Goal: Task Accomplishment & Management: Use online tool/utility

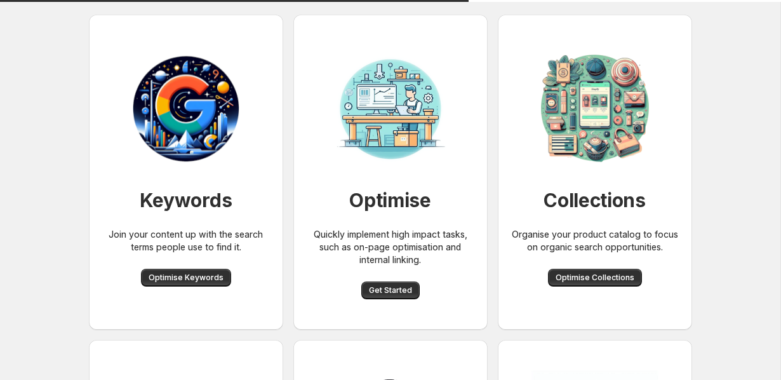
scroll to position [50, 0]
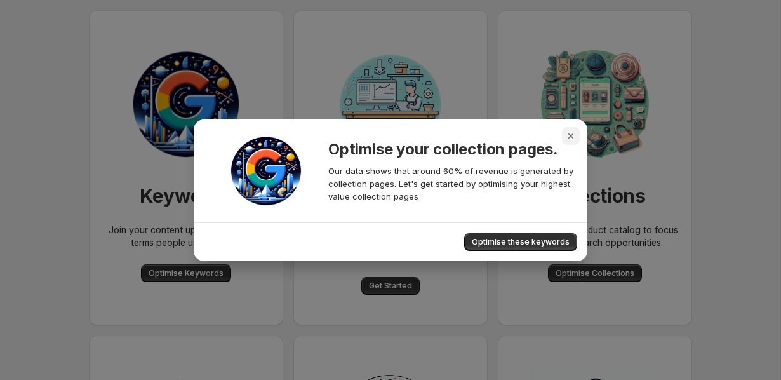
click at [574, 132] on icon "Close" at bounding box center [571, 136] width 13 height 13
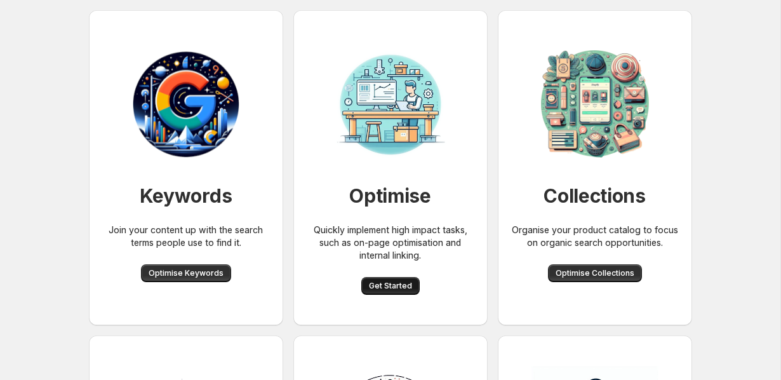
click at [388, 278] on button "Get Started" at bounding box center [390, 286] width 58 height 18
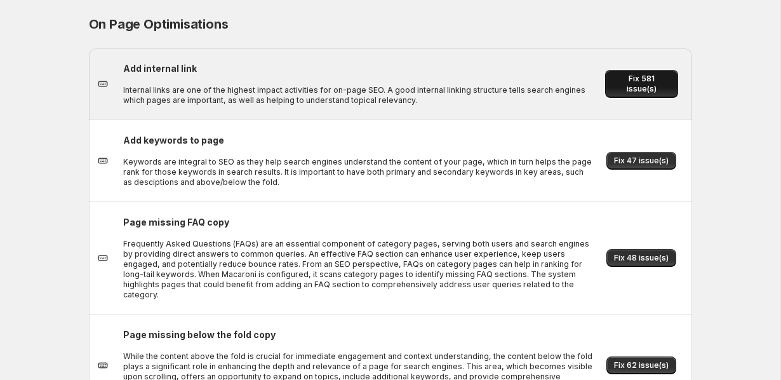
click at [633, 84] on span "Fix 581 issue(s)" at bounding box center [642, 84] width 58 height 20
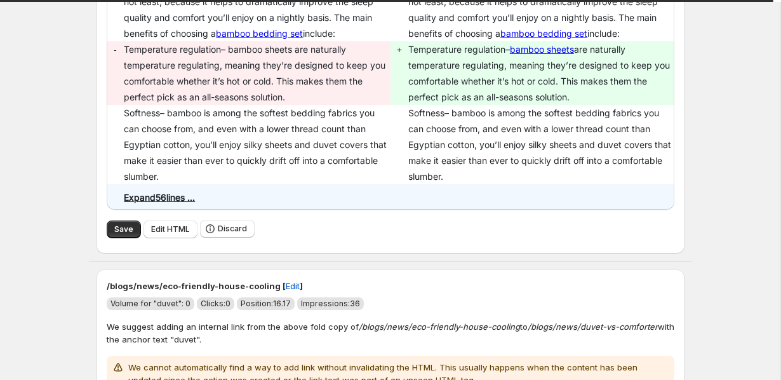
scroll to position [1301, 0]
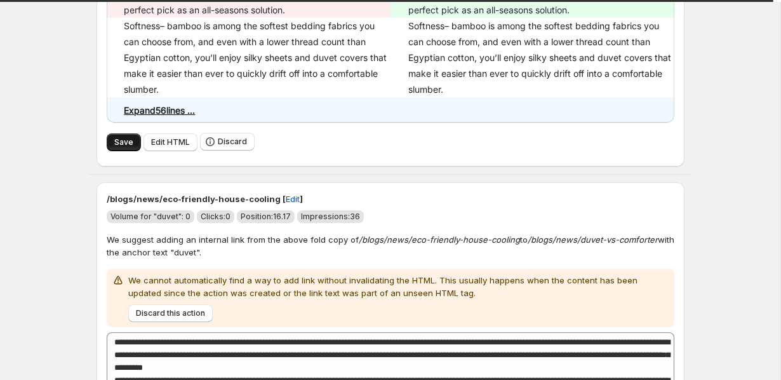
click at [116, 144] on span "Save" at bounding box center [123, 142] width 19 height 10
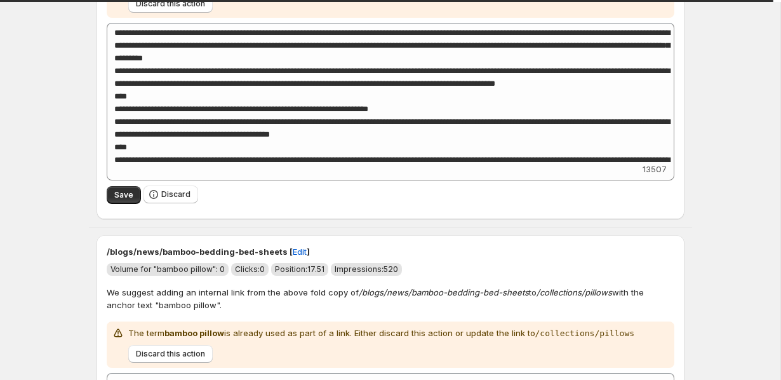
scroll to position [1747, 0]
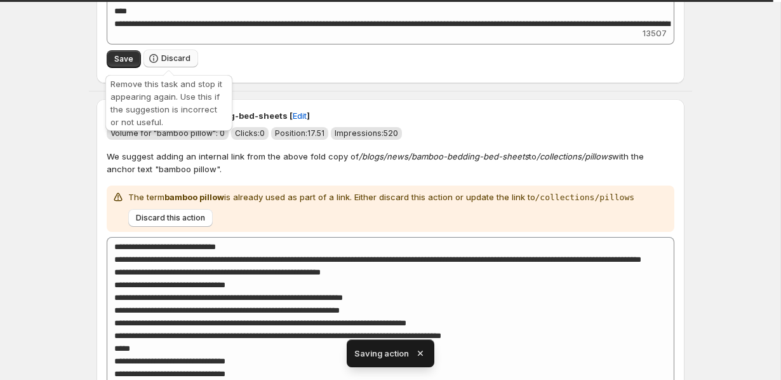
click at [170, 61] on span "Discard" at bounding box center [175, 58] width 29 height 10
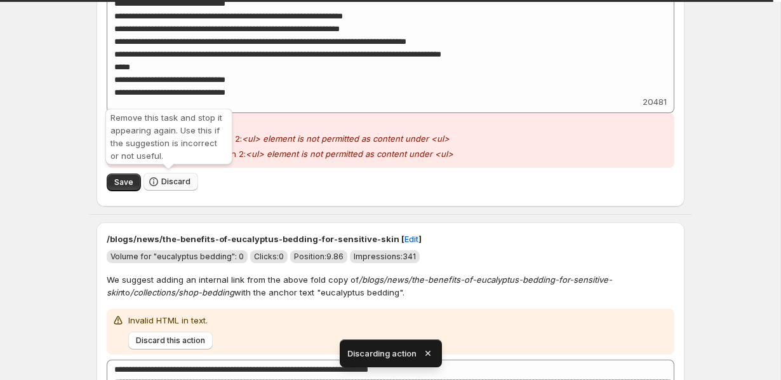
click at [165, 183] on span "Discard" at bounding box center [175, 182] width 29 height 10
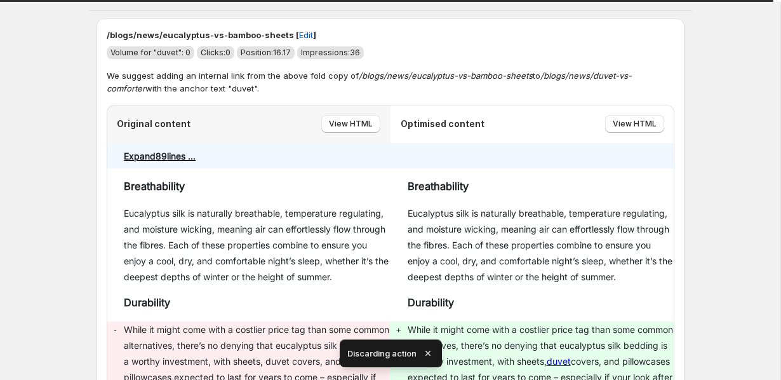
scroll to position [1398, 0]
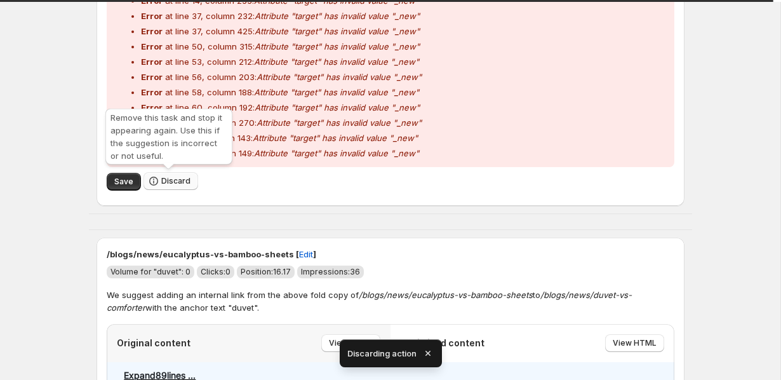
click at [159, 177] on button "Discard" at bounding box center [171, 181] width 55 height 18
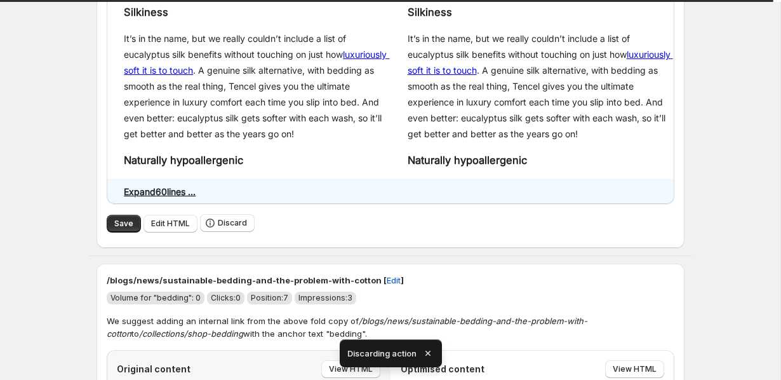
scroll to position [1572, 0]
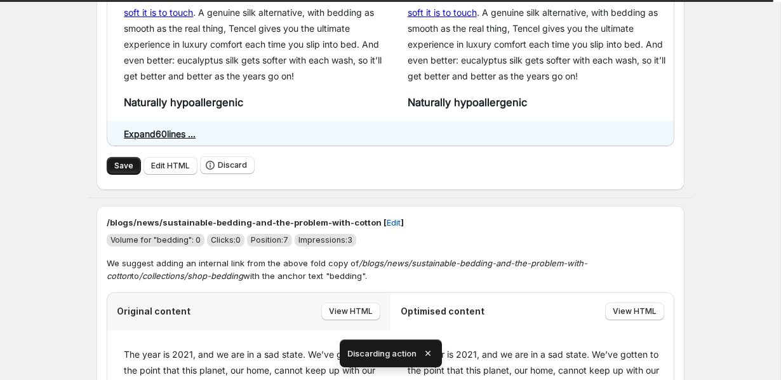
click at [111, 162] on button "Save" at bounding box center [124, 166] width 34 height 18
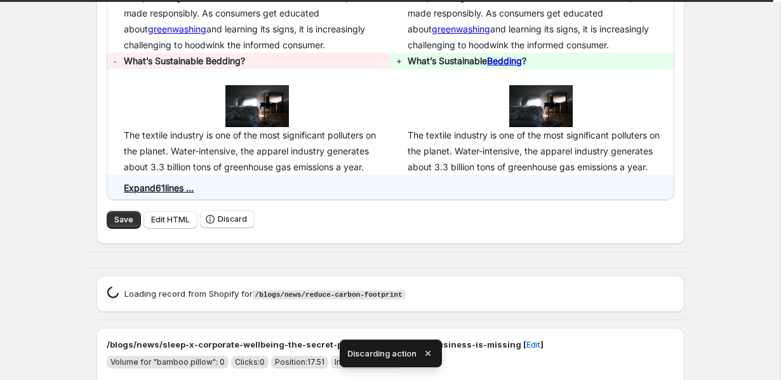
scroll to position [2449, 0]
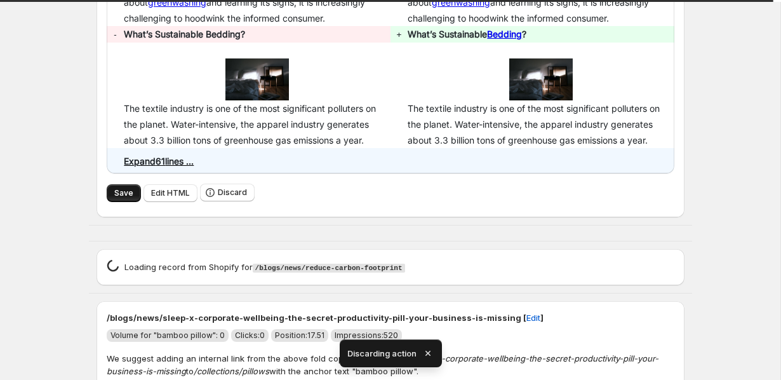
click at [118, 192] on span "Save" at bounding box center [123, 193] width 19 height 10
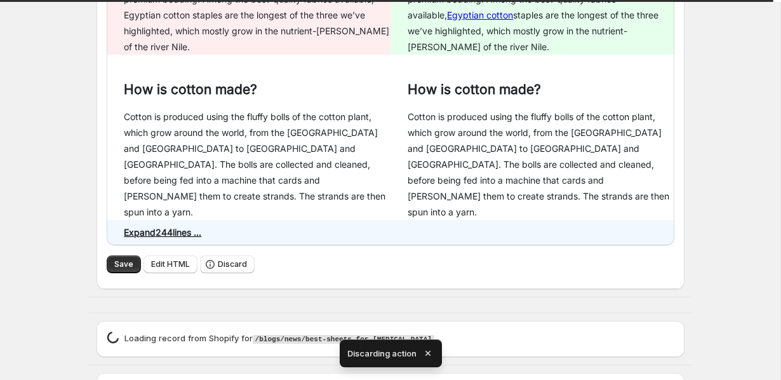
scroll to position [2593, 0]
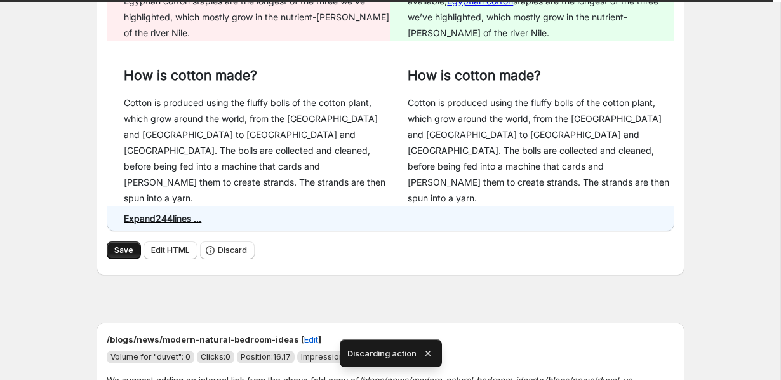
click at [114, 245] on span "Save" at bounding box center [123, 250] width 19 height 10
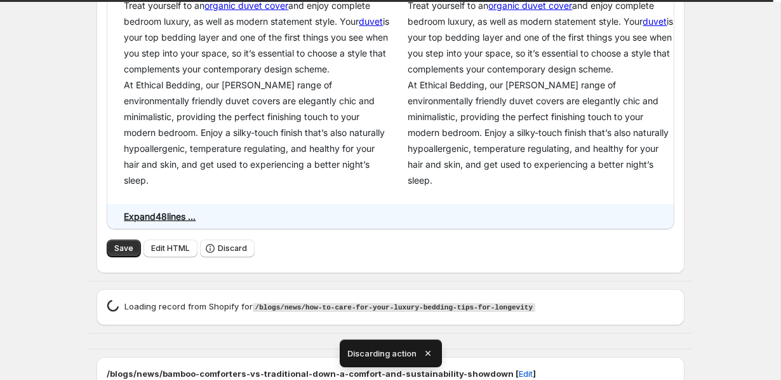
scroll to position [3310, 0]
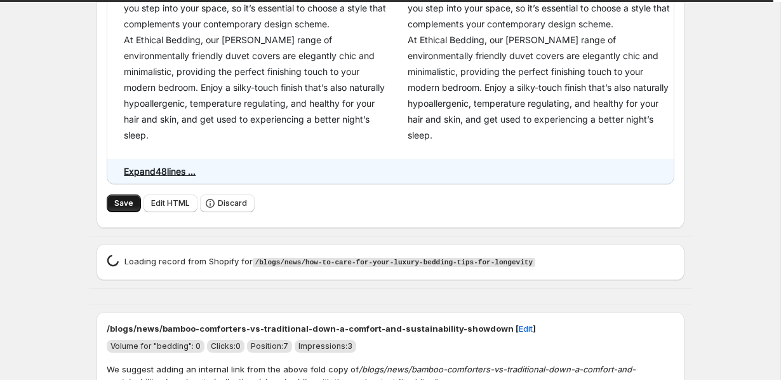
click at [114, 198] on span "Save" at bounding box center [123, 203] width 19 height 10
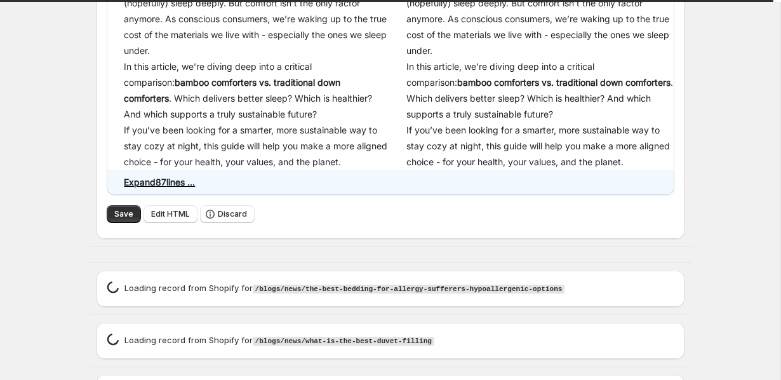
scroll to position [3843, 0]
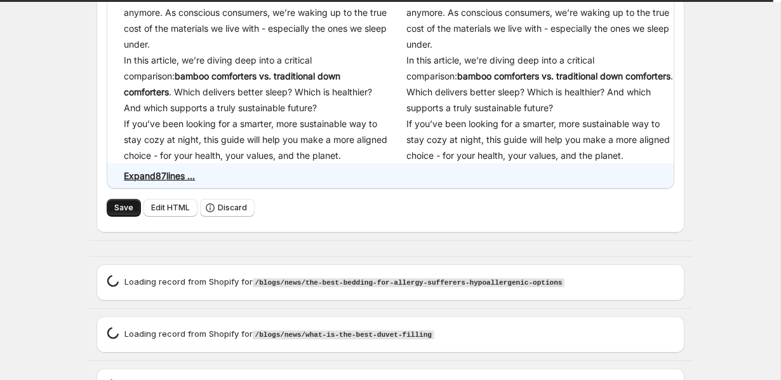
click at [116, 203] on span "Save" at bounding box center [123, 208] width 19 height 10
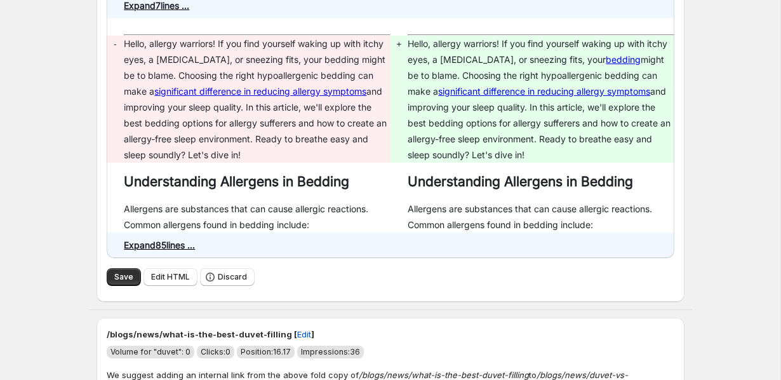
scroll to position [4998, 0]
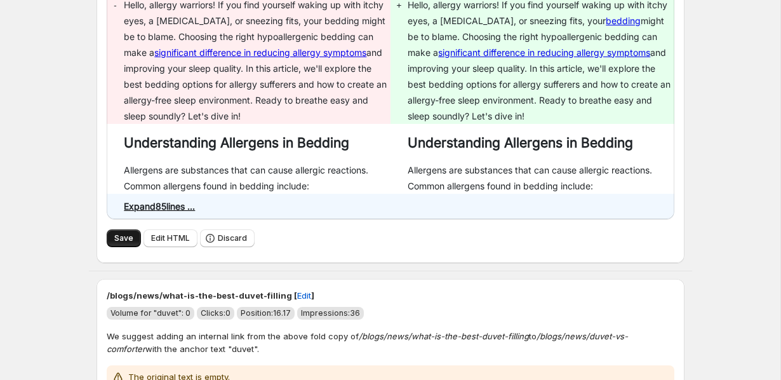
click at [116, 229] on button "Save" at bounding box center [124, 238] width 34 height 18
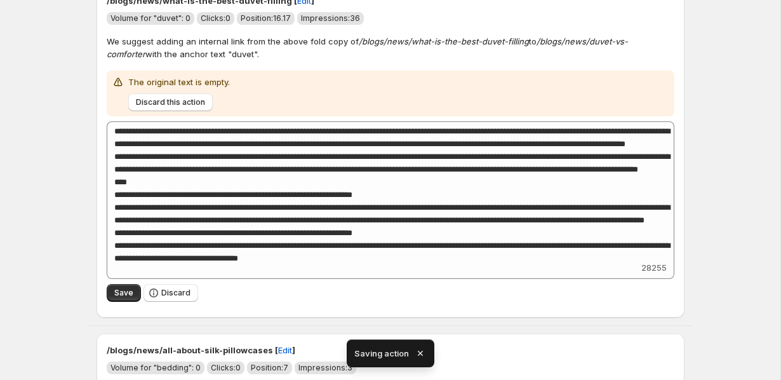
scroll to position [5295, 0]
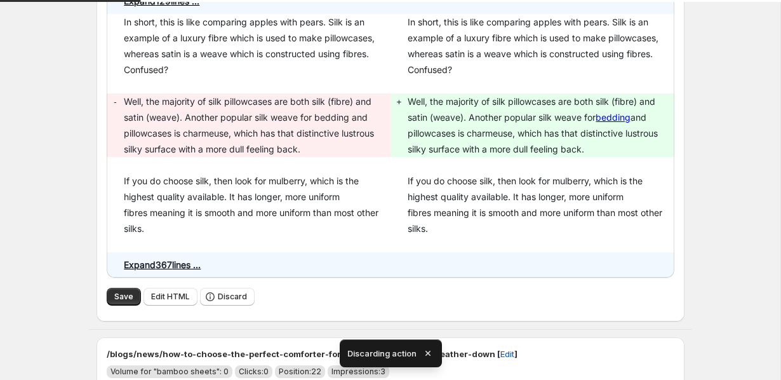
scroll to position [4999, 0]
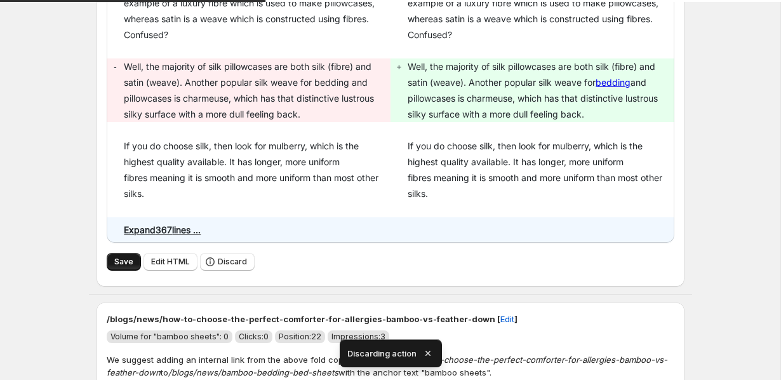
click at [116, 257] on span "Save" at bounding box center [123, 262] width 19 height 10
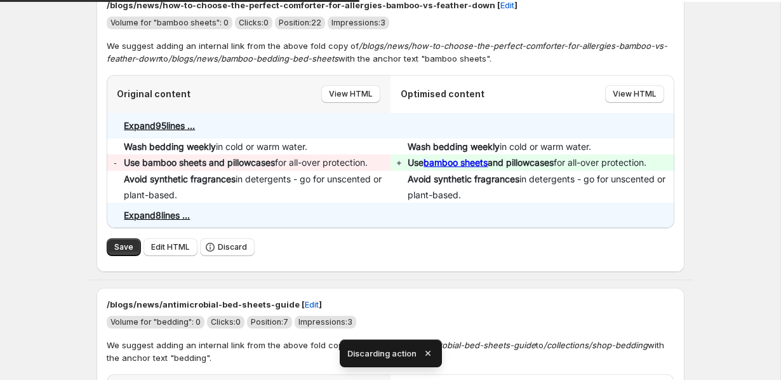
scroll to position [5389, 0]
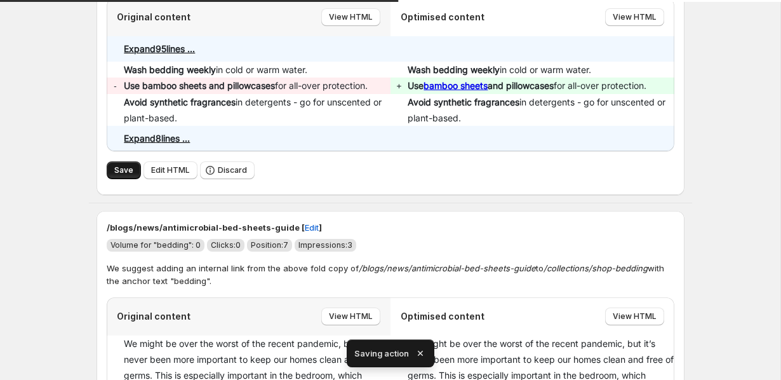
click at [118, 165] on span "Save" at bounding box center [123, 170] width 19 height 10
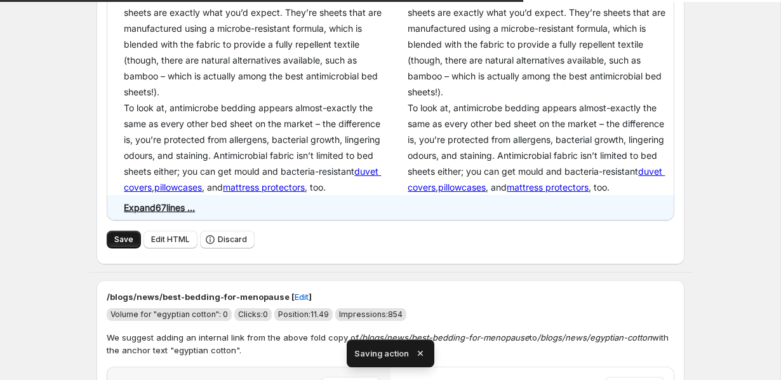
click at [112, 231] on button "Save" at bounding box center [124, 240] width 34 height 18
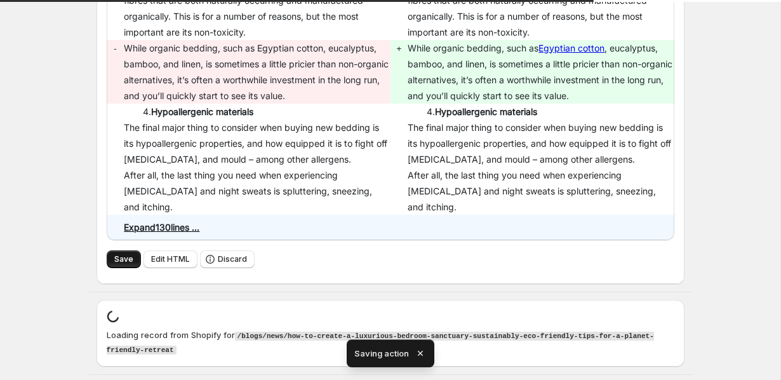
click at [122, 250] on button "Save" at bounding box center [124, 259] width 34 height 18
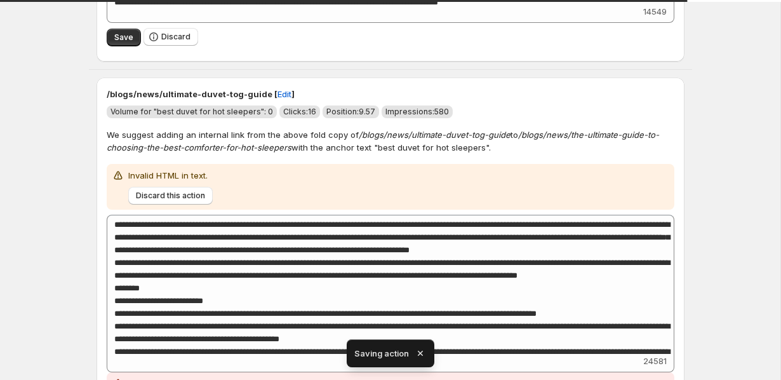
scroll to position [0, 0]
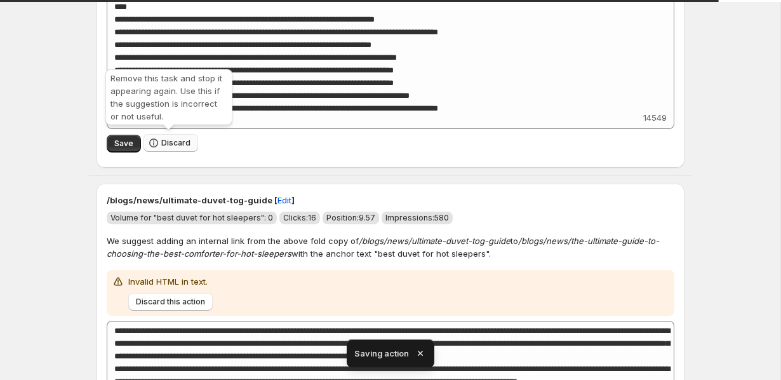
click at [180, 145] on span "Discard" at bounding box center [175, 143] width 29 height 10
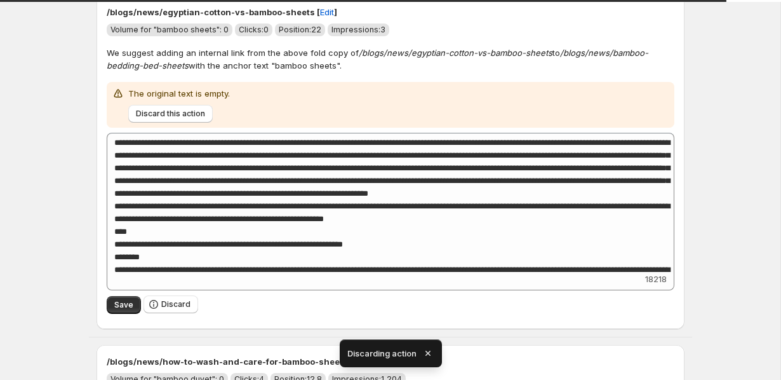
scroll to position [379, 0]
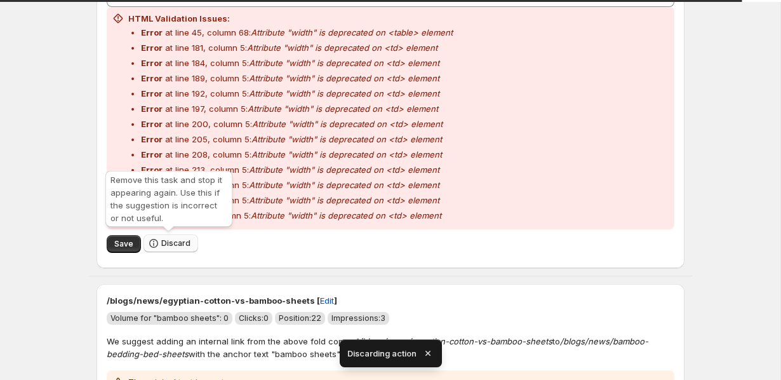
click at [163, 240] on span "Discard" at bounding box center [175, 243] width 29 height 10
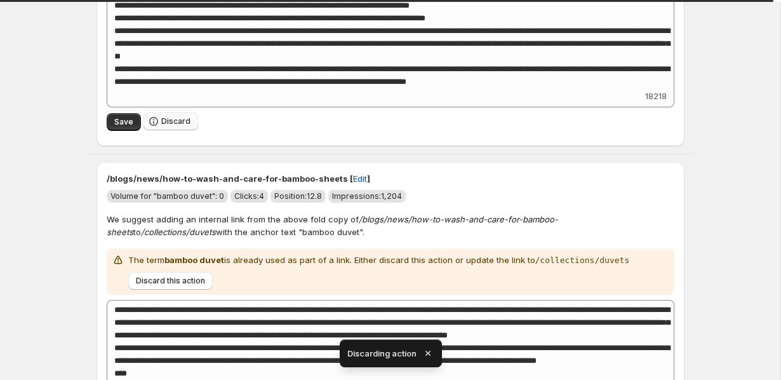
scroll to position [304, 0]
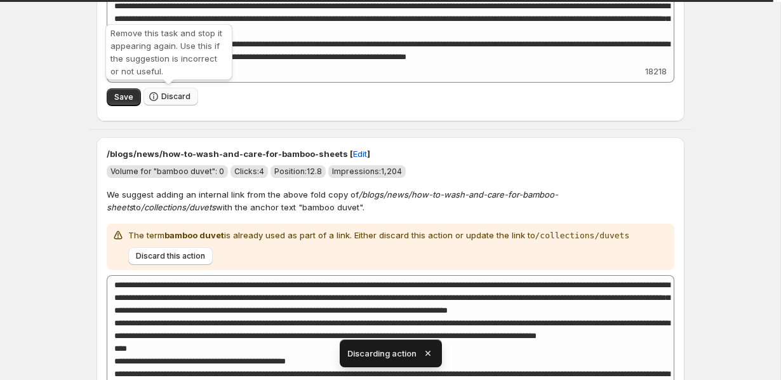
click at [158, 97] on icon "button" at bounding box center [153, 96] width 13 height 13
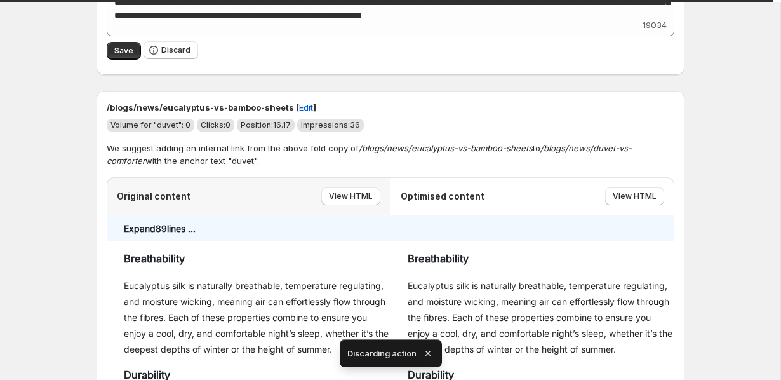
scroll to position [368, 0]
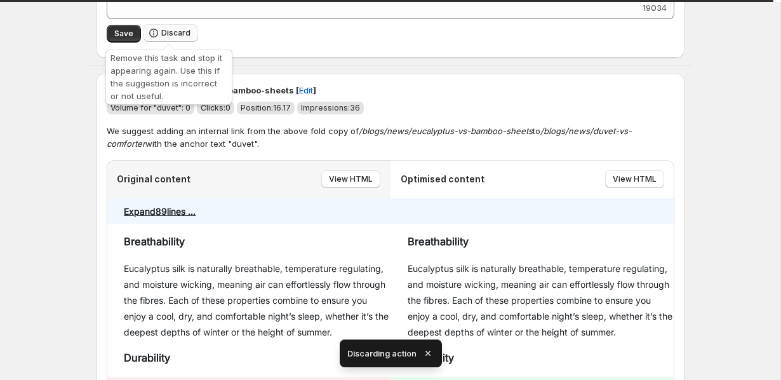
click at [182, 36] on span "Discard" at bounding box center [175, 33] width 29 height 10
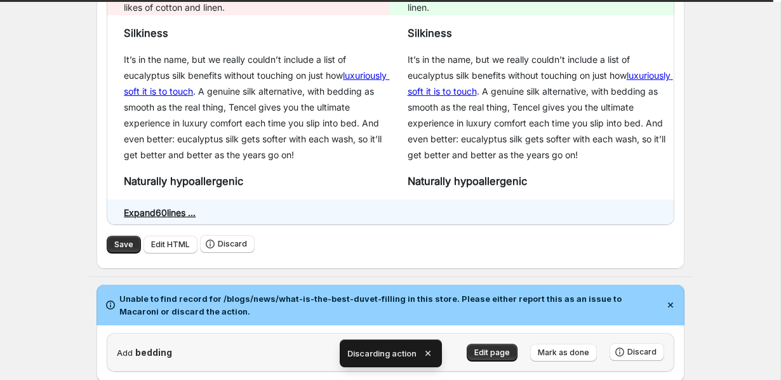
scroll to position [506, 0]
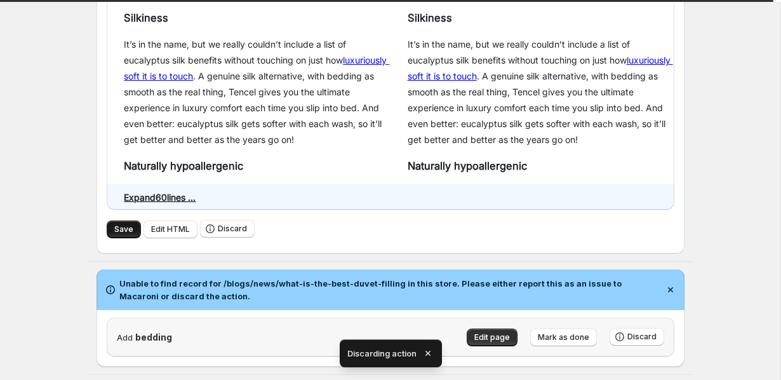
click at [118, 228] on span "Save" at bounding box center [123, 229] width 19 height 10
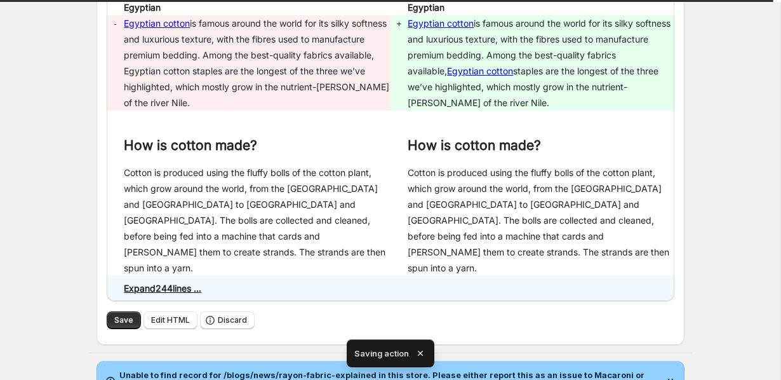
scroll to position [628, 0]
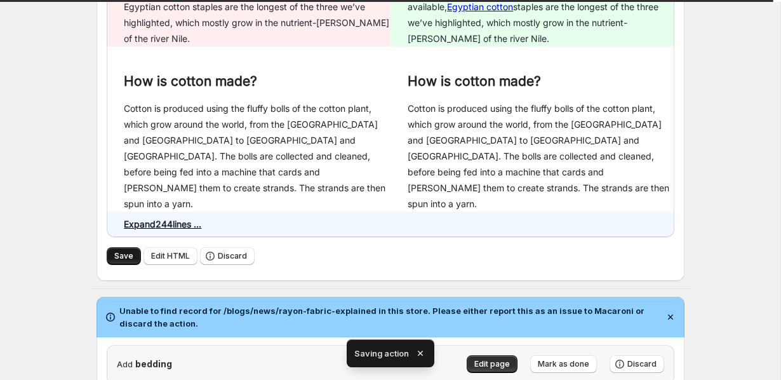
click at [112, 247] on button "Save" at bounding box center [124, 256] width 34 height 18
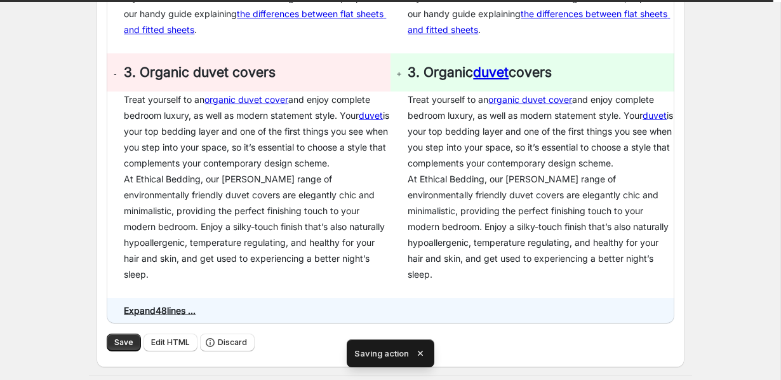
scroll to position [1510, 0]
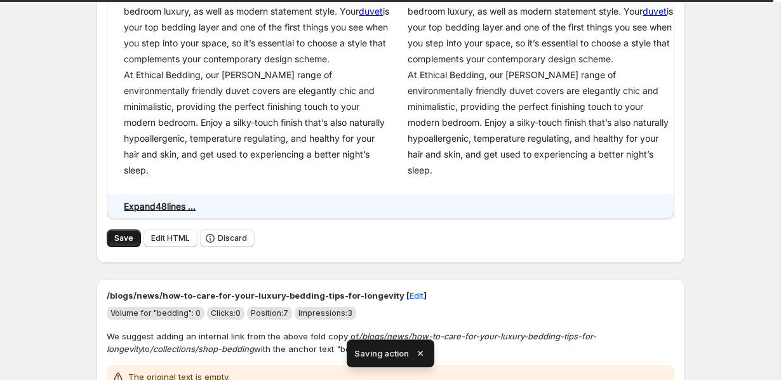
click at [125, 233] on span "Save" at bounding box center [123, 238] width 19 height 10
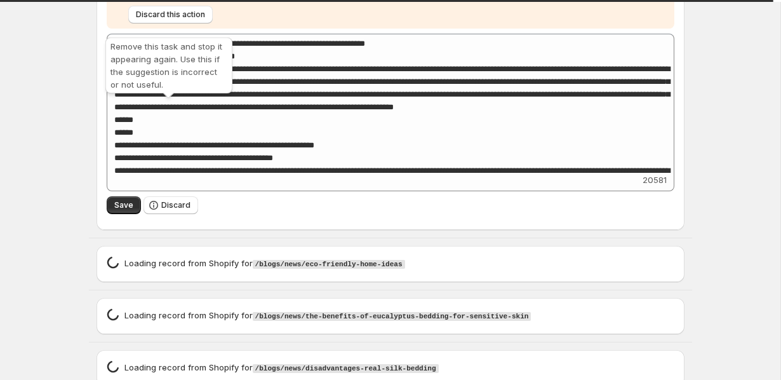
scroll to position [1449, 0]
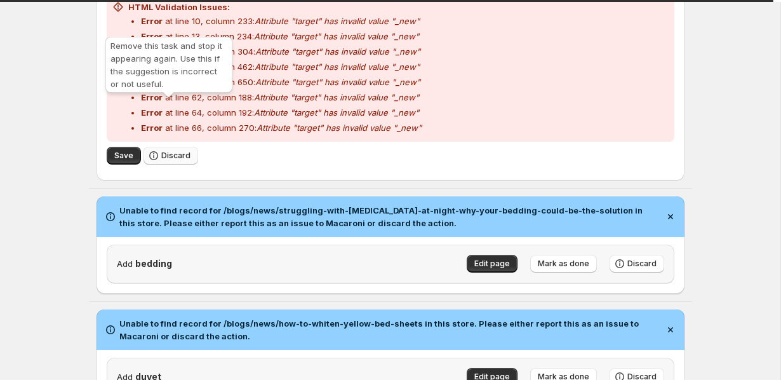
click at [173, 151] on span "Discard" at bounding box center [175, 156] width 29 height 10
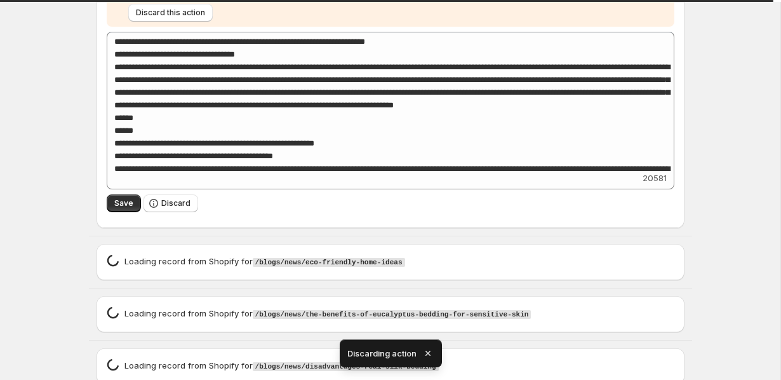
scroll to position [1592, 0]
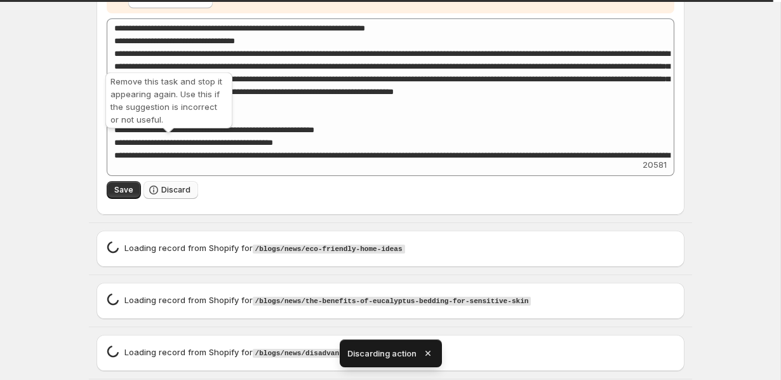
click at [177, 181] on button "Discard" at bounding box center [171, 190] width 55 height 18
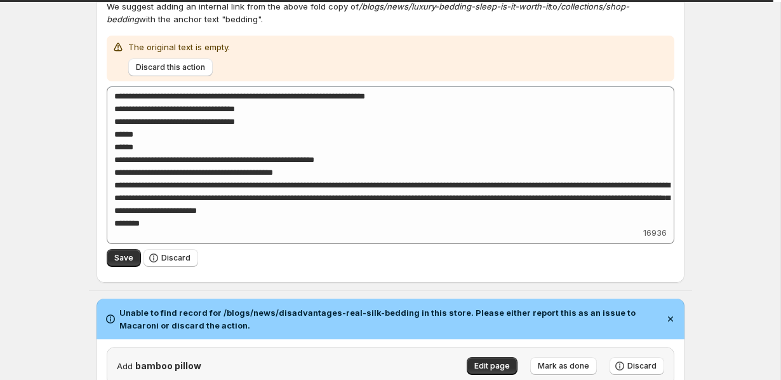
scroll to position [2665, 0]
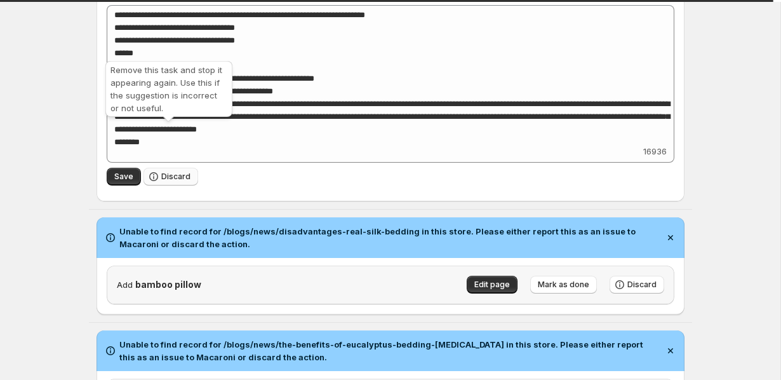
click at [165, 171] on span "Discard" at bounding box center [175, 176] width 29 height 10
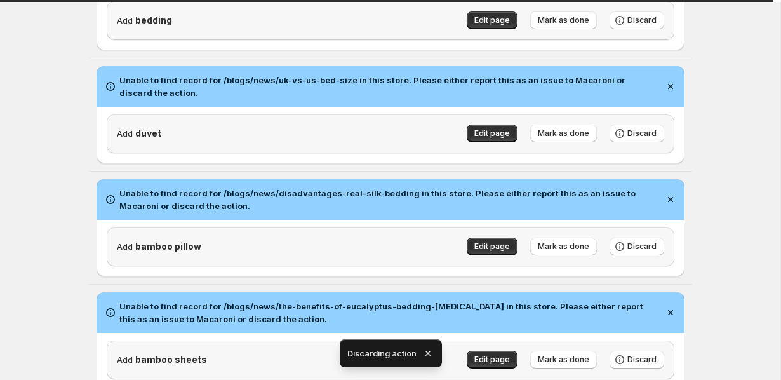
scroll to position [2549, 0]
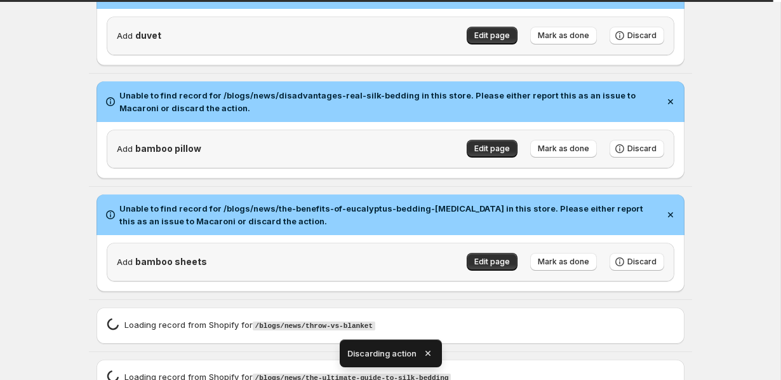
click at [427, 349] on icon "button" at bounding box center [428, 353] width 13 height 13
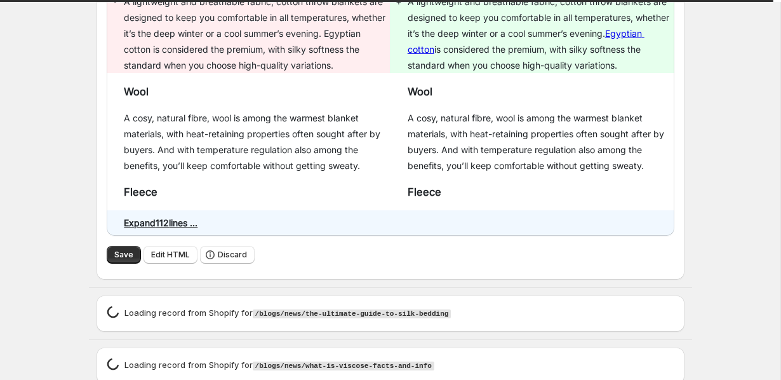
scroll to position [3247, 0]
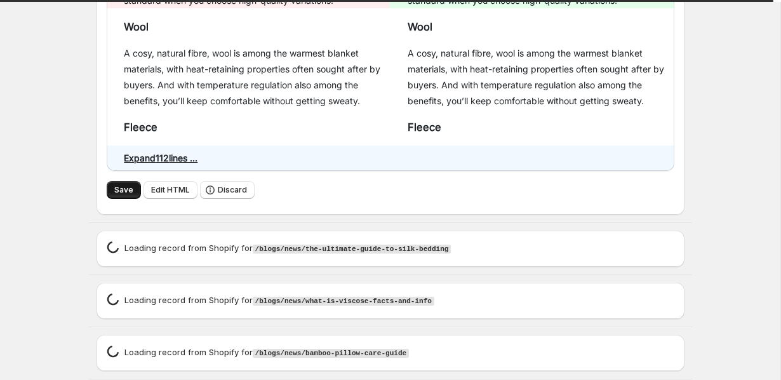
click at [119, 181] on button "Save" at bounding box center [124, 190] width 34 height 18
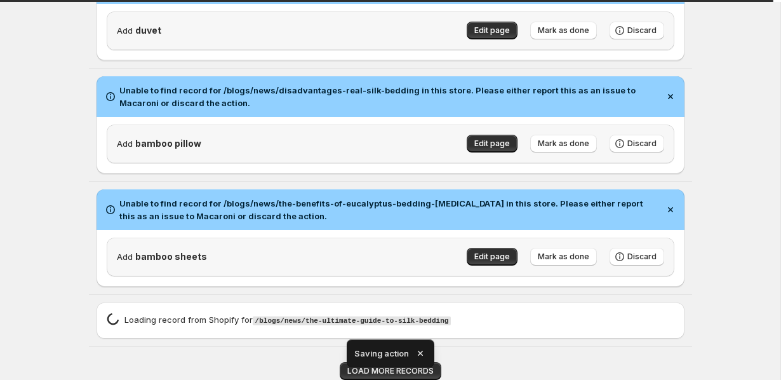
scroll to position [2512, 0]
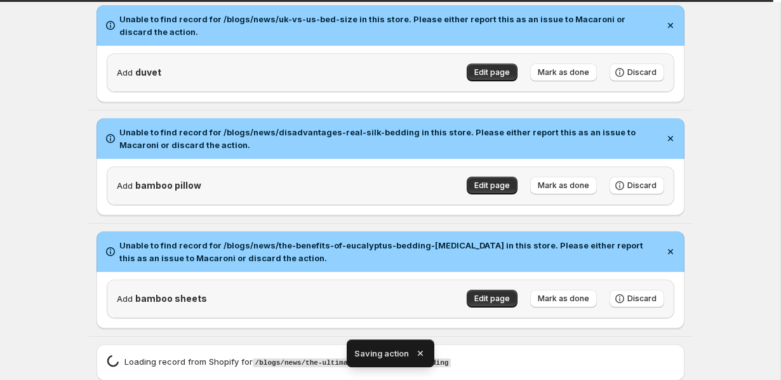
click at [418, 351] on icon "button" at bounding box center [420, 353] width 5 height 5
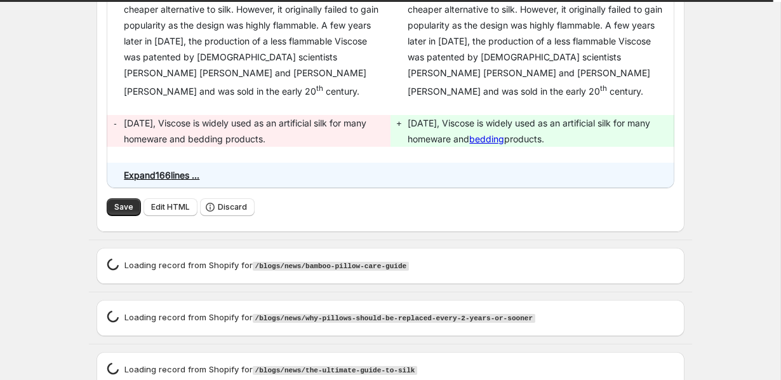
scroll to position [3112, 0]
click at [121, 201] on span "Save" at bounding box center [123, 206] width 19 height 10
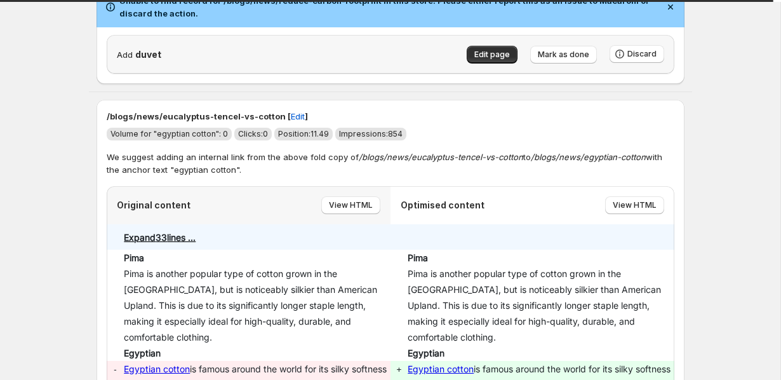
scroll to position [0, 0]
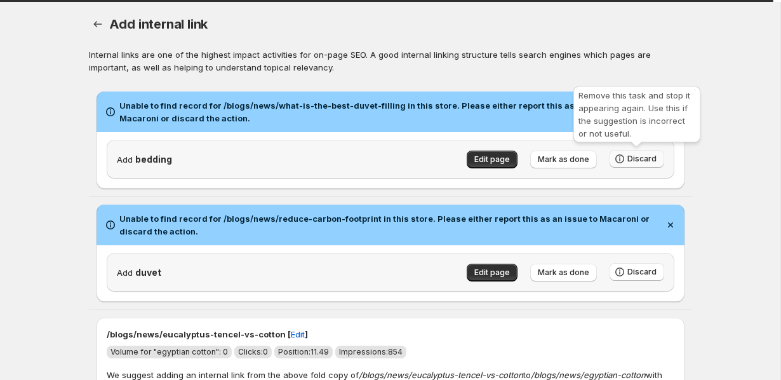
click at [643, 155] on span "Discard" at bounding box center [642, 159] width 29 height 10
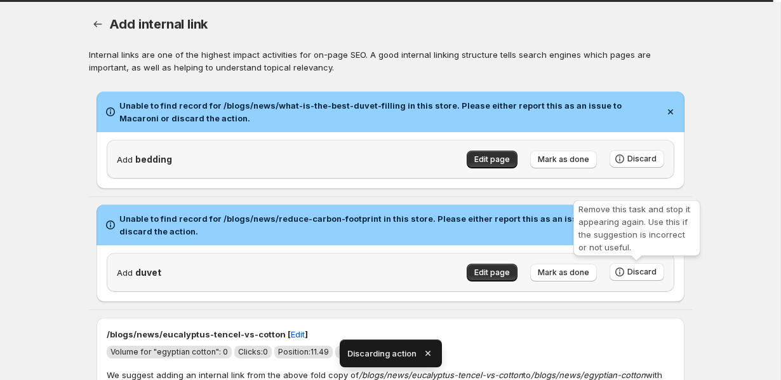
click at [633, 368] on p "We suggest adding an internal link from the above fold copy of /blogs/news/euca…" at bounding box center [391, 380] width 568 height 25
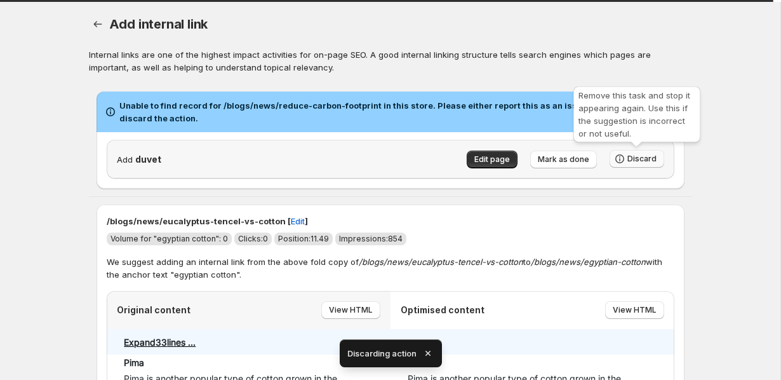
click at [638, 161] on span "Discard" at bounding box center [642, 159] width 29 height 10
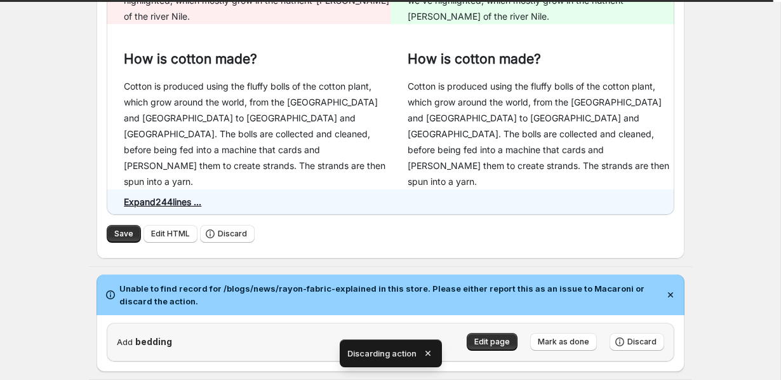
scroll to position [472, 0]
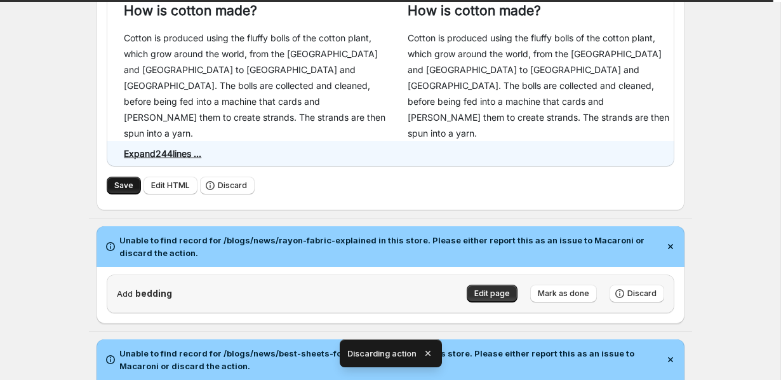
click at [120, 180] on span "Save" at bounding box center [123, 185] width 19 height 10
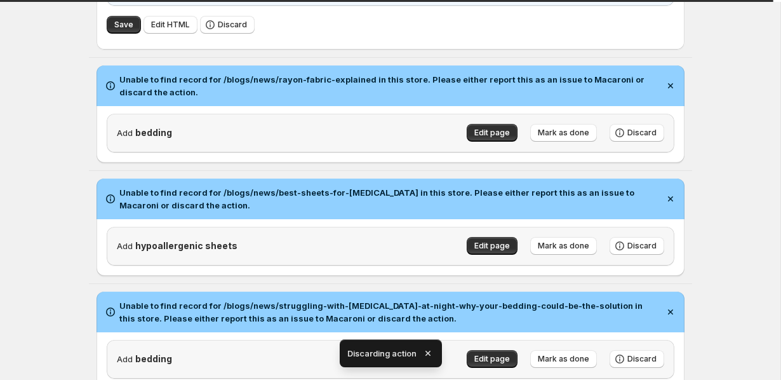
scroll to position [701, 0]
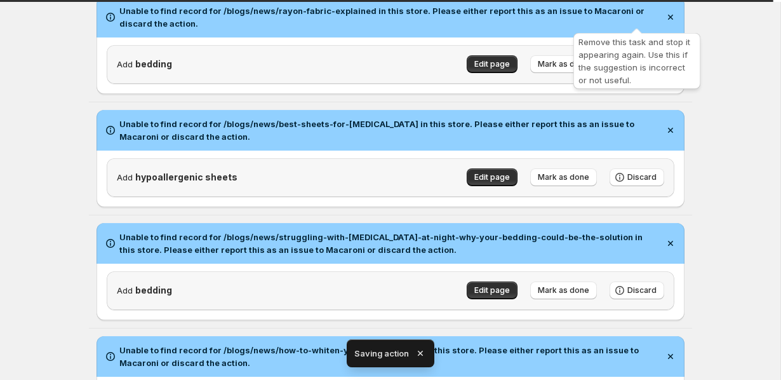
click at [649, 59] on span "Discard" at bounding box center [642, 64] width 29 height 10
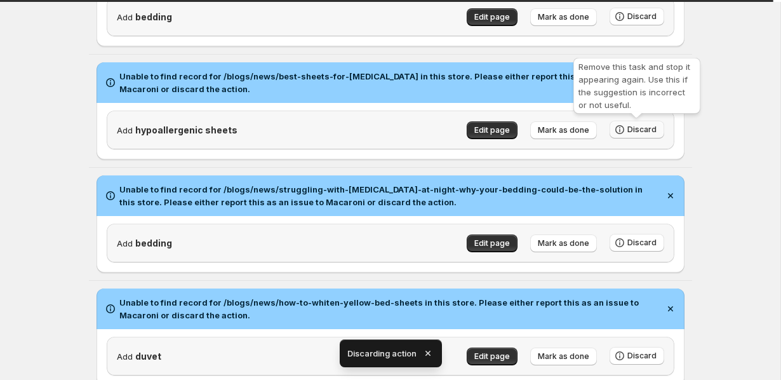
scroll to position [81, 0]
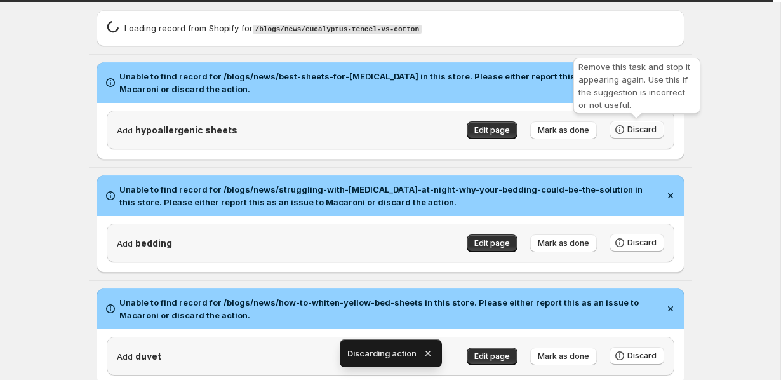
click at [643, 126] on span "Discard" at bounding box center [642, 129] width 29 height 10
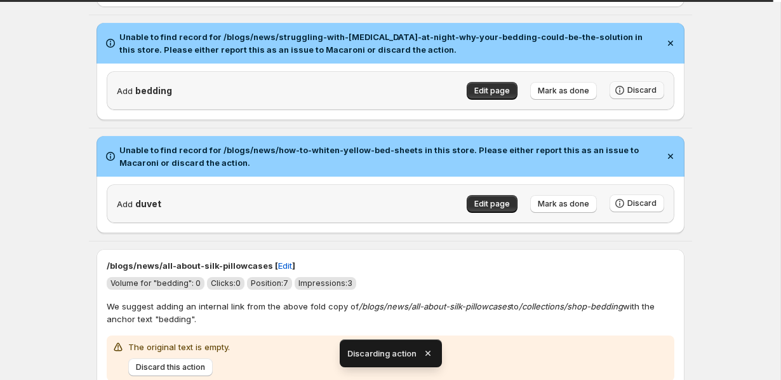
scroll to position [197, 0]
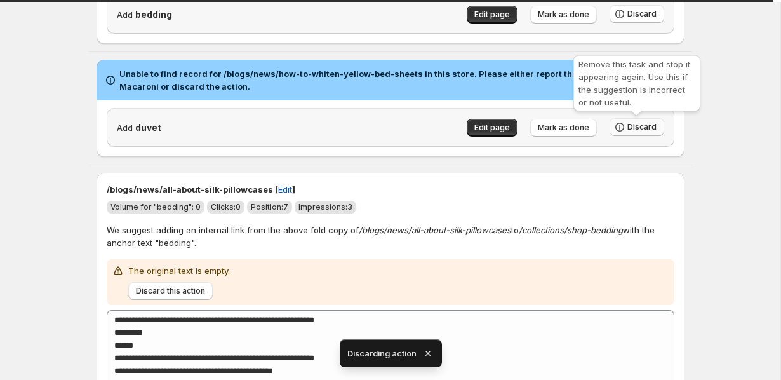
click at [630, 123] on button "Discard" at bounding box center [637, 127] width 55 height 18
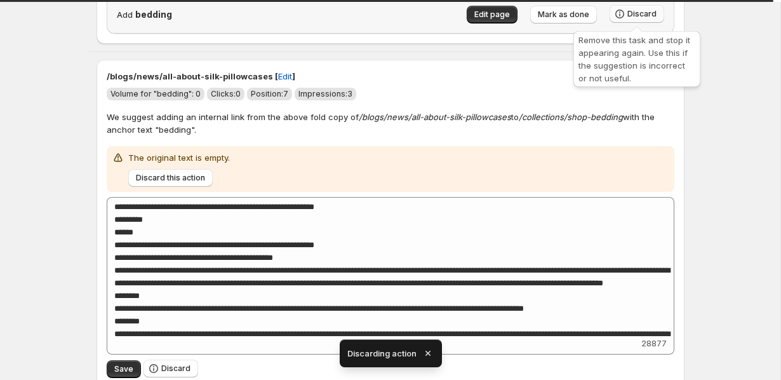
click at [628, 11] on button "Discard" at bounding box center [637, 14] width 55 height 18
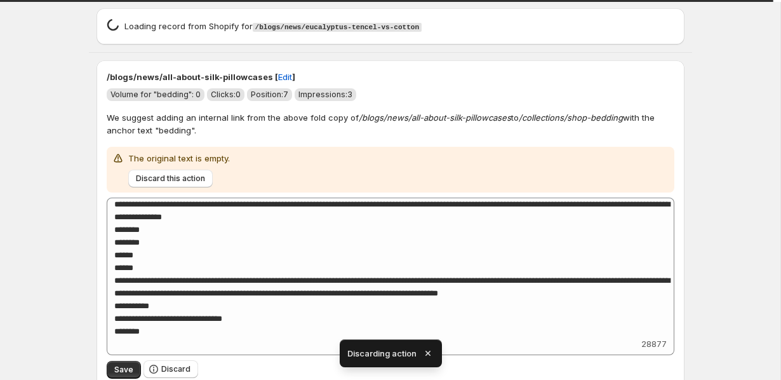
scroll to position [236, 0]
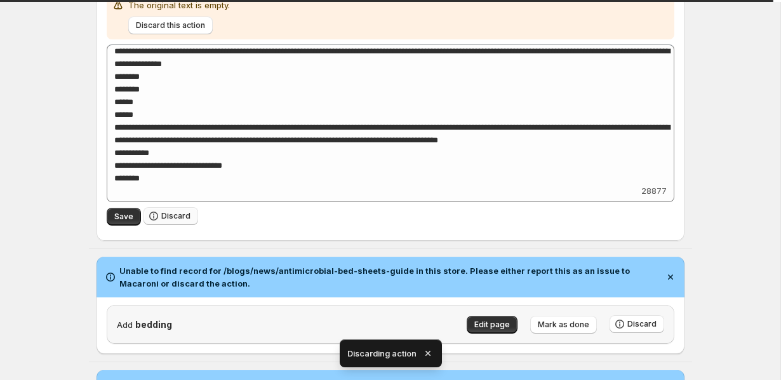
click at [165, 211] on span "Discard" at bounding box center [175, 216] width 29 height 10
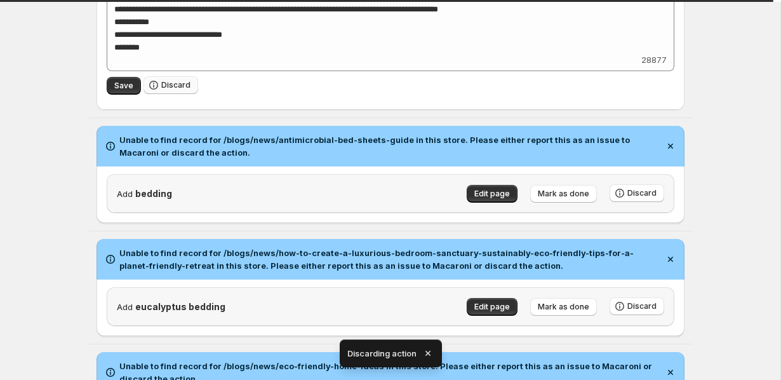
scroll to position [105, 0]
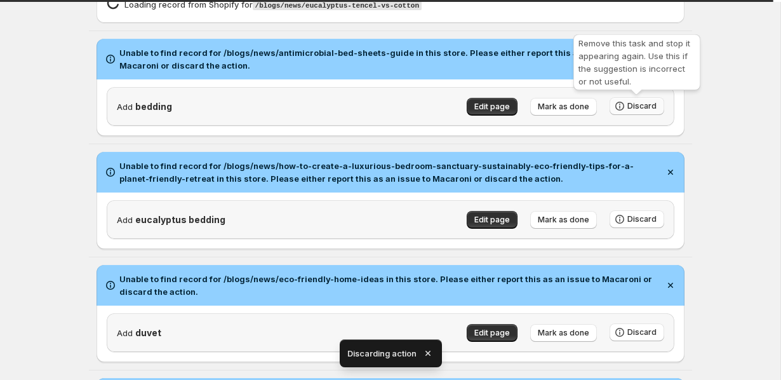
click at [654, 102] on span "Discard" at bounding box center [642, 106] width 29 height 10
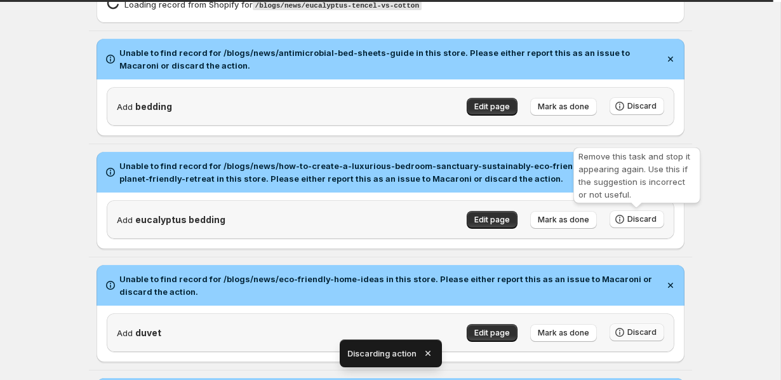
click at [636, 327] on span "Discard" at bounding box center [642, 332] width 29 height 10
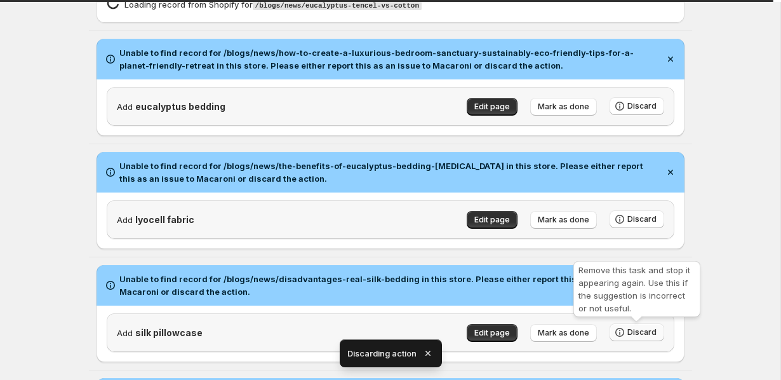
click at [638, 335] on span "Discard" at bounding box center [642, 332] width 29 height 10
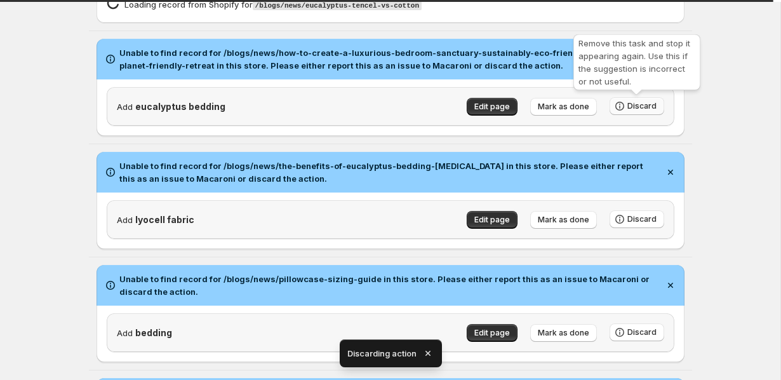
click at [635, 105] on span "Discard" at bounding box center [642, 106] width 29 height 10
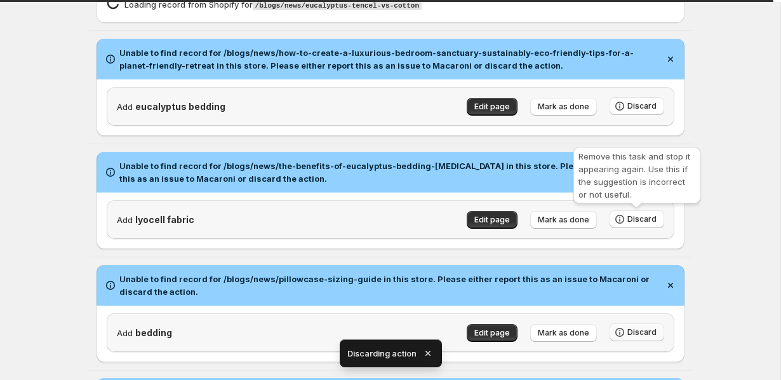
click at [633, 327] on span "Discard" at bounding box center [642, 332] width 29 height 10
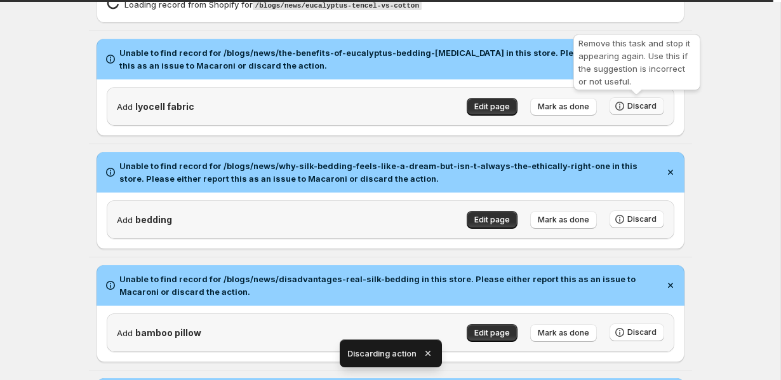
click at [652, 112] on button "Discard" at bounding box center [637, 106] width 55 height 18
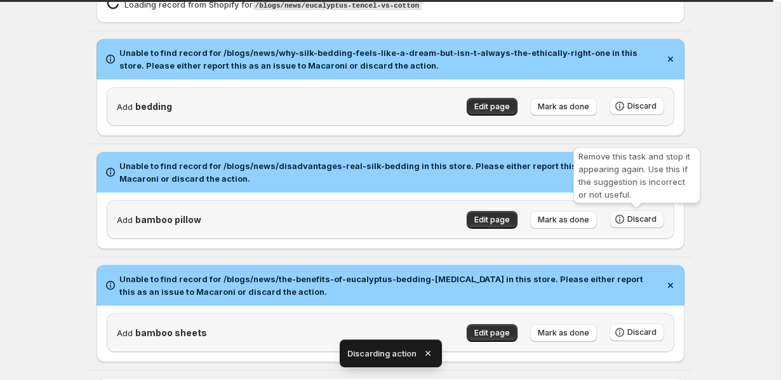
click at [648, 213] on button "Discard" at bounding box center [637, 219] width 55 height 18
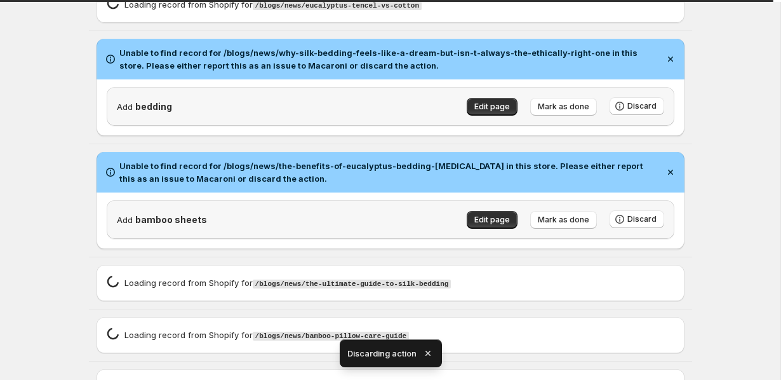
click at [635, 332] on div "Loading record spinner Loading record from Shopify for /blogs/news/bamboo-pillo…" at bounding box center [391, 335] width 568 height 16
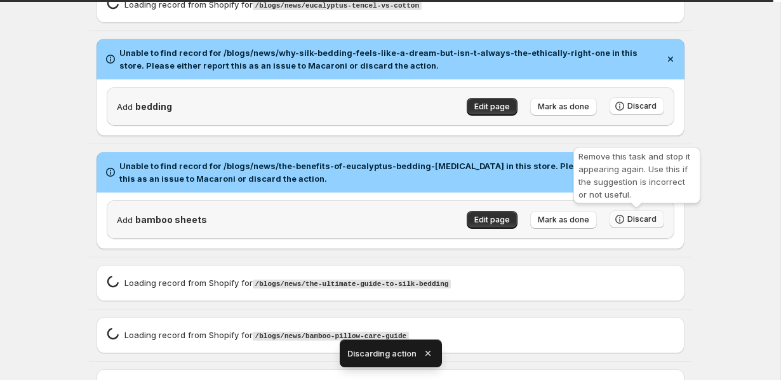
click at [635, 215] on button "Discard" at bounding box center [637, 219] width 55 height 18
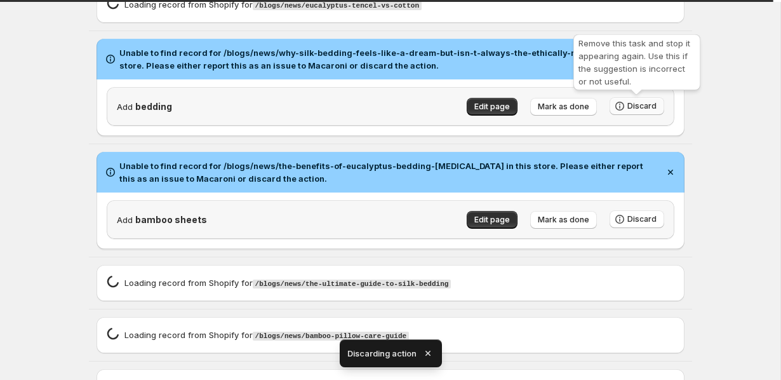
click at [637, 111] on span "Discard" at bounding box center [642, 106] width 29 height 10
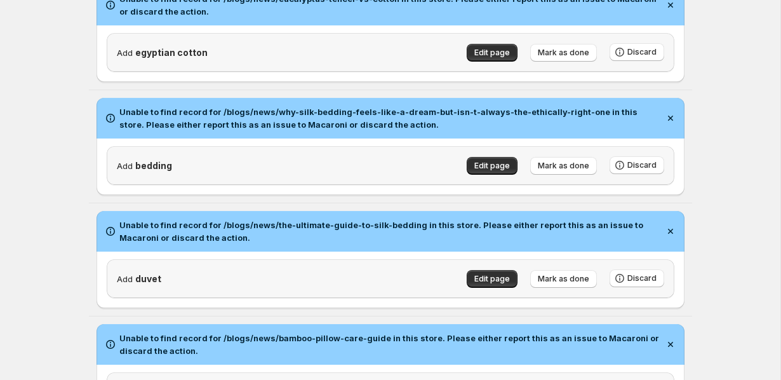
scroll to position [204, 0]
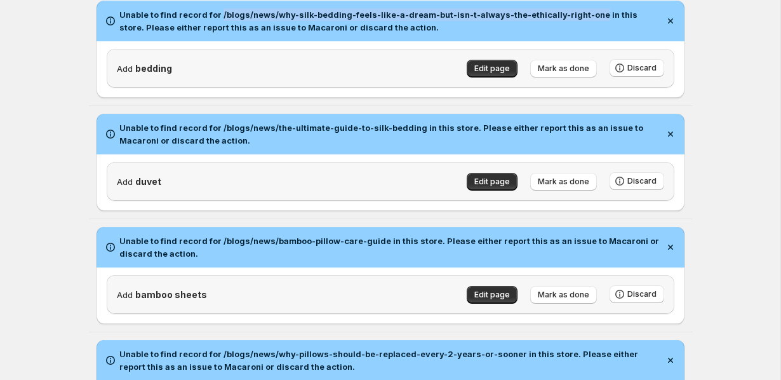
drag, startPoint x: 218, startPoint y: 14, endPoint x: 588, endPoint y: 16, distance: 369.7
click at [588, 16] on h2 "Unable to find record for /blogs/news/why-silk-bedding-feels-like-a-dream-but-i…" at bounding box center [389, 20] width 540 height 25
copy h2 "/blogs/news/why-silk-bedding-feels-like-a-dream-but-isn-t-always-the-ethically-…"
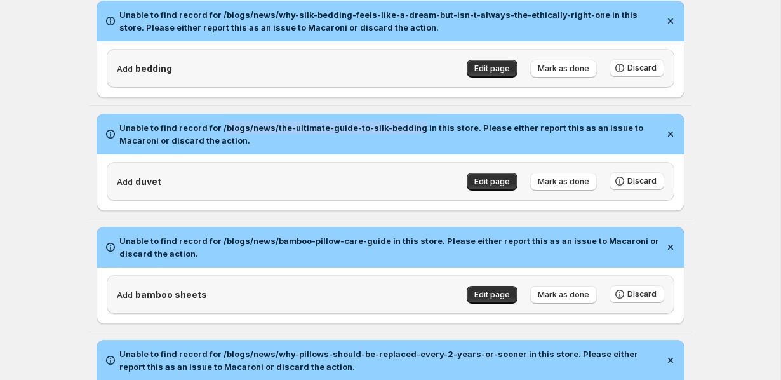
drag, startPoint x: 220, startPoint y: 127, endPoint x: 412, endPoint y: 132, distance: 191.9
click at [412, 132] on h2 "Unable to find record for /blogs/news/the-ultimate-guide-to-silk-bedding in thi…" at bounding box center [389, 133] width 540 height 25
copy h2 "blogs/news/the-ultimate-guide-to-silk-bedding"
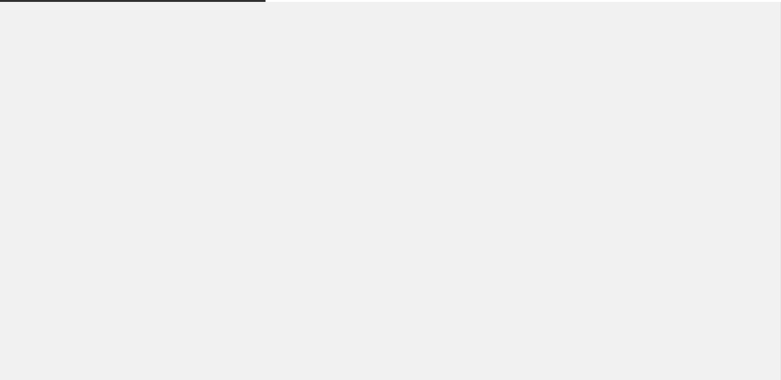
select select "*****"
select select "**"
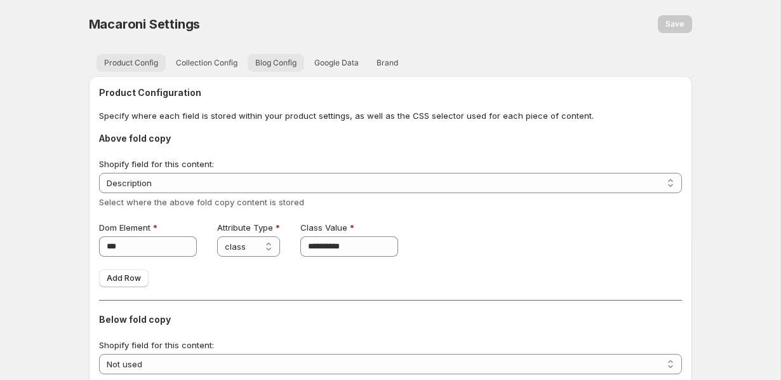
click at [286, 69] on button "Blog Config" at bounding box center [276, 63] width 57 height 18
select select "*****"
select select "**"
click at [286, 69] on button "Blog Config" at bounding box center [276, 63] width 57 height 18
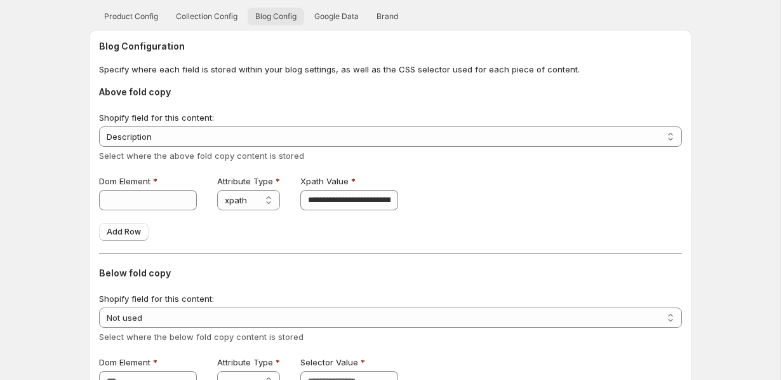
scroll to position [144, 0]
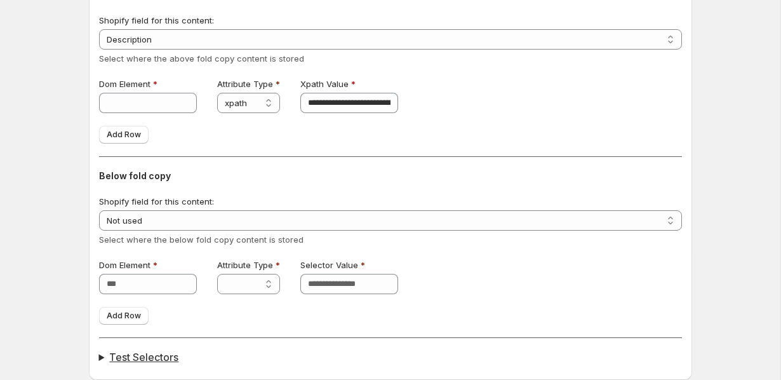
click at [112, 356] on summary "Test Selectors" at bounding box center [390, 357] width 583 height 13
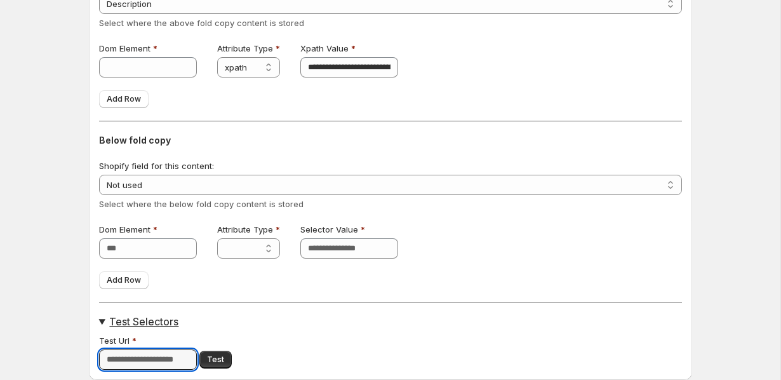
click at [112, 356] on input "Test Url" at bounding box center [148, 359] width 98 height 20
paste input "**********"
type input "**********"
click at [218, 356] on button "Test" at bounding box center [228, 360] width 32 height 18
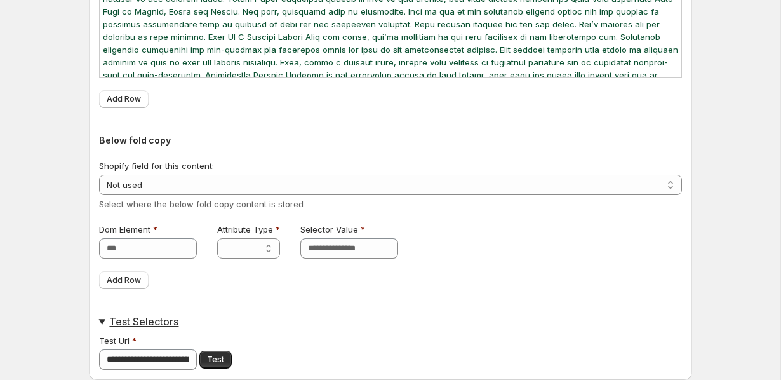
scroll to position [0, 0]
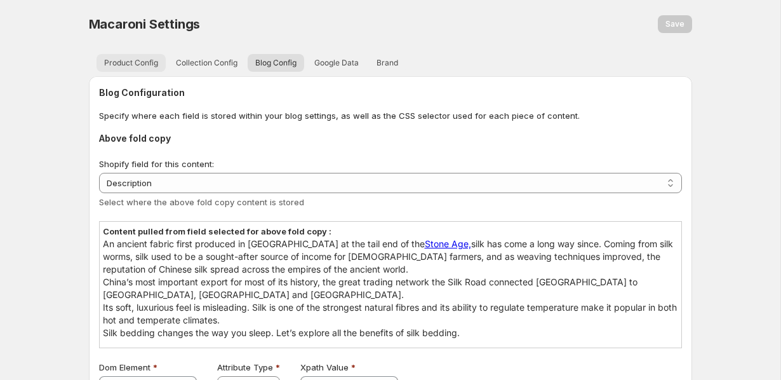
click at [114, 60] on span "Product Config" at bounding box center [131, 63] width 54 height 10
select select "*****"
select select "**"
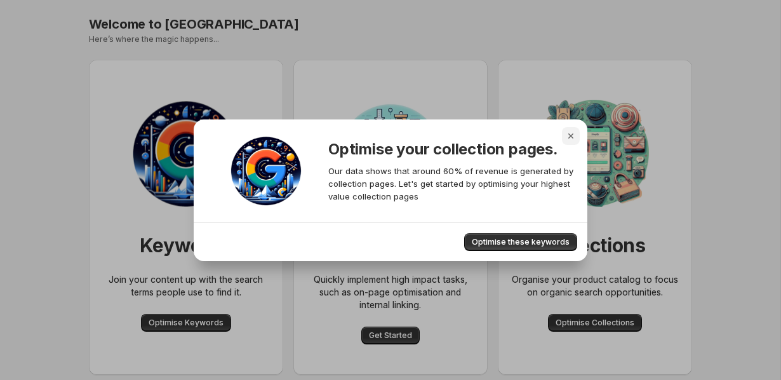
click at [575, 131] on icon "Close" at bounding box center [571, 136] width 13 height 13
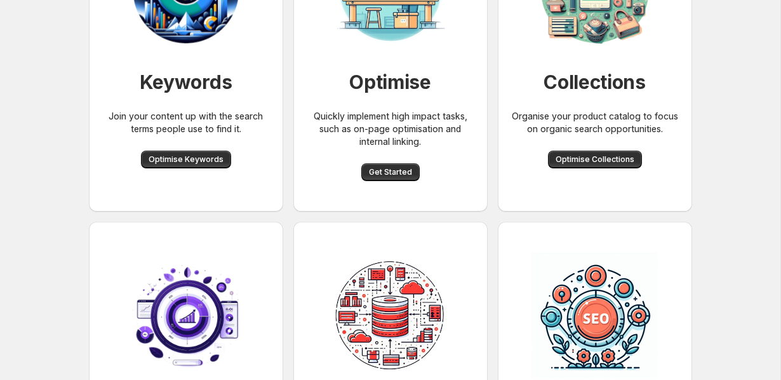
scroll to position [186, 0]
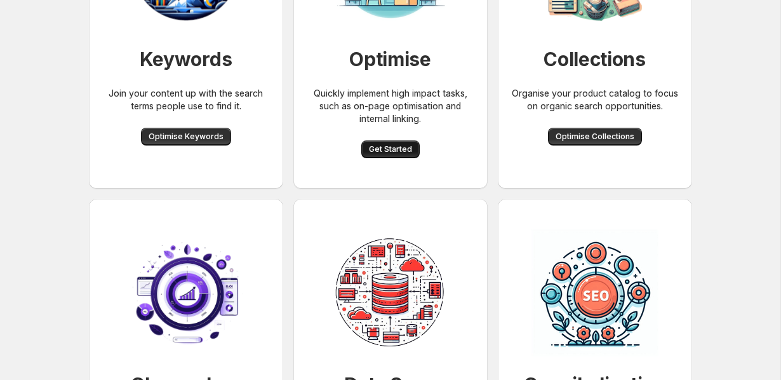
click at [393, 147] on span "Get Started" at bounding box center [390, 149] width 43 height 10
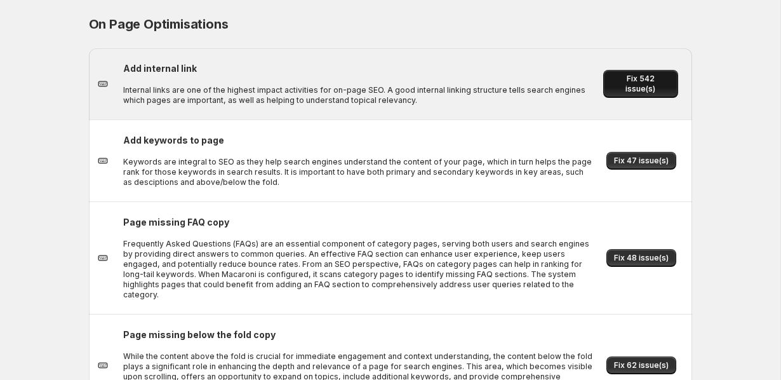
click at [622, 86] on span "Fix 542 issue(s)" at bounding box center [640, 84] width 59 height 20
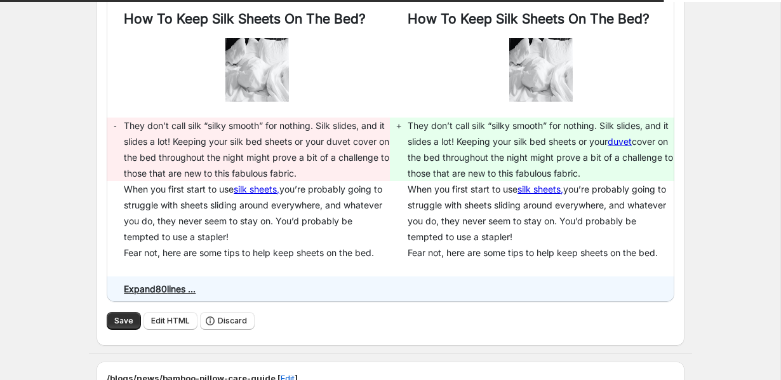
scroll to position [372, 0]
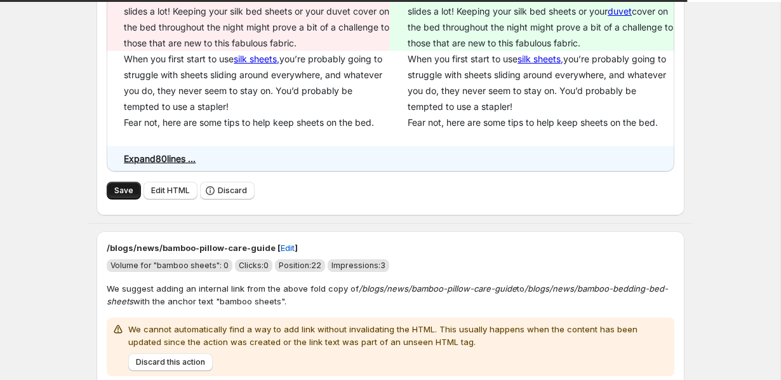
click at [119, 194] on span "Save" at bounding box center [123, 190] width 19 height 10
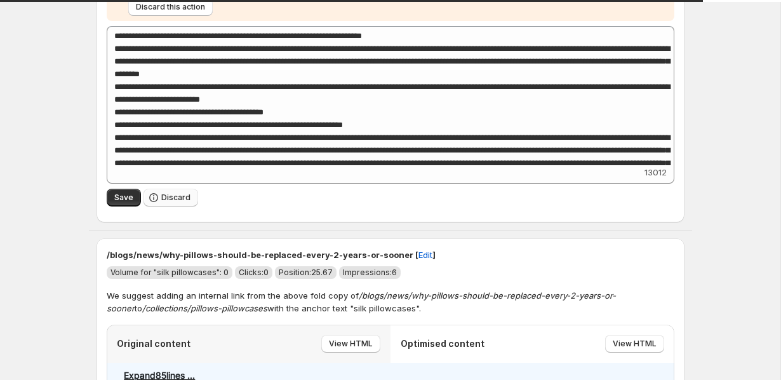
scroll to position [737, 0]
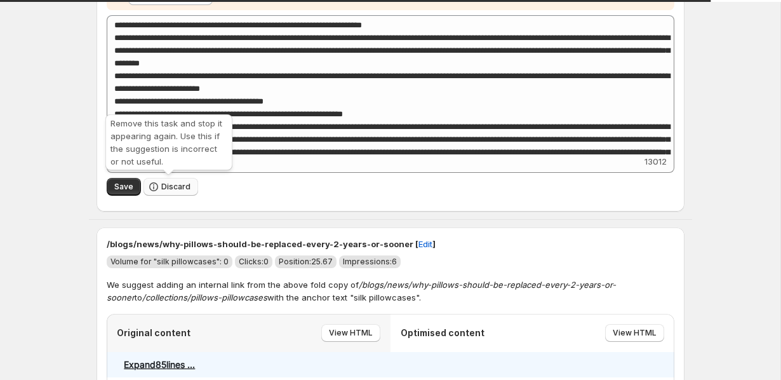
click at [170, 185] on span "Discard" at bounding box center [175, 187] width 29 height 10
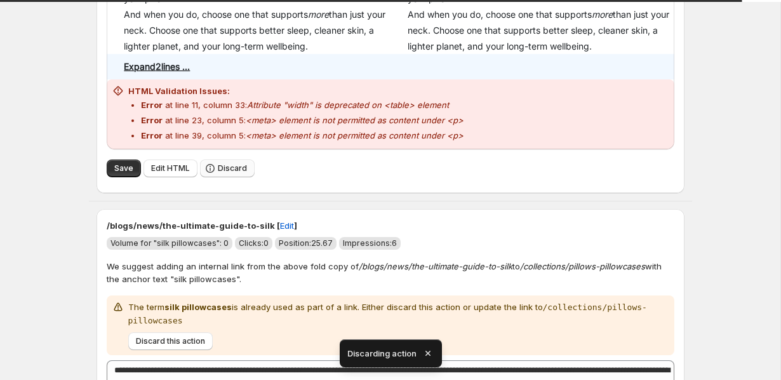
scroll to position [903, 0]
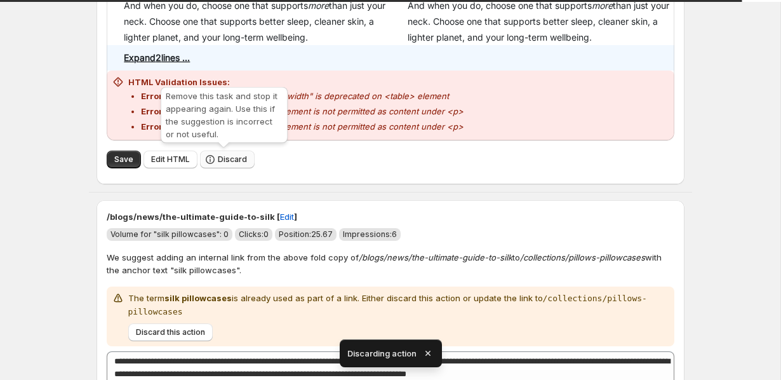
click at [218, 161] on span "Discard" at bounding box center [232, 159] width 29 height 10
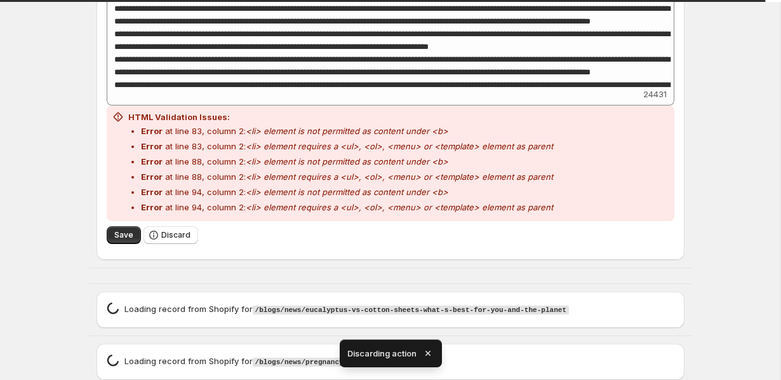
scroll to position [851, 0]
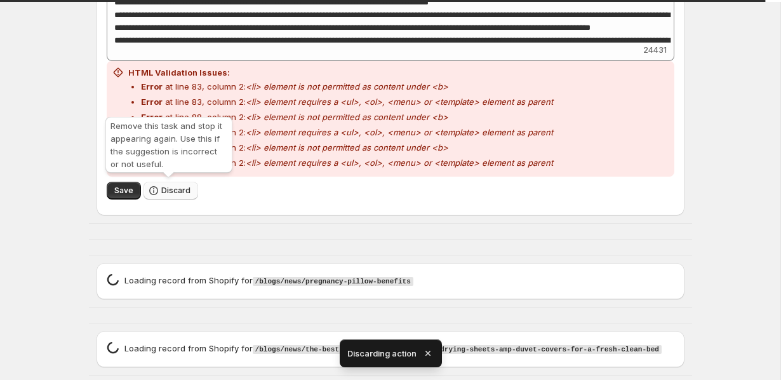
click at [168, 194] on button "Discard" at bounding box center [171, 191] width 55 height 18
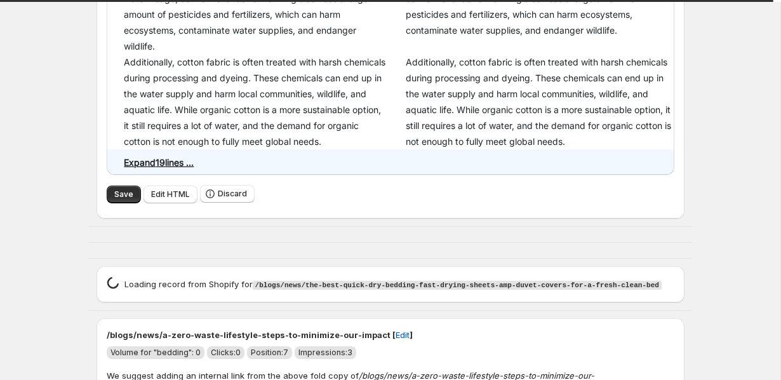
scroll to position [1108, 0]
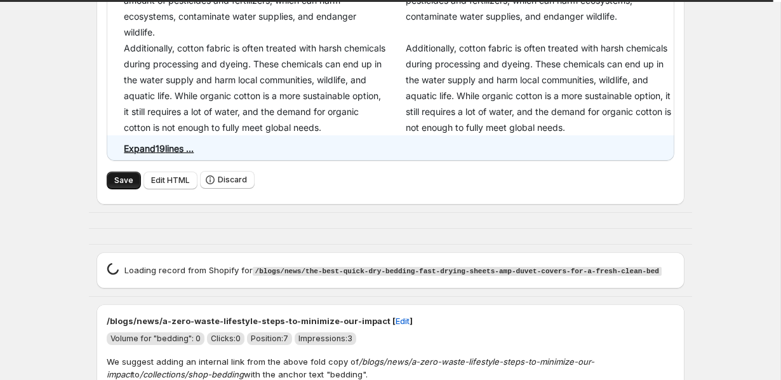
click at [118, 189] on button "Save" at bounding box center [124, 180] width 34 height 18
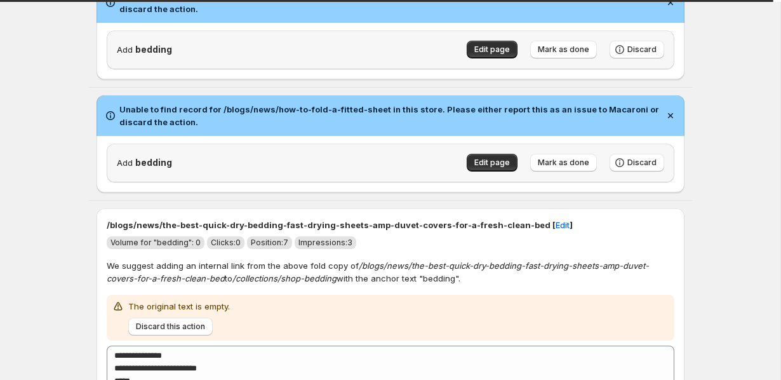
scroll to position [840, 0]
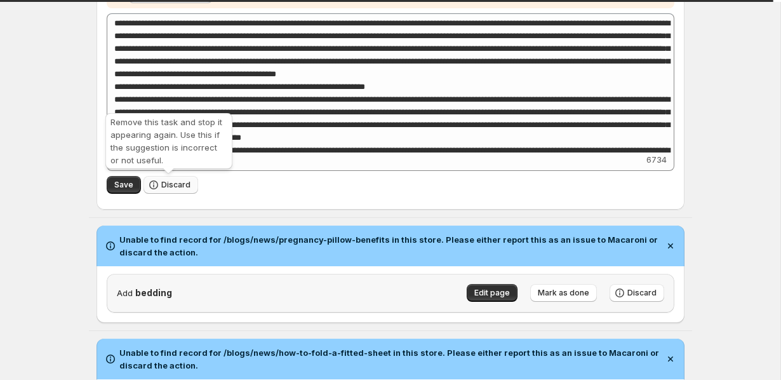
click at [161, 181] on span "Discard" at bounding box center [175, 185] width 29 height 10
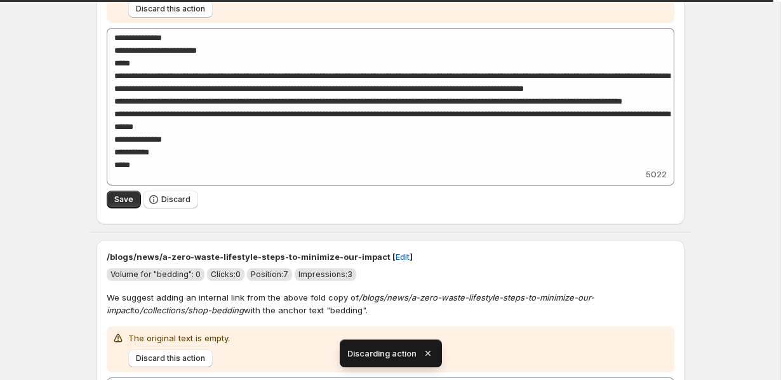
scroll to position [1097, 0]
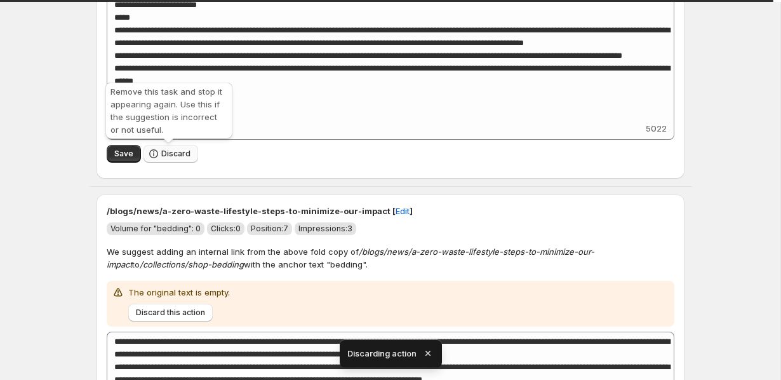
click at [174, 154] on span "Discard" at bounding box center [175, 154] width 29 height 10
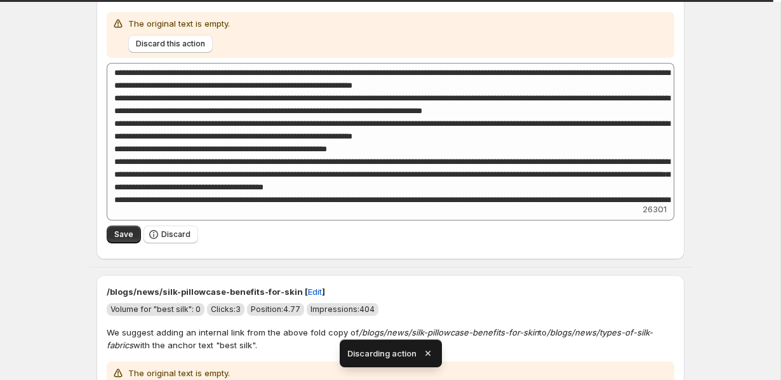
scroll to position [1029, 0]
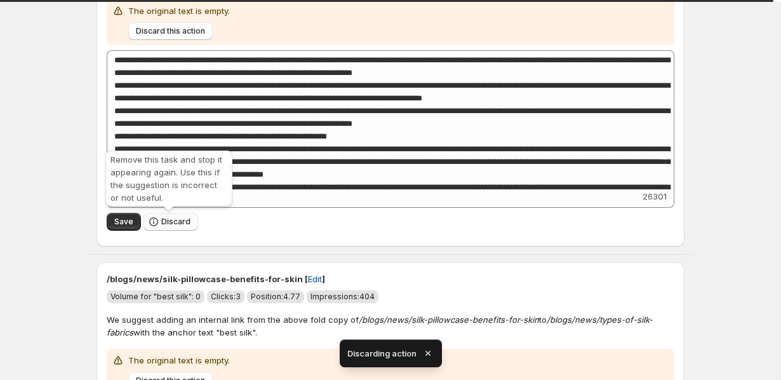
click at [190, 219] on button "Discard" at bounding box center [171, 222] width 55 height 18
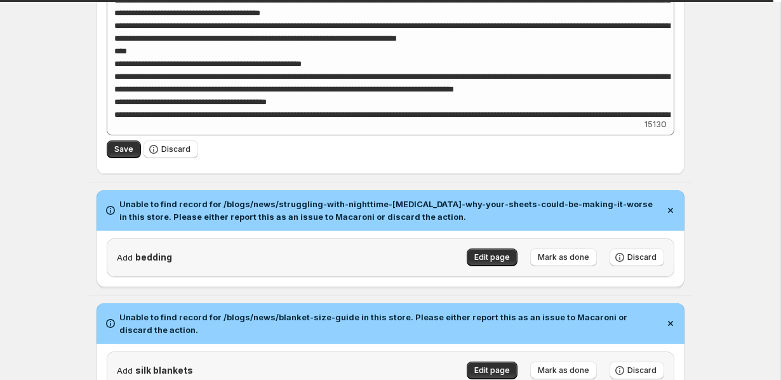
scroll to position [1106, 0]
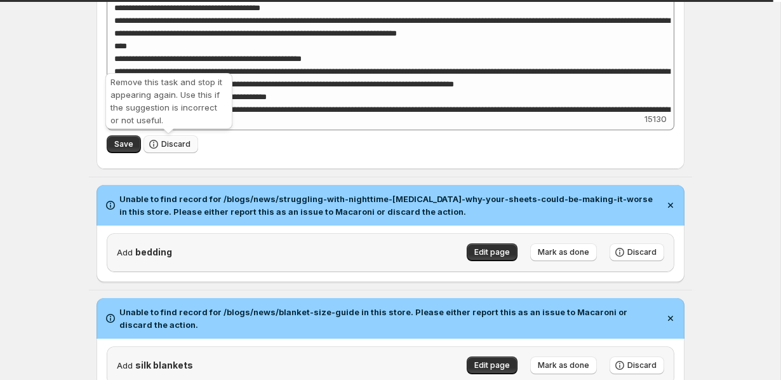
click at [175, 147] on span "Discard" at bounding box center [175, 144] width 29 height 10
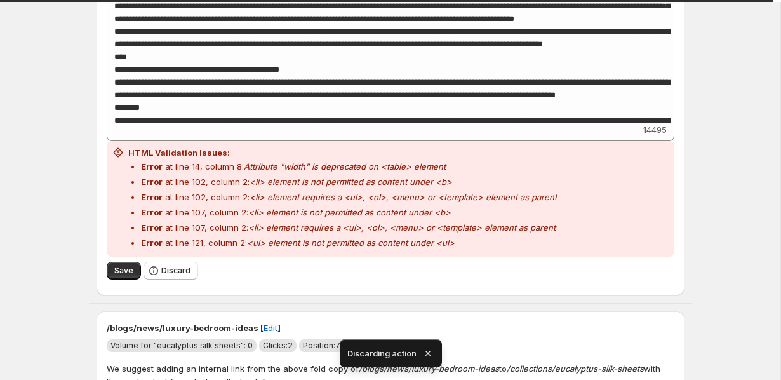
scroll to position [1386, 0]
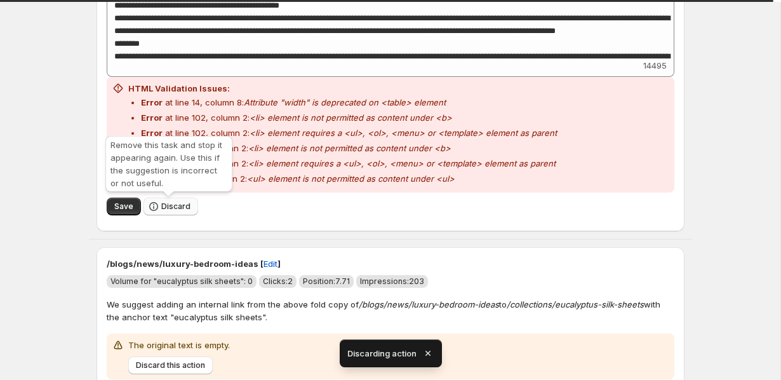
click at [152, 205] on icon "button" at bounding box center [153, 206] width 13 height 13
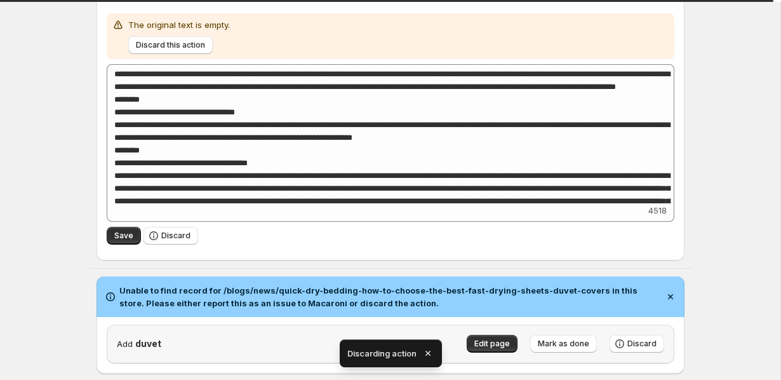
scroll to position [1276, 0]
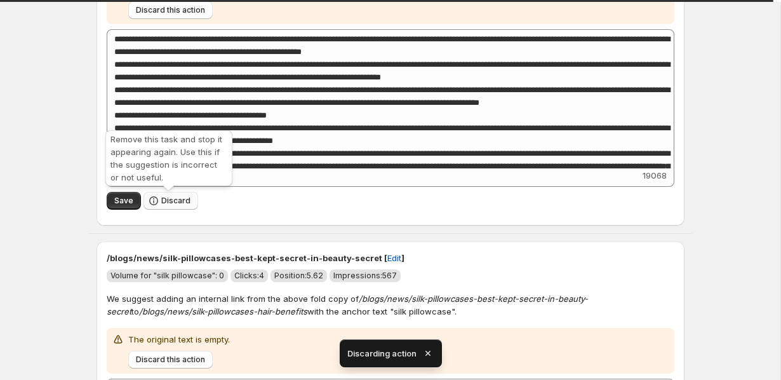
click at [158, 207] on icon "button" at bounding box center [153, 200] width 13 height 13
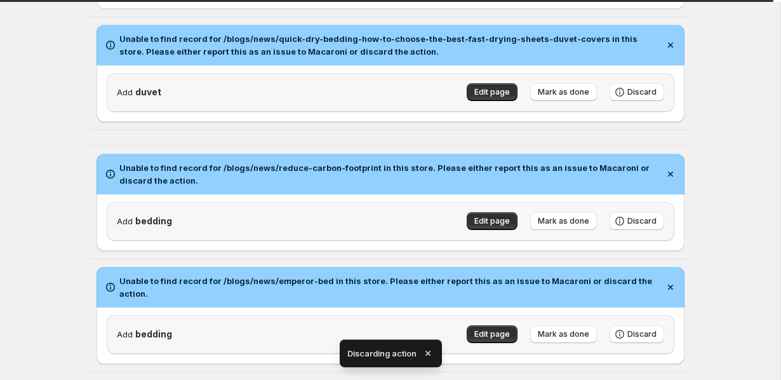
scroll to position [1383, 0]
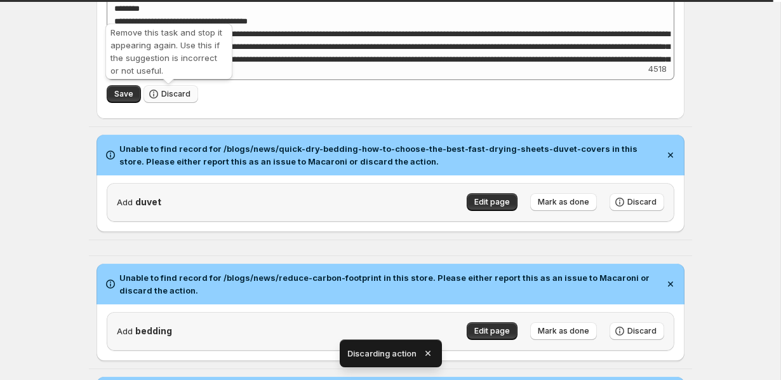
click at [180, 91] on span "Discard" at bounding box center [175, 94] width 29 height 10
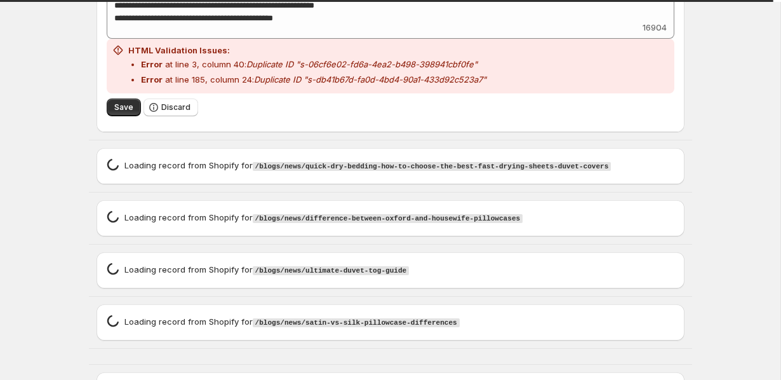
scroll to position [2008, 0]
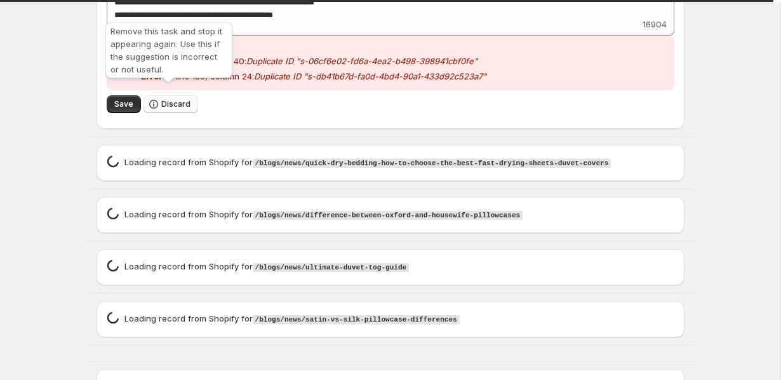
click at [182, 99] on span "Discard" at bounding box center [175, 104] width 29 height 10
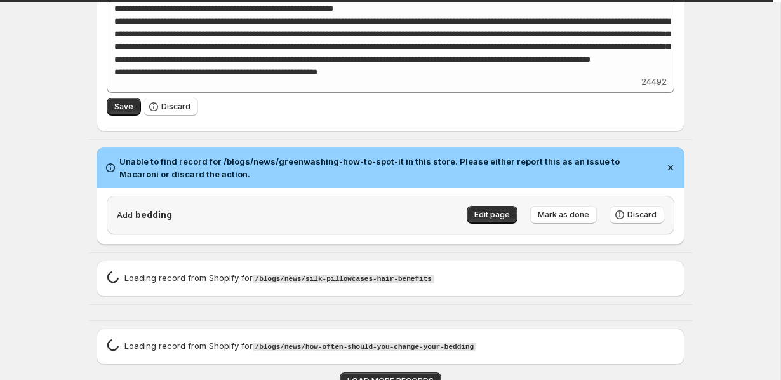
scroll to position [2184, 0]
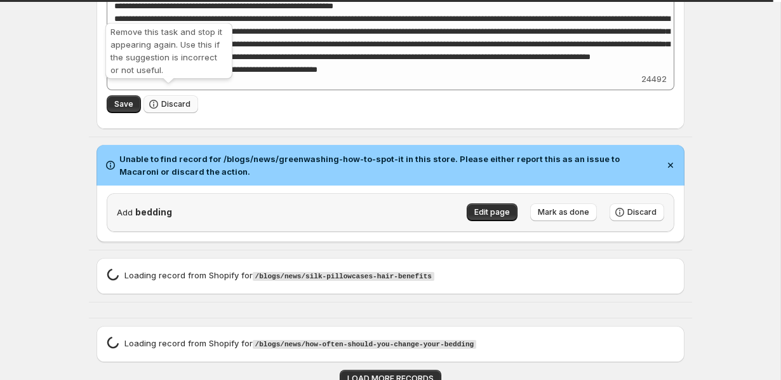
click at [168, 95] on button "Discard" at bounding box center [171, 104] width 55 height 18
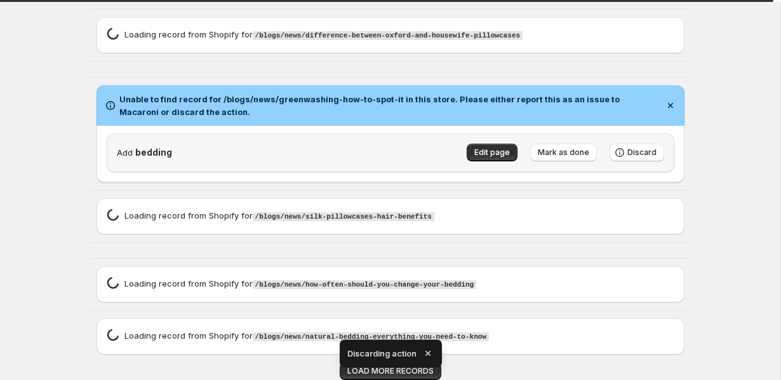
scroll to position [1822, 0]
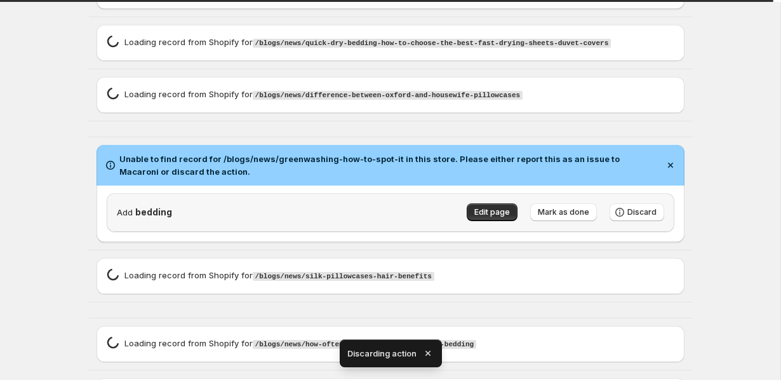
click at [427, 353] on icon "button" at bounding box center [427, 353] width 5 height 5
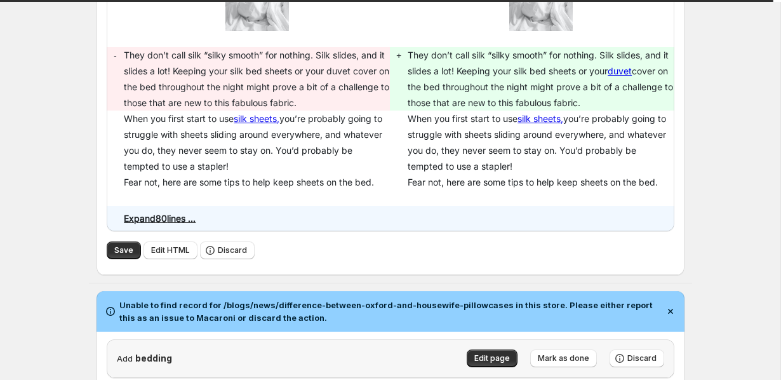
scroll to position [348, 0]
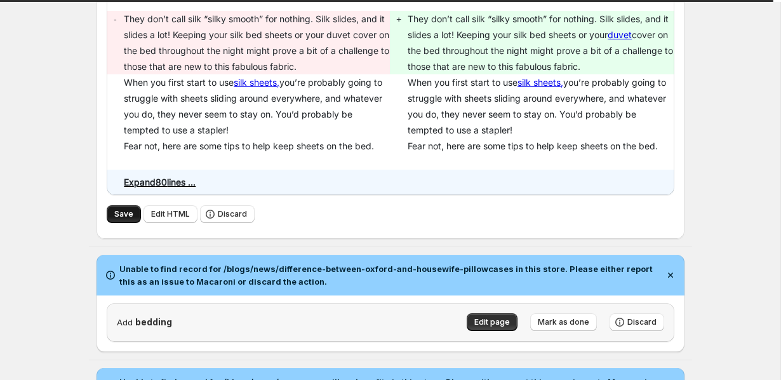
click at [128, 209] on button "Save" at bounding box center [124, 214] width 34 height 18
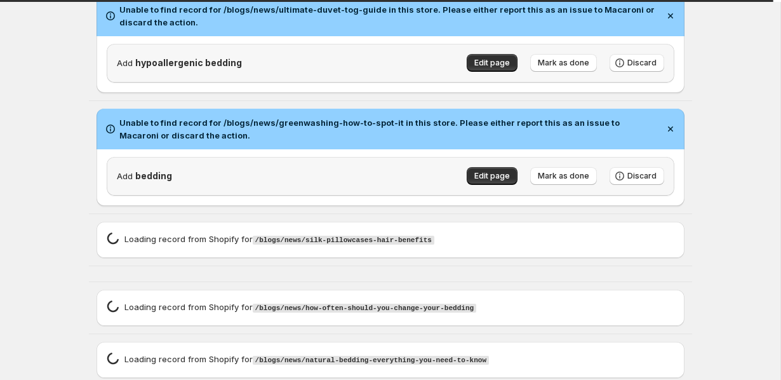
scroll to position [1867, 0]
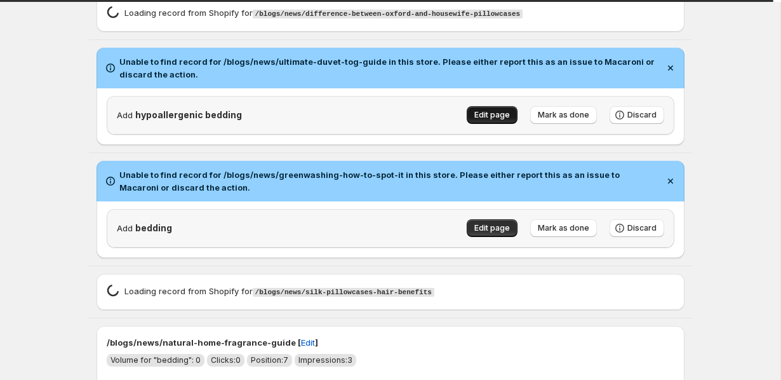
click at [497, 110] on span "Edit page" at bounding box center [492, 115] width 36 height 10
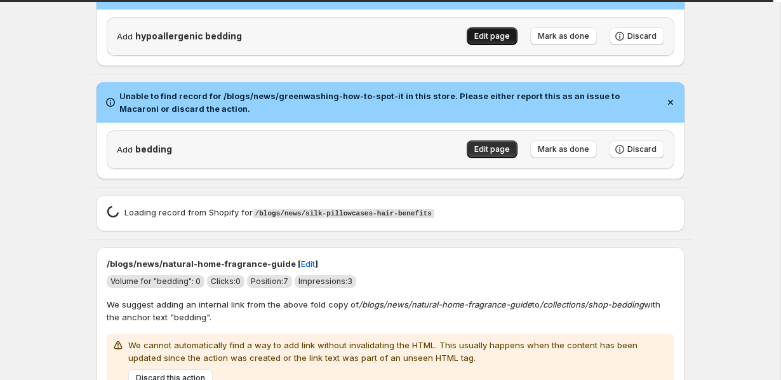
scroll to position [2200, 0]
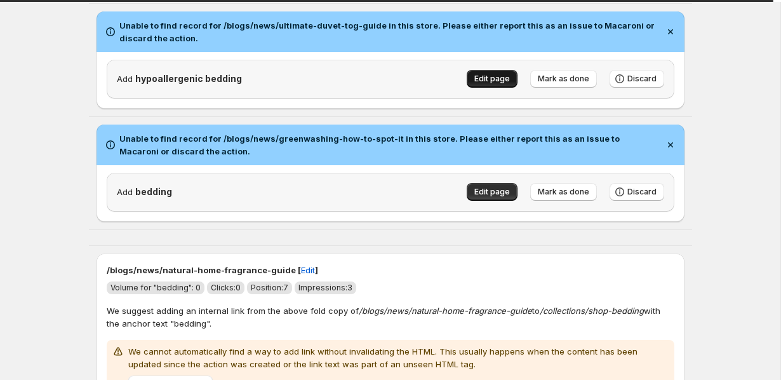
click at [489, 76] on button "Edit page" at bounding box center [492, 79] width 51 height 18
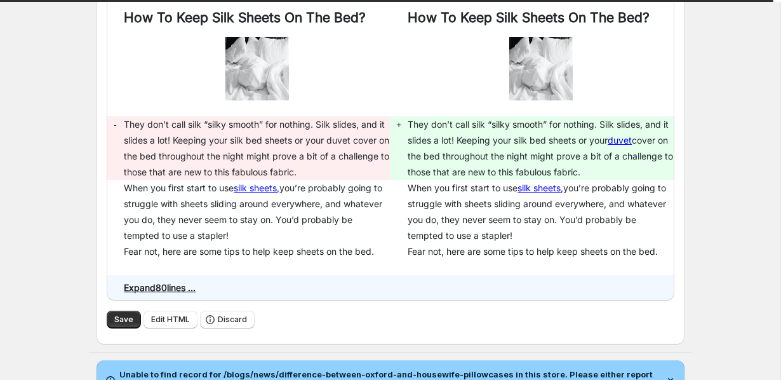
scroll to position [361, 0]
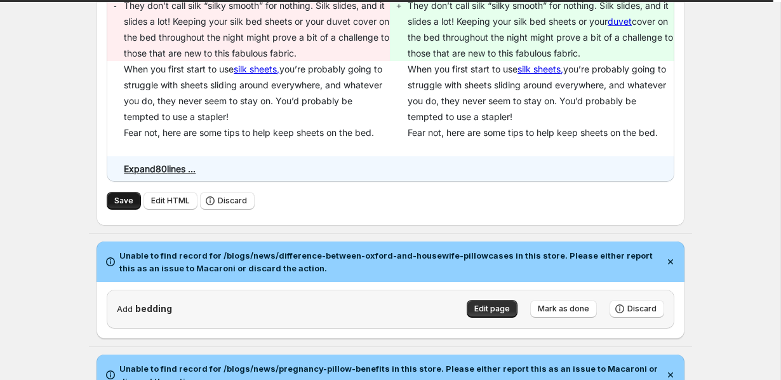
click at [116, 199] on span "Save" at bounding box center [123, 201] width 19 height 10
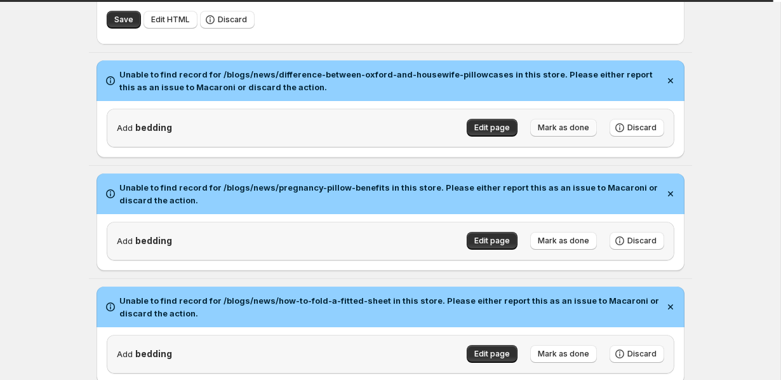
scroll to position [589, 0]
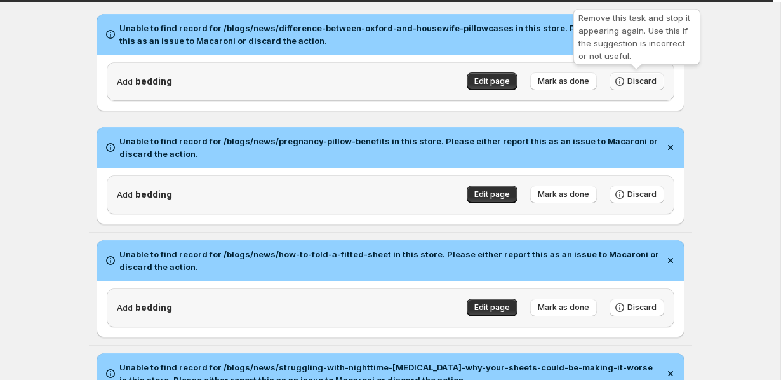
click at [633, 81] on span "Discard" at bounding box center [642, 81] width 29 height 10
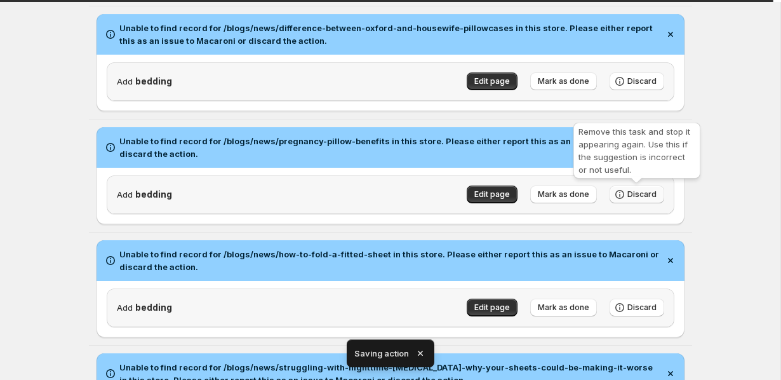
click at [638, 195] on span "Discard" at bounding box center [642, 194] width 29 height 10
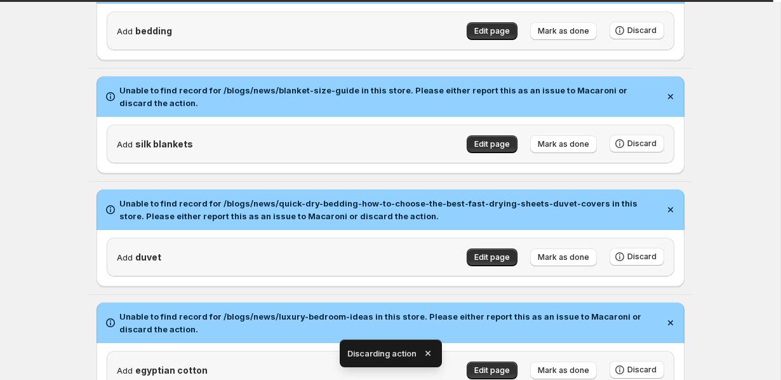
scroll to position [545, 0]
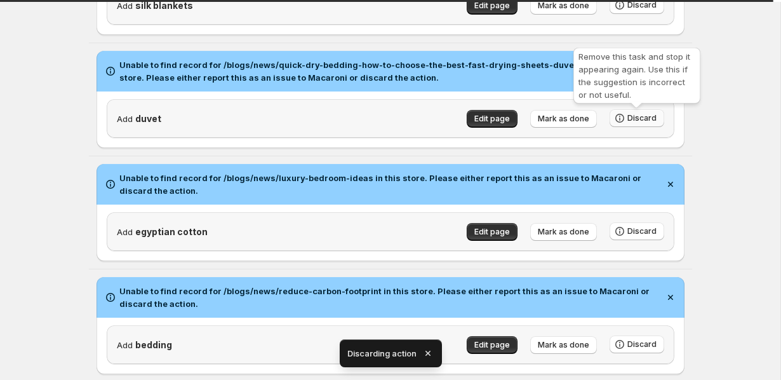
click at [645, 120] on span "Discard" at bounding box center [642, 118] width 29 height 10
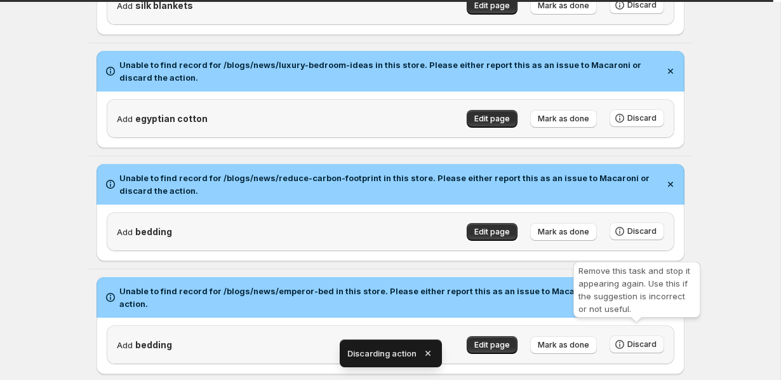
click at [645, 339] on span "Discard" at bounding box center [642, 344] width 29 height 10
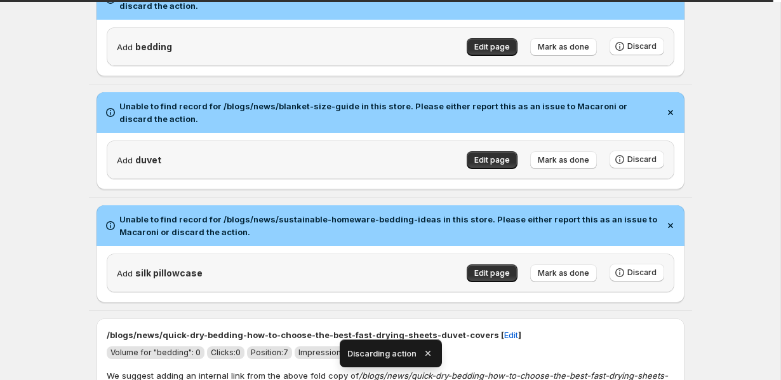
scroll to position [785, 0]
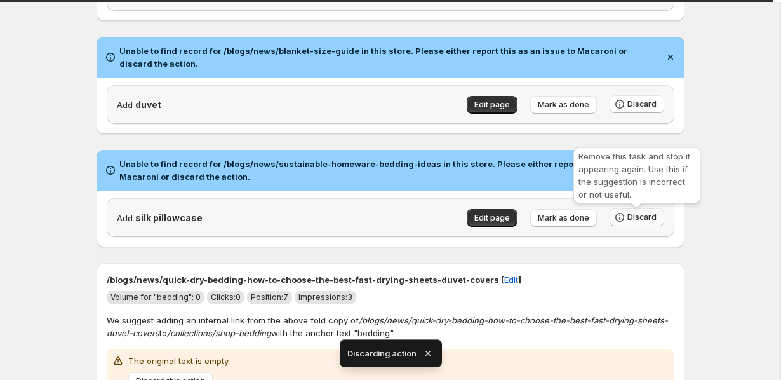
click at [630, 222] on span "Discard" at bounding box center [642, 217] width 29 height 10
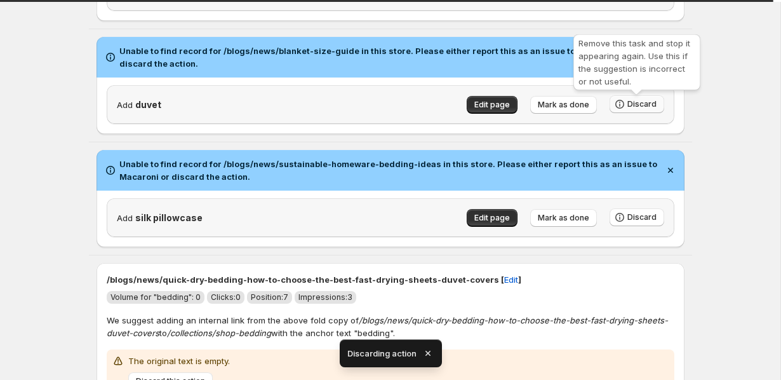
click at [639, 107] on span "Discard" at bounding box center [642, 104] width 29 height 10
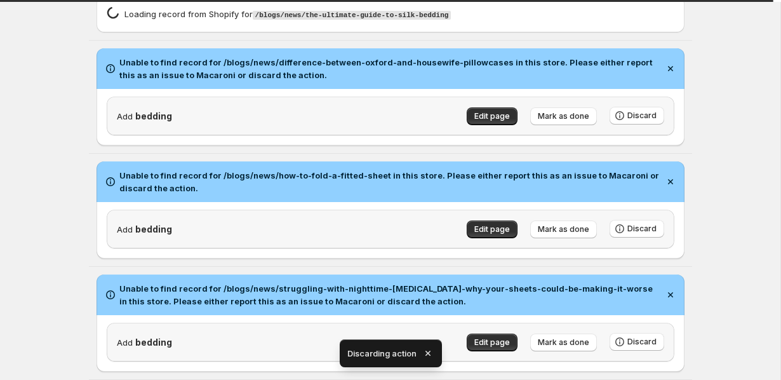
scroll to position [0, 0]
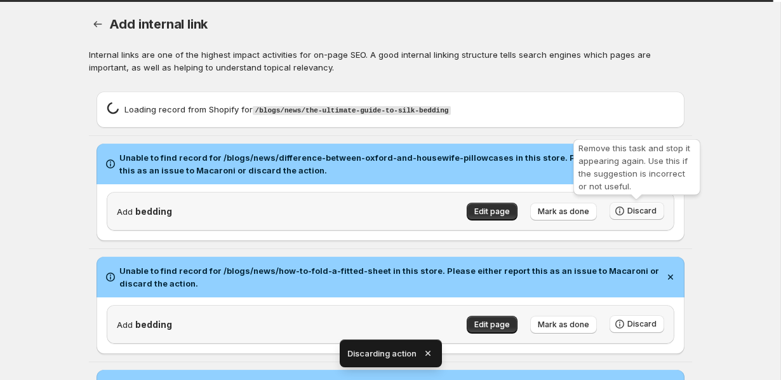
click at [635, 216] on button "Discard" at bounding box center [637, 211] width 55 height 18
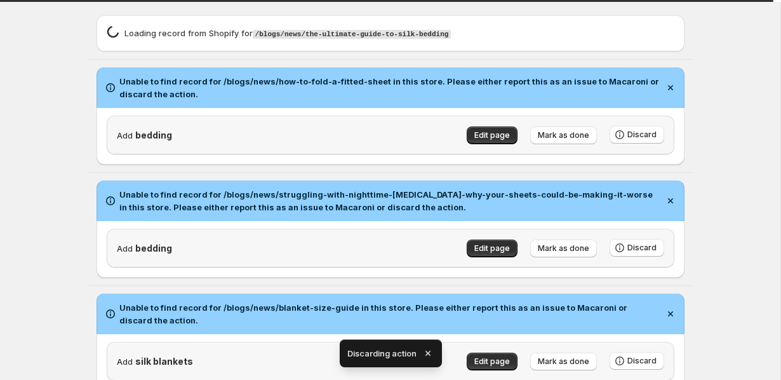
scroll to position [88, 0]
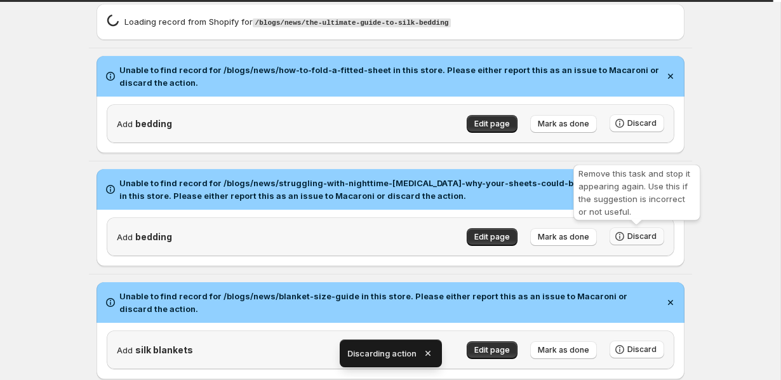
click at [633, 234] on span "Discard" at bounding box center [642, 236] width 29 height 10
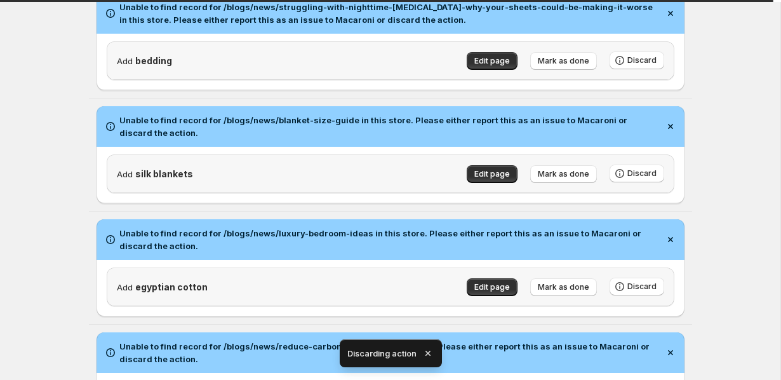
scroll to position [199, 0]
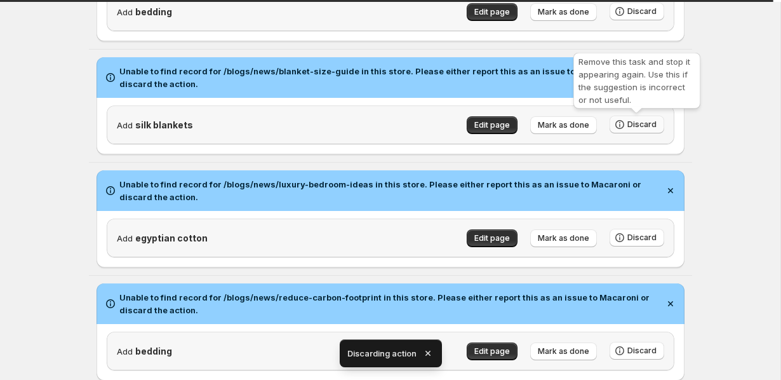
click at [629, 124] on span "Discard" at bounding box center [642, 124] width 29 height 10
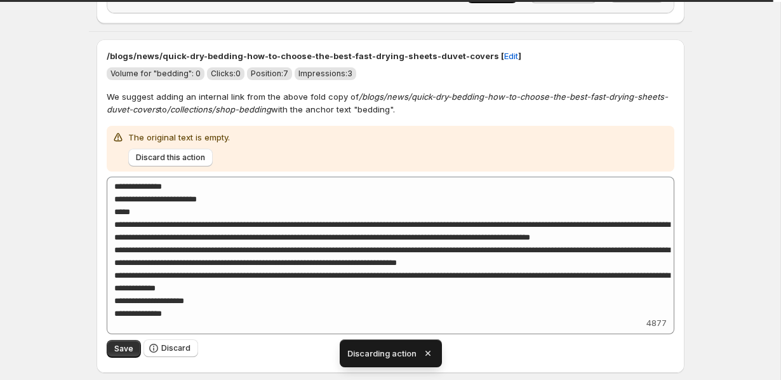
scroll to position [552, 0]
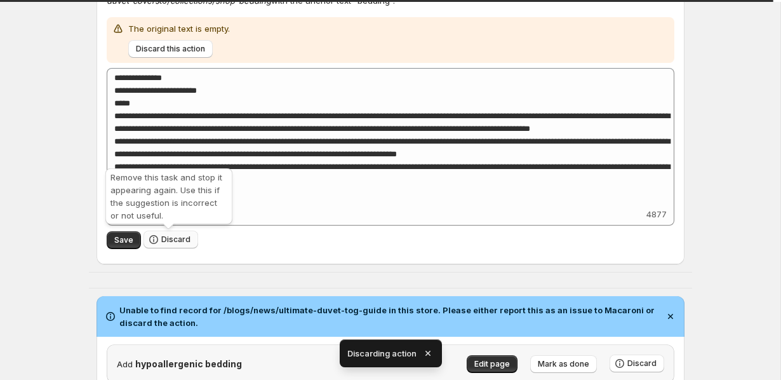
click at [161, 235] on button "Discard" at bounding box center [171, 240] width 55 height 18
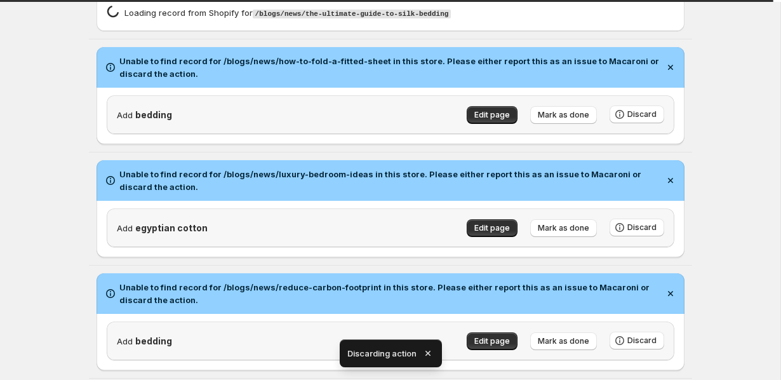
scroll to position [0, 0]
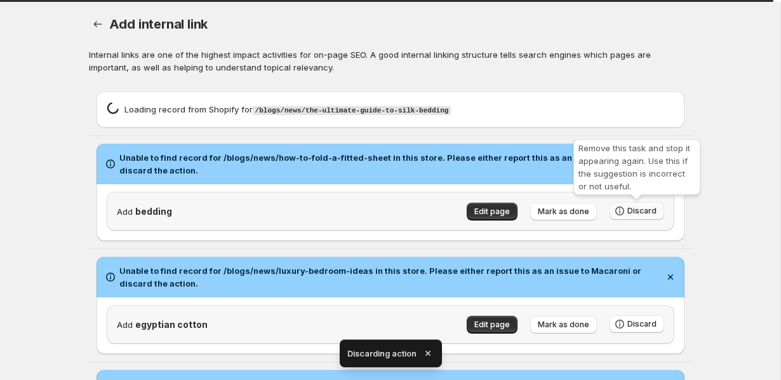
click at [644, 219] on button "Discard" at bounding box center [637, 211] width 55 height 18
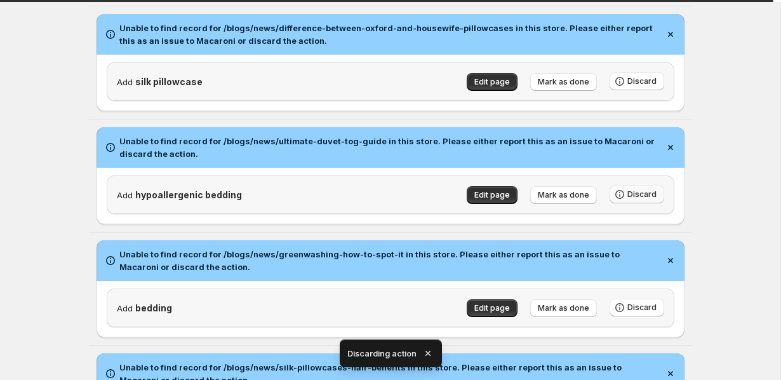
scroll to position [206, 0]
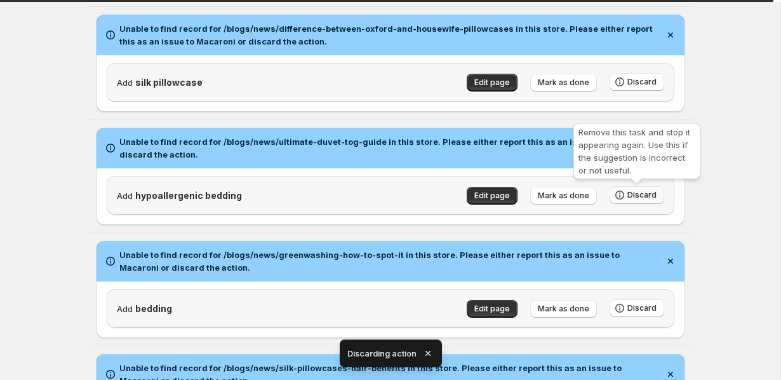
click at [634, 201] on button "Discard" at bounding box center [637, 195] width 55 height 18
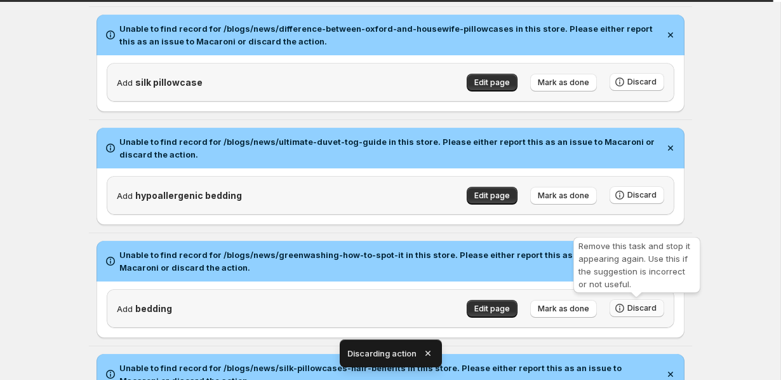
click at [634, 307] on span "Discard" at bounding box center [642, 308] width 29 height 10
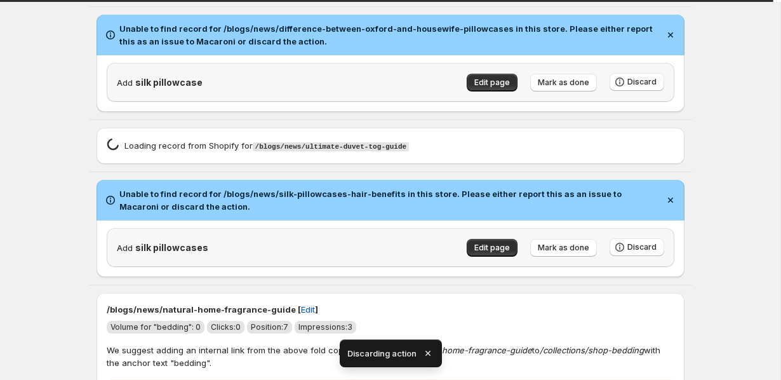
scroll to position [0, 0]
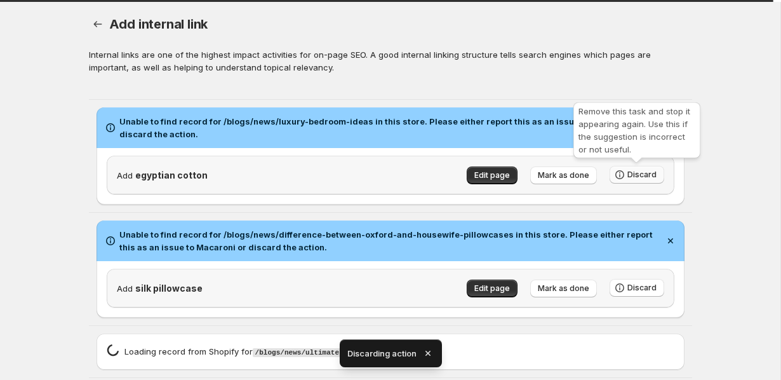
click at [630, 173] on span "Discard" at bounding box center [642, 175] width 29 height 10
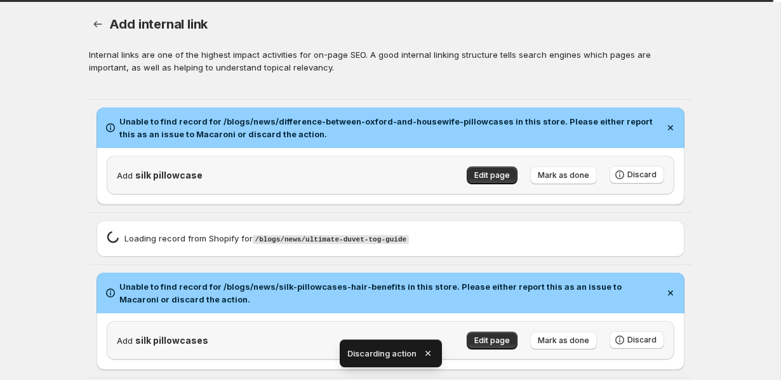
click at [640, 283] on h2 "Unable to find record for /blogs/news/silk-pillowcases-hair-benefits in this st…" at bounding box center [389, 292] width 540 height 25
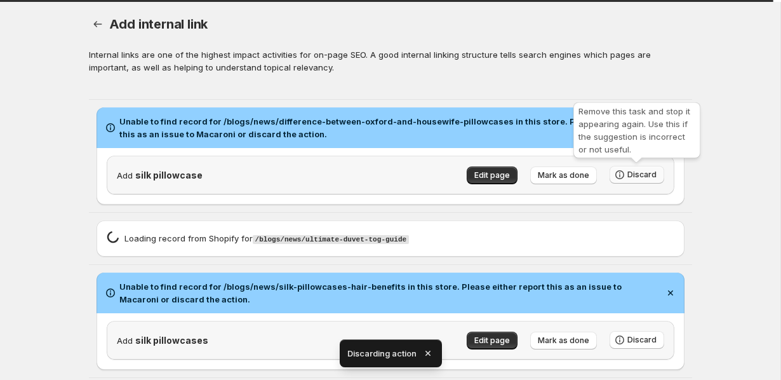
click at [633, 175] on span "Discard" at bounding box center [642, 175] width 29 height 10
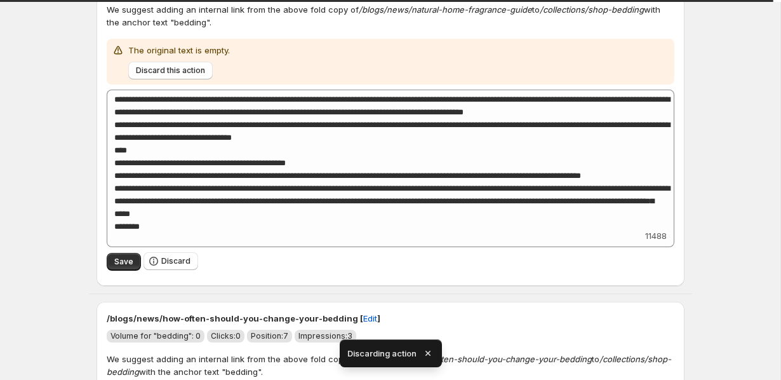
scroll to position [413, 0]
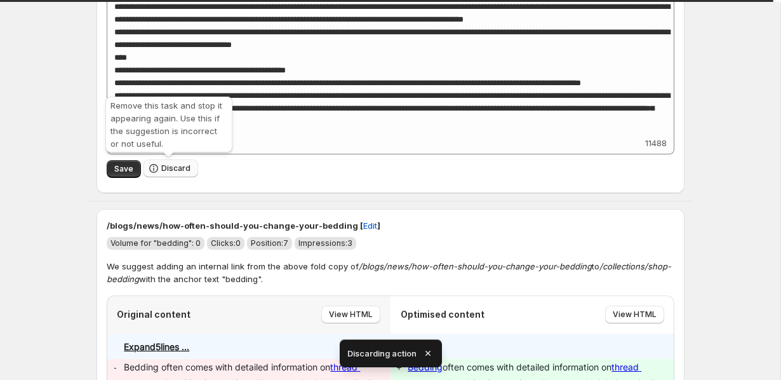
click at [161, 168] on span "Discard" at bounding box center [175, 168] width 29 height 10
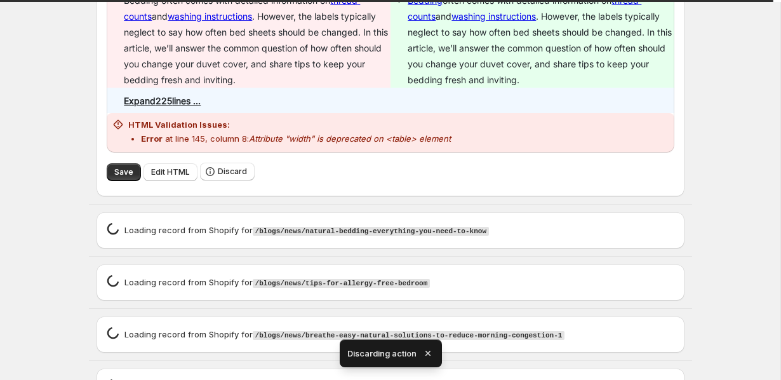
scroll to position [446, 0]
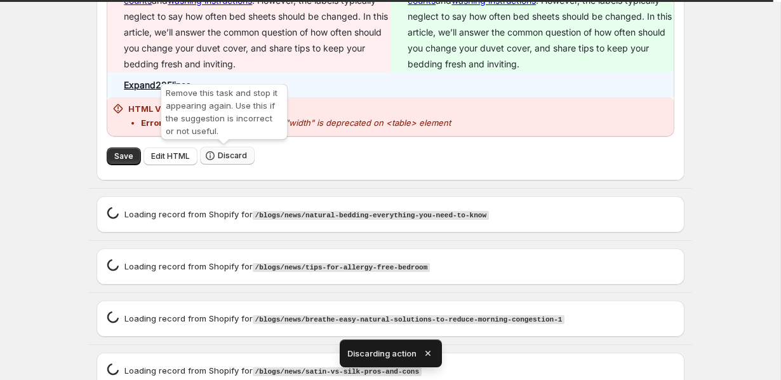
click at [212, 153] on icon "button" at bounding box center [210, 155] width 13 height 13
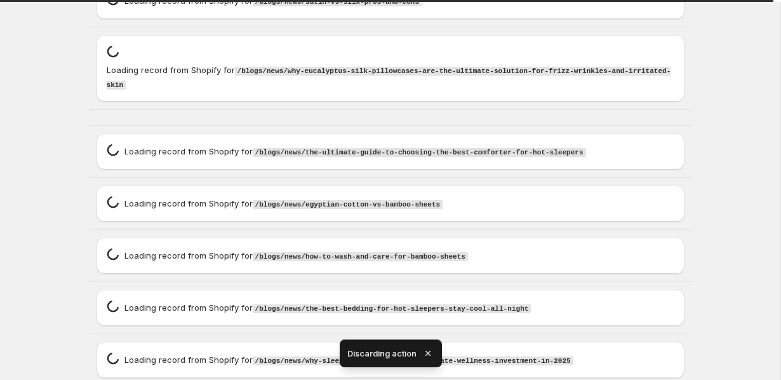
scroll to position [76, 0]
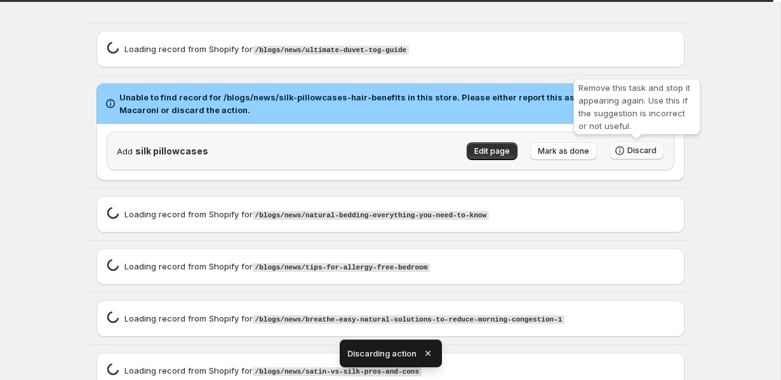
click at [630, 146] on span "Discard" at bounding box center [642, 150] width 29 height 10
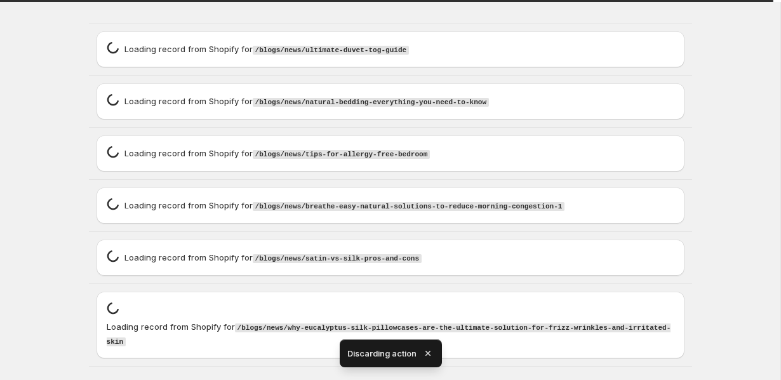
scroll to position [0, 0]
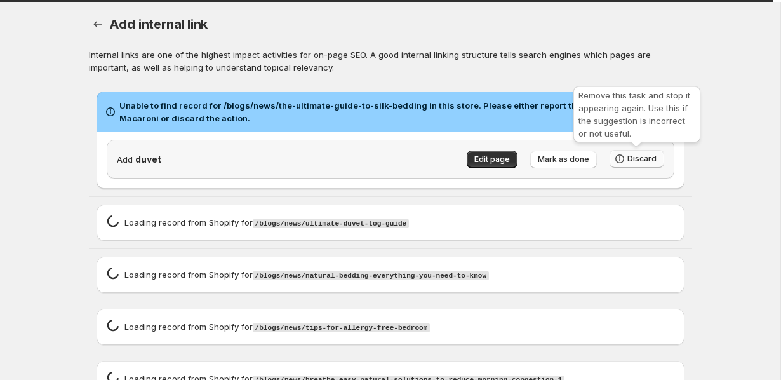
click at [631, 151] on button "Discard" at bounding box center [637, 159] width 55 height 18
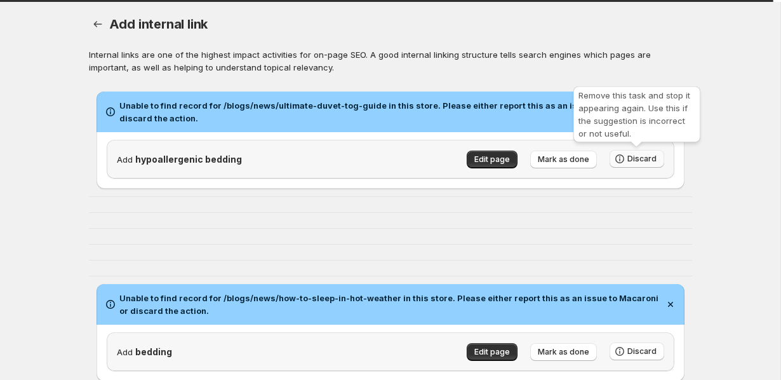
click at [645, 152] on button "Discard" at bounding box center [637, 159] width 55 height 18
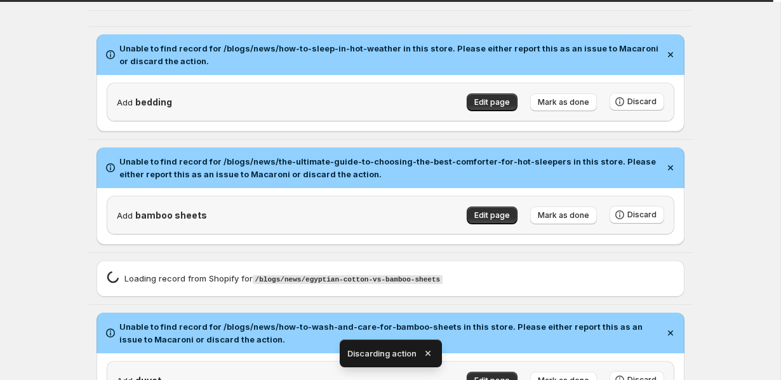
scroll to position [144, 0]
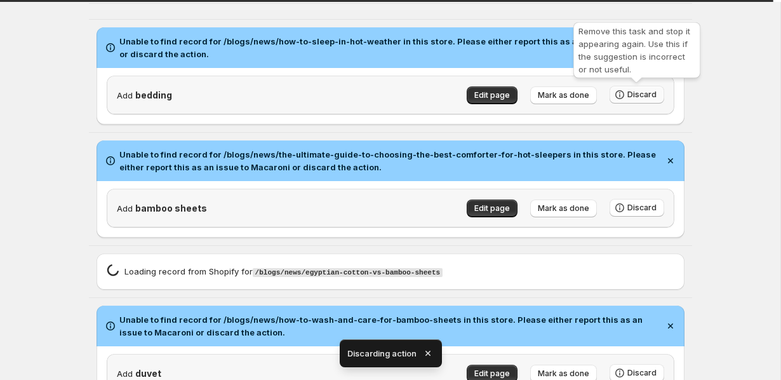
click at [633, 98] on span "Discard" at bounding box center [642, 95] width 29 height 10
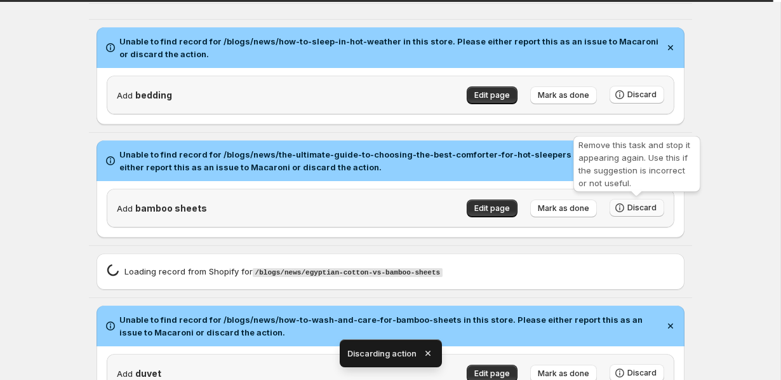
click at [632, 204] on span "Discard" at bounding box center [642, 208] width 29 height 10
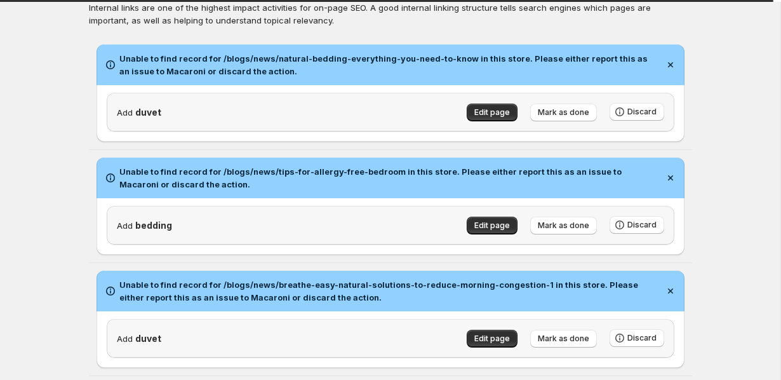
scroll to position [0, 0]
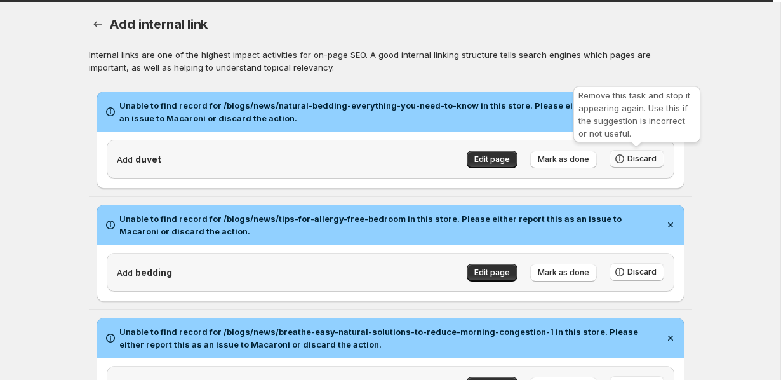
click at [633, 164] on button "Discard" at bounding box center [637, 159] width 55 height 18
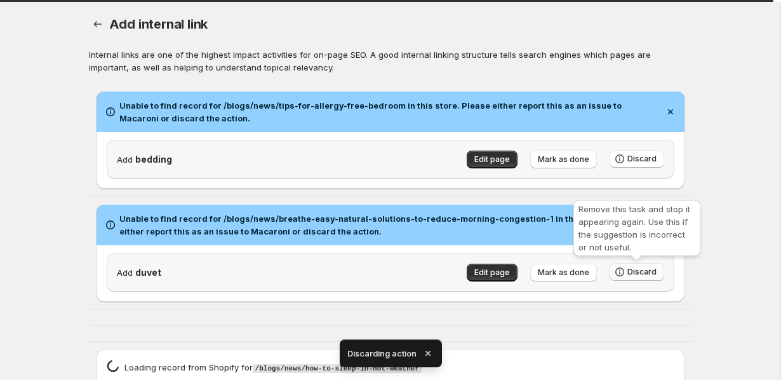
click at [640, 267] on span "Discard" at bounding box center [642, 272] width 29 height 10
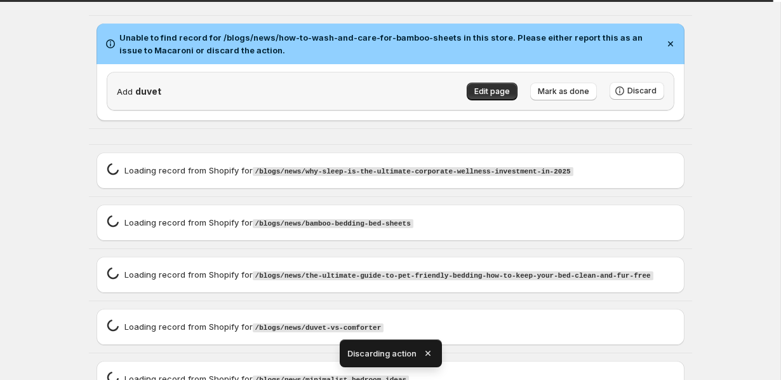
scroll to position [295, 0]
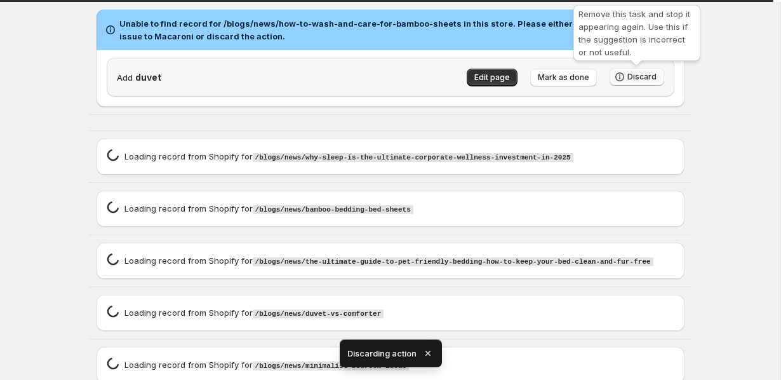
click at [628, 76] on span "Discard" at bounding box center [642, 77] width 29 height 10
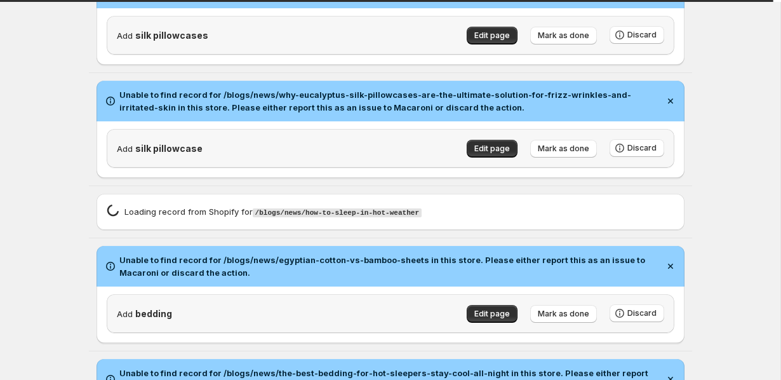
scroll to position [0, 0]
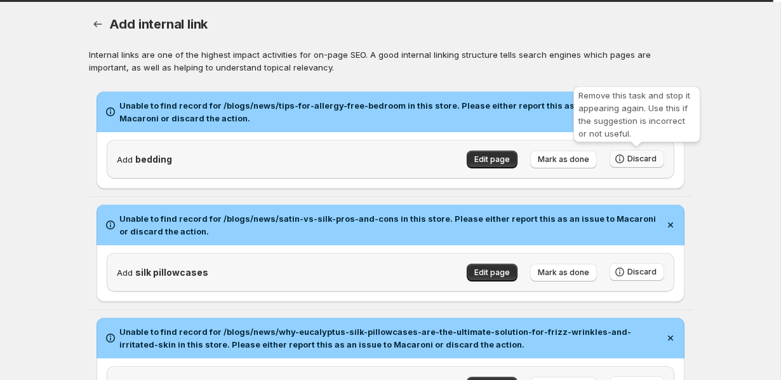
click at [635, 161] on span "Discard" at bounding box center [642, 159] width 29 height 10
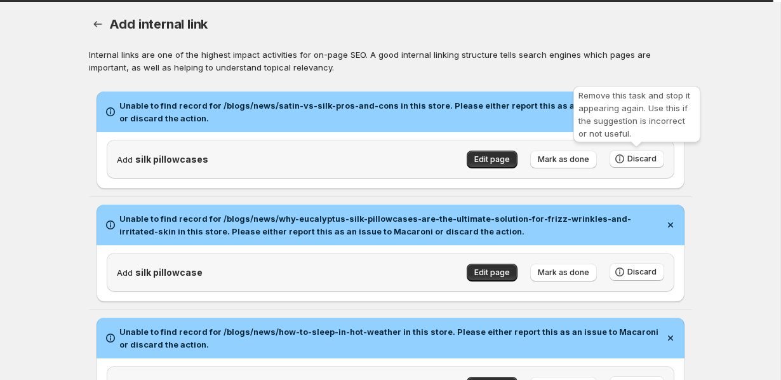
click at [635, 161] on span "Discard" at bounding box center [642, 159] width 29 height 10
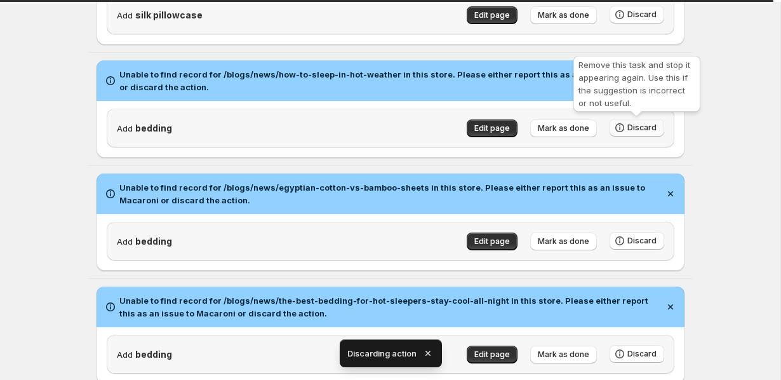
click at [631, 130] on span "Discard" at bounding box center [642, 128] width 29 height 10
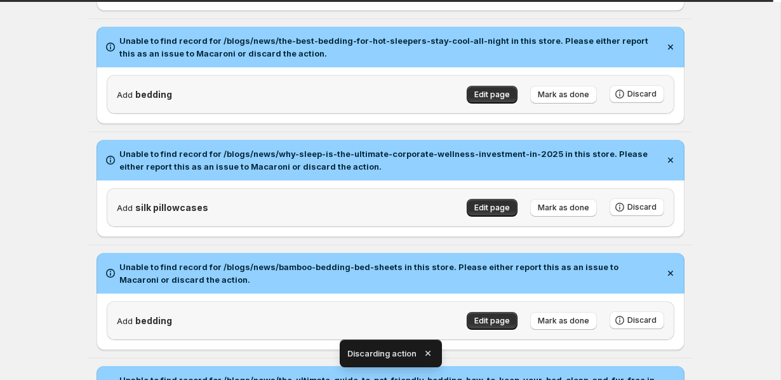
scroll to position [177, 0]
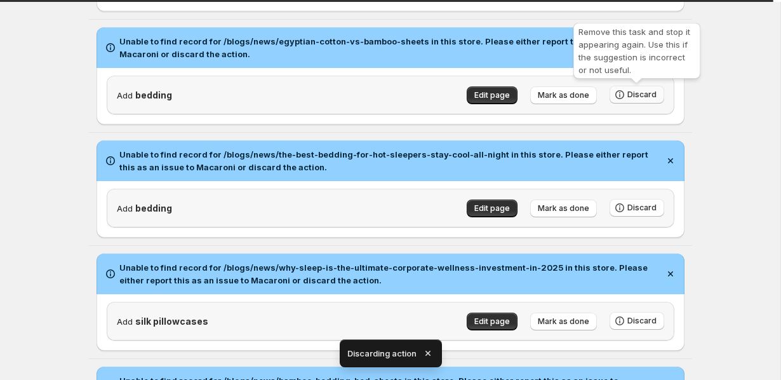
click at [644, 90] on button "Discard" at bounding box center [637, 95] width 55 height 18
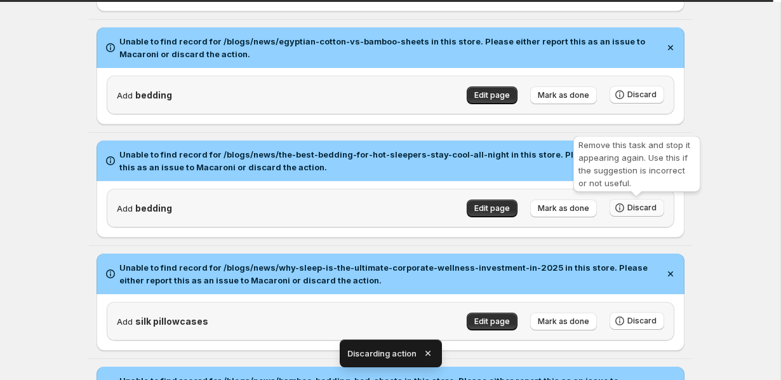
click at [640, 316] on span "Discard" at bounding box center [642, 321] width 29 height 10
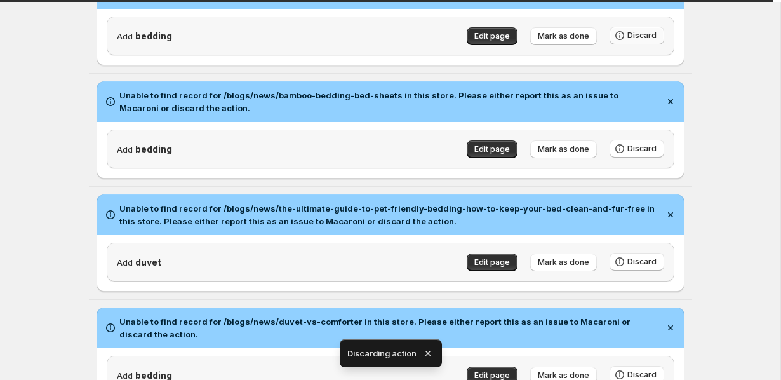
scroll to position [247, 0]
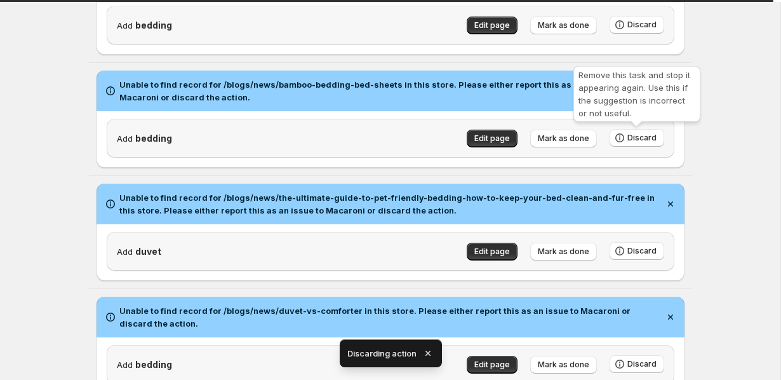
click at [635, 129] on div "Remove this task and stop it appearing again. Use this if the suggestion is inc…" at bounding box center [637, 97] width 132 height 66
click at [635, 133] on span "Discard" at bounding box center [642, 138] width 29 height 10
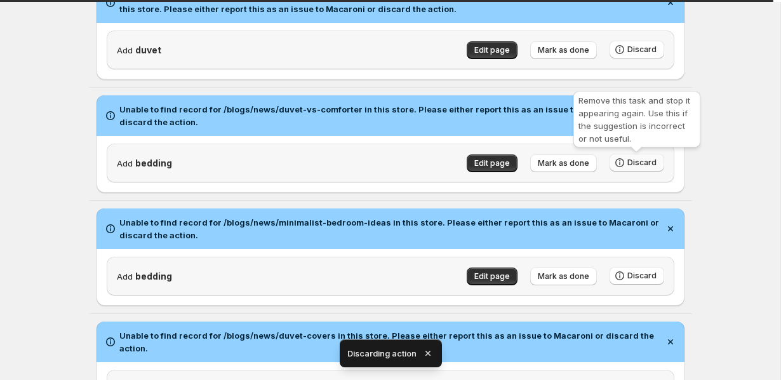
click at [631, 158] on button "Discard" at bounding box center [637, 163] width 55 height 18
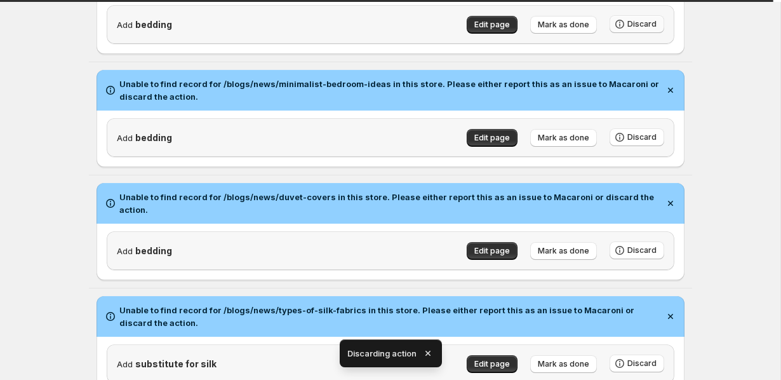
scroll to position [372, 0]
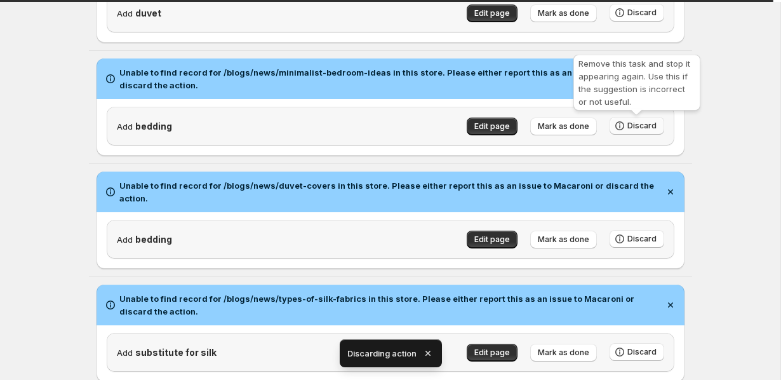
click at [633, 130] on span "Discard" at bounding box center [642, 126] width 29 height 10
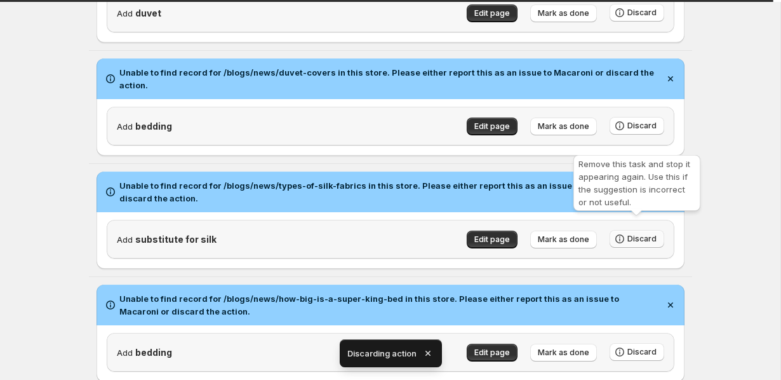
click at [628, 230] on button "Discard" at bounding box center [637, 239] width 55 height 18
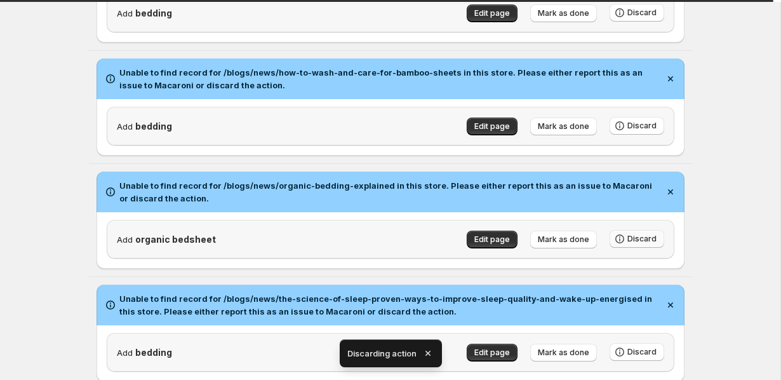
scroll to position [607, 0]
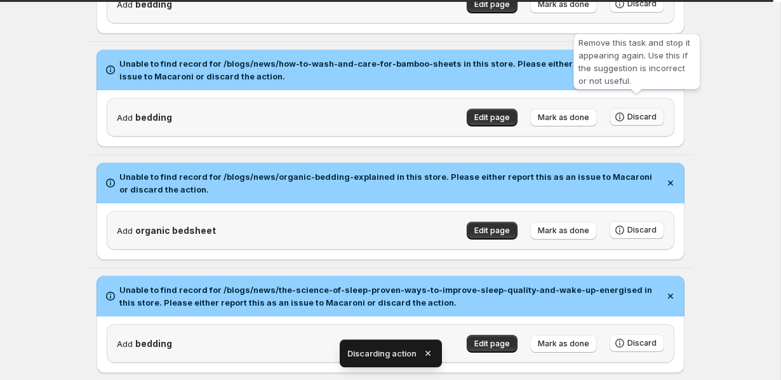
click at [646, 112] on span "Discard" at bounding box center [642, 117] width 29 height 10
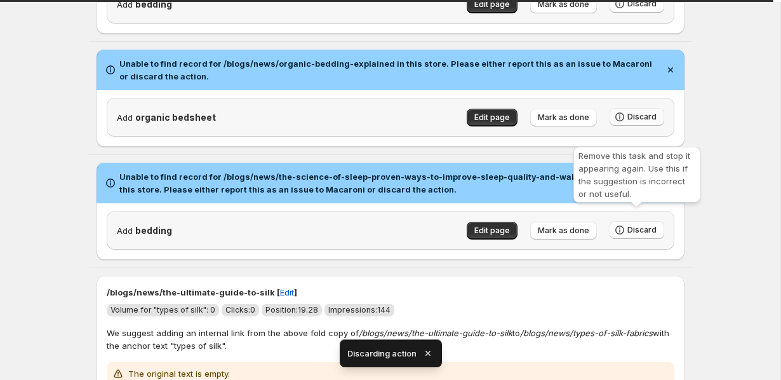
click at [629, 225] on span "Discard" at bounding box center [642, 230] width 29 height 10
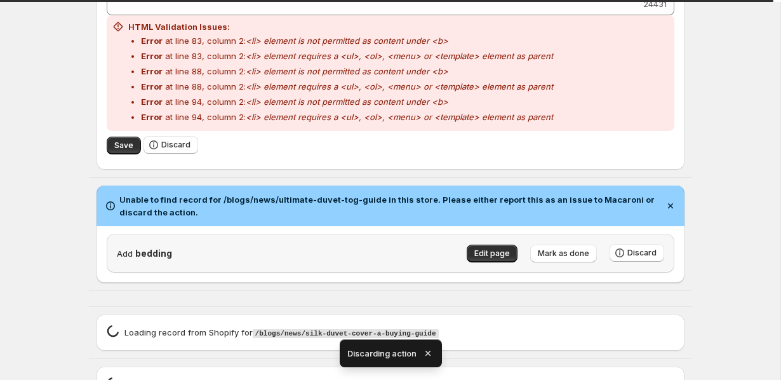
scroll to position [1090, 0]
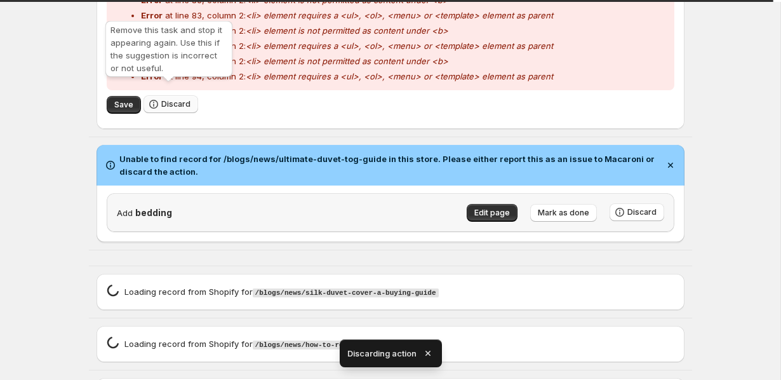
click at [180, 95] on button "Discard" at bounding box center [171, 104] width 55 height 18
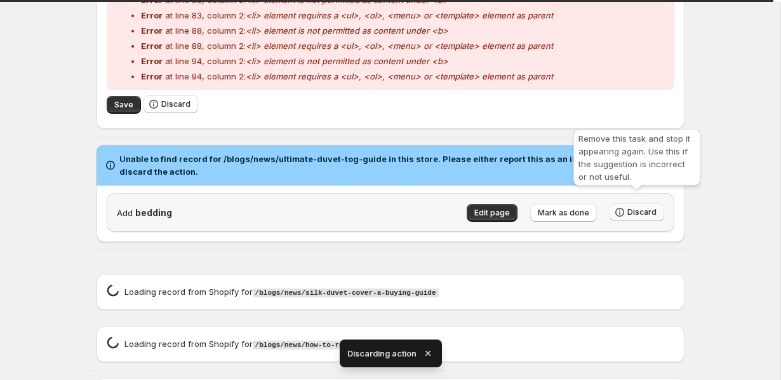
scroll to position [624, 0]
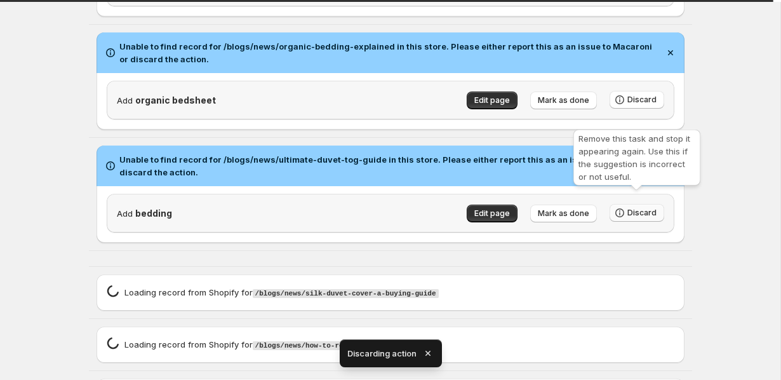
click at [636, 208] on span "Discard" at bounding box center [642, 213] width 29 height 10
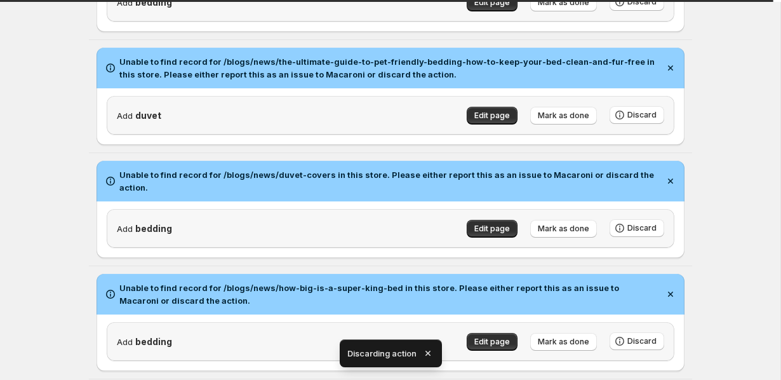
scroll to position [0, 0]
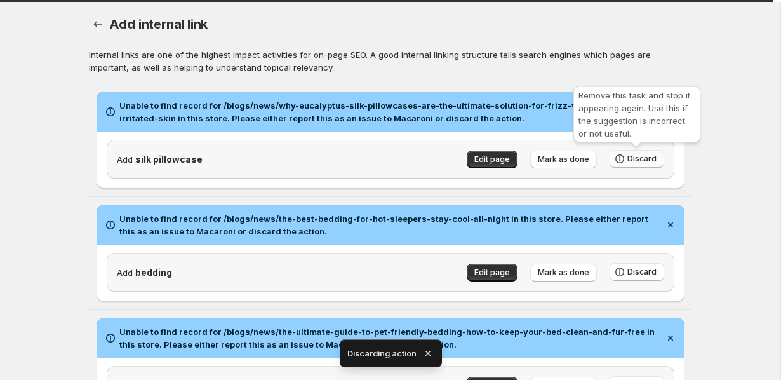
click at [656, 156] on span "Discard" at bounding box center [642, 159] width 29 height 10
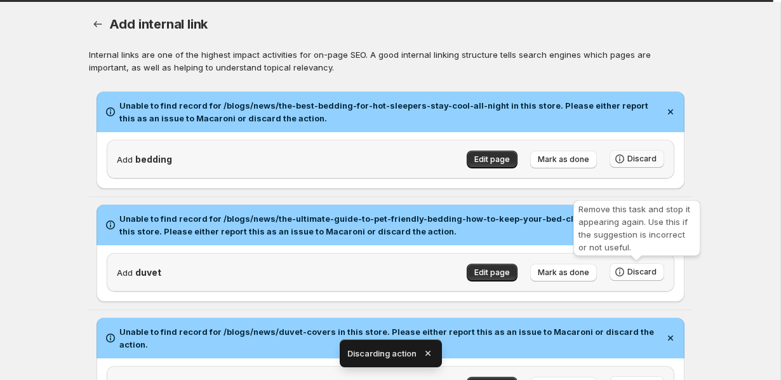
click at [648, 271] on span "Discard" at bounding box center [642, 272] width 29 height 10
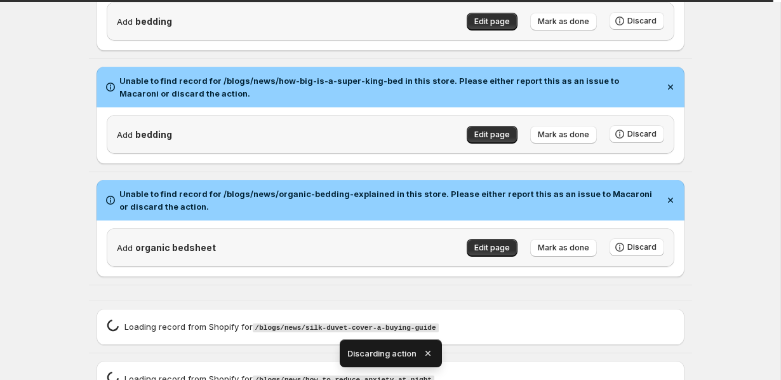
scroll to position [289, 0]
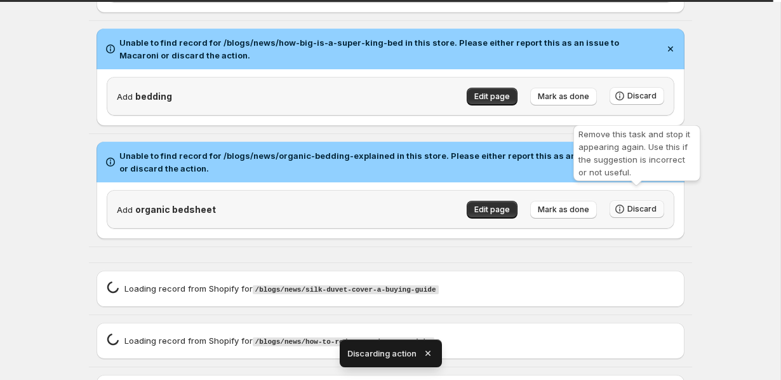
click at [643, 204] on span "Discard" at bounding box center [642, 209] width 29 height 10
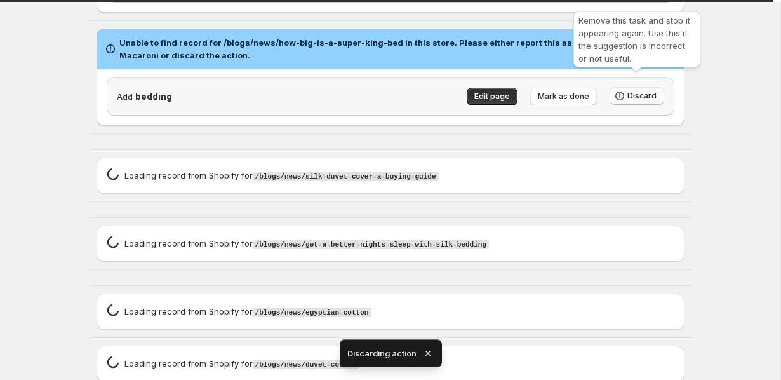
click at [647, 91] on span "Discard" at bounding box center [642, 96] width 29 height 10
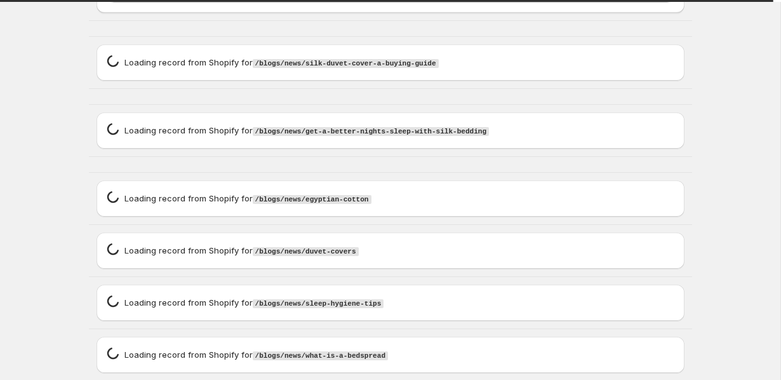
scroll to position [0, 0]
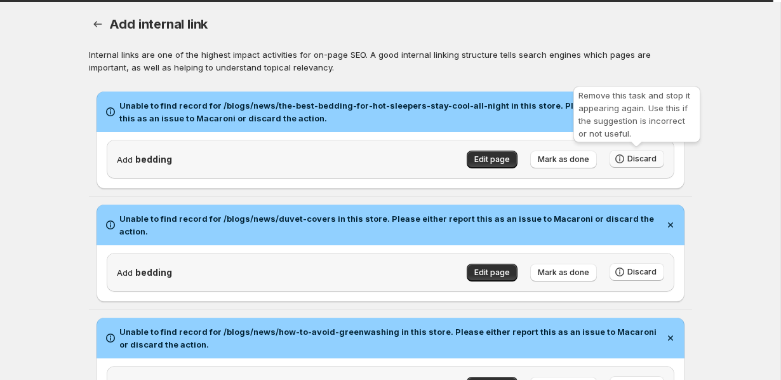
click at [640, 162] on span "Discard" at bounding box center [642, 159] width 29 height 10
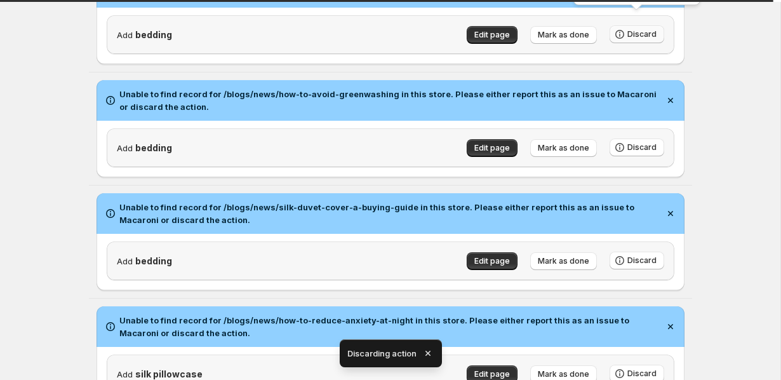
scroll to position [11, 0]
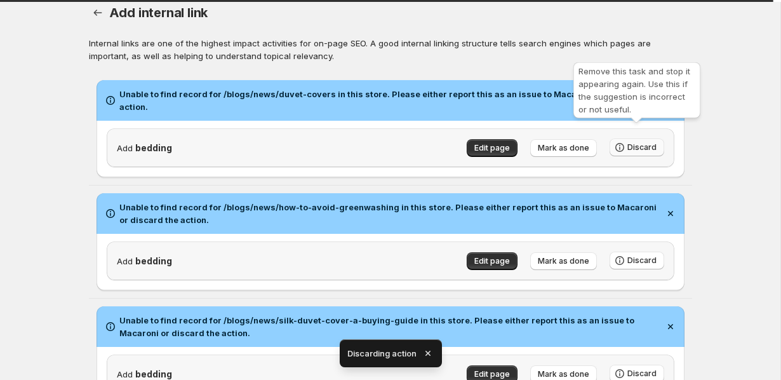
click at [638, 142] on span "Discard" at bounding box center [642, 147] width 29 height 10
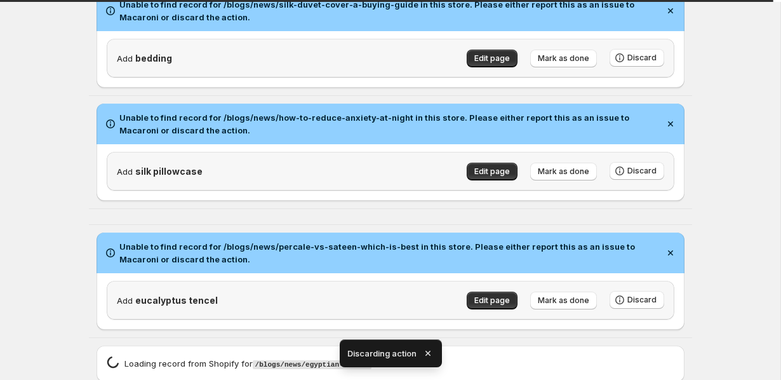
scroll to position [269, 0]
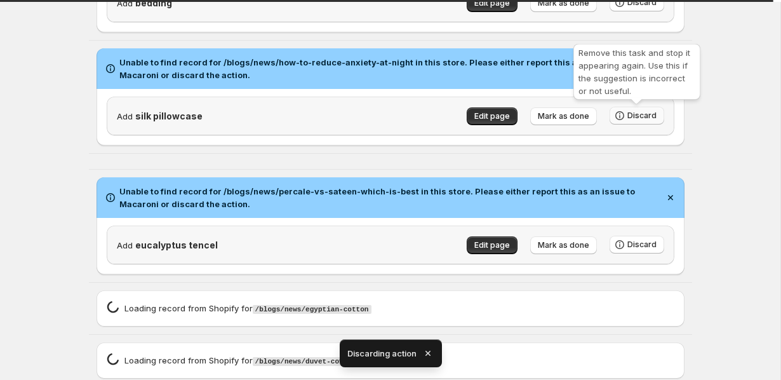
click at [628, 103] on div "Remove this task and stop it appearing again. Use this if the suggestion is inc…" at bounding box center [637, 74] width 132 height 66
click at [628, 115] on span "Discard" at bounding box center [642, 116] width 29 height 10
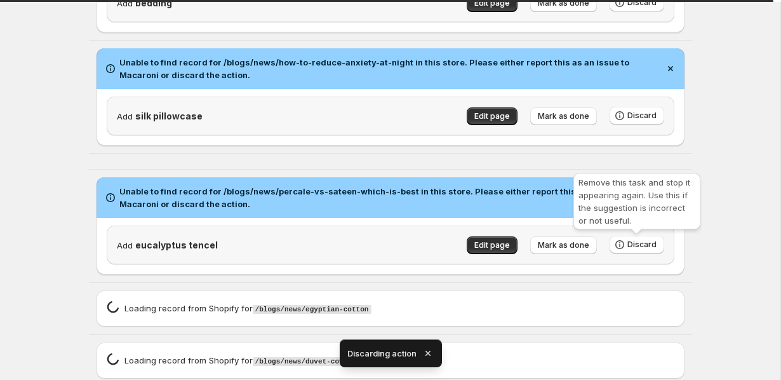
click at [641, 353] on div "Loading record spinner Loading record from Shopify for /blogs/news/duvet-covers" at bounding box center [391, 361] width 568 height 16
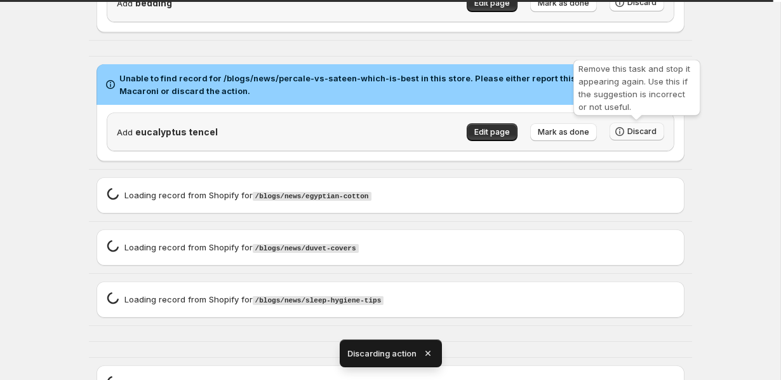
click at [646, 134] on span "Discard" at bounding box center [642, 131] width 29 height 10
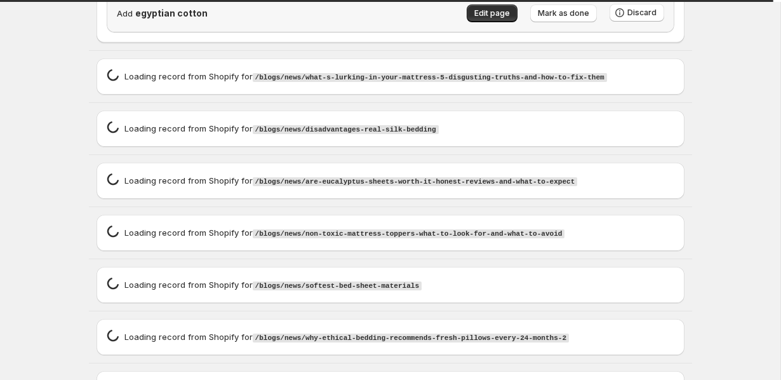
scroll to position [447, 0]
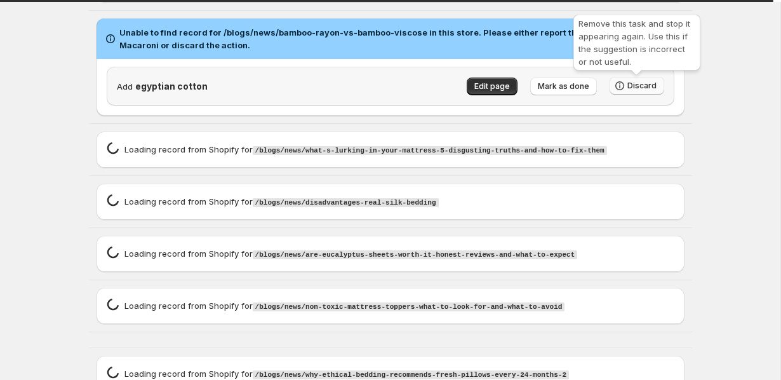
click at [647, 89] on span "Discard" at bounding box center [642, 86] width 29 height 10
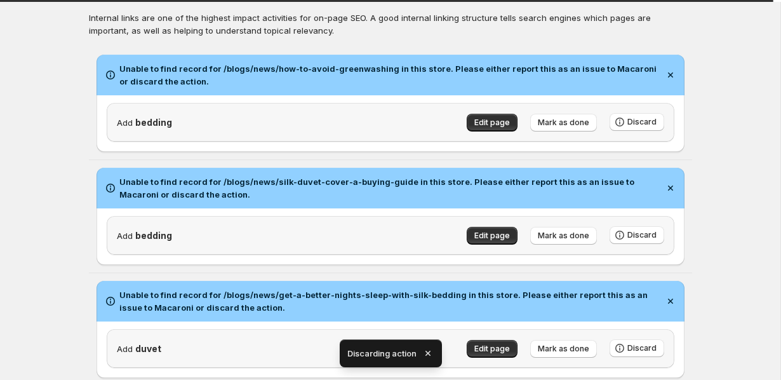
scroll to position [97, 0]
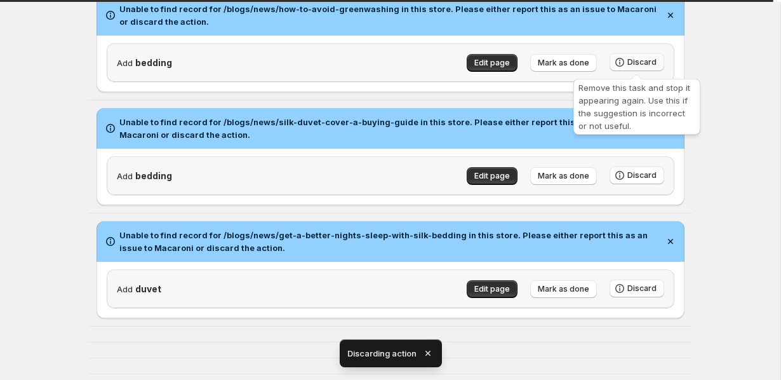
click at [640, 62] on span "Discard" at bounding box center [642, 62] width 29 height 10
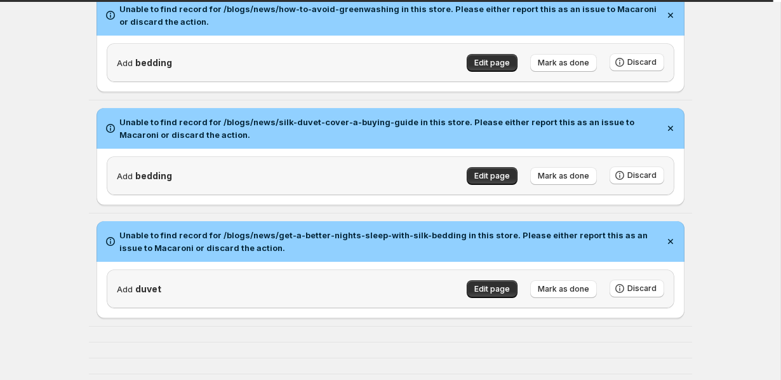
scroll to position [0, 0]
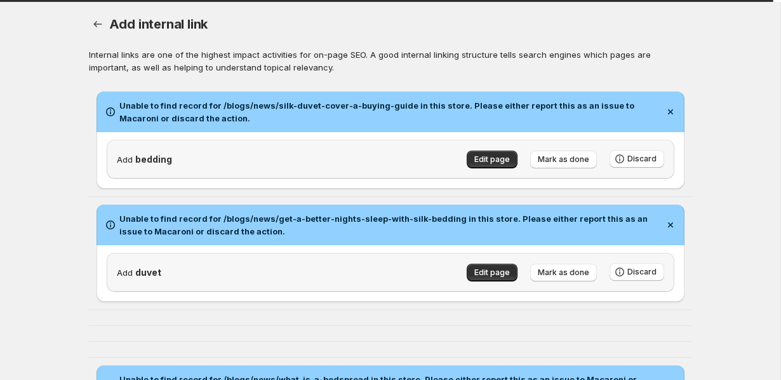
click at [647, 179] on div "Add bedding Edit page Mark as done Discard" at bounding box center [391, 160] width 588 height 57
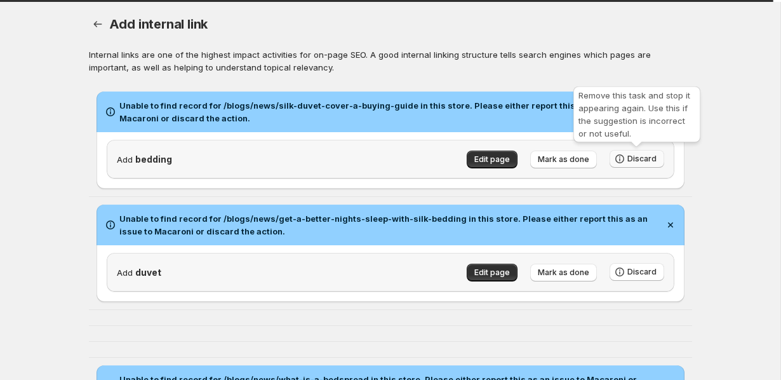
click at [647, 164] on button "Discard" at bounding box center [637, 159] width 55 height 18
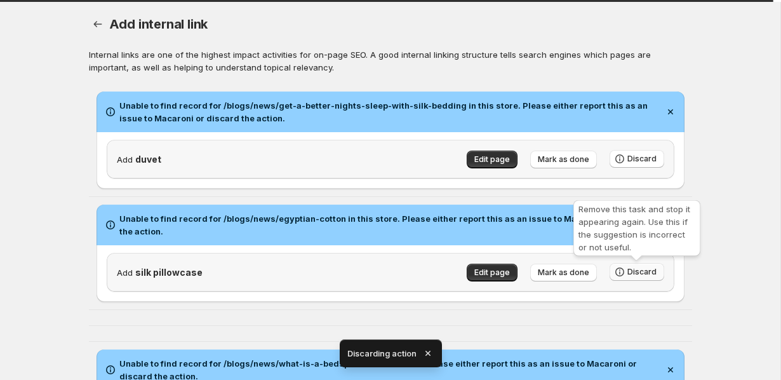
click at [647, 274] on span "Discard" at bounding box center [642, 272] width 29 height 10
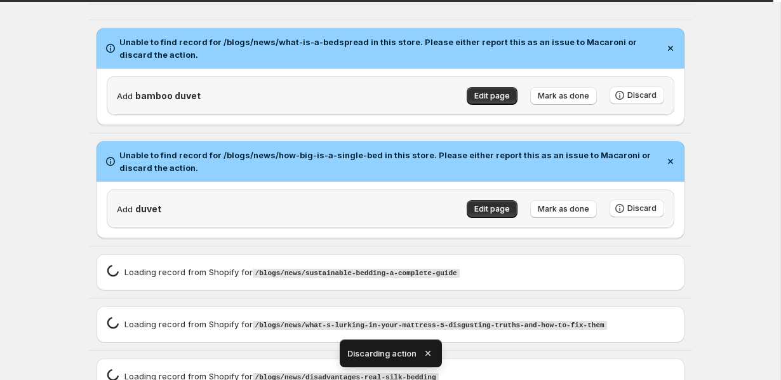
scroll to position [222, 0]
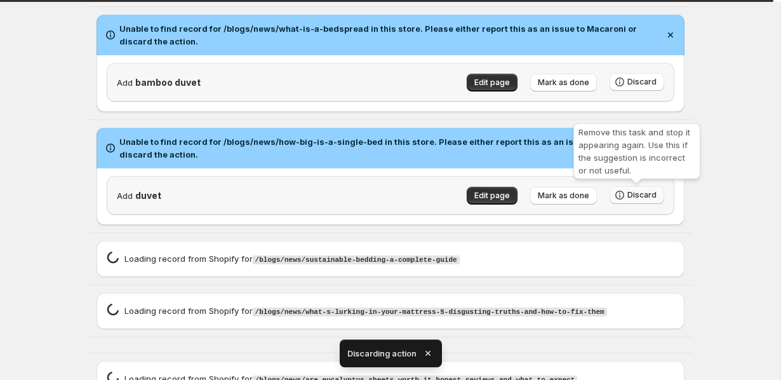
click at [639, 191] on span "Discard" at bounding box center [642, 195] width 29 height 10
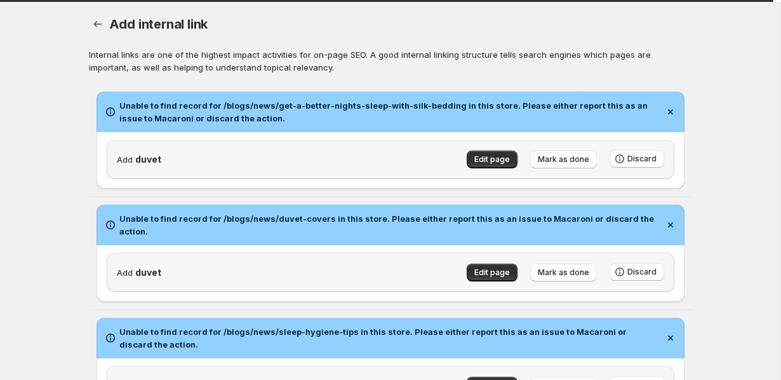
scroll to position [11, 0]
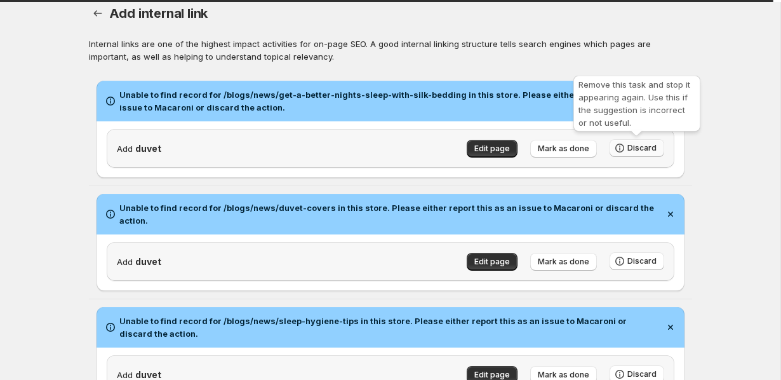
click at [654, 151] on span "Discard" at bounding box center [642, 148] width 29 height 10
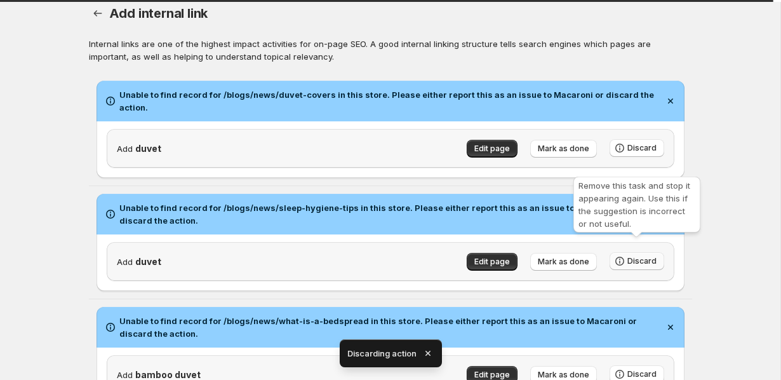
click at [632, 256] on span "Discard" at bounding box center [642, 261] width 29 height 10
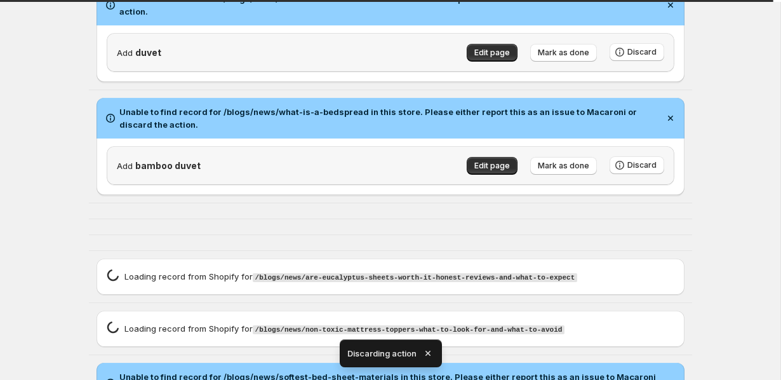
scroll to position [110, 0]
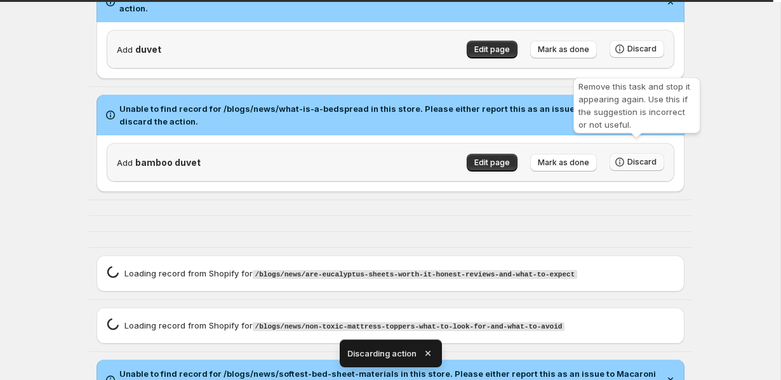
click at [640, 157] on span "Discard" at bounding box center [642, 162] width 29 height 10
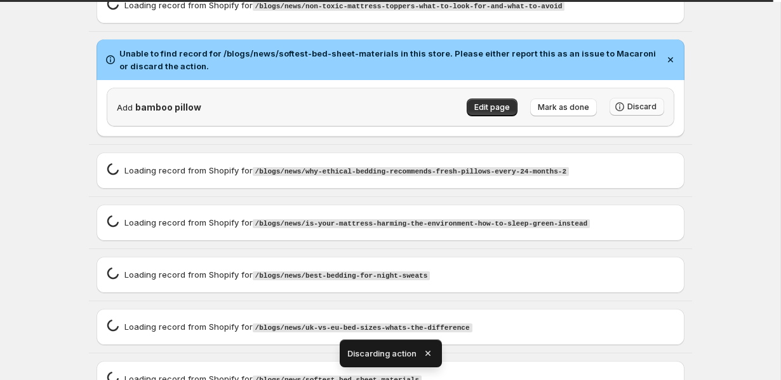
scroll to position [280, 0]
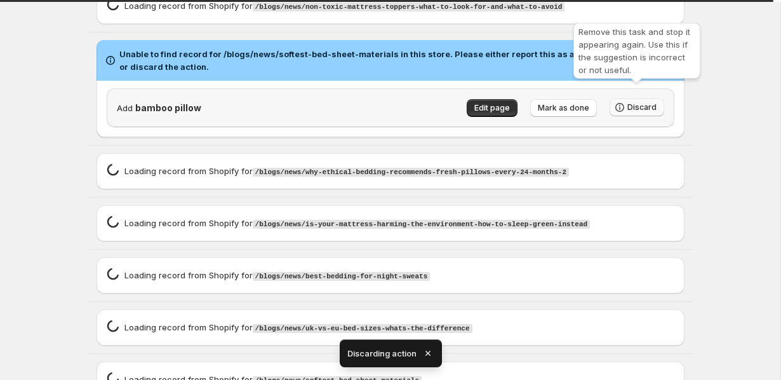
click at [657, 98] on button "Discard" at bounding box center [637, 107] width 55 height 18
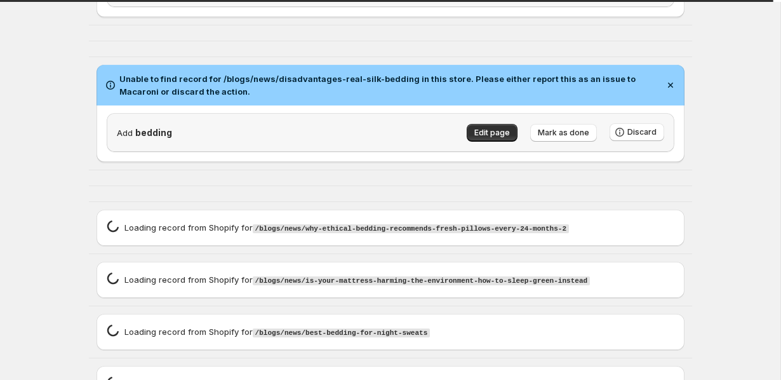
scroll to position [0, 0]
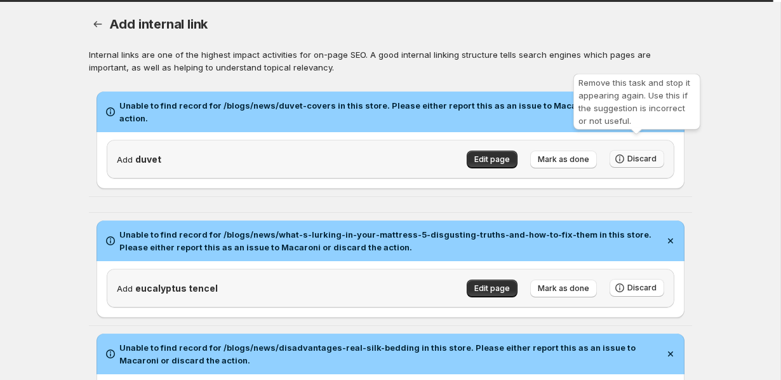
click at [618, 152] on icon "button" at bounding box center [620, 158] width 13 height 13
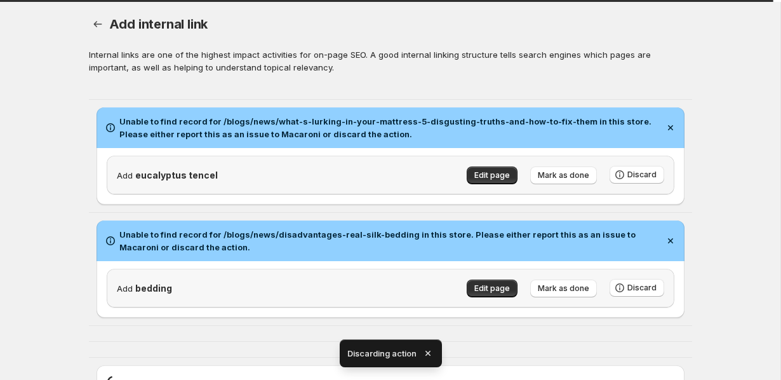
click at [636, 271] on div "Edit page [PERSON_NAME] as done Discard" at bounding box center [559, 281] width 210 height 31
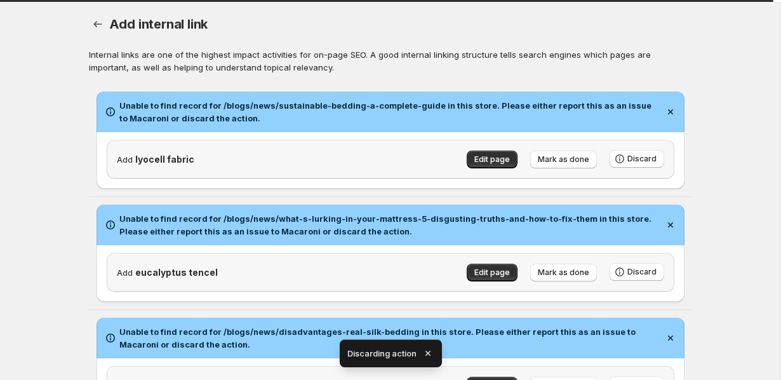
click at [642, 171] on div "Add lyocell fabric Edit page Mark as done Discard" at bounding box center [391, 159] width 568 height 39
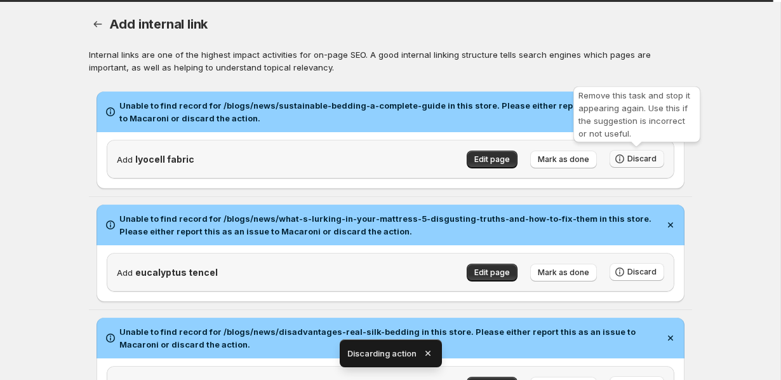
click at [642, 163] on span "Discard" at bounding box center [642, 159] width 29 height 10
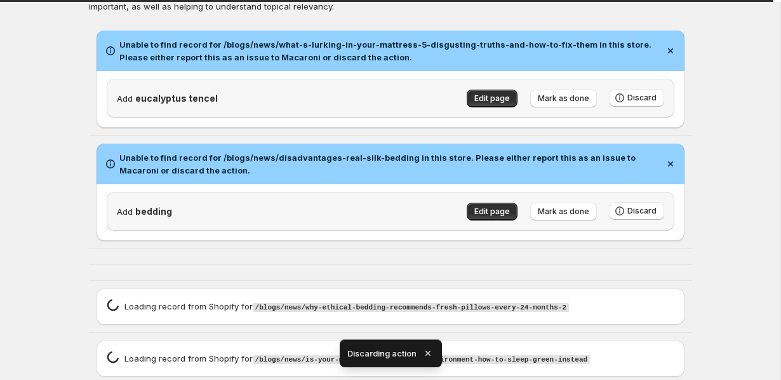
scroll to position [73, 0]
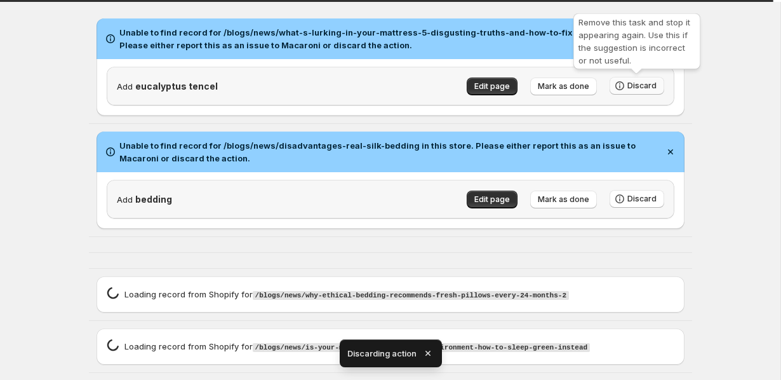
click at [631, 81] on span "Discard" at bounding box center [642, 86] width 29 height 10
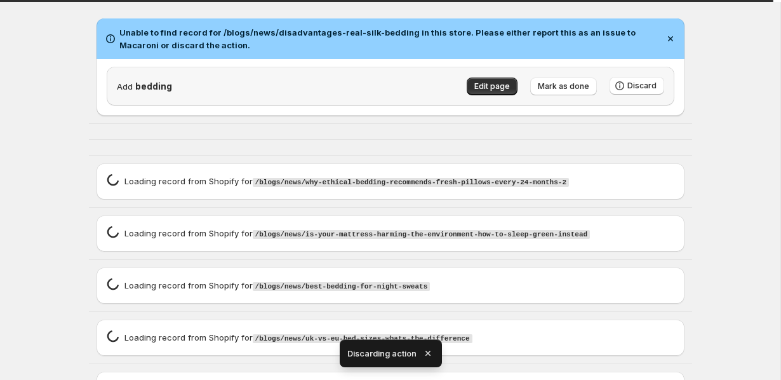
click at [629, 203] on pillows\"\,\"source\"\ "Loading record spinner Loading record from Shopify for /blogs/news/why-ethical-…" at bounding box center [390, 181] width 603 height 51
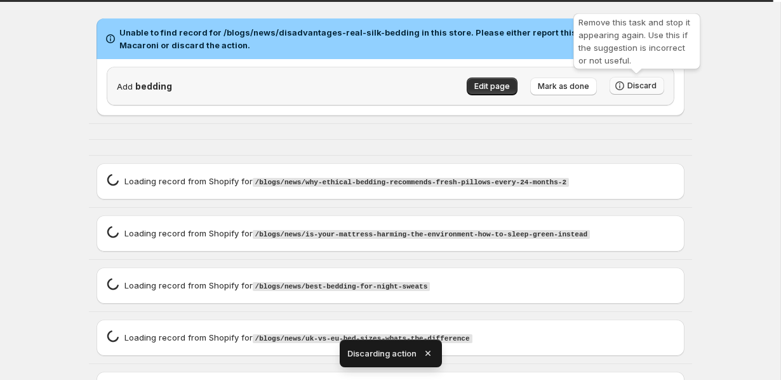
click at [632, 81] on span "Discard" at bounding box center [642, 86] width 29 height 10
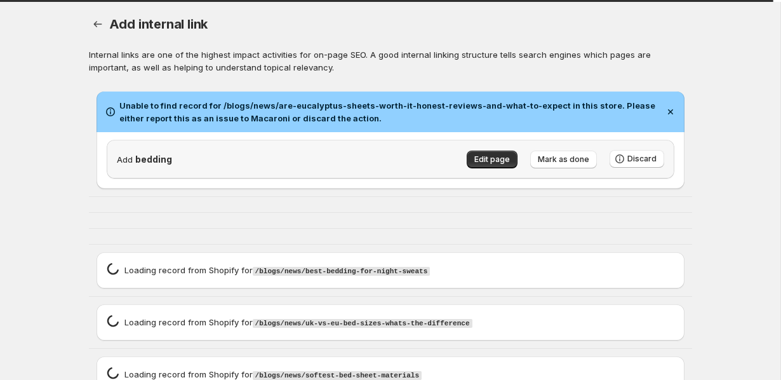
scroll to position [76, 0]
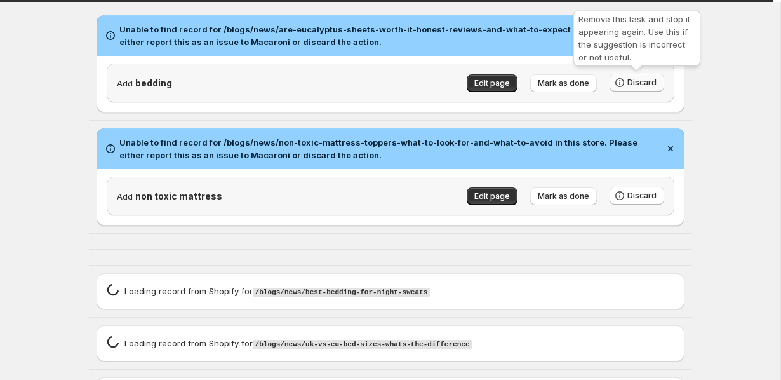
click at [660, 77] on button "Discard" at bounding box center [637, 83] width 55 height 18
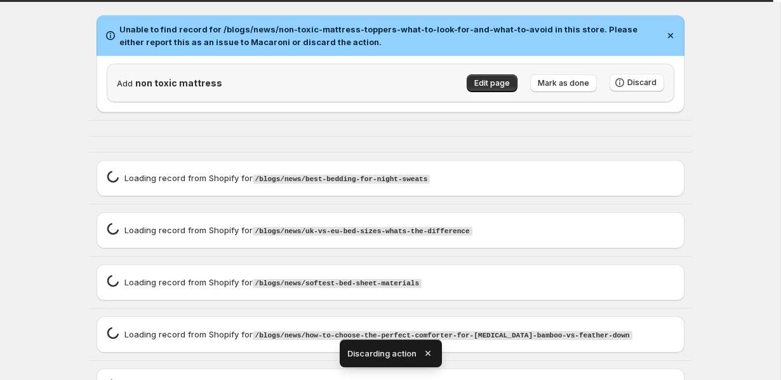
scroll to position [0, 0]
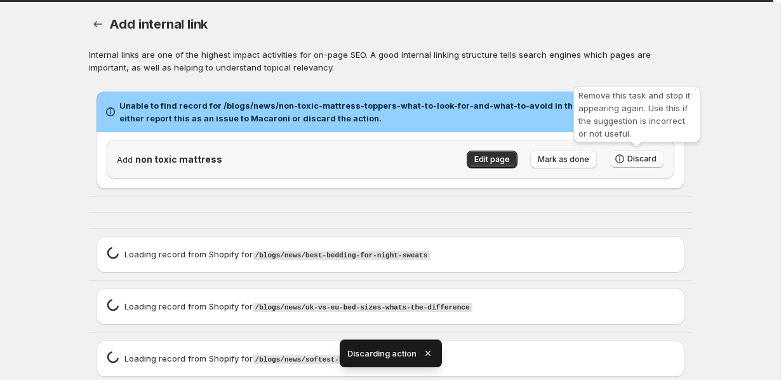
click at [643, 154] on span "Discard" at bounding box center [642, 159] width 29 height 10
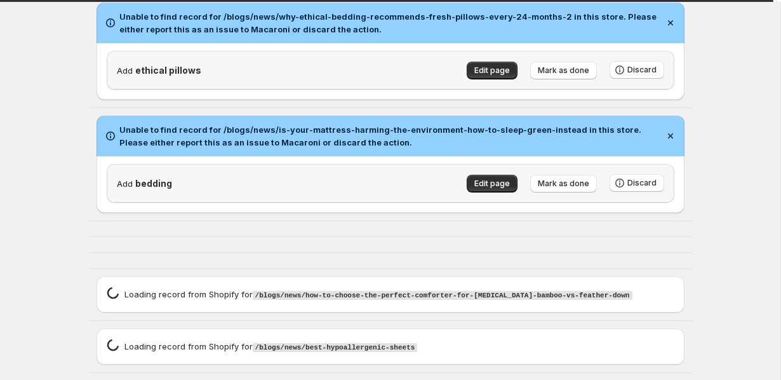
scroll to position [131, 0]
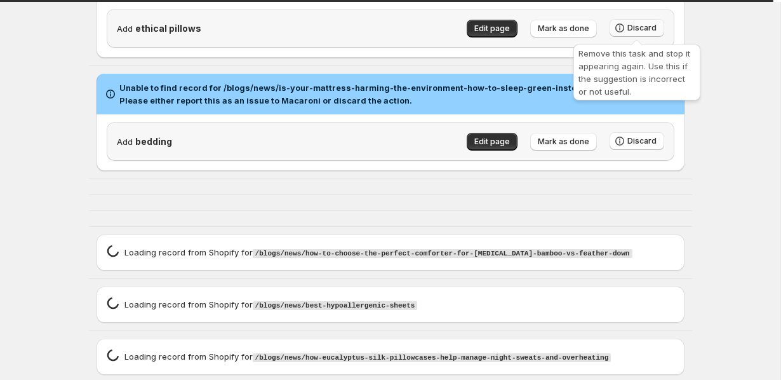
click at [647, 27] on span "Discard" at bounding box center [642, 28] width 29 height 10
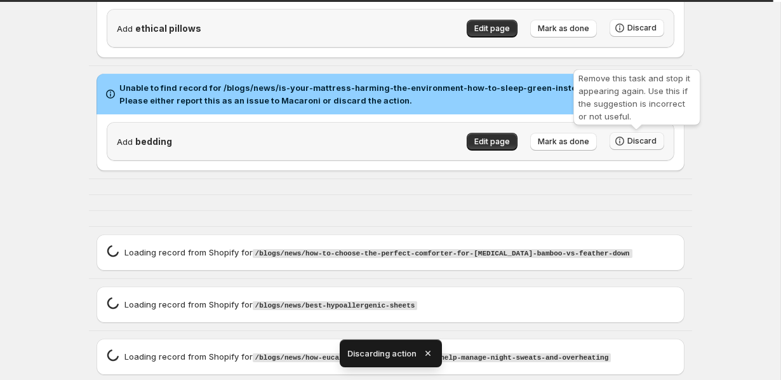
scroll to position [18, 0]
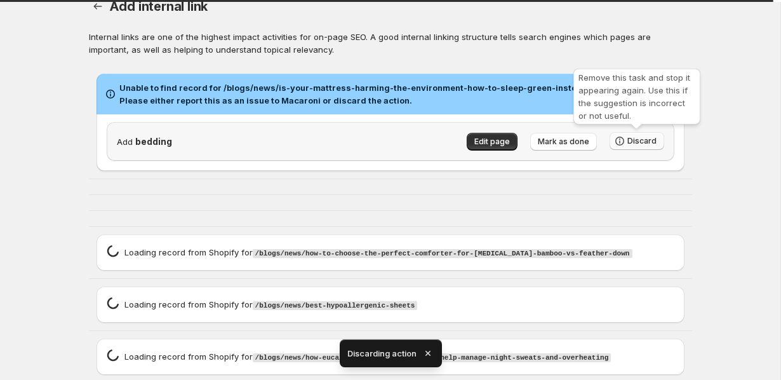
click at [640, 138] on span "Discard" at bounding box center [642, 141] width 29 height 10
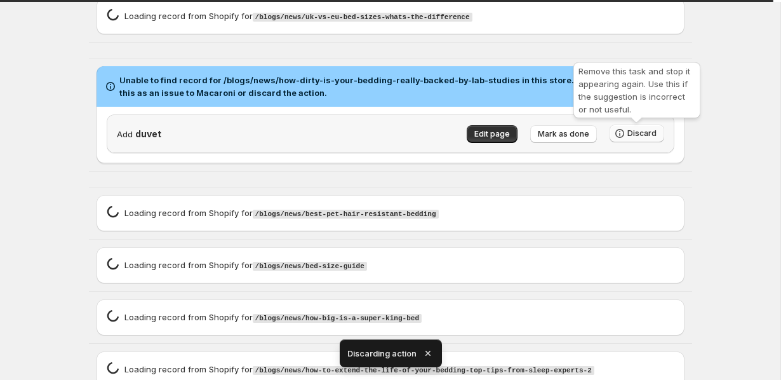
click at [655, 136] on span "Discard" at bounding box center [642, 133] width 29 height 10
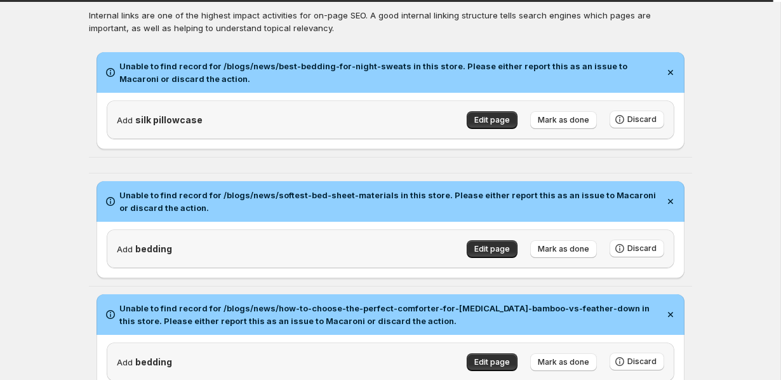
scroll to position [40, 0]
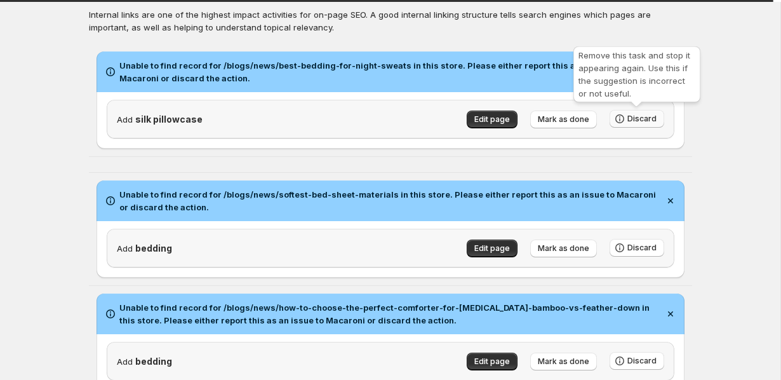
click at [633, 114] on span "Discard" at bounding box center [642, 119] width 29 height 10
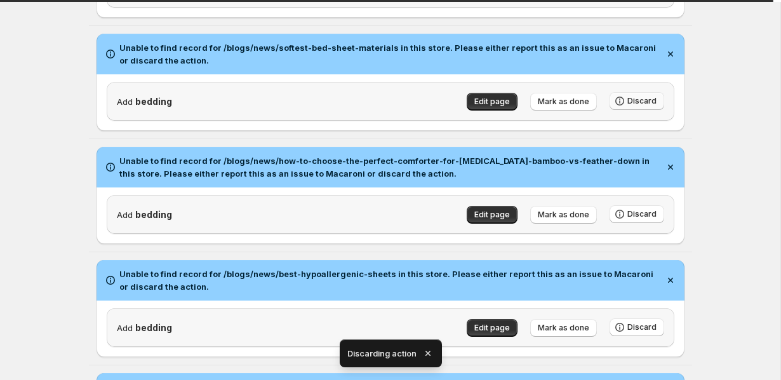
scroll to position [234, 0]
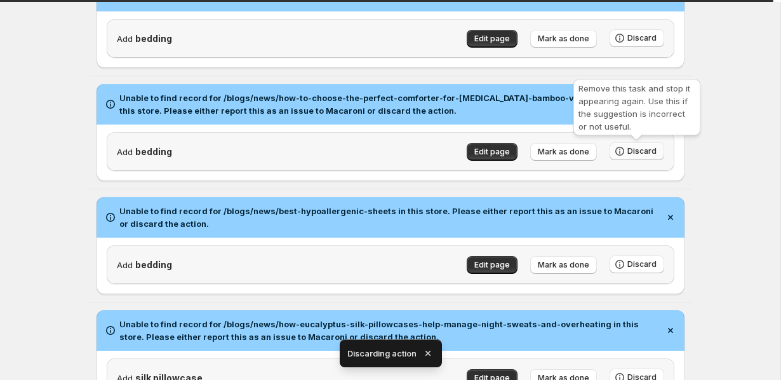
click at [627, 148] on button "Discard" at bounding box center [637, 151] width 55 height 18
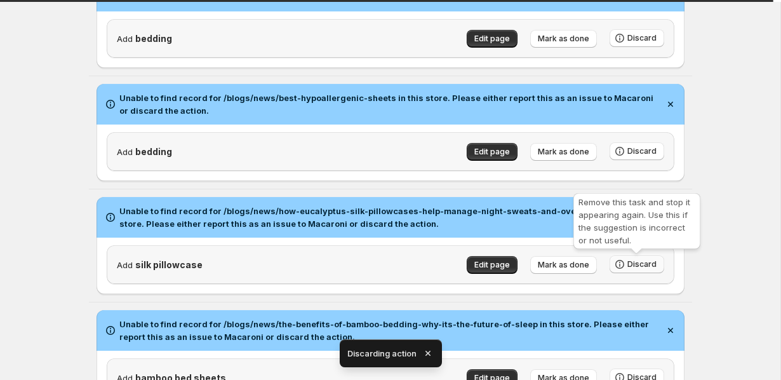
click at [622, 257] on button "Discard" at bounding box center [637, 264] width 55 height 18
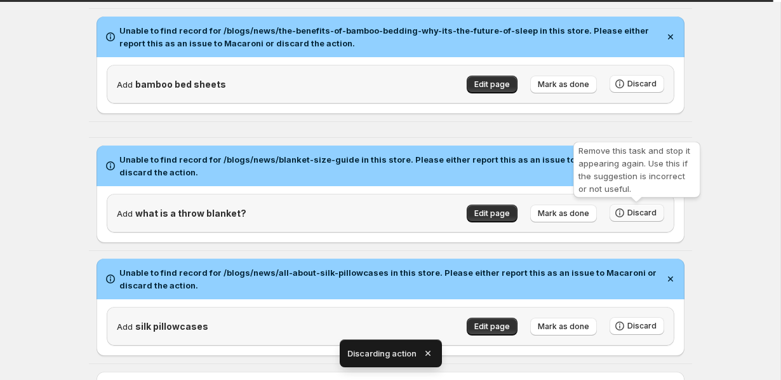
click at [648, 216] on span "Discard" at bounding box center [642, 213] width 29 height 10
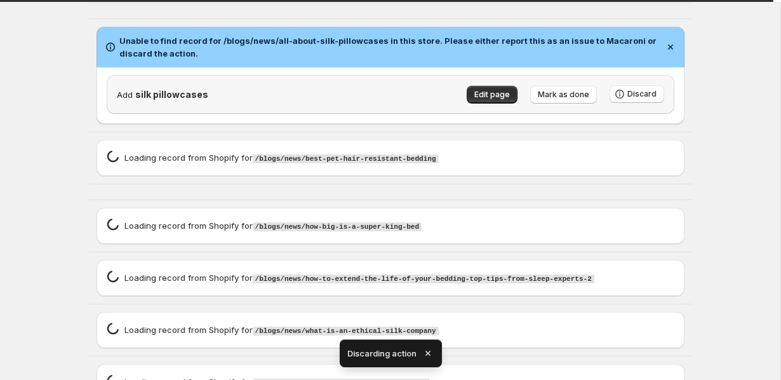
scroll to position [540, 0]
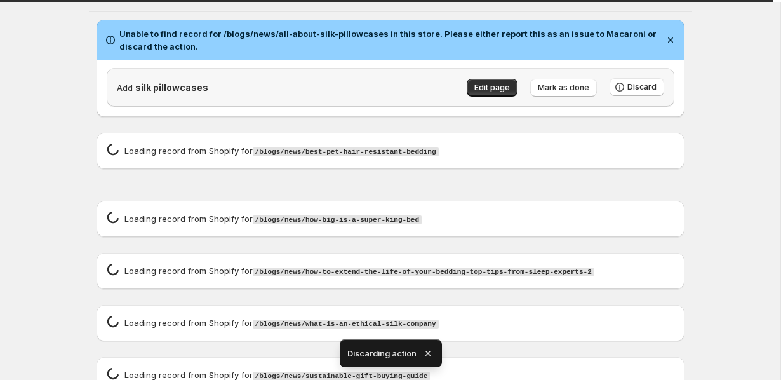
click at [647, 196] on div "Loading record spinner Loading record from Shopify for /blogs/news/how-big-is-a…" at bounding box center [390, 218] width 603 height 51
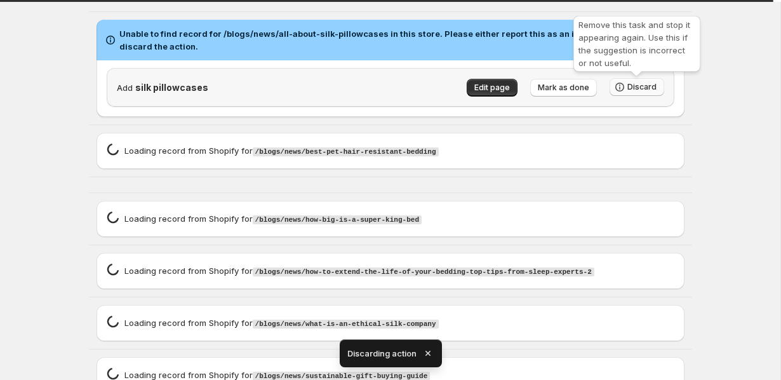
click at [638, 85] on span "Discard" at bounding box center [642, 87] width 29 height 10
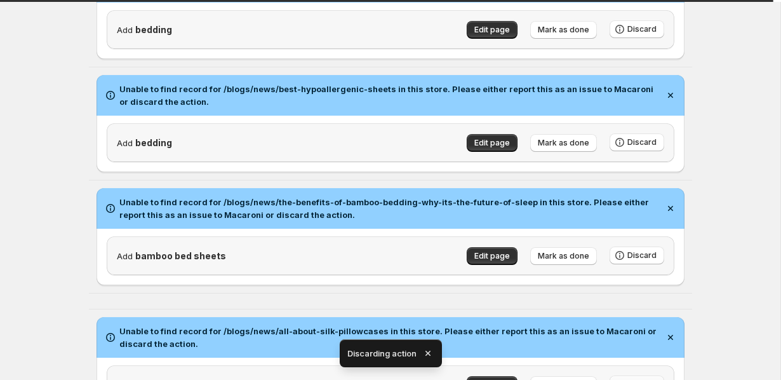
scroll to position [0, 0]
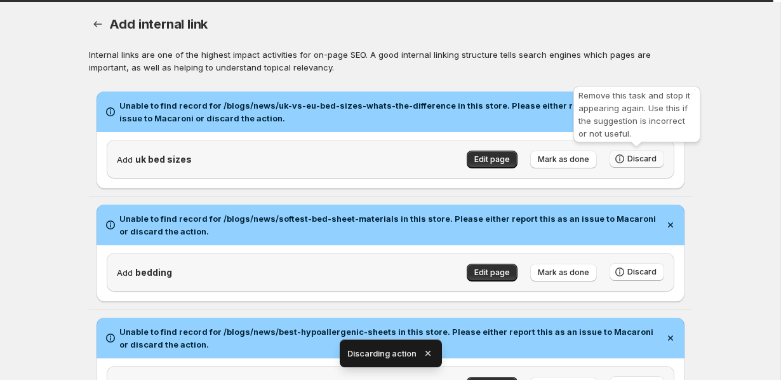
click at [632, 154] on span "Discard" at bounding box center [642, 159] width 29 height 10
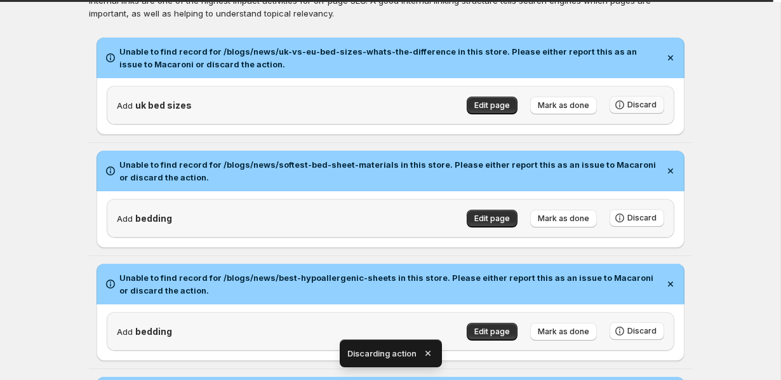
scroll to position [63, 0]
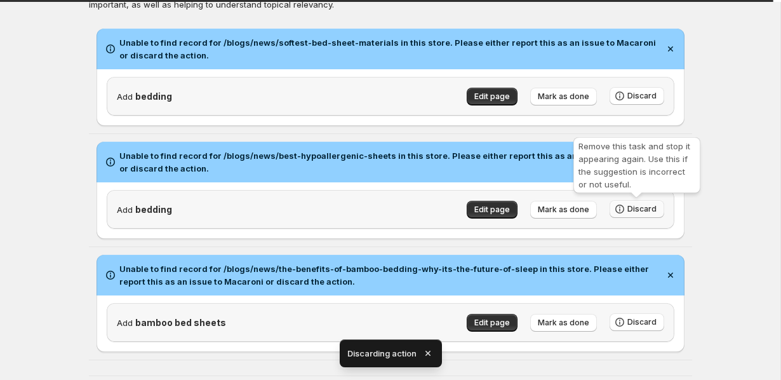
click at [631, 210] on span "Discard" at bounding box center [642, 209] width 29 height 10
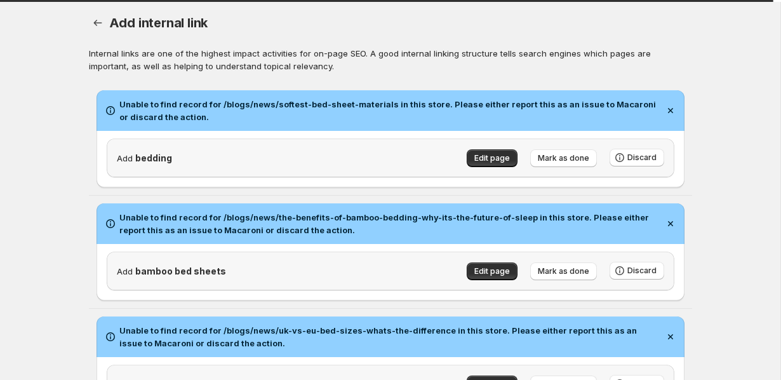
scroll to position [0, 0]
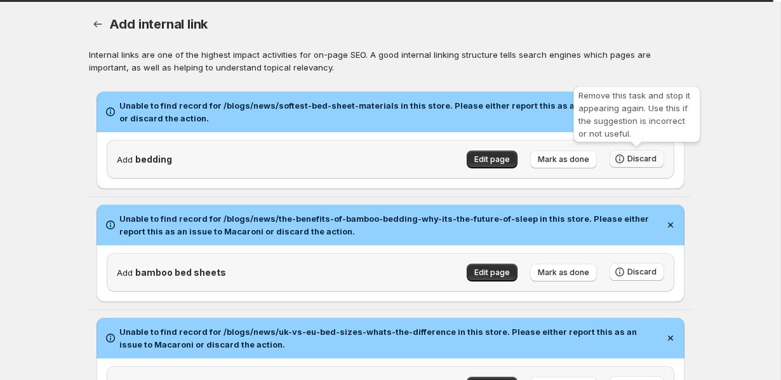
click at [654, 154] on span "Discard" at bounding box center [642, 159] width 29 height 10
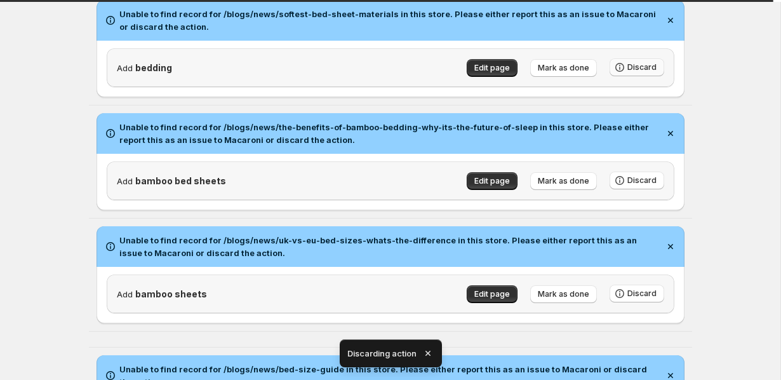
scroll to position [36, 0]
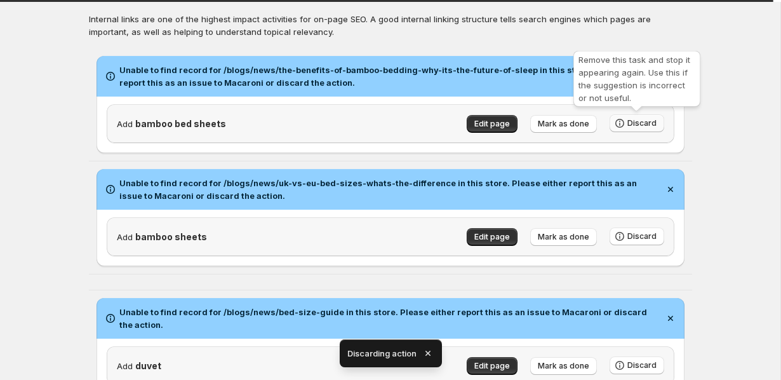
click at [643, 123] on span "Discard" at bounding box center [642, 123] width 29 height 10
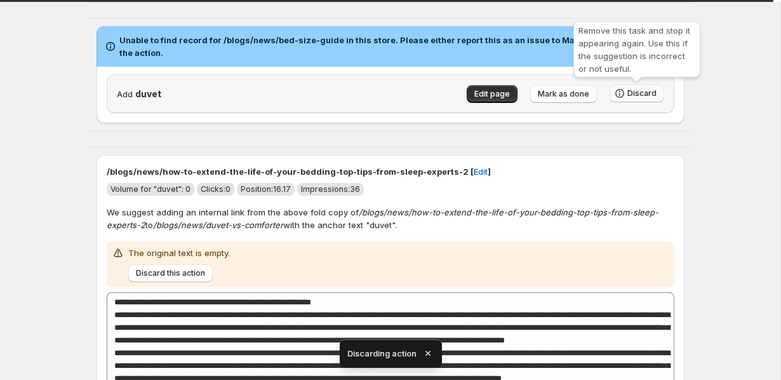
click at [624, 91] on icon "button" at bounding box center [620, 93] width 13 height 13
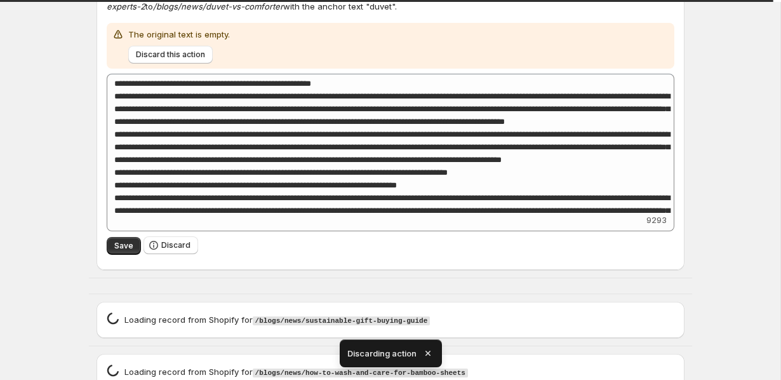
scroll to position [494, 0]
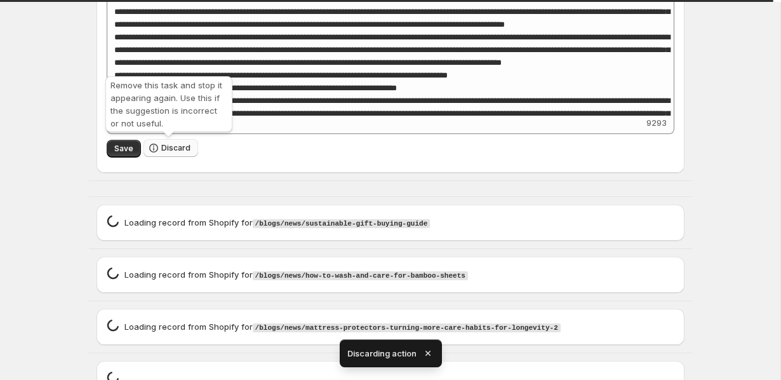
click at [176, 150] on span "Discard" at bounding box center [175, 148] width 29 height 10
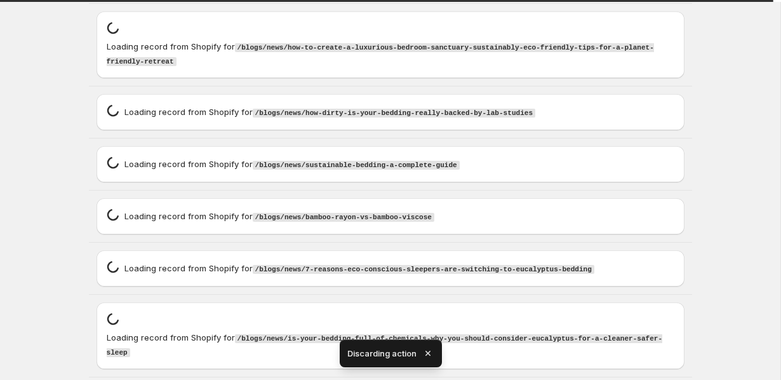
scroll to position [145, 0]
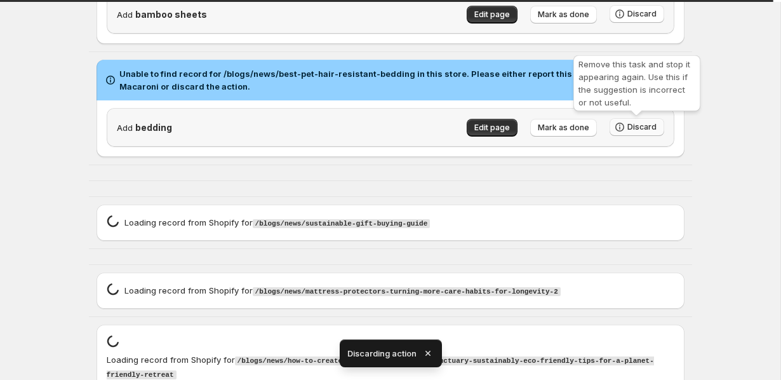
click at [643, 128] on span "Discard" at bounding box center [642, 127] width 29 height 10
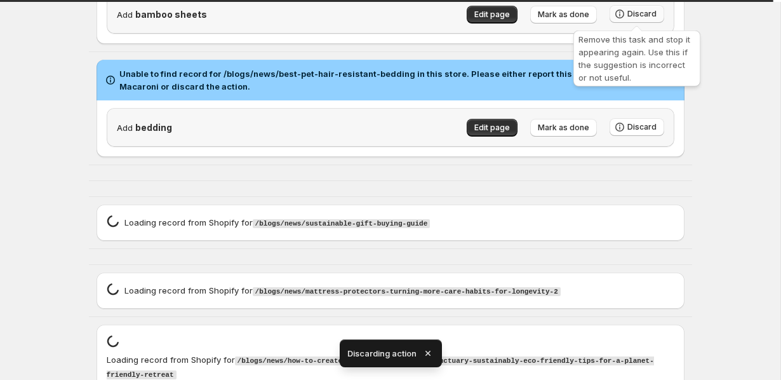
click at [643, 18] on span "Discard" at bounding box center [642, 14] width 29 height 10
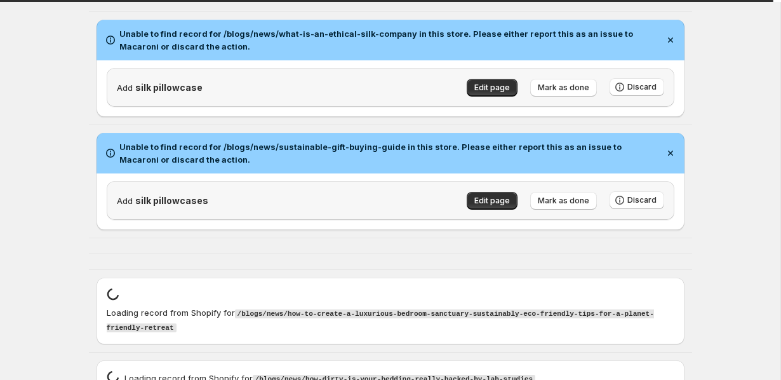
scroll to position [118, 0]
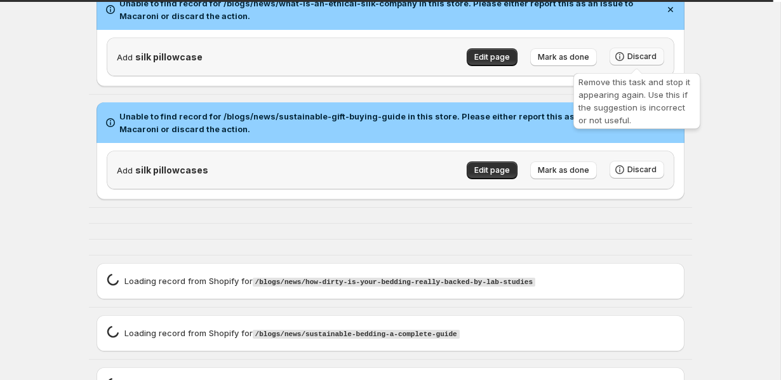
click at [657, 57] on button "Discard" at bounding box center [637, 57] width 55 height 18
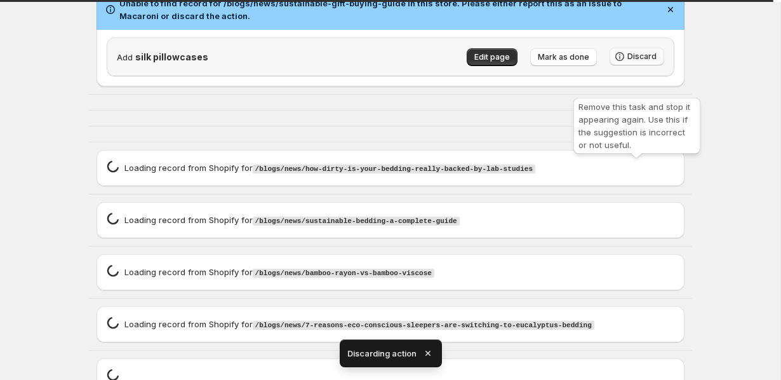
scroll to position [4, 0]
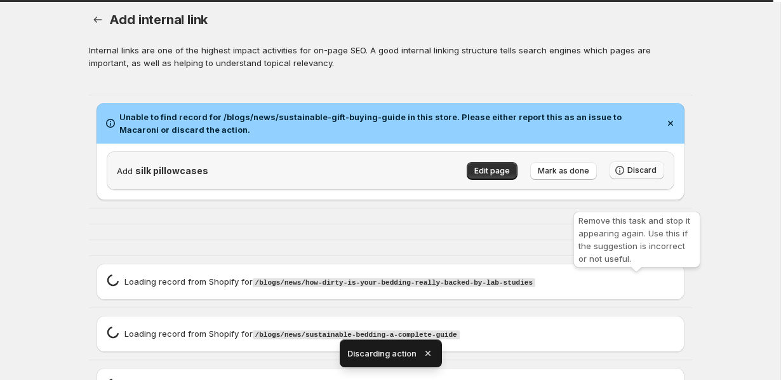
click at [656, 172] on span "Discard" at bounding box center [642, 170] width 29 height 10
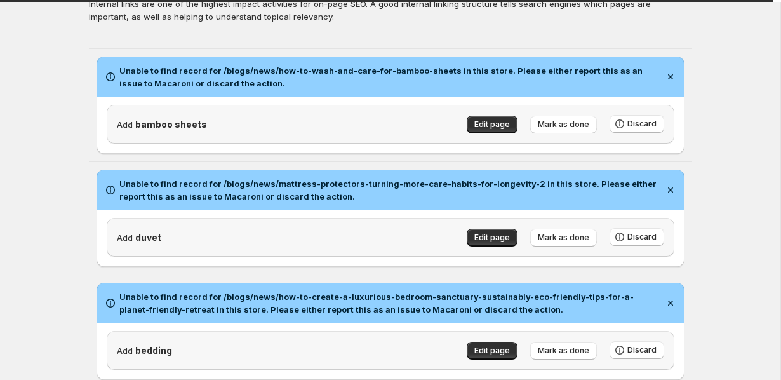
scroll to position [65, 0]
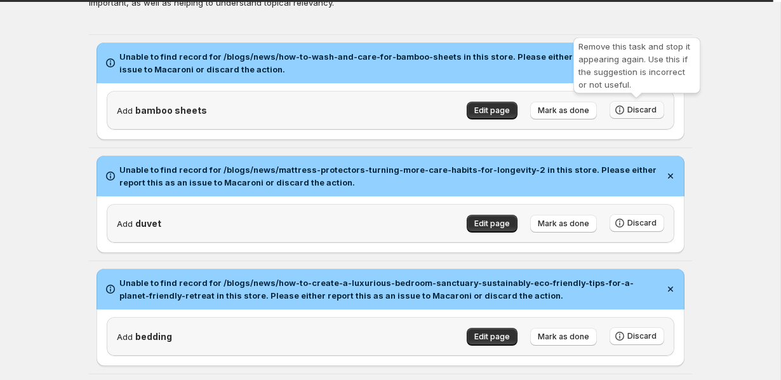
click at [646, 113] on span "Discard" at bounding box center [642, 110] width 29 height 10
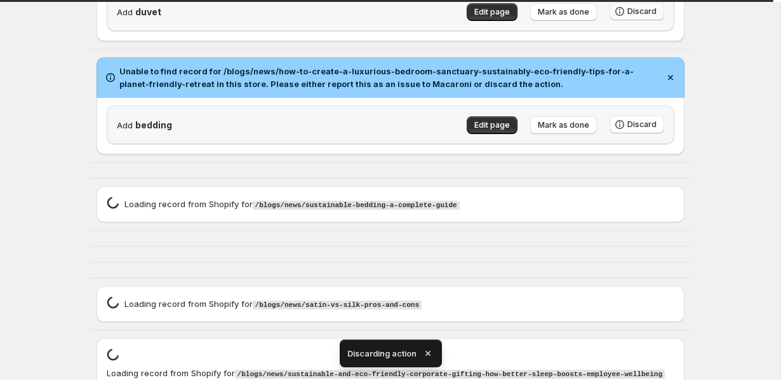
scroll to position [198, 0]
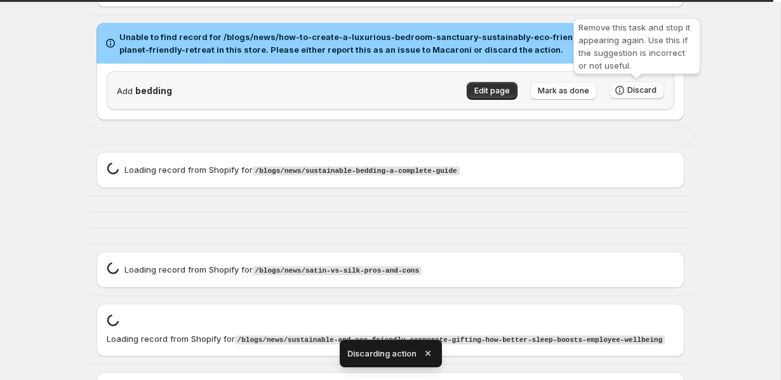
click at [654, 87] on span "Discard" at bounding box center [642, 90] width 29 height 10
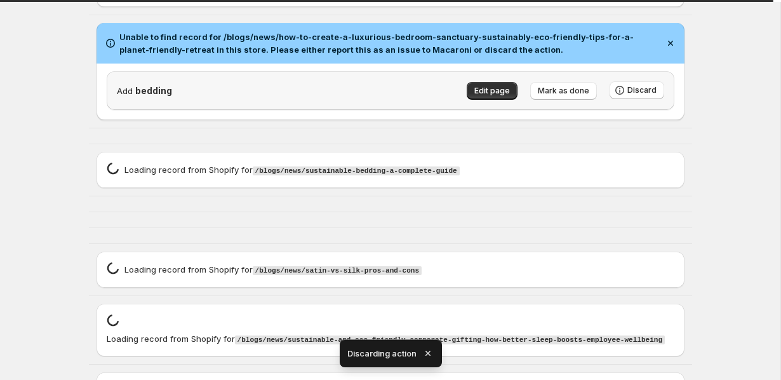
scroll to position [79, 0]
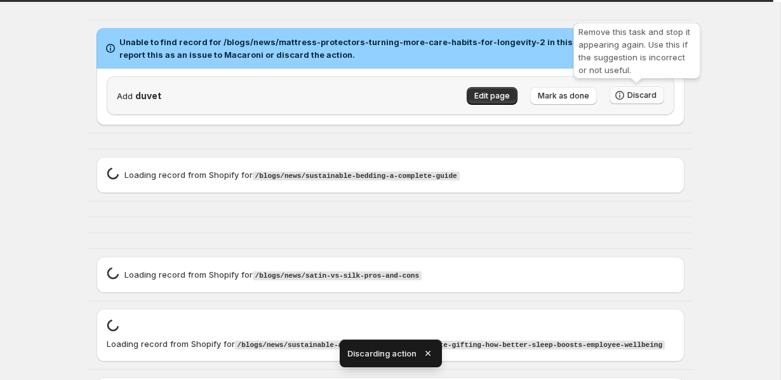
click at [649, 97] on span "Discard" at bounding box center [642, 95] width 29 height 10
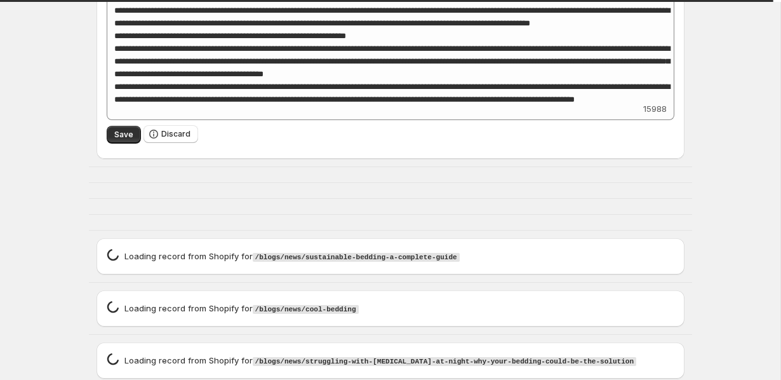
scroll to position [362, 0]
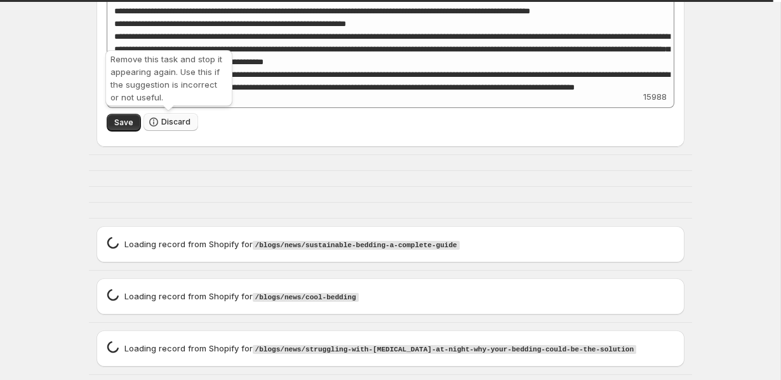
click at [173, 125] on span "Discard" at bounding box center [175, 122] width 29 height 10
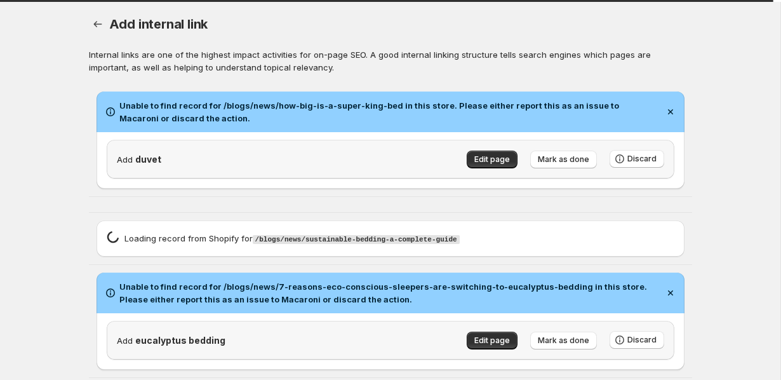
scroll to position [3, 0]
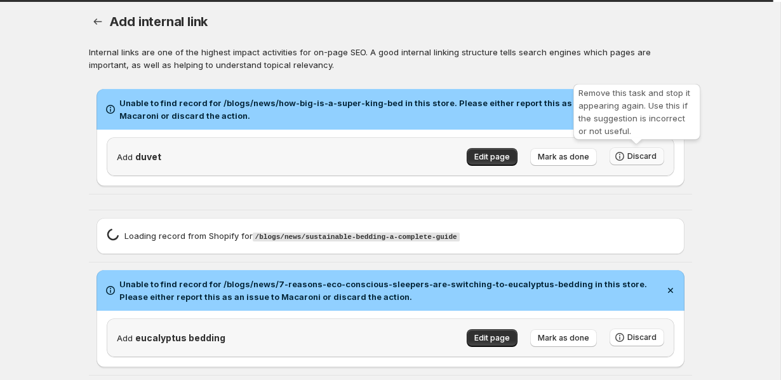
click at [629, 151] on button "Discard" at bounding box center [637, 156] width 55 height 18
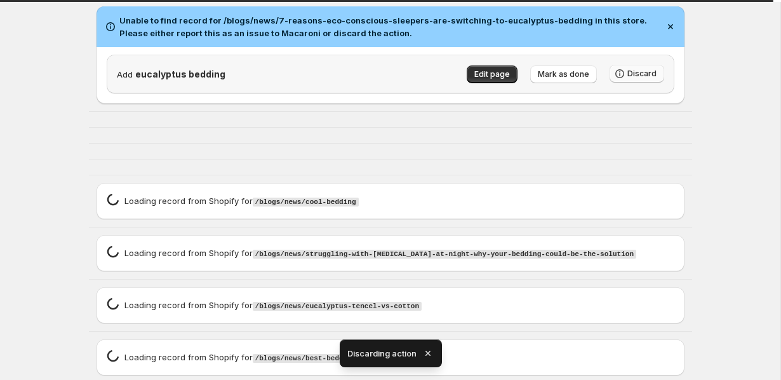
scroll to position [48, 0]
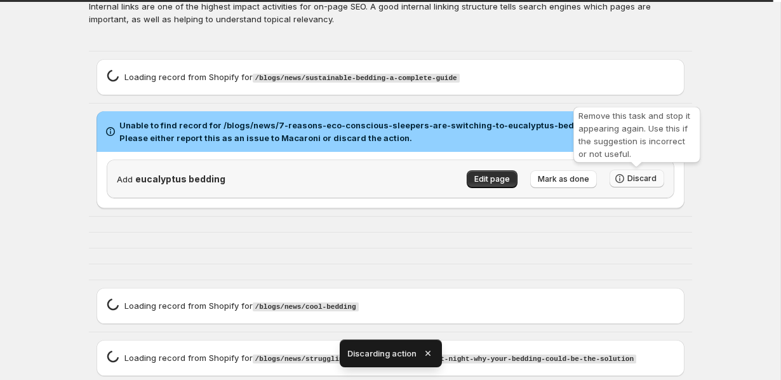
click at [630, 176] on span "Discard" at bounding box center [642, 178] width 29 height 10
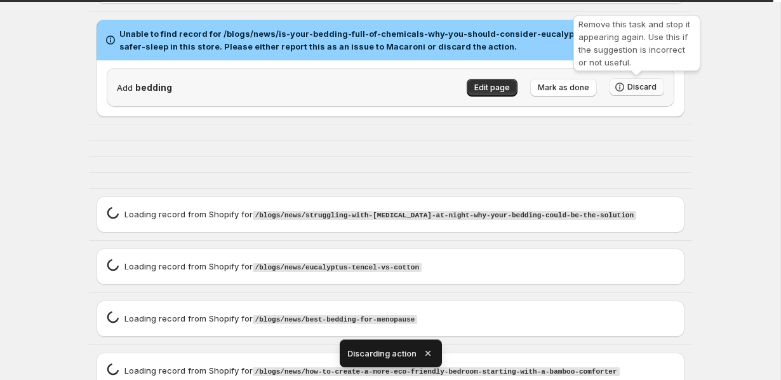
click at [638, 82] on span "Discard" at bounding box center [642, 87] width 29 height 10
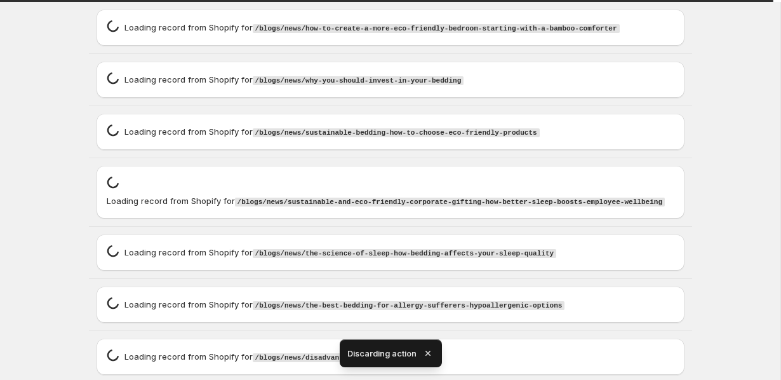
scroll to position [225, 0]
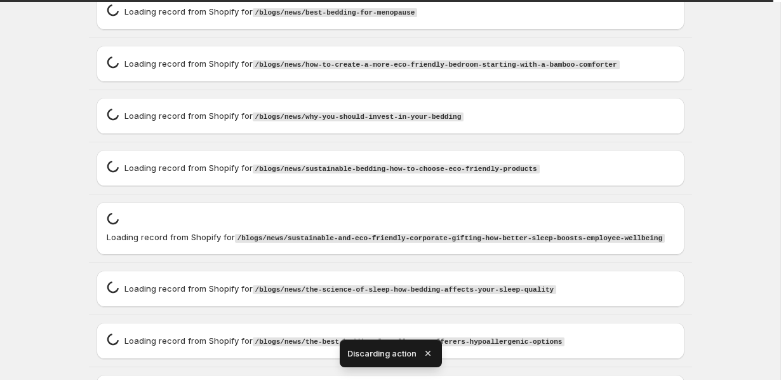
click at [742, 76] on div "Add internal link. This page is ready Add internal link Internal links are one …" at bounding box center [390, 210] width 781 height 870
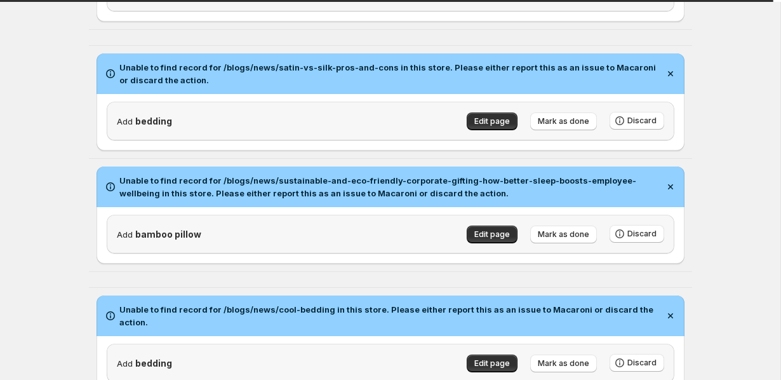
scroll to position [0, 0]
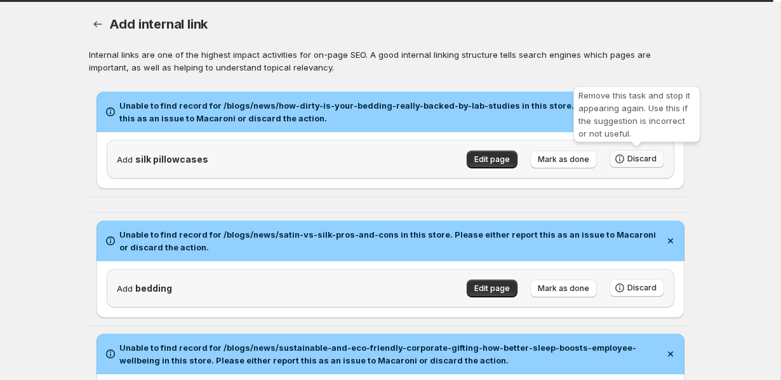
click at [652, 150] on button "Discard" at bounding box center [637, 159] width 55 height 18
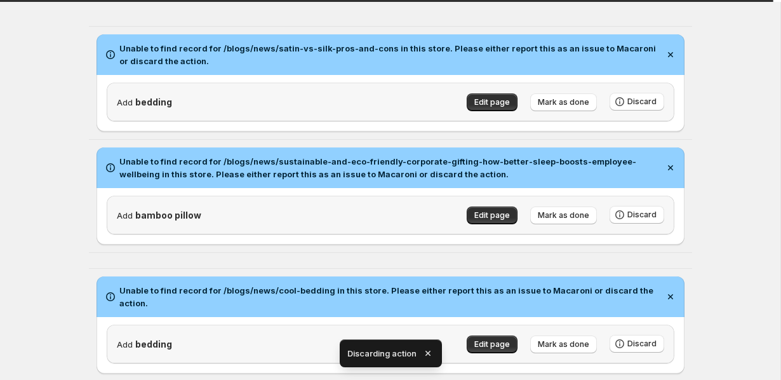
scroll to position [95, 0]
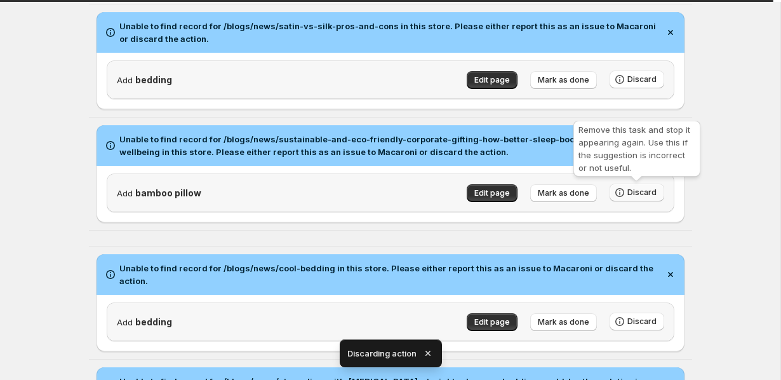
click at [637, 187] on button "Discard" at bounding box center [637, 193] width 55 height 18
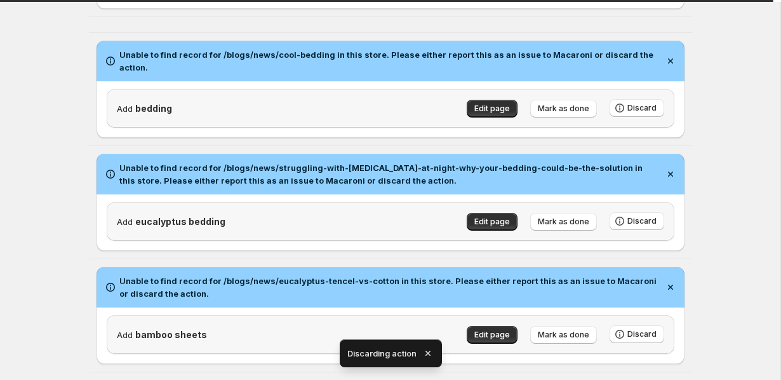
scroll to position [164, 0]
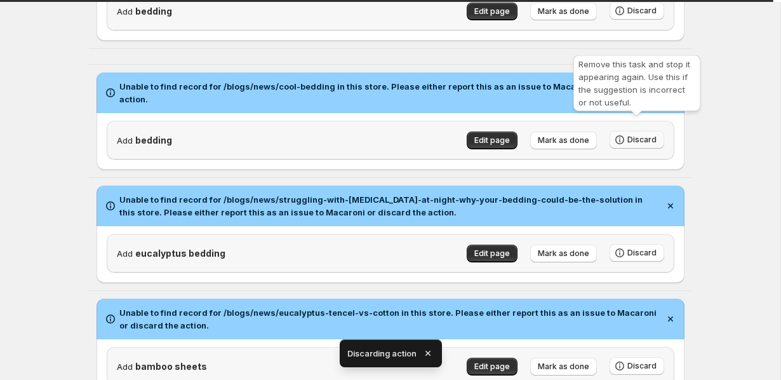
click at [643, 135] on span "Discard" at bounding box center [642, 140] width 29 height 10
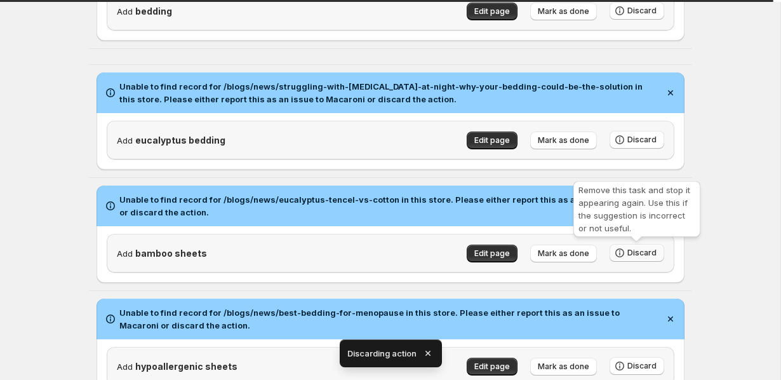
click at [649, 244] on button "Discard" at bounding box center [637, 253] width 55 height 18
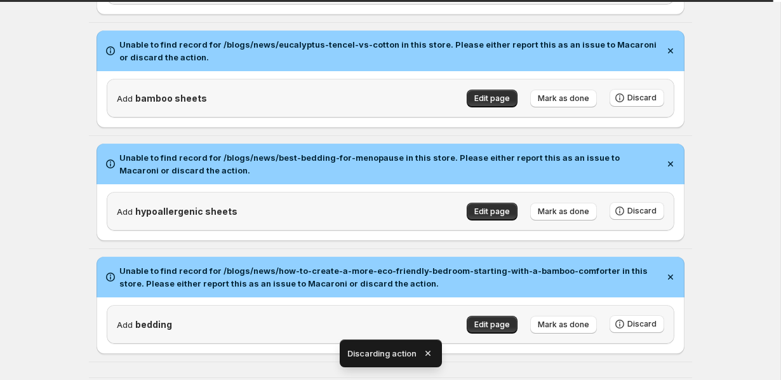
scroll to position [358, 0]
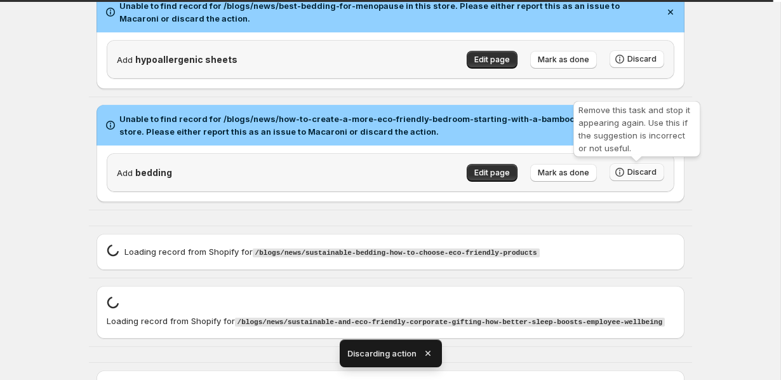
click at [634, 175] on span "Discard" at bounding box center [642, 172] width 29 height 10
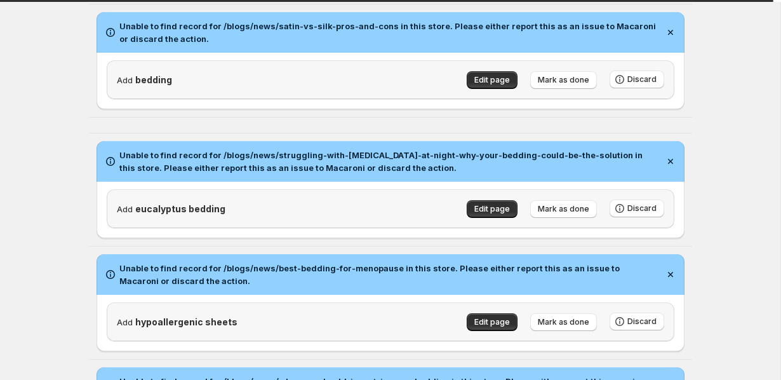
scroll to position [36, 0]
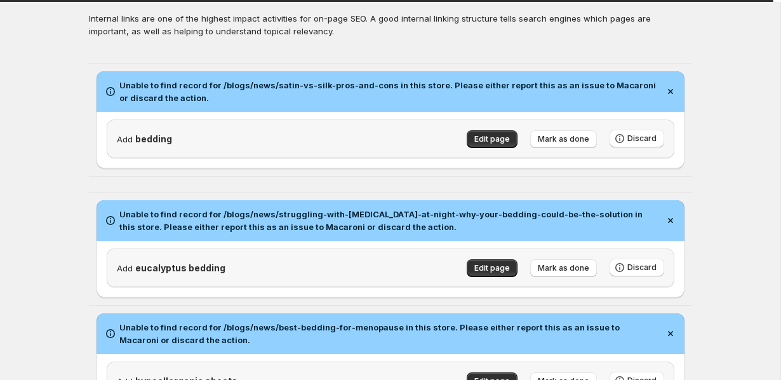
click at [664, 138] on div "Add bedding Edit page Mark as done Discard" at bounding box center [391, 138] width 568 height 39
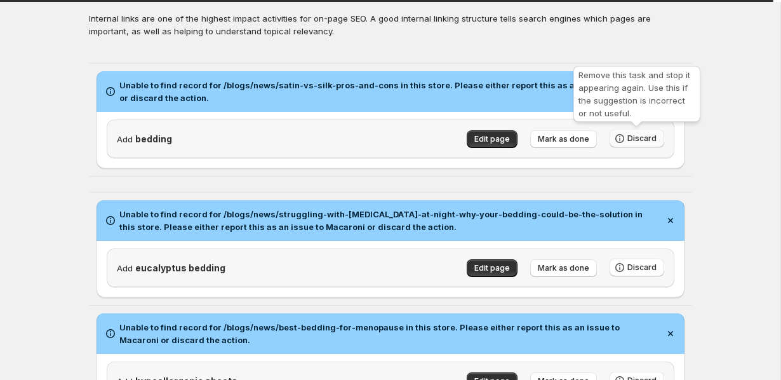
click at [659, 138] on button "Discard" at bounding box center [637, 139] width 55 height 18
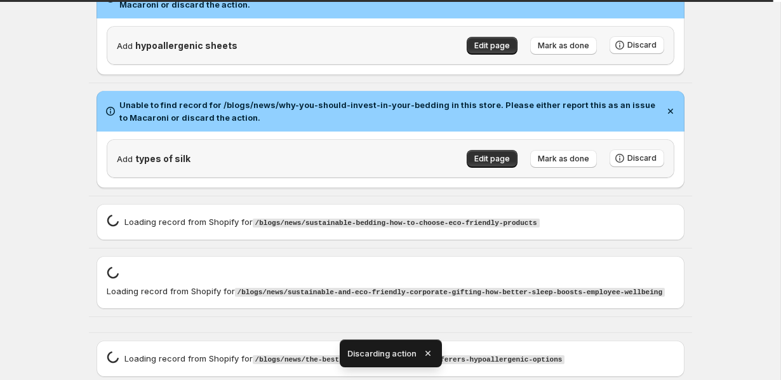
scroll to position [262, 0]
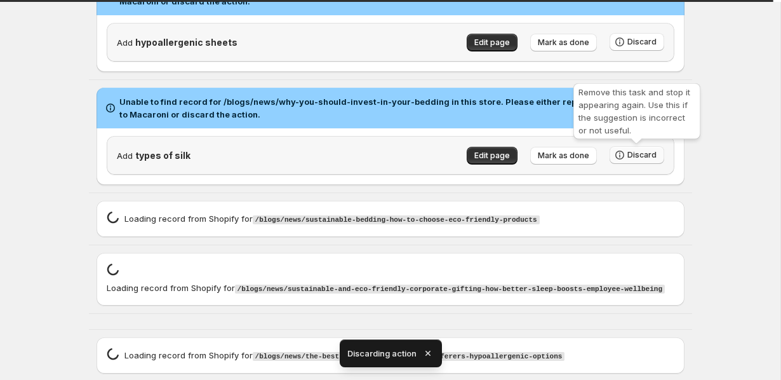
click at [651, 159] on span "Discard" at bounding box center [642, 155] width 29 height 10
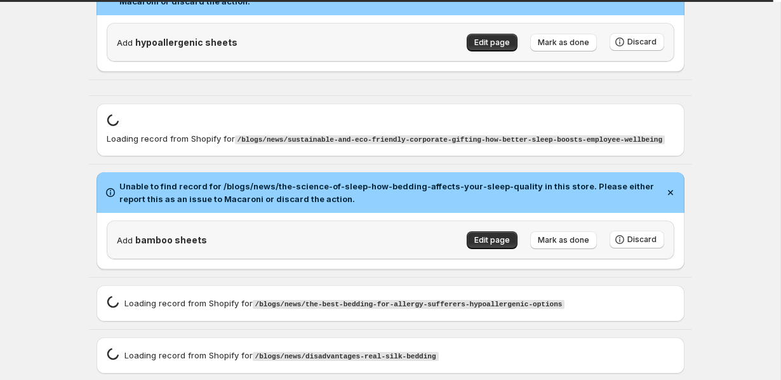
scroll to position [0, 0]
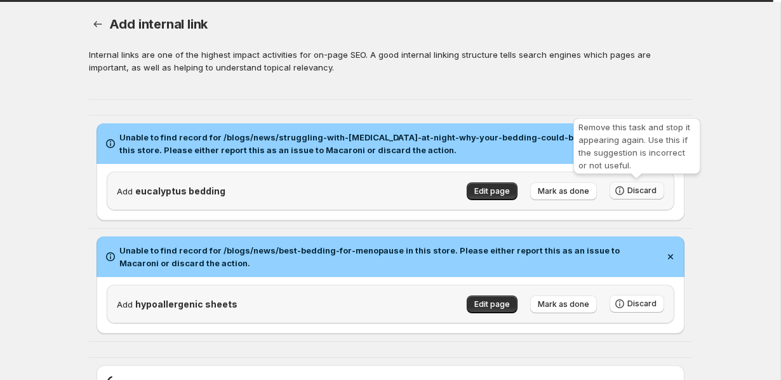
click at [630, 189] on span "Discard" at bounding box center [642, 190] width 29 height 10
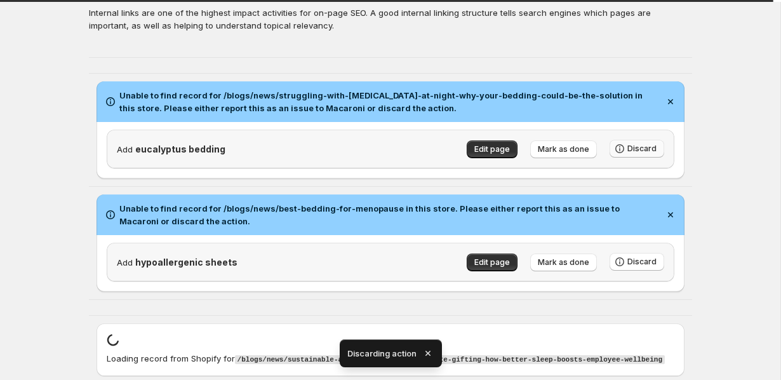
scroll to position [109, 0]
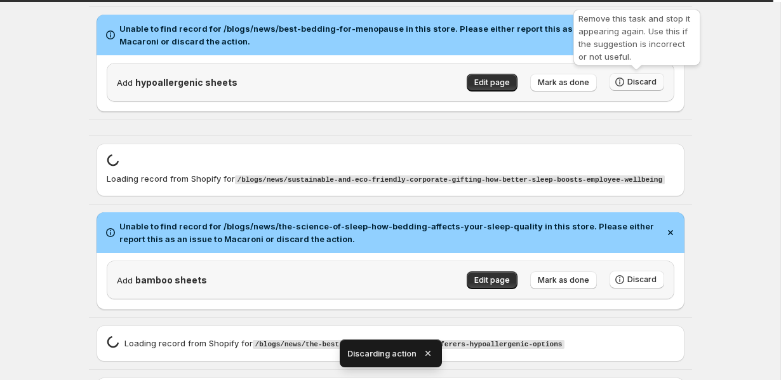
click at [643, 85] on span "Discard" at bounding box center [642, 82] width 29 height 10
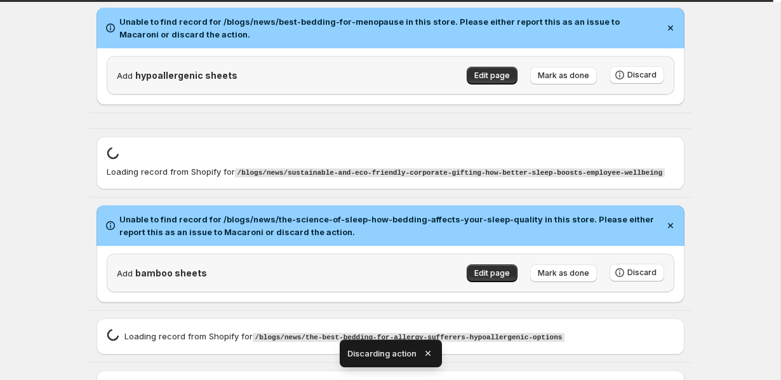
scroll to position [135, 0]
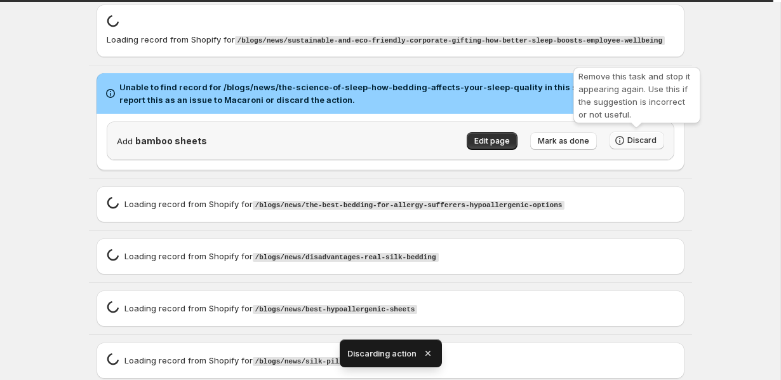
click at [647, 138] on span "Discard" at bounding box center [642, 140] width 29 height 10
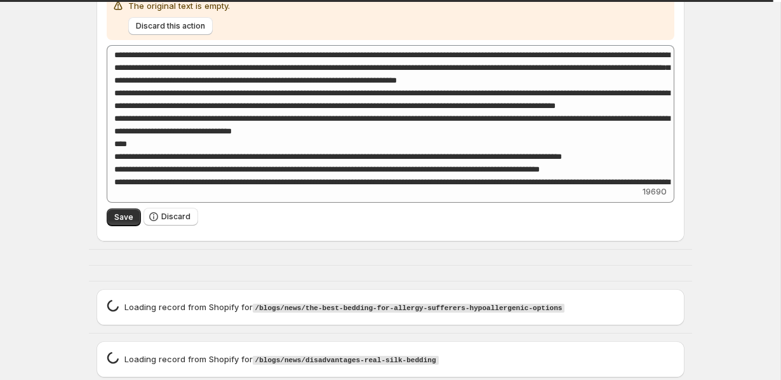
scroll to position [218, 0]
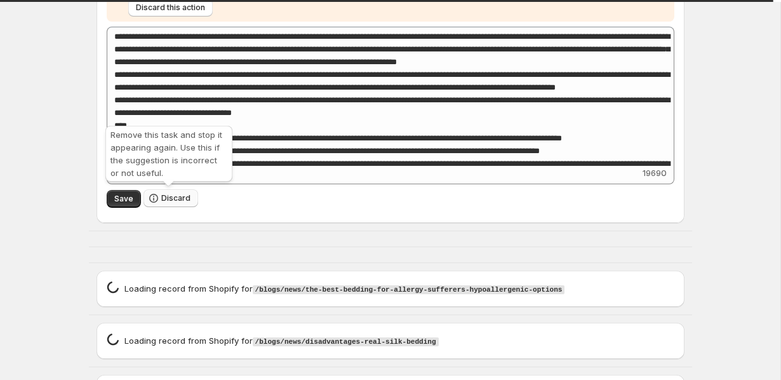
click at [163, 199] on span "Discard" at bounding box center [175, 198] width 29 height 10
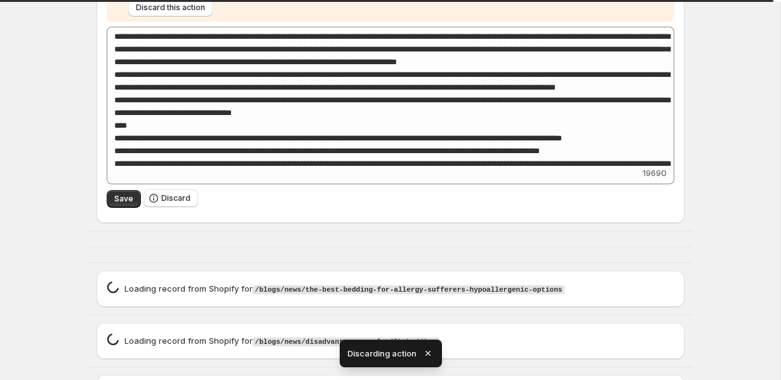
scroll to position [0, 0]
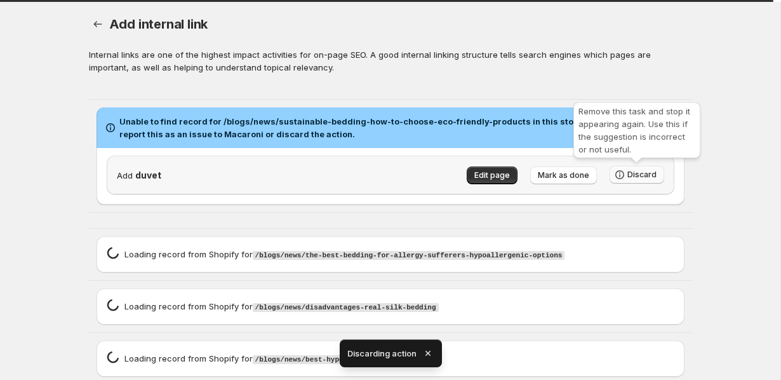
click at [652, 174] on span "Discard" at bounding box center [642, 175] width 29 height 10
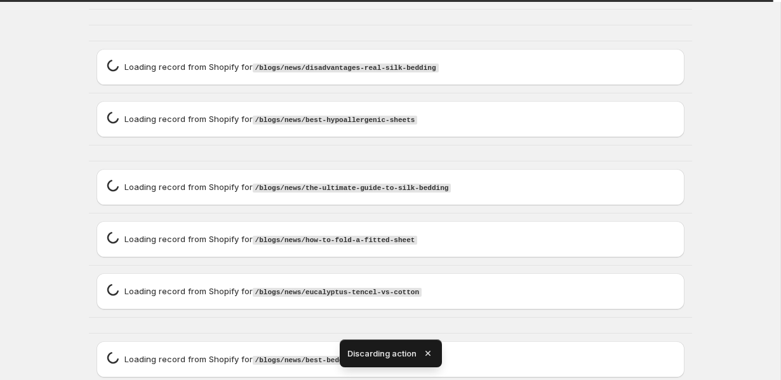
scroll to position [91, 0]
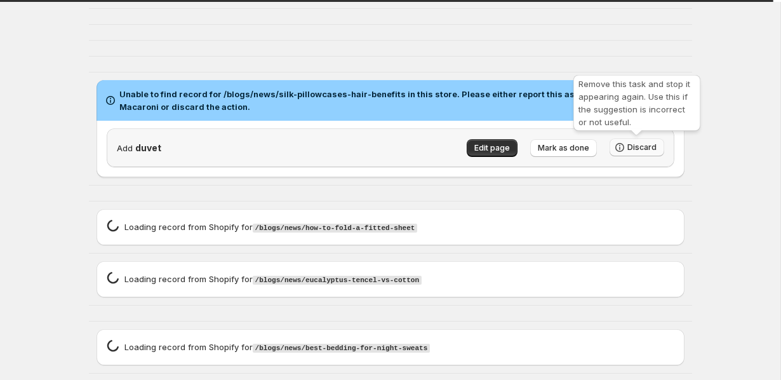
click at [654, 151] on span "Discard" at bounding box center [642, 147] width 29 height 10
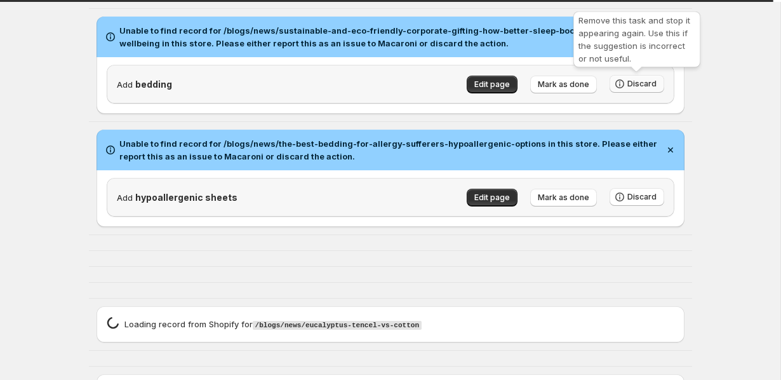
click at [631, 80] on span "Discard" at bounding box center [642, 84] width 29 height 10
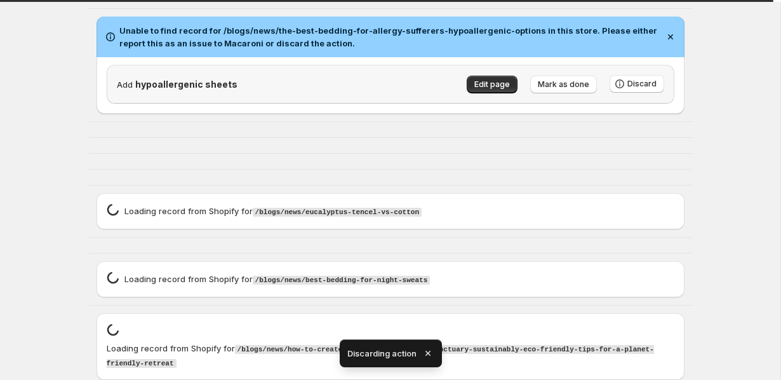
click at [651, 203] on div "Loading record spinner Loading record from Shopify for /blogs/news/eucalyptus-t…" at bounding box center [391, 211] width 568 height 16
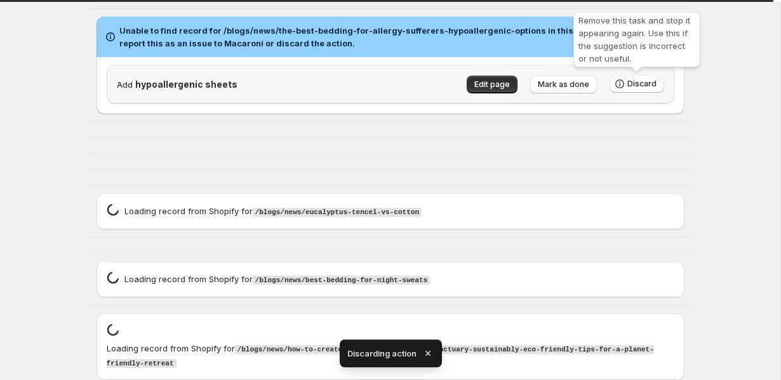
click at [654, 88] on span "Discard" at bounding box center [642, 84] width 29 height 10
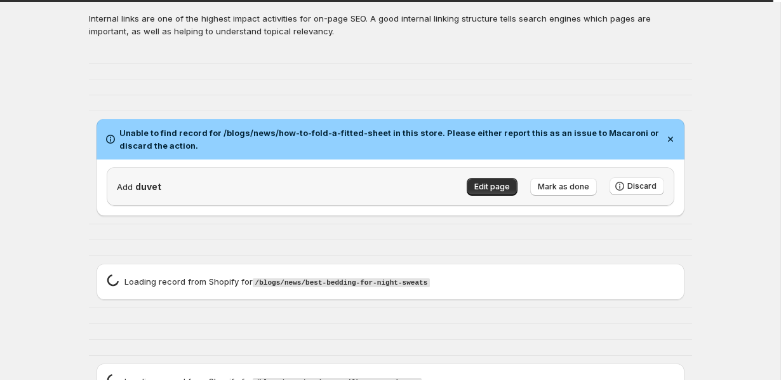
scroll to position [81, 0]
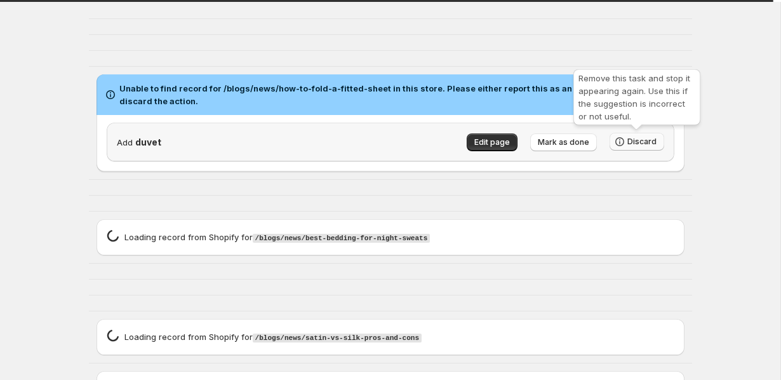
click at [647, 140] on span "Discard" at bounding box center [642, 142] width 29 height 10
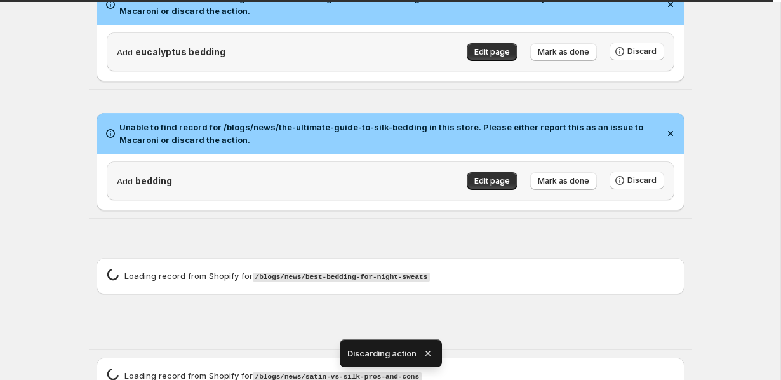
scroll to position [221, 0]
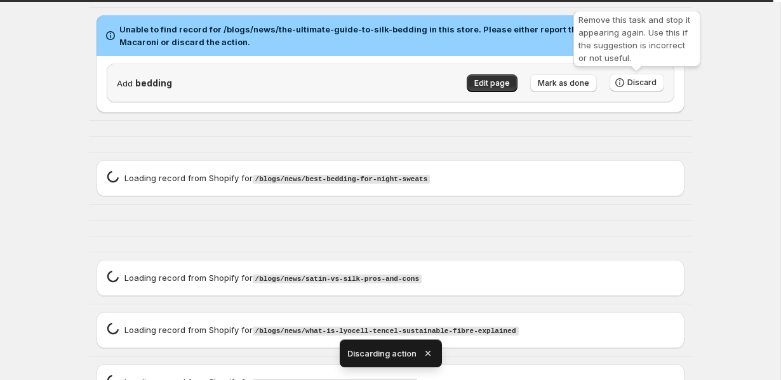
click at [637, 72] on div "Remove this task and stop it appearing again. Use this if the suggestion is inc…" at bounding box center [637, 41] width 132 height 66
click at [637, 76] on button "Discard" at bounding box center [637, 83] width 55 height 18
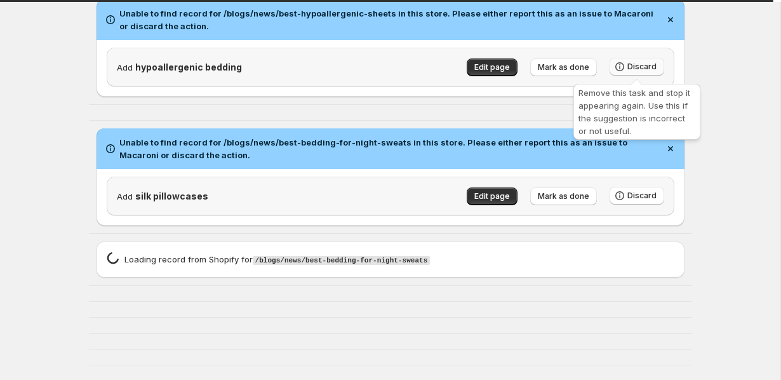
click at [641, 69] on span "Discard" at bounding box center [642, 67] width 29 height 10
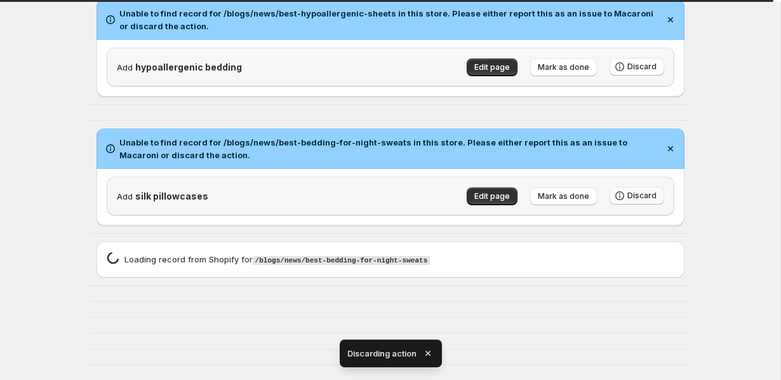
scroll to position [107, 0]
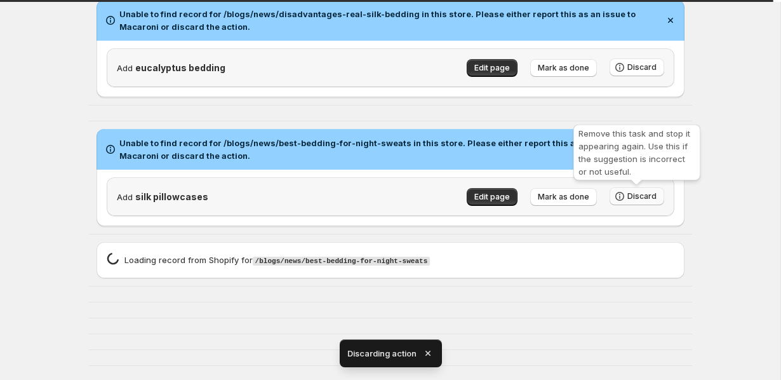
click at [618, 192] on icon "button" at bounding box center [620, 196] width 13 height 13
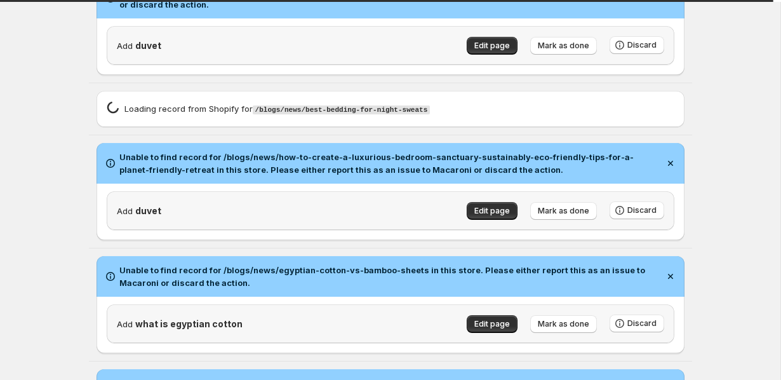
scroll to position [372, 0]
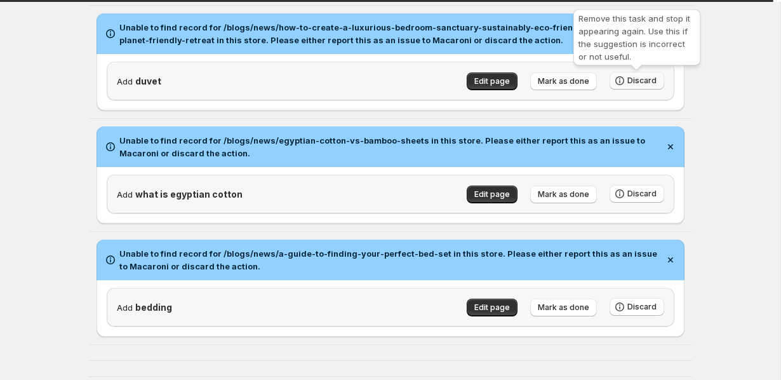
click at [657, 81] on button "Discard" at bounding box center [637, 81] width 55 height 18
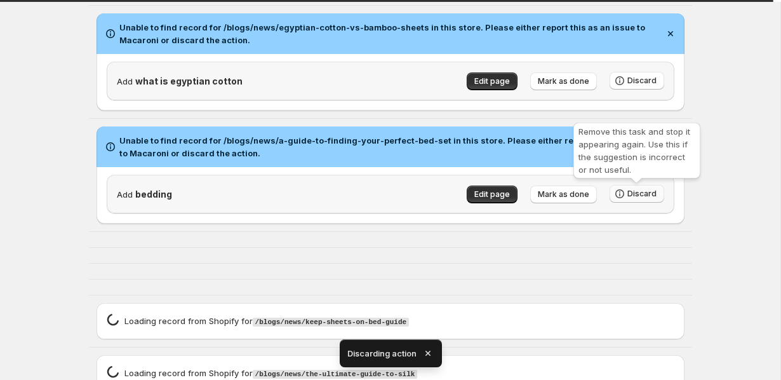
click at [640, 196] on span "Discard" at bounding box center [642, 194] width 29 height 10
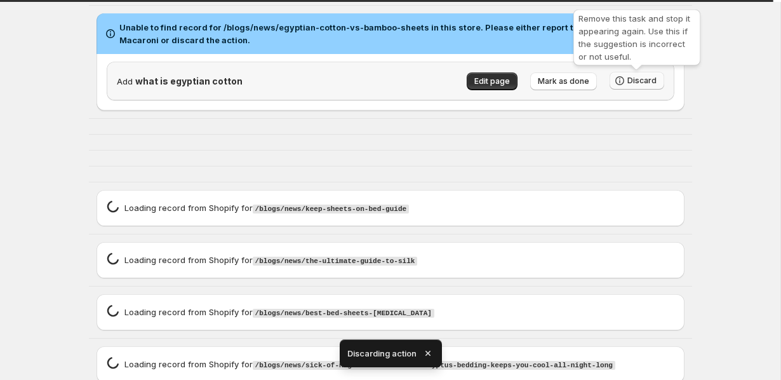
click at [642, 86] on span "Discard" at bounding box center [642, 81] width 29 height 10
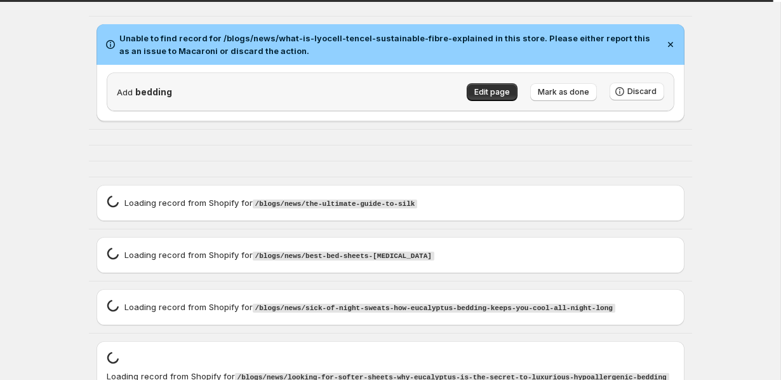
scroll to position [379, 0]
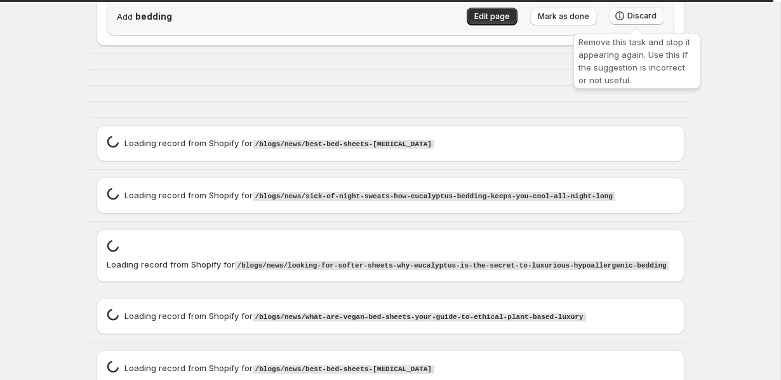
click at [653, 22] on button "Discard" at bounding box center [637, 16] width 55 height 18
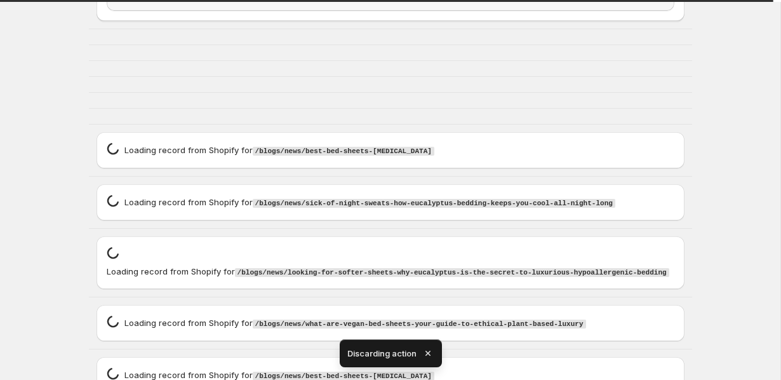
scroll to position [0, 0]
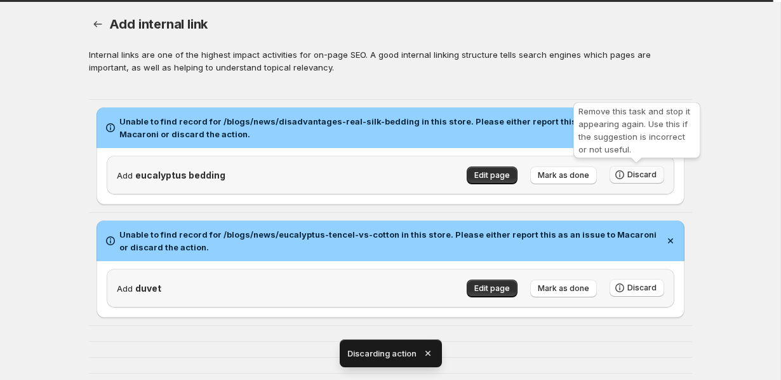
click at [648, 173] on span "Discard" at bounding box center [642, 175] width 29 height 10
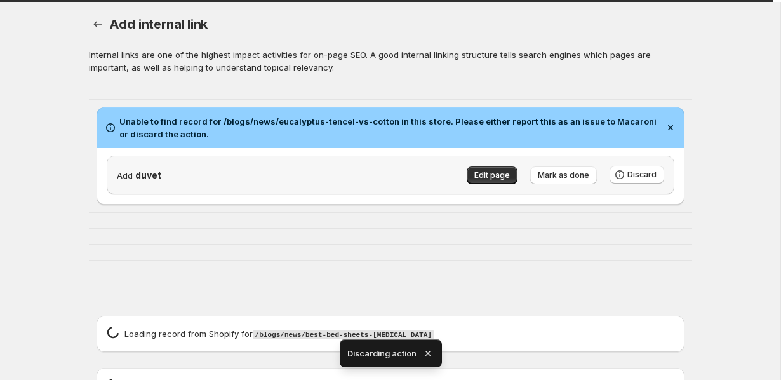
click at [646, 283] on div at bounding box center [390, 283] width 603 height 15
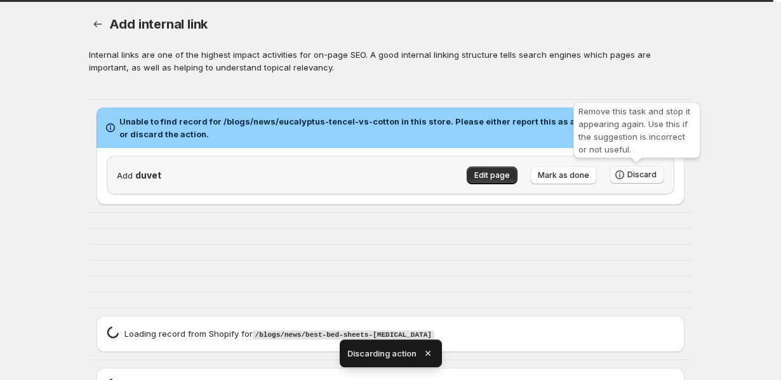
click at [639, 174] on span "Discard" at bounding box center [642, 175] width 29 height 10
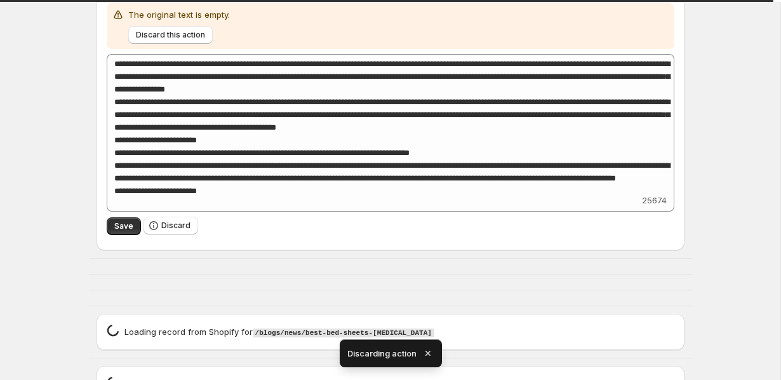
scroll to position [241, 0]
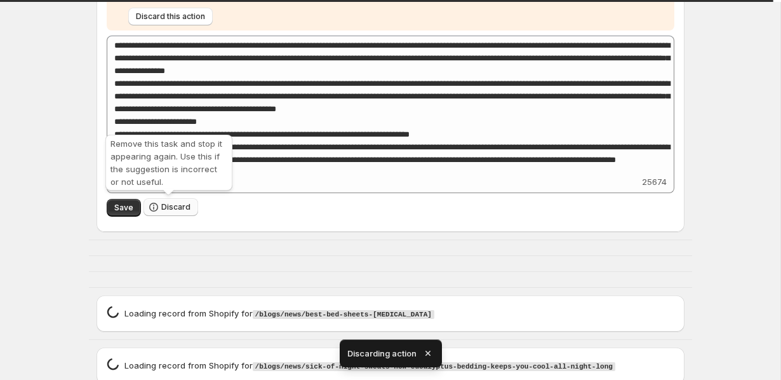
click at [157, 206] on icon "button" at bounding box center [153, 207] width 13 height 13
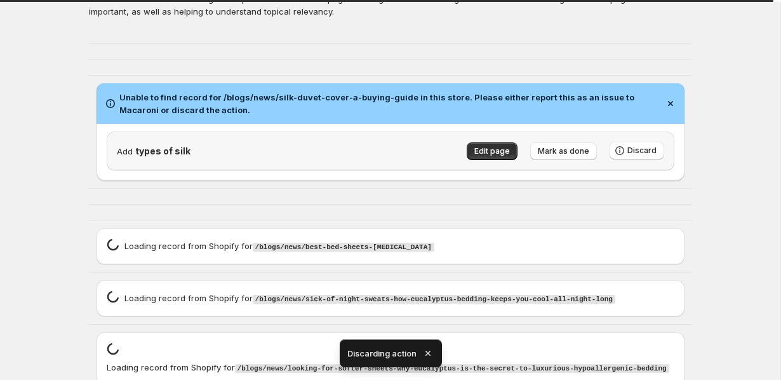
scroll to position [142, 0]
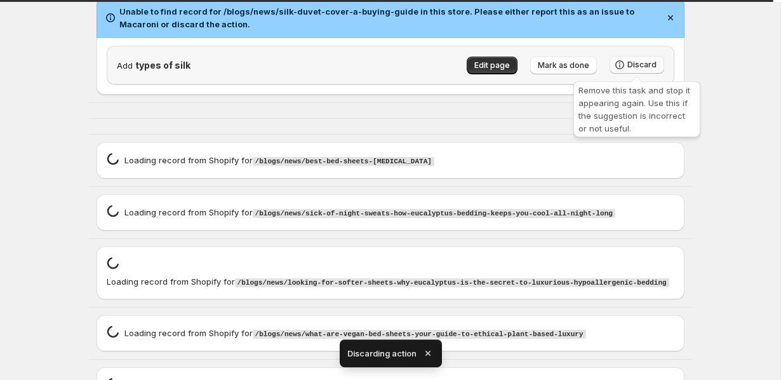
click at [644, 67] on span "Discard" at bounding box center [642, 65] width 29 height 10
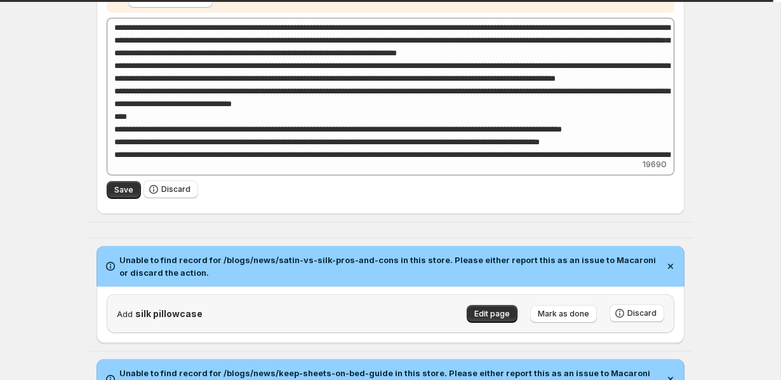
scroll to position [213, 0]
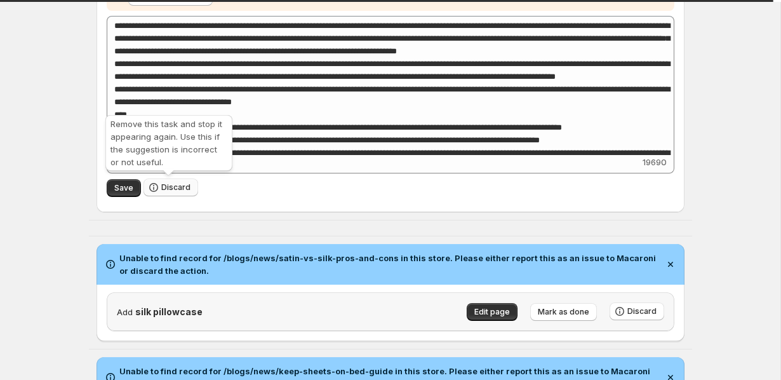
click at [187, 187] on span "Discard" at bounding box center [175, 187] width 29 height 10
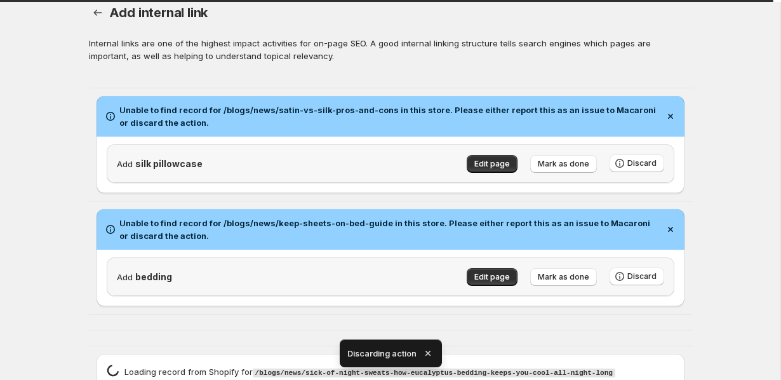
scroll to position [41, 0]
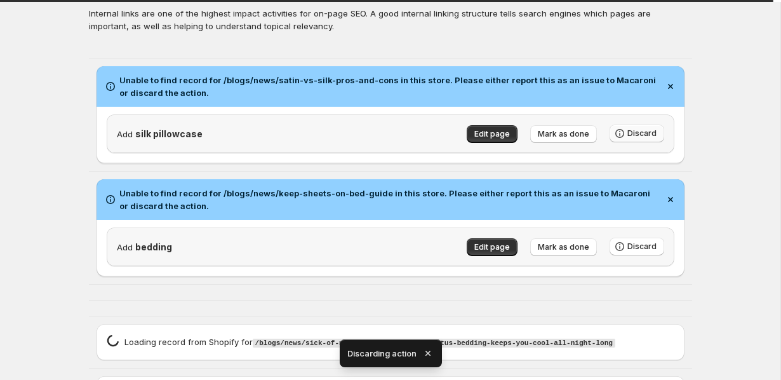
click at [636, 140] on button "Discard" at bounding box center [637, 133] width 55 height 18
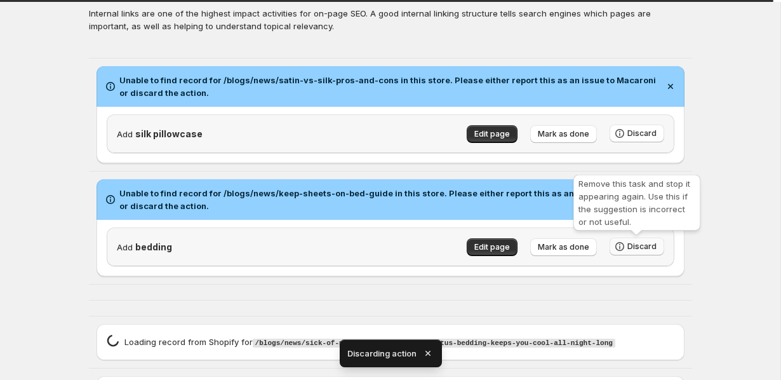
click at [636, 248] on span "Discard" at bounding box center [642, 246] width 29 height 10
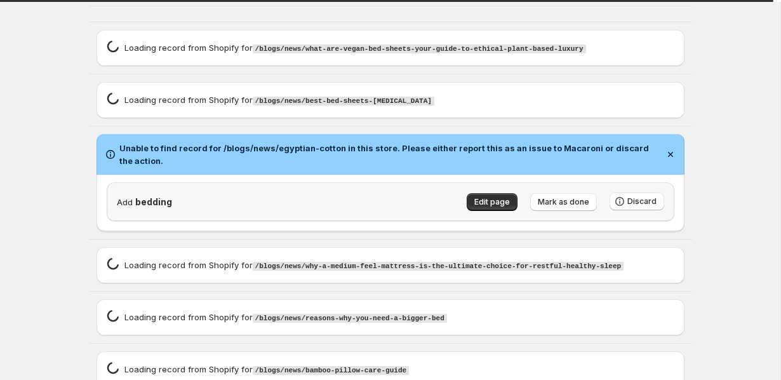
scroll to position [215, 0]
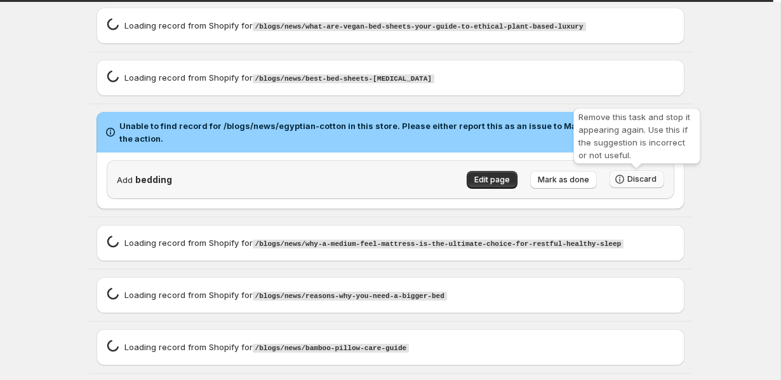
click at [650, 180] on span "Discard" at bounding box center [642, 179] width 29 height 10
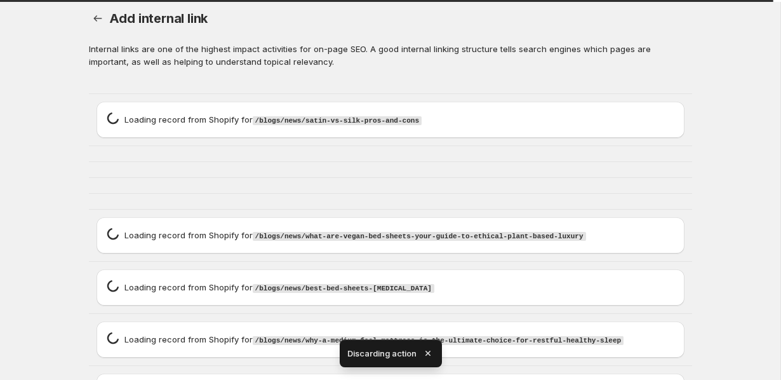
scroll to position [0, 0]
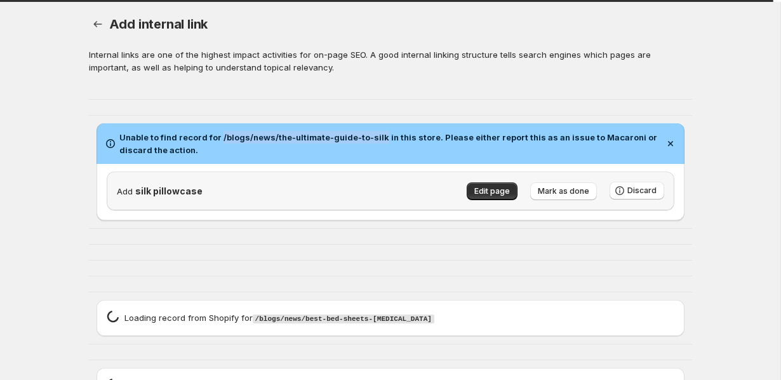
drag, startPoint x: 219, startPoint y: 136, endPoint x: 375, endPoint y: 139, distance: 156.3
click at [375, 139] on h2 "Unable to find record for /blogs/news/the-ultimate-guide-to-silk in this store.…" at bounding box center [389, 143] width 540 height 25
copy h2 "/blogs/news/the-ultimate-guide-to-silk"
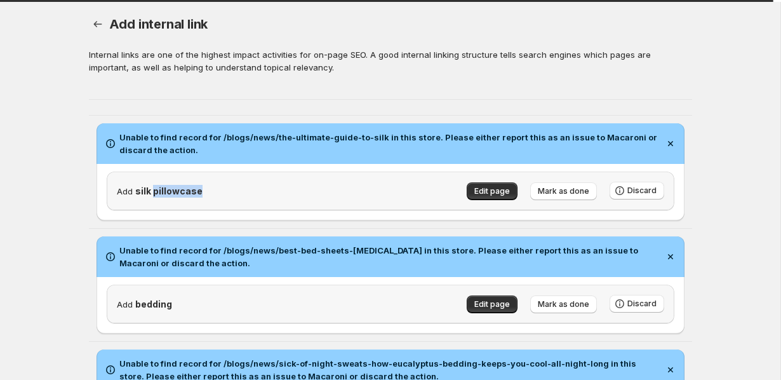
drag, startPoint x: 152, startPoint y: 191, endPoint x: 212, endPoint y: 191, distance: 59.7
click at [212, 191] on p "Add silk pillowcase" at bounding box center [251, 191] width 269 height 13
copy span "pillowcase"
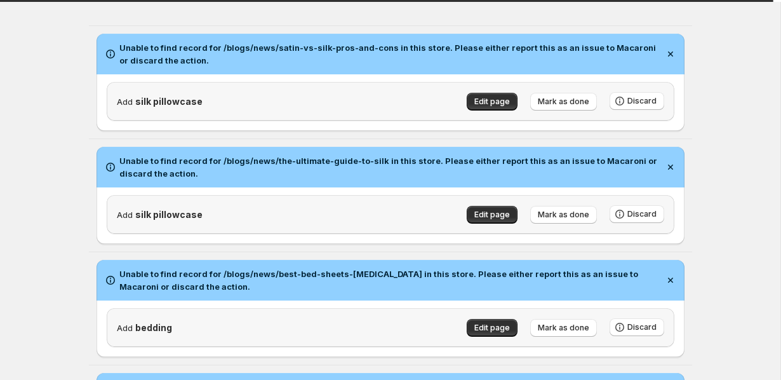
scroll to position [77, 0]
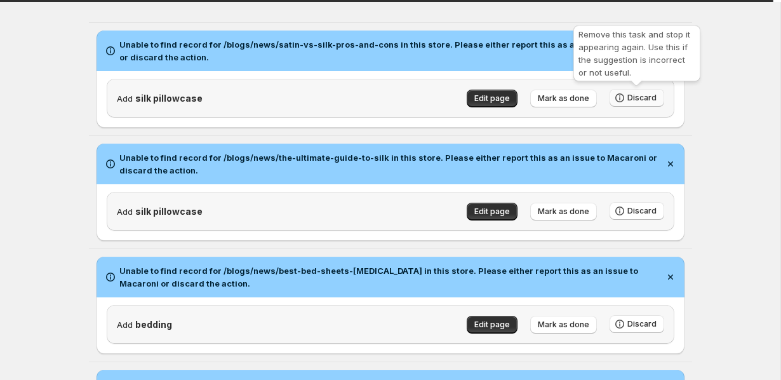
click at [654, 95] on span "Discard" at bounding box center [642, 98] width 29 height 10
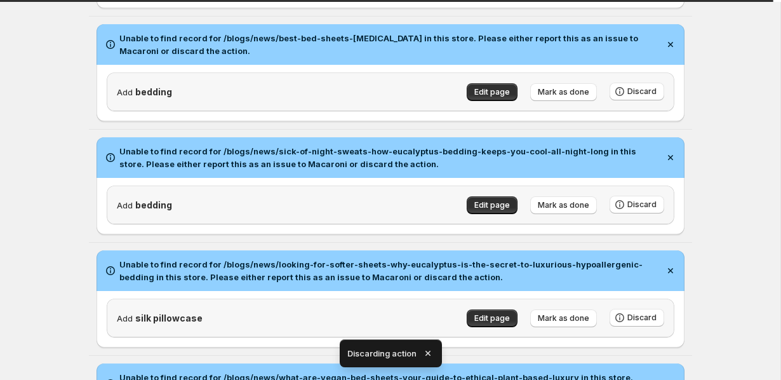
scroll to position [83, 0]
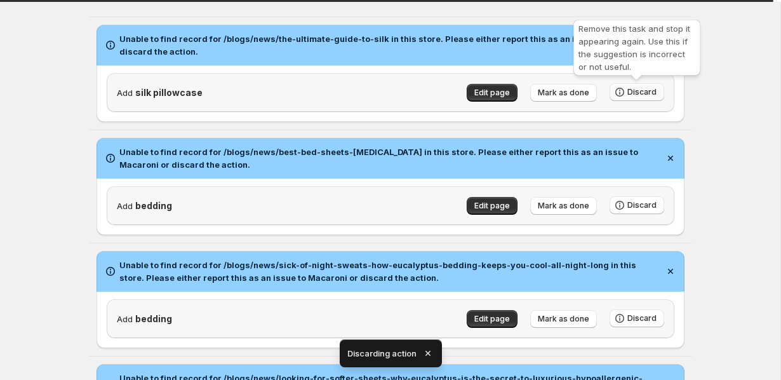
click at [647, 91] on span "Discard" at bounding box center [642, 92] width 29 height 10
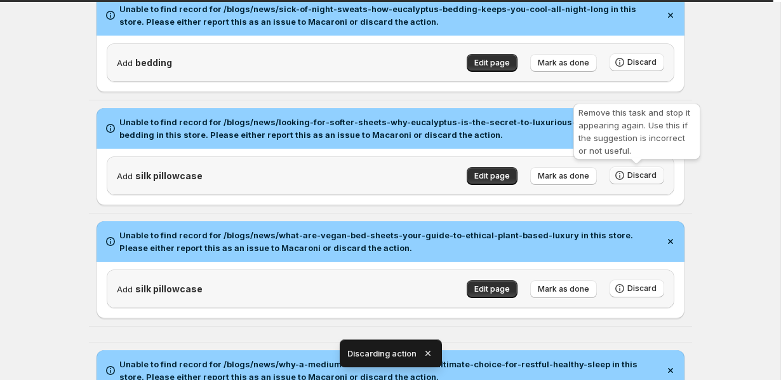
click at [652, 170] on button "Discard" at bounding box center [637, 175] width 55 height 18
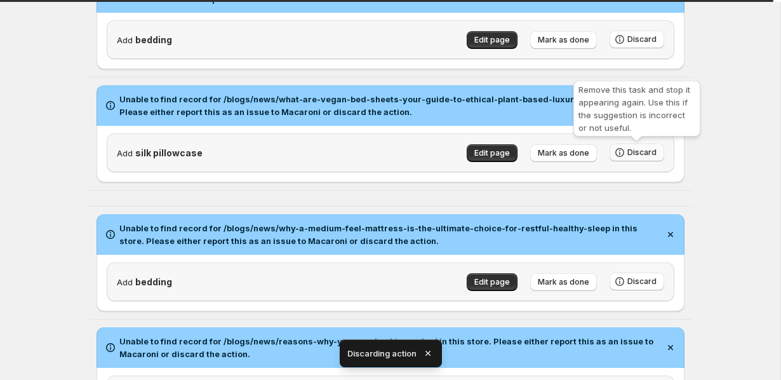
click at [646, 154] on span "Discard" at bounding box center [642, 152] width 29 height 10
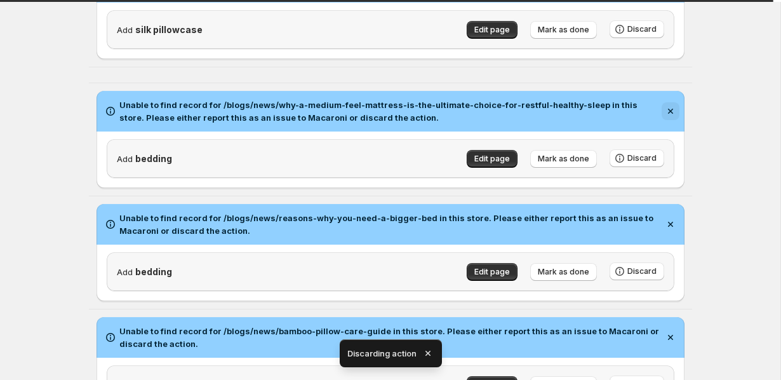
scroll to position [287, 0]
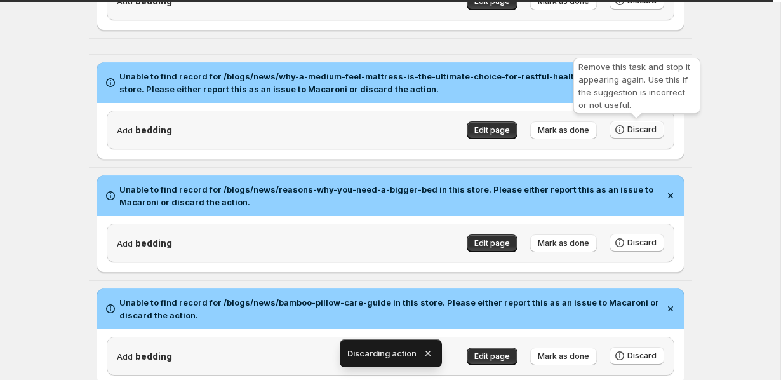
click at [624, 135] on icon "button" at bounding box center [620, 129] width 13 height 13
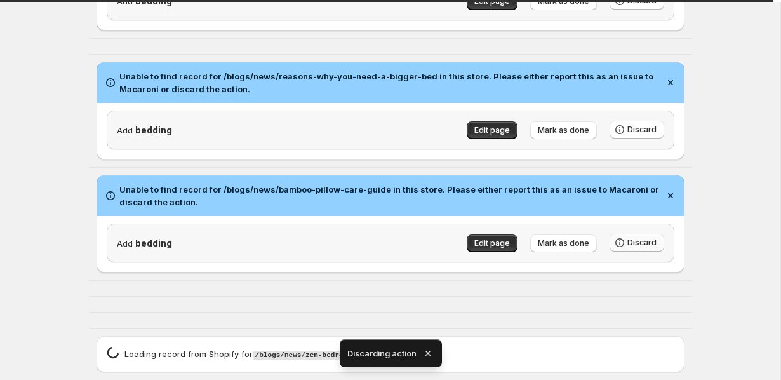
click at [631, 236] on button "Discard" at bounding box center [637, 243] width 55 height 18
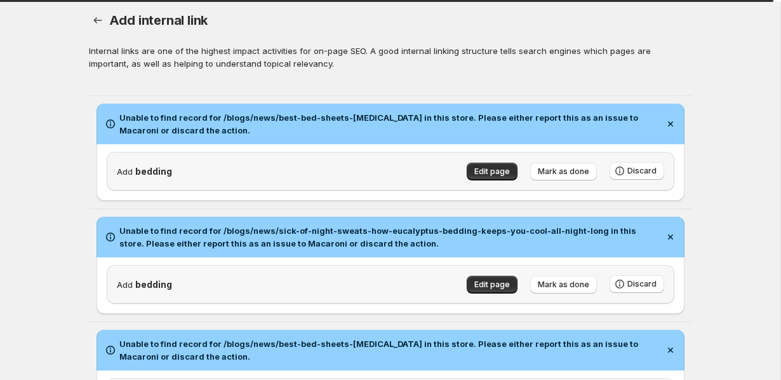
scroll to position [0, 0]
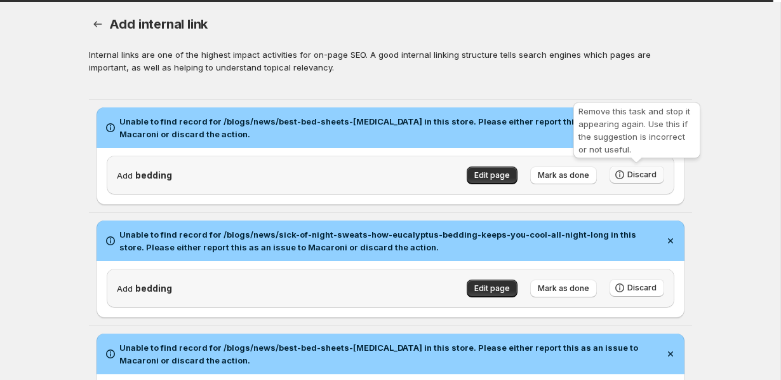
click at [659, 170] on button "Discard" at bounding box center [637, 175] width 55 height 18
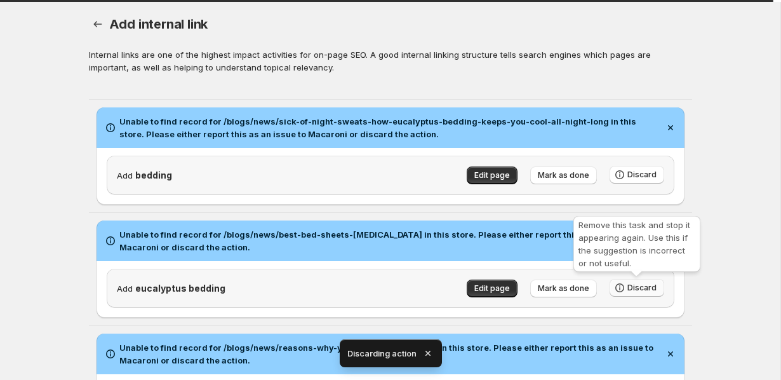
click at [658, 290] on button "Discard" at bounding box center [637, 288] width 55 height 18
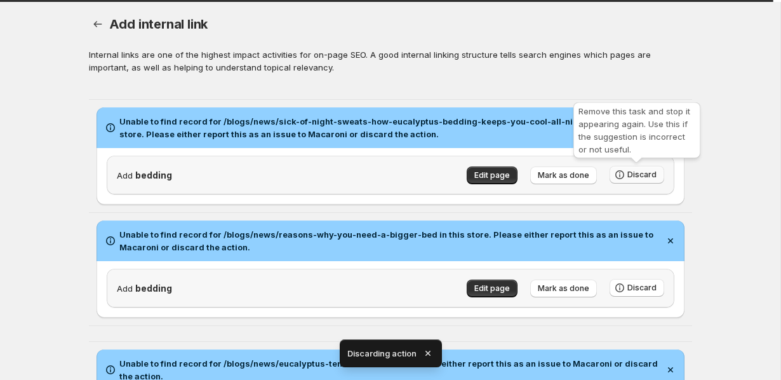
click at [645, 177] on span "Discard" at bounding box center [642, 175] width 29 height 10
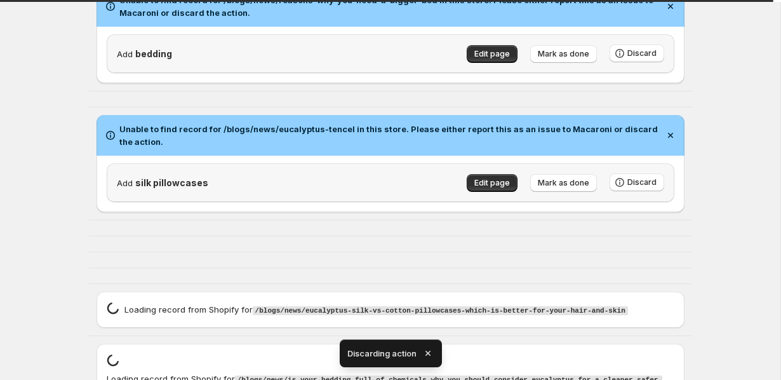
scroll to position [140, 0]
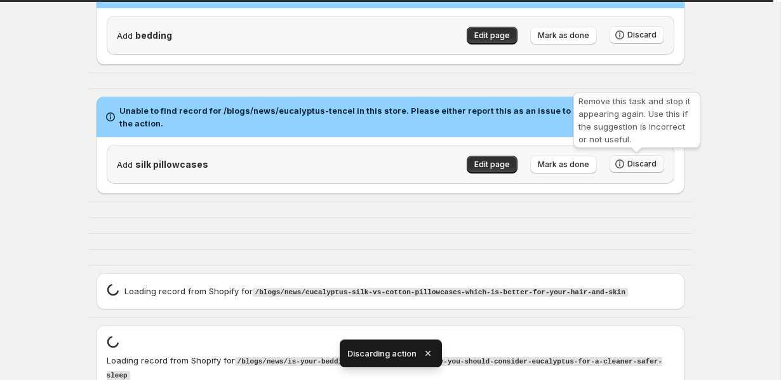
click at [645, 161] on span "Discard" at bounding box center [642, 164] width 29 height 10
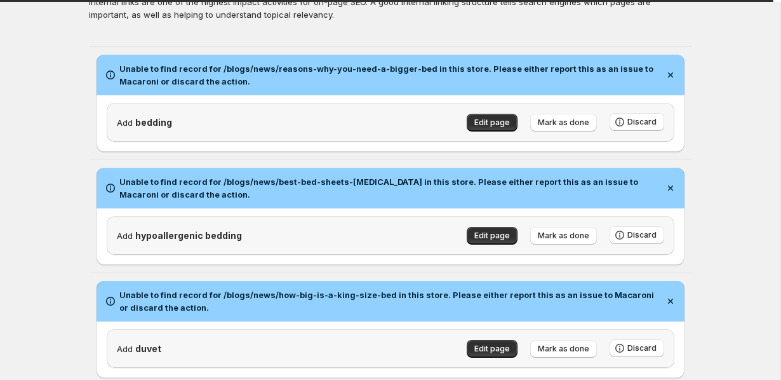
scroll to position [64, 0]
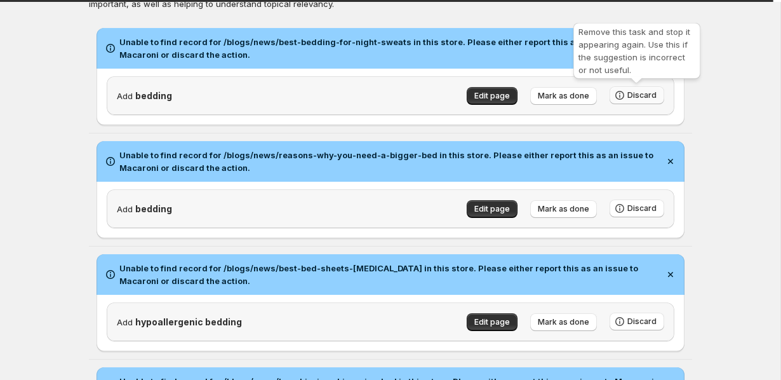
click at [650, 93] on span "Discard" at bounding box center [642, 95] width 29 height 10
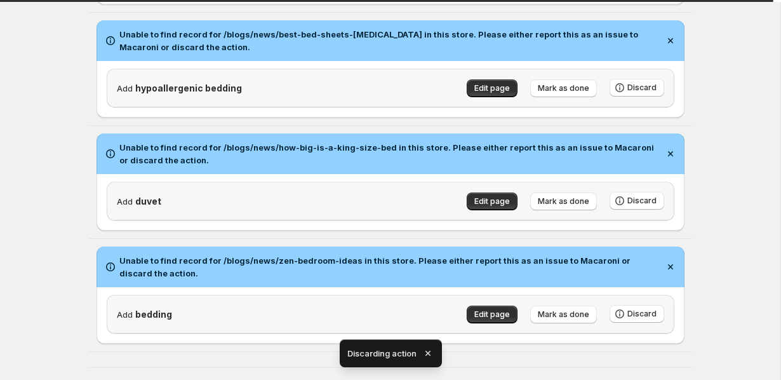
scroll to position [194, 0]
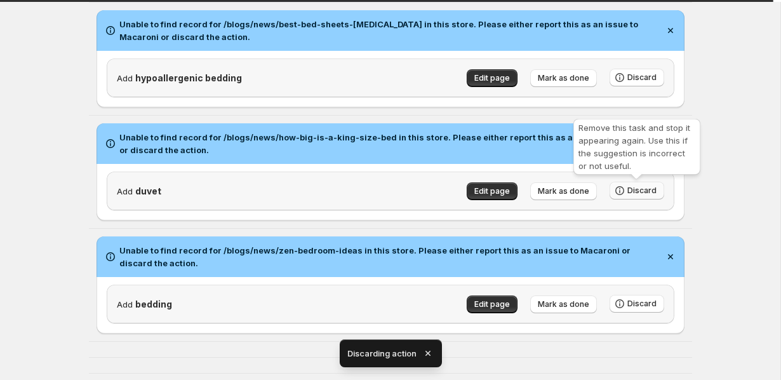
click at [651, 187] on span "Discard" at bounding box center [642, 190] width 29 height 10
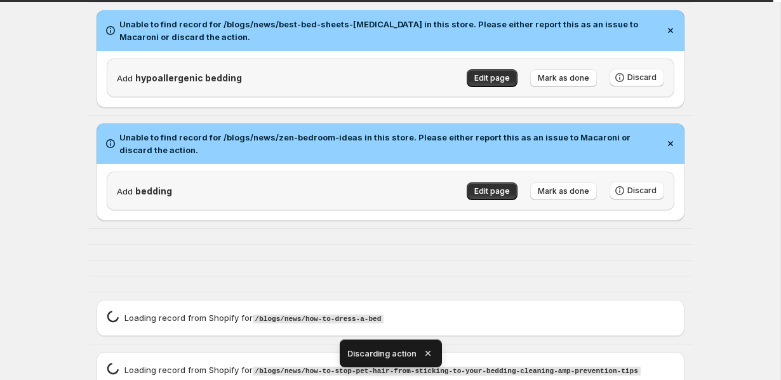
click at [638, 308] on div "Loading record spinner Loading record from Shopify for /blogs/news/how-to-dress…" at bounding box center [391, 318] width 588 height 36
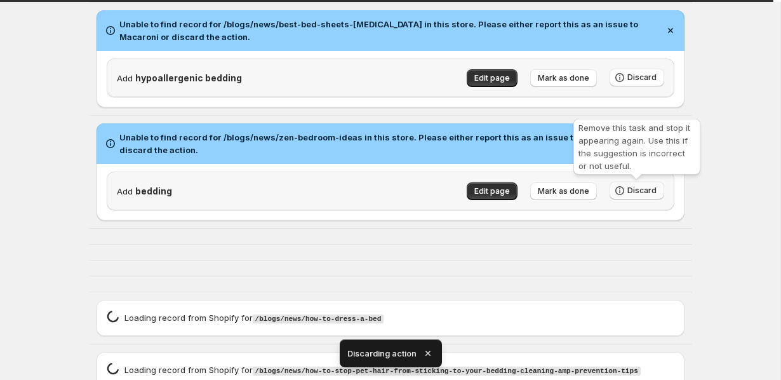
click at [639, 190] on span "Discard" at bounding box center [642, 190] width 29 height 10
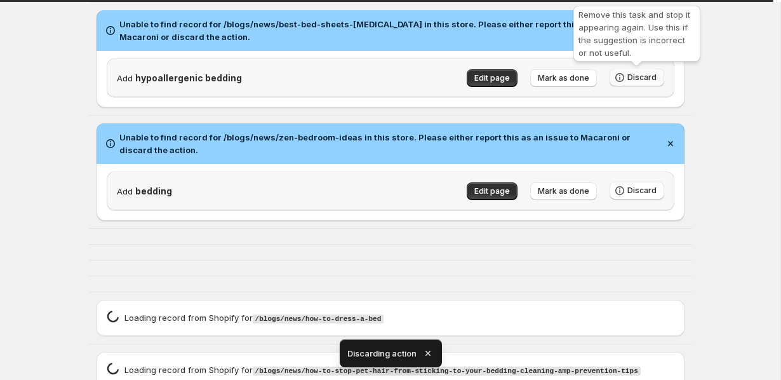
click at [635, 79] on span "Discard" at bounding box center [642, 77] width 29 height 10
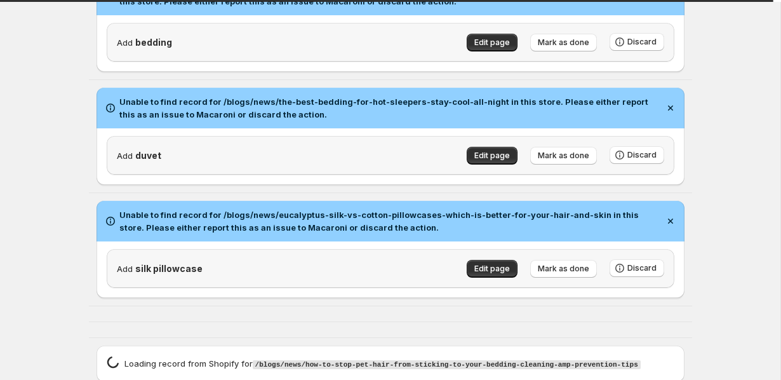
scroll to position [0, 0]
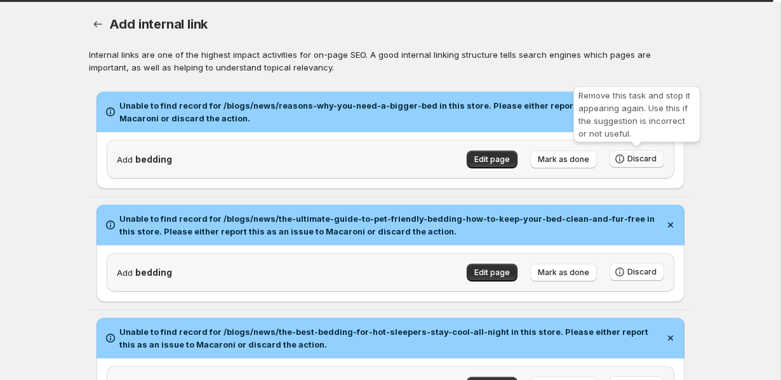
click at [630, 161] on span "Discard" at bounding box center [642, 159] width 29 height 10
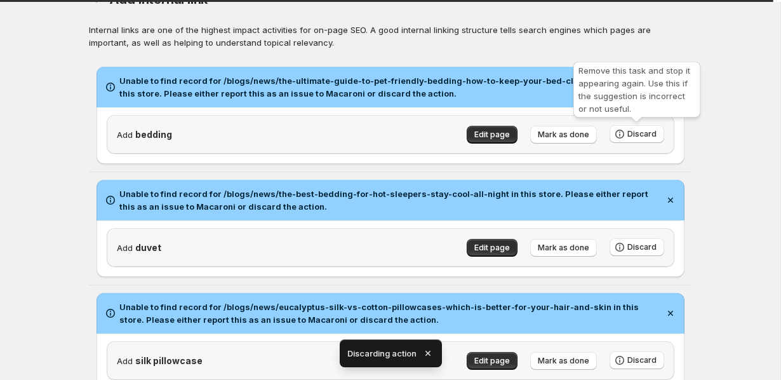
click at [627, 140] on button "Discard" at bounding box center [637, 134] width 55 height 18
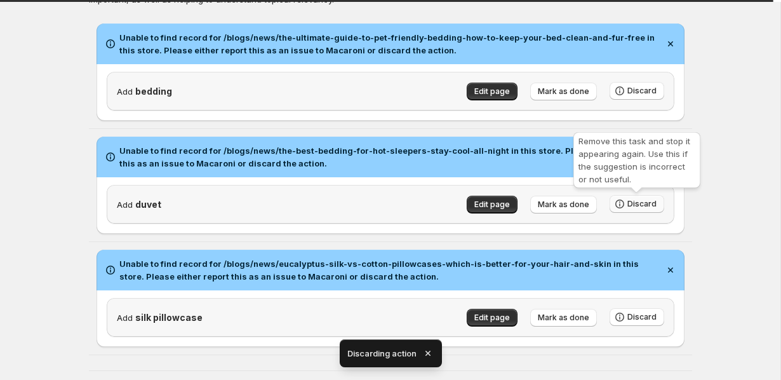
scroll to position [10, 0]
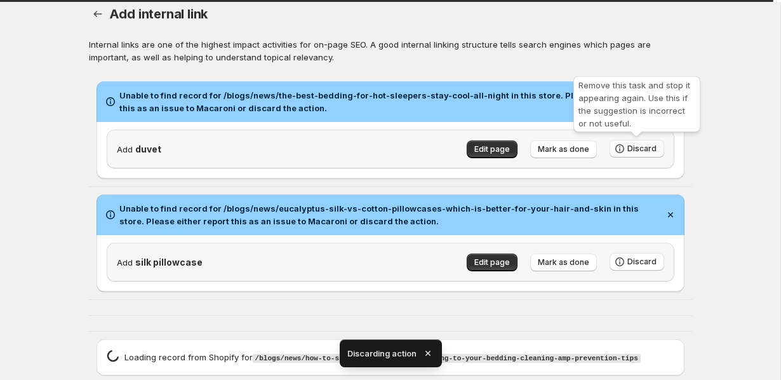
click at [633, 145] on span "Discard" at bounding box center [642, 149] width 29 height 10
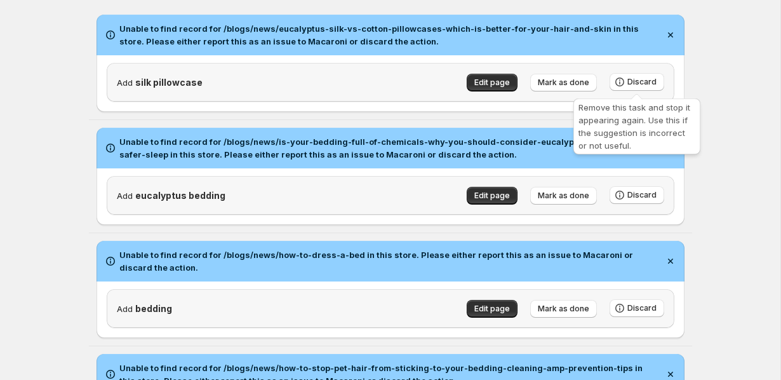
scroll to position [91, 0]
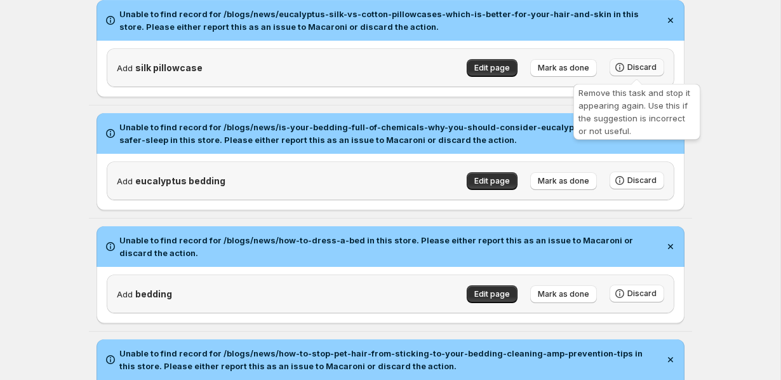
click at [631, 64] on span "Discard" at bounding box center [642, 67] width 29 height 10
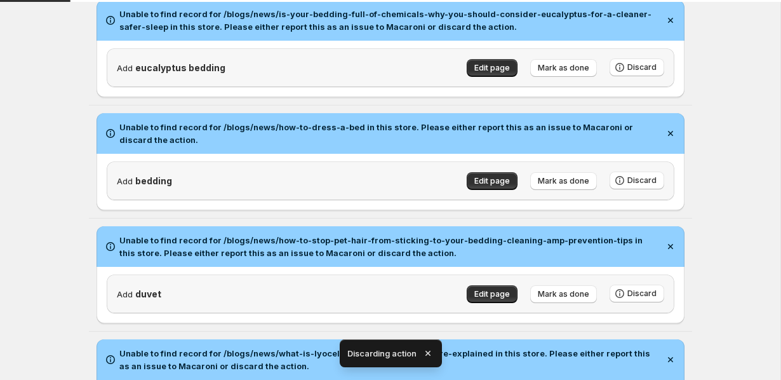
click at [640, 87] on div "Add eucalyptus bedding Edit page Mark as done Discard" at bounding box center [391, 67] width 568 height 39
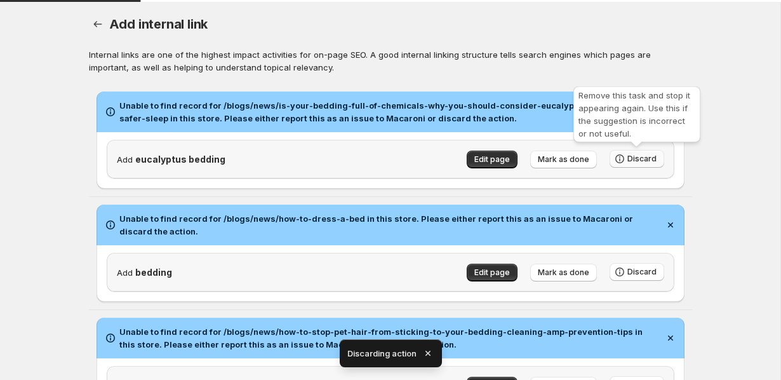
click at [633, 160] on span "Discard" at bounding box center [642, 159] width 29 height 10
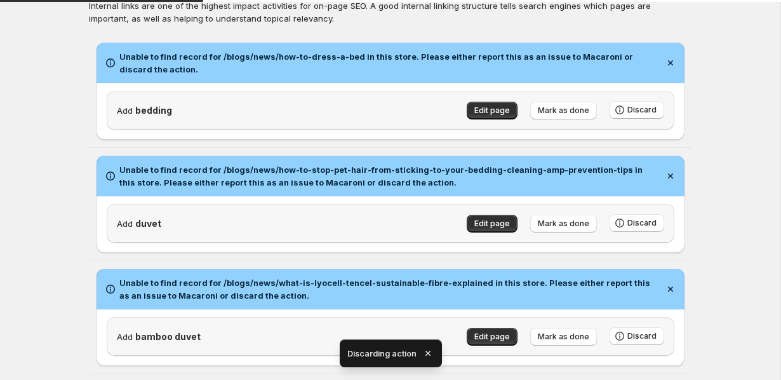
scroll to position [38, 0]
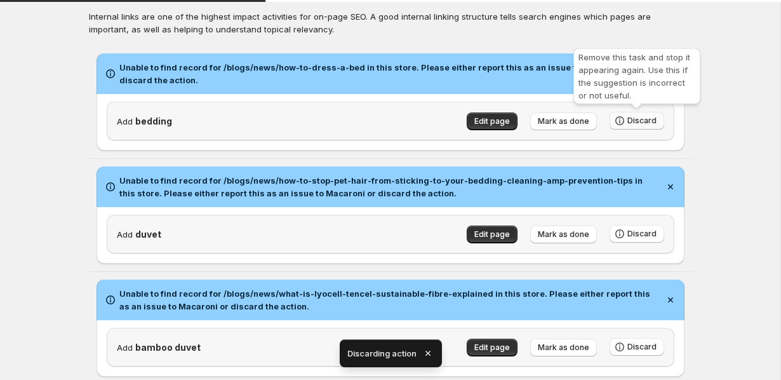
click at [643, 122] on span "Discard" at bounding box center [642, 121] width 29 height 10
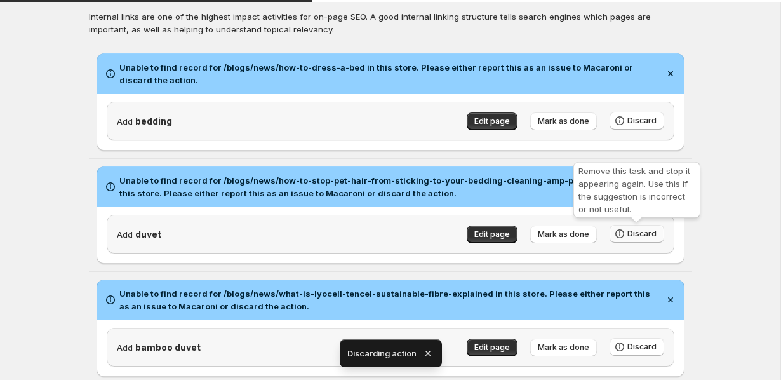
click at [641, 234] on span "Discard" at bounding box center [642, 234] width 29 height 10
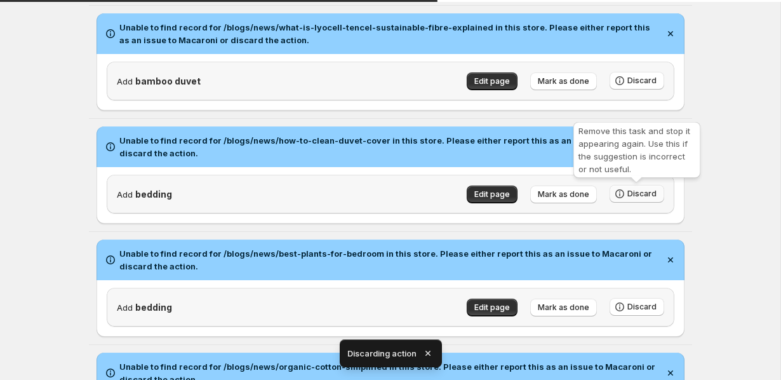
click at [652, 196] on span "Discard" at bounding box center [642, 194] width 29 height 10
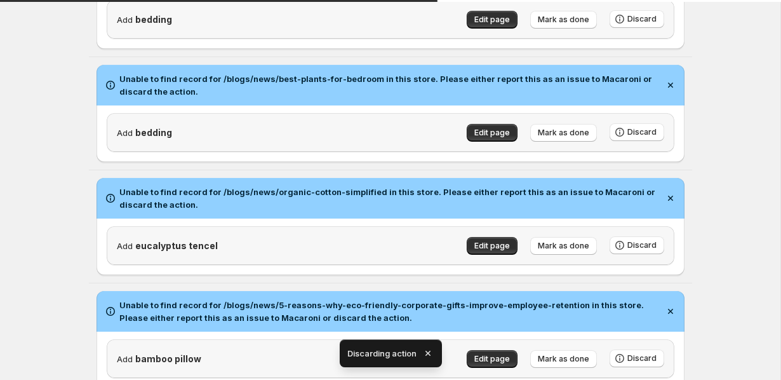
scroll to position [191, 0]
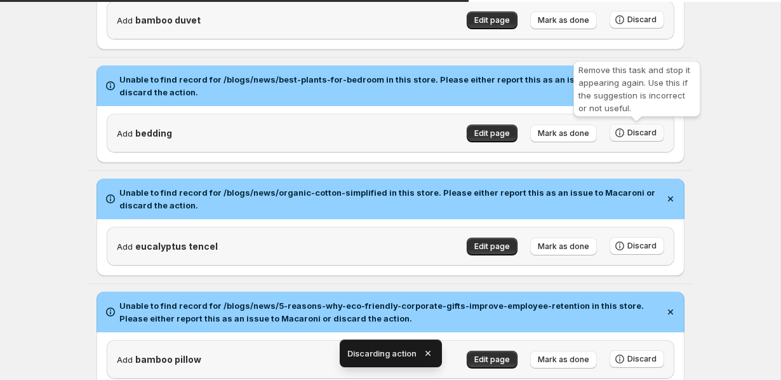
click at [631, 139] on button "Discard" at bounding box center [637, 133] width 55 height 18
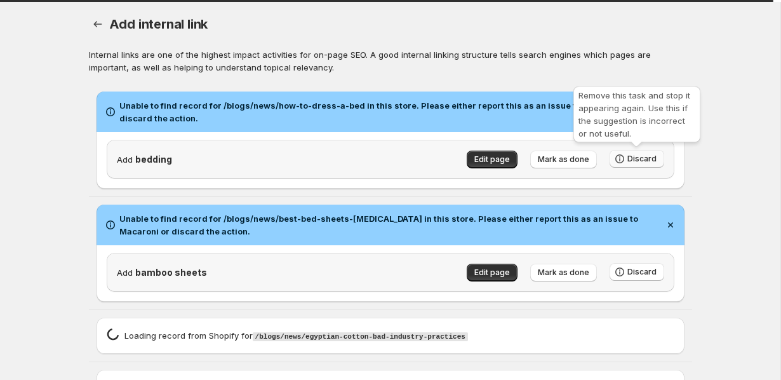
click at [632, 163] on span "Discard" at bounding box center [642, 159] width 29 height 10
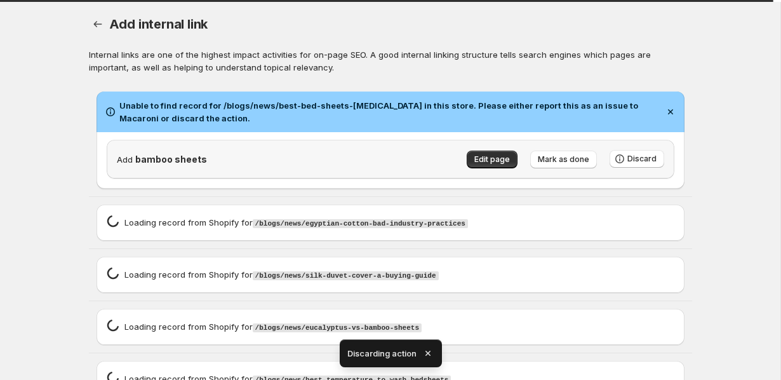
click at [624, 271] on div "Loading record spinner Loading record from Shopify for /blogs/news/silk-duvet-c…" at bounding box center [391, 275] width 568 height 16
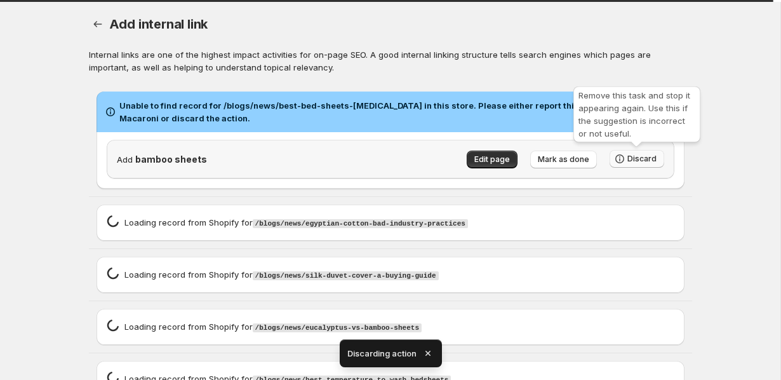
click at [626, 154] on icon "button" at bounding box center [620, 158] width 13 height 13
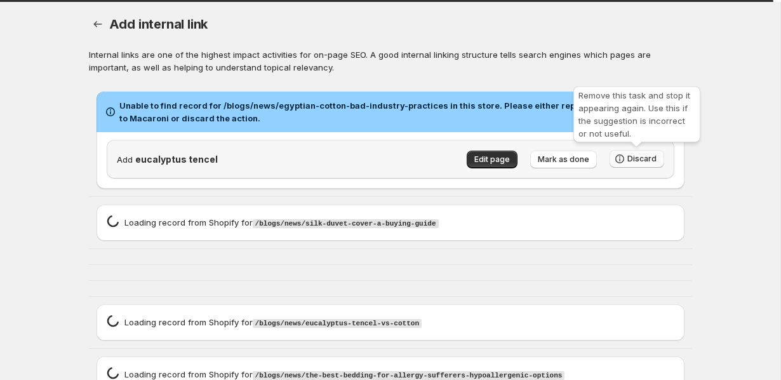
click at [652, 157] on span "Discard" at bounding box center [642, 159] width 29 height 10
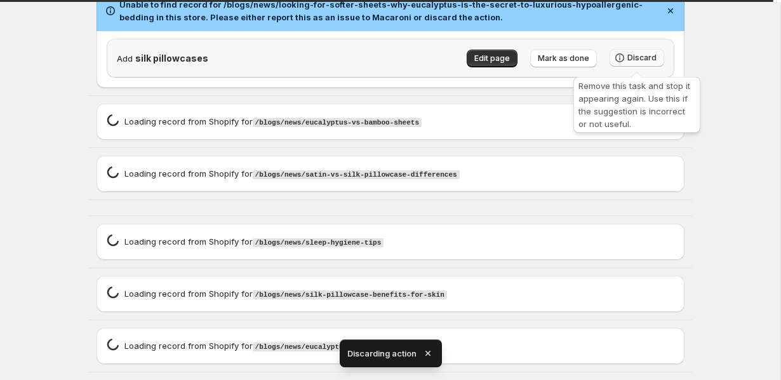
click at [639, 52] on button "Discard" at bounding box center [637, 58] width 55 height 18
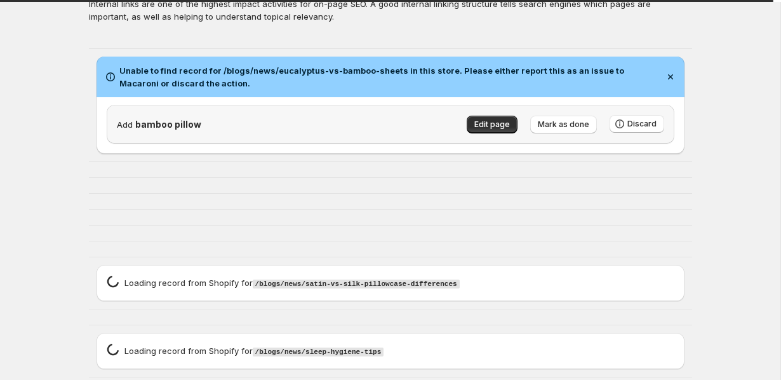
scroll to position [73, 0]
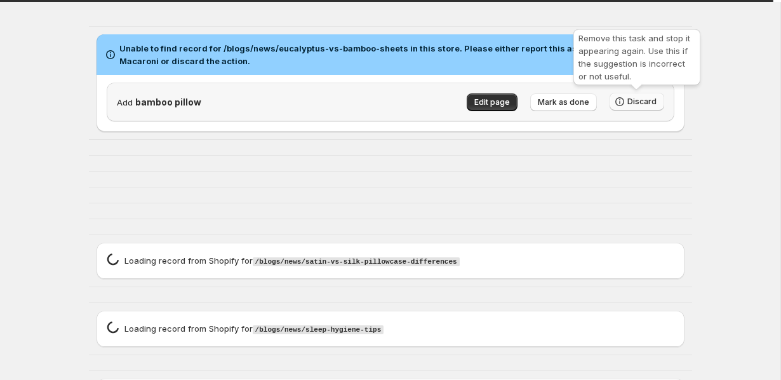
click at [650, 102] on span "Discard" at bounding box center [642, 102] width 29 height 10
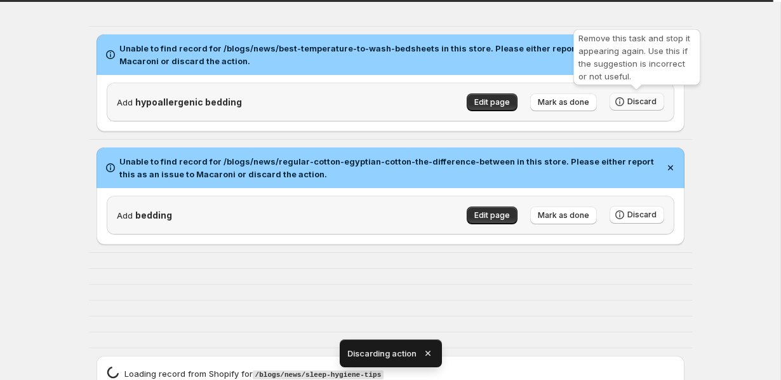
click at [638, 104] on span "Discard" at bounding box center [642, 102] width 29 height 10
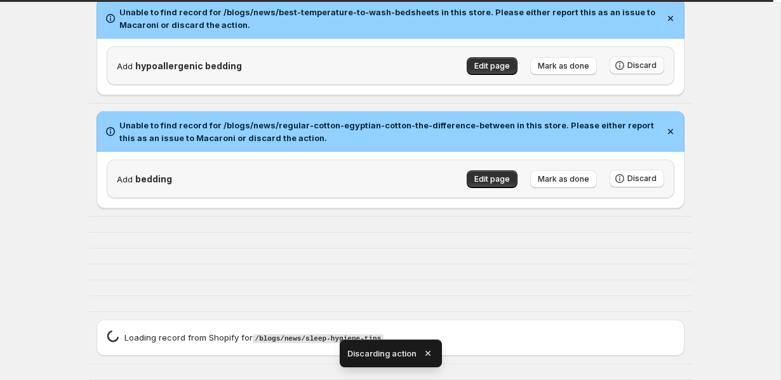
scroll to position [72, 0]
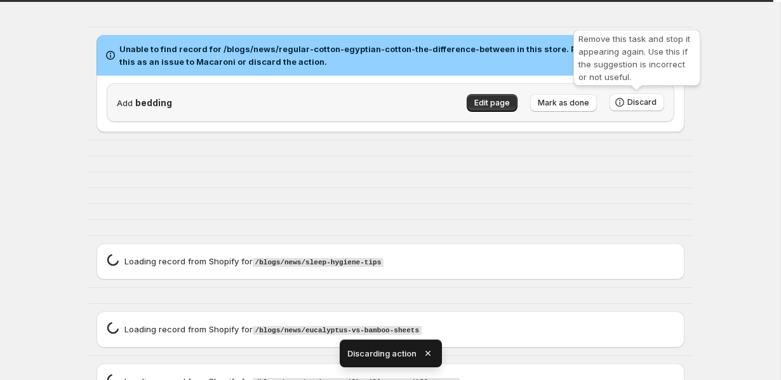
click at [638, 104] on span "Discard" at bounding box center [642, 102] width 29 height 10
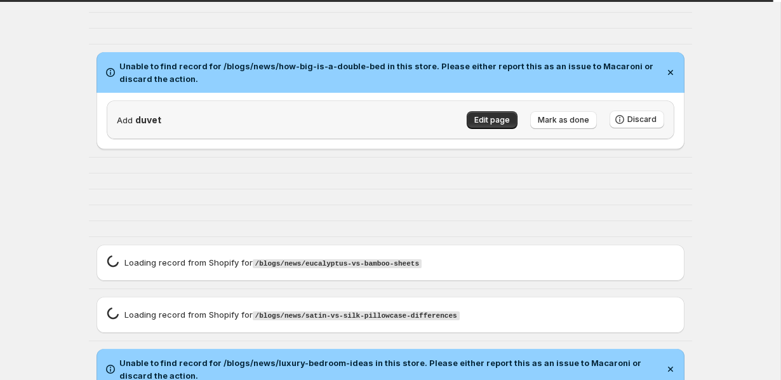
scroll to position [114, 0]
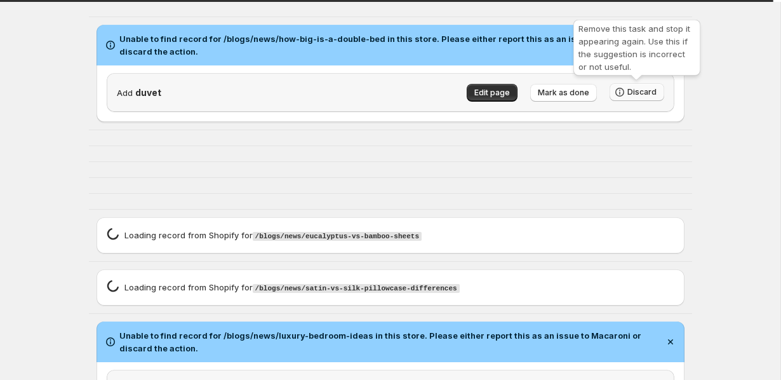
click at [654, 93] on span "Discard" at bounding box center [642, 92] width 29 height 10
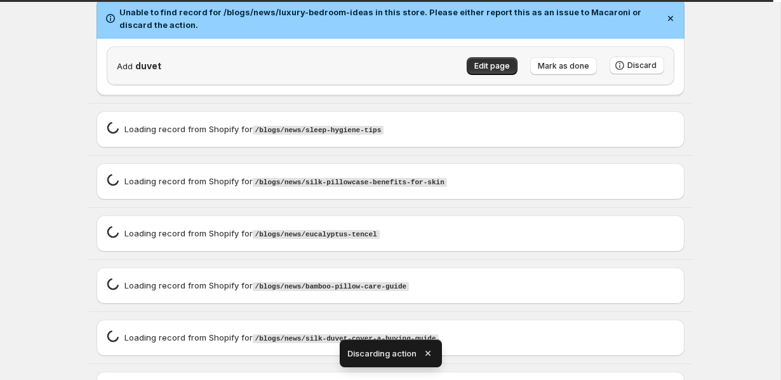
scroll to position [341, 0]
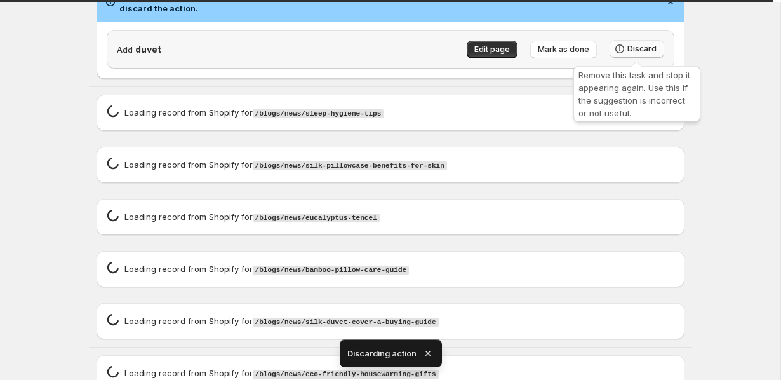
click at [635, 48] on span "Discard" at bounding box center [642, 49] width 29 height 10
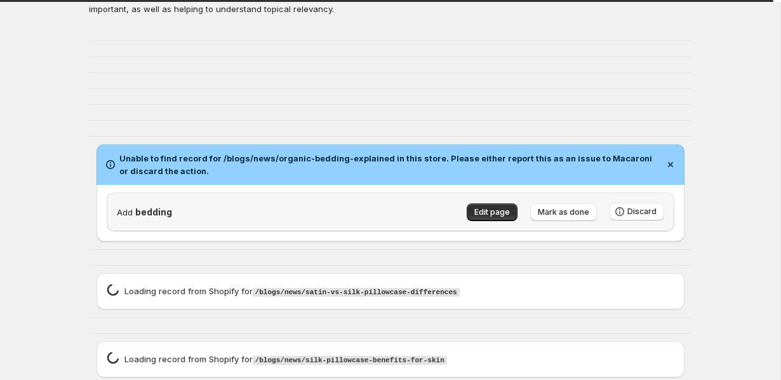
scroll to position [77, 0]
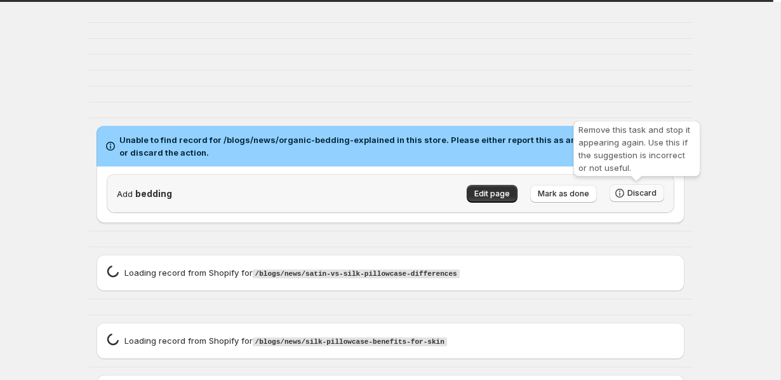
click at [635, 194] on span "Discard" at bounding box center [642, 193] width 29 height 10
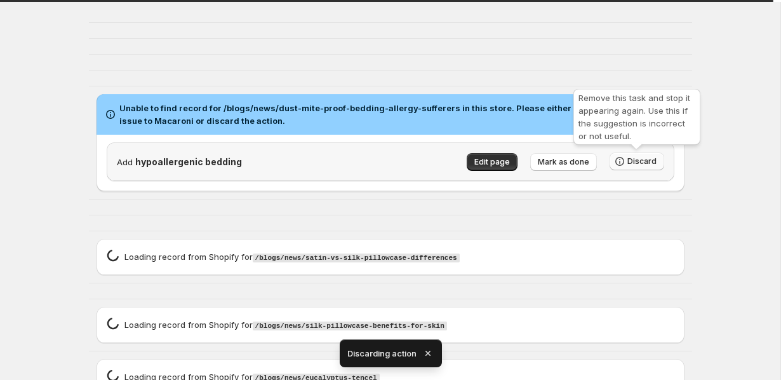
click at [663, 155] on button "Discard" at bounding box center [637, 161] width 55 height 18
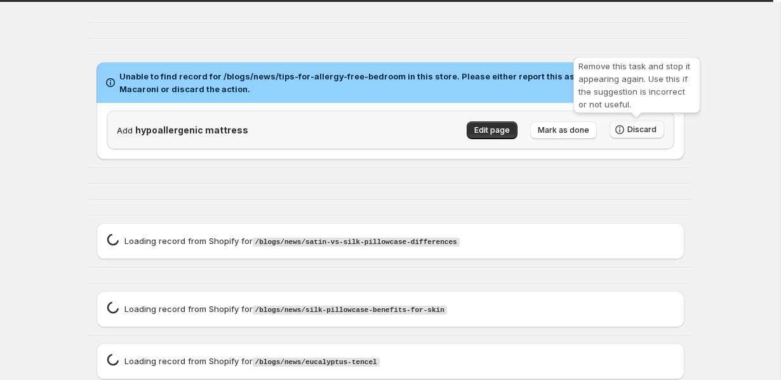
click at [657, 133] on button "Discard" at bounding box center [637, 130] width 55 height 18
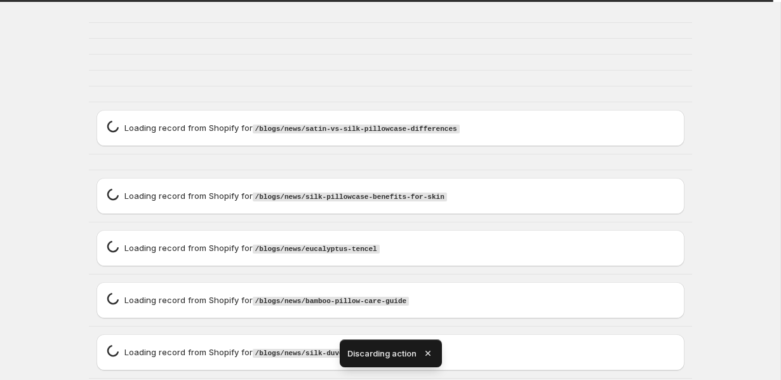
scroll to position [0, 0]
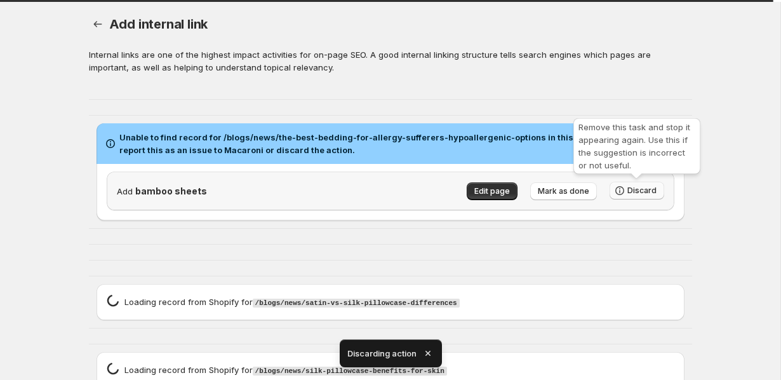
click at [644, 191] on span "Discard" at bounding box center [642, 190] width 29 height 10
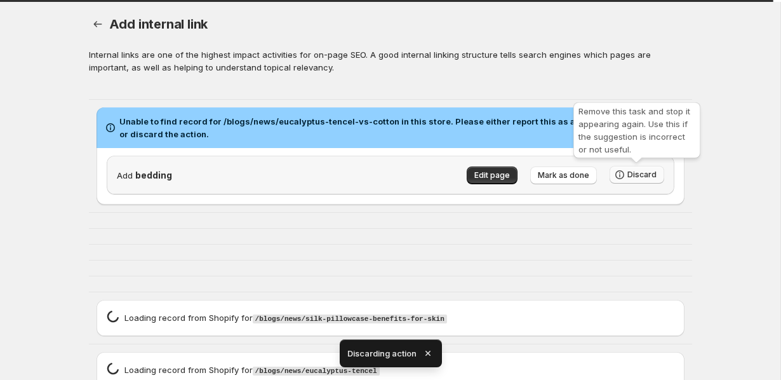
click at [617, 175] on icon "button" at bounding box center [620, 174] width 13 height 13
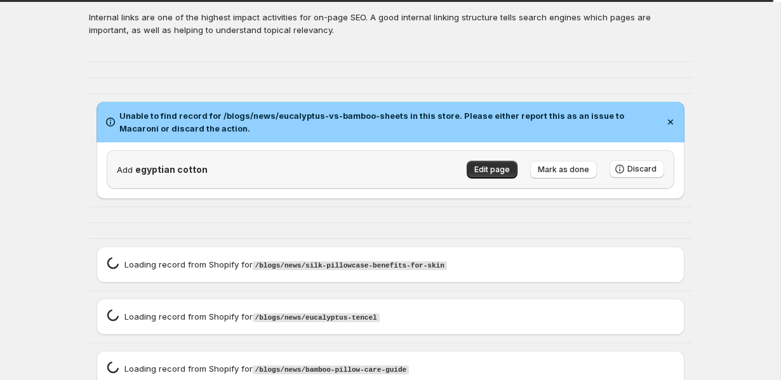
scroll to position [69, 0]
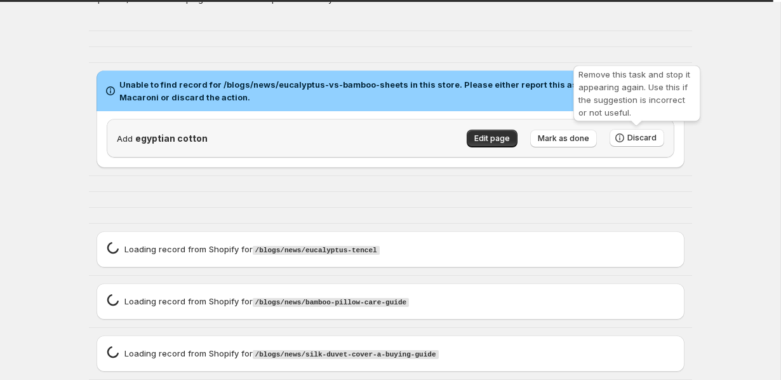
click at [631, 128] on div "Remove this task and stop it appearing again. Use this if the suggestion is inc…" at bounding box center [637, 96] width 132 height 66
click at [635, 139] on span "Discard" at bounding box center [642, 138] width 29 height 10
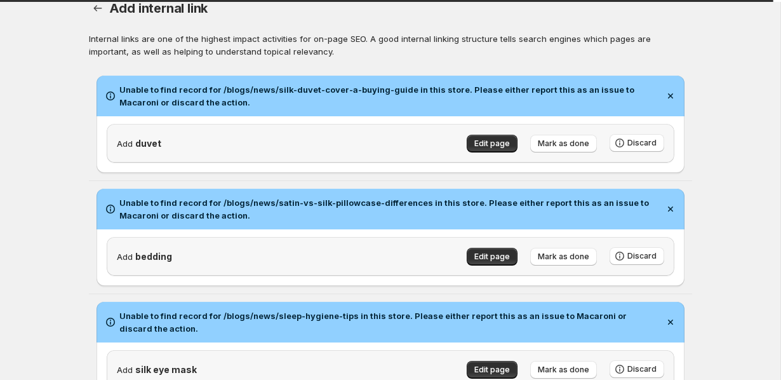
scroll to position [19, 0]
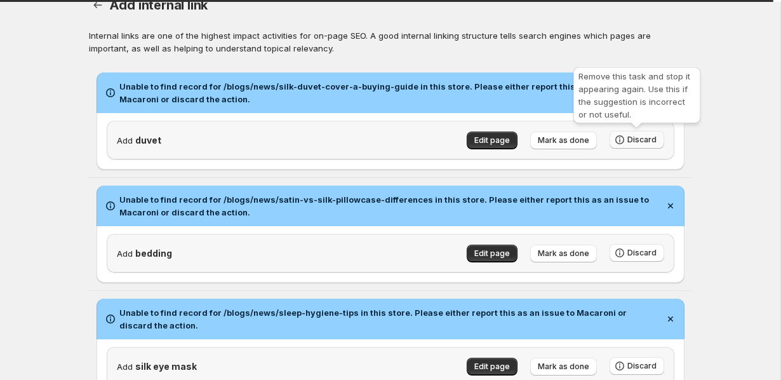
click at [647, 135] on span "Discard" at bounding box center [642, 140] width 29 height 10
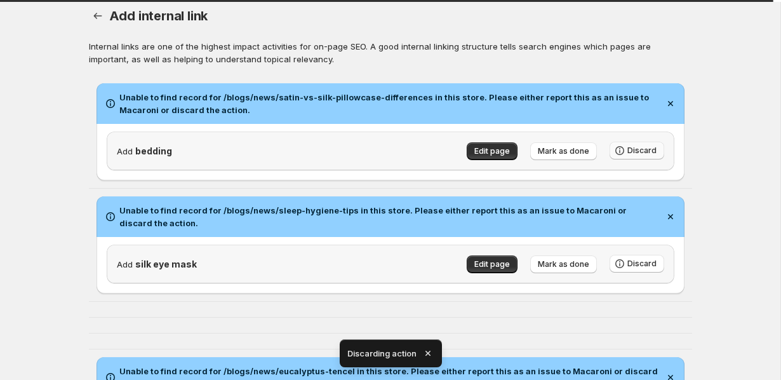
click at [635, 143] on button "Discard" at bounding box center [637, 151] width 55 height 18
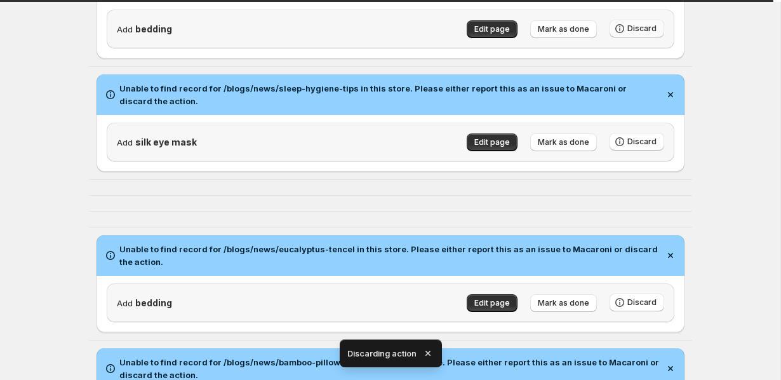
scroll to position [18, 0]
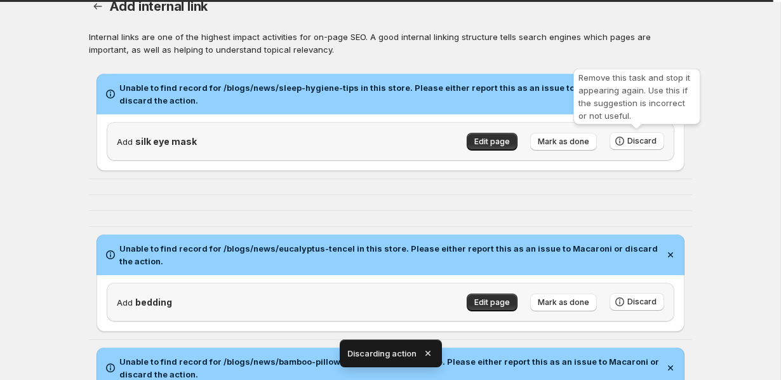
click at [635, 143] on span "Discard" at bounding box center [642, 141] width 29 height 10
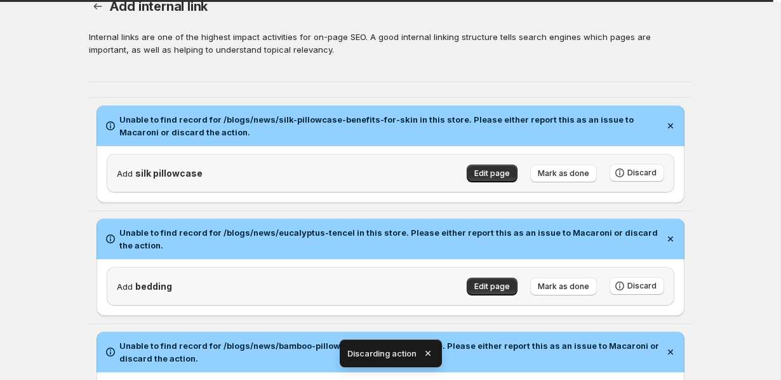
scroll to position [91, 0]
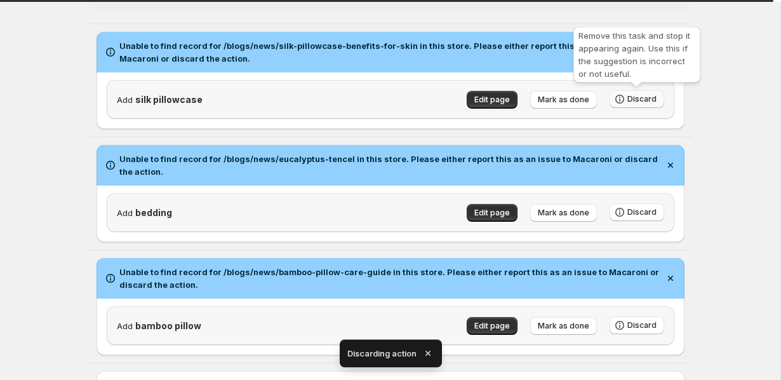
click at [642, 102] on span "Discard" at bounding box center [642, 99] width 29 height 10
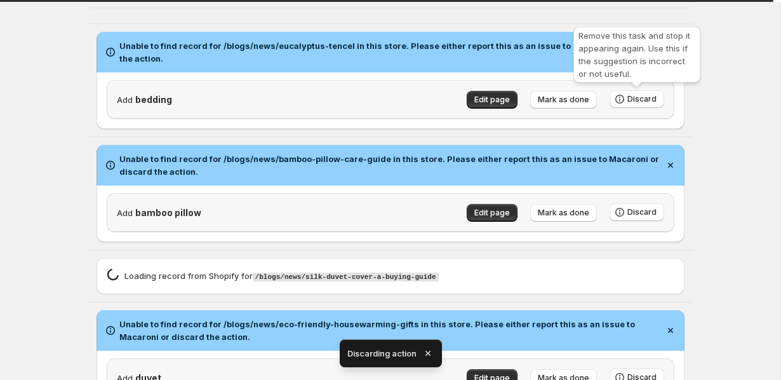
click at [642, 102] on span "Discard" at bounding box center [642, 99] width 29 height 10
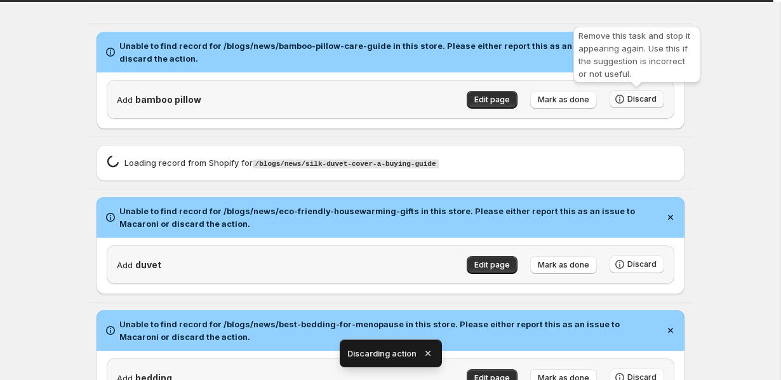
click at [634, 102] on span "Discard" at bounding box center [642, 99] width 29 height 10
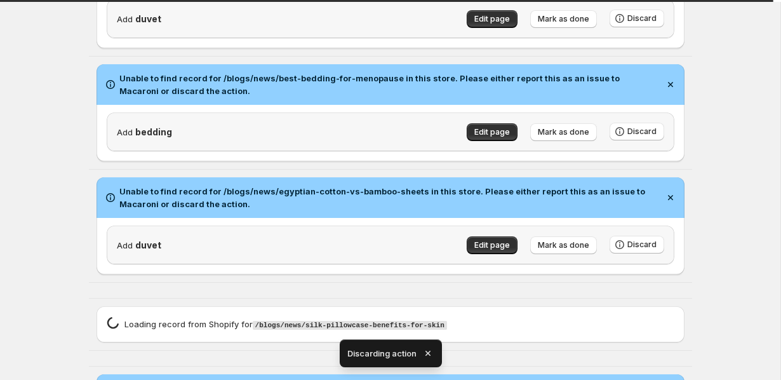
scroll to position [257, 0]
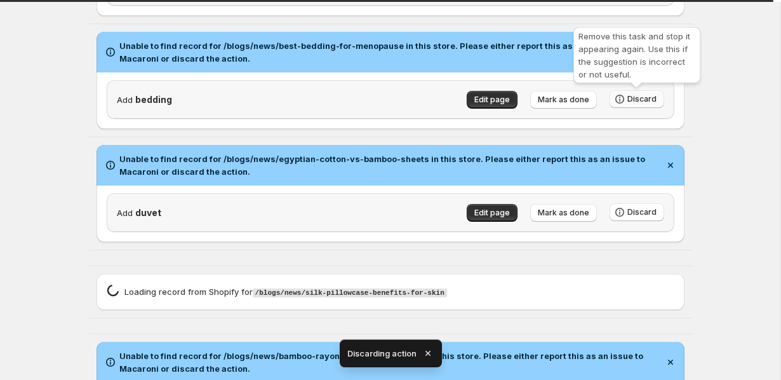
click at [648, 91] on button "Discard" at bounding box center [637, 99] width 55 height 18
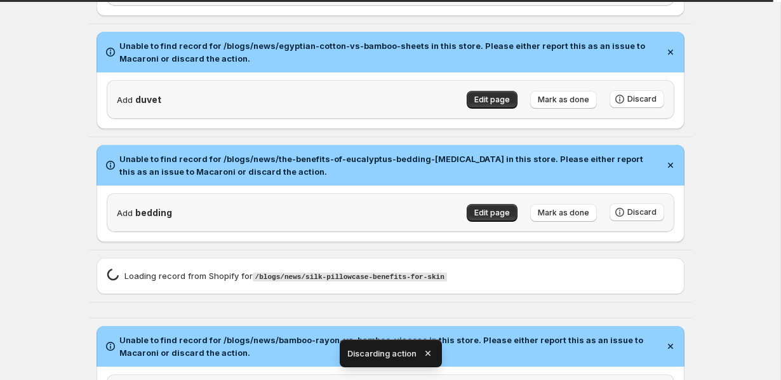
scroll to position [305, 0]
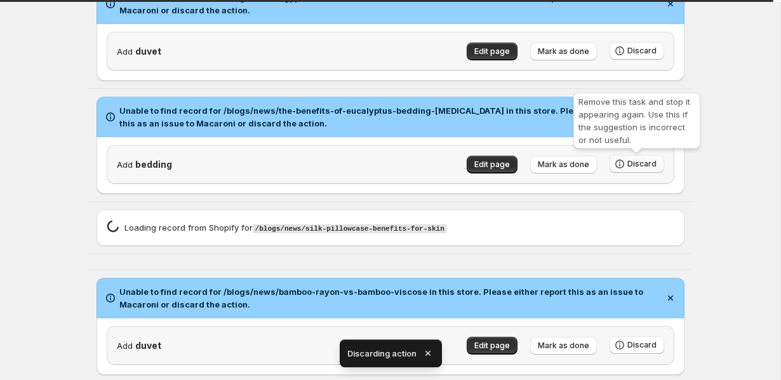
click at [650, 156] on button "Discard" at bounding box center [637, 164] width 55 height 18
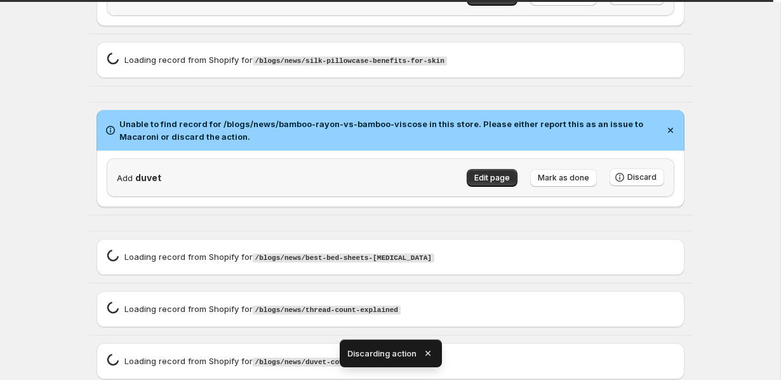
scroll to position [393, 0]
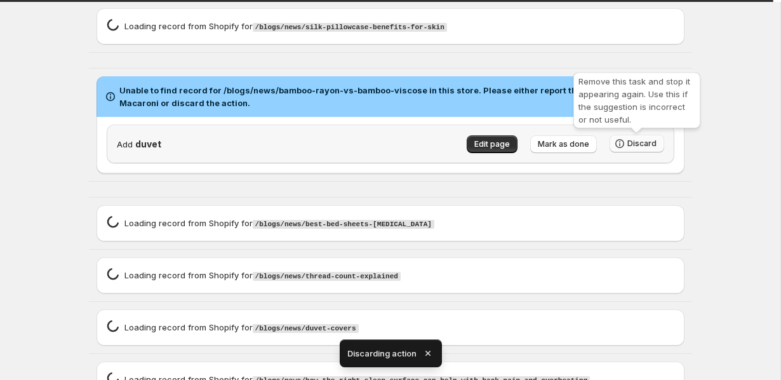
click at [648, 147] on span "Discard" at bounding box center [642, 143] width 29 height 10
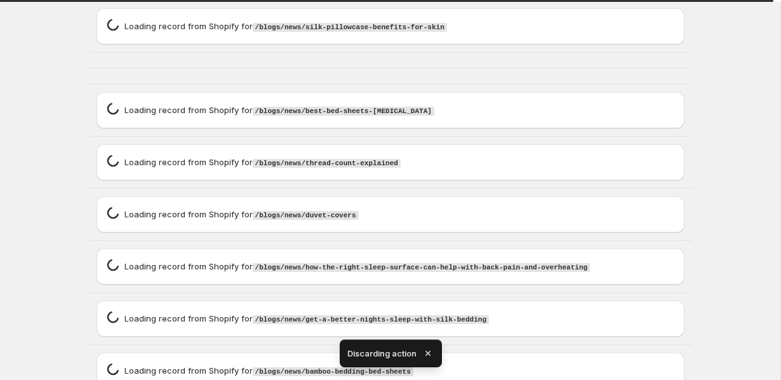
scroll to position [0, 0]
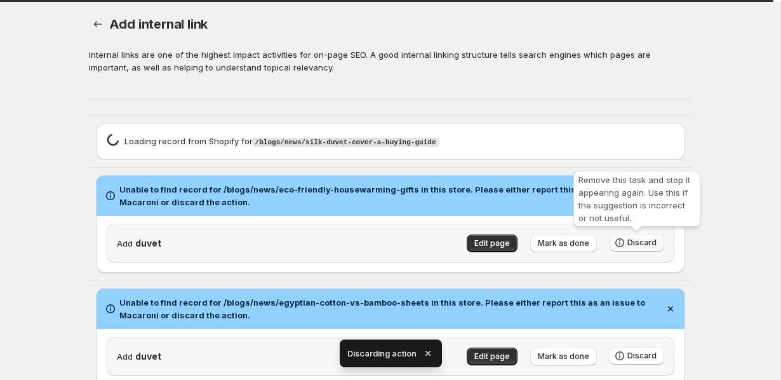
click at [635, 246] on span "Discard" at bounding box center [642, 243] width 29 height 10
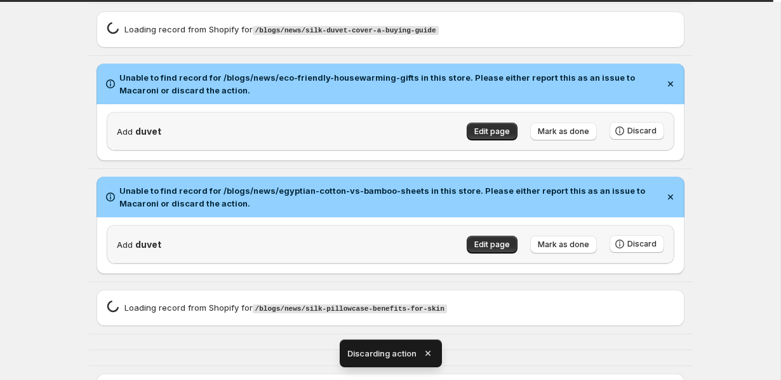
scroll to position [137, 0]
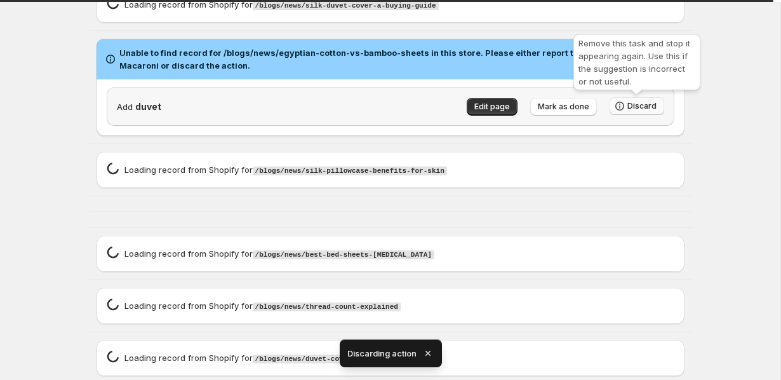
click at [636, 105] on span "Discard" at bounding box center [642, 106] width 29 height 10
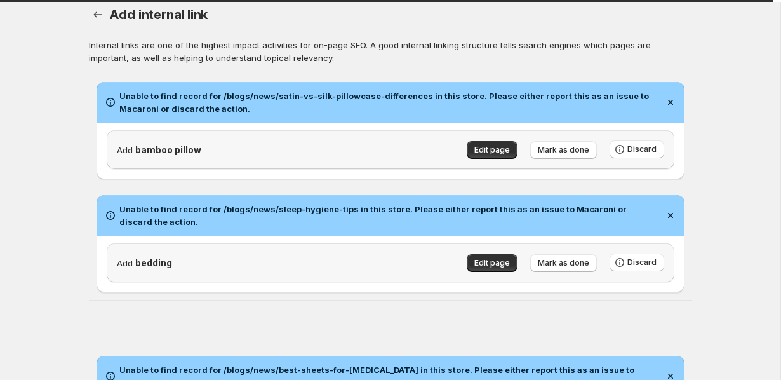
scroll to position [0, 0]
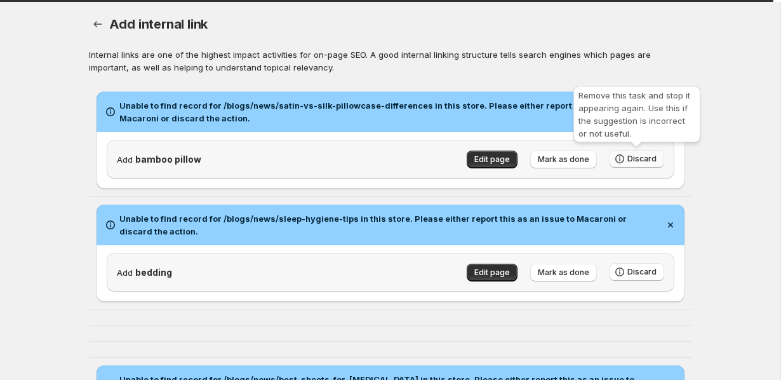
click at [648, 156] on span "Discard" at bounding box center [642, 159] width 29 height 10
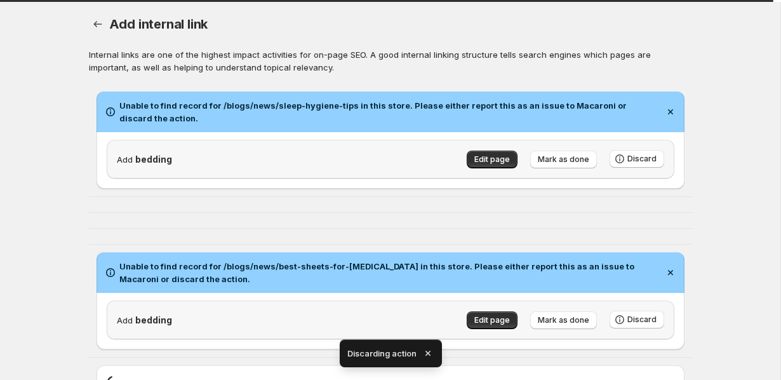
click at [645, 180] on div "Add bedding Edit page Mark as done Discard" at bounding box center [391, 160] width 588 height 57
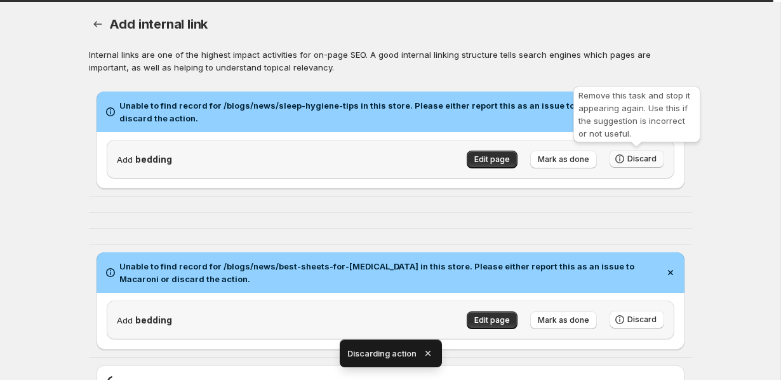
click at [645, 165] on button "Discard" at bounding box center [637, 159] width 55 height 18
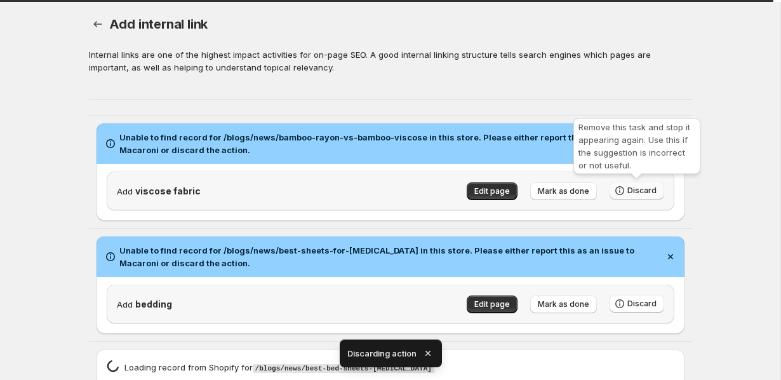
click at [638, 187] on span "Discard" at bounding box center [642, 190] width 29 height 10
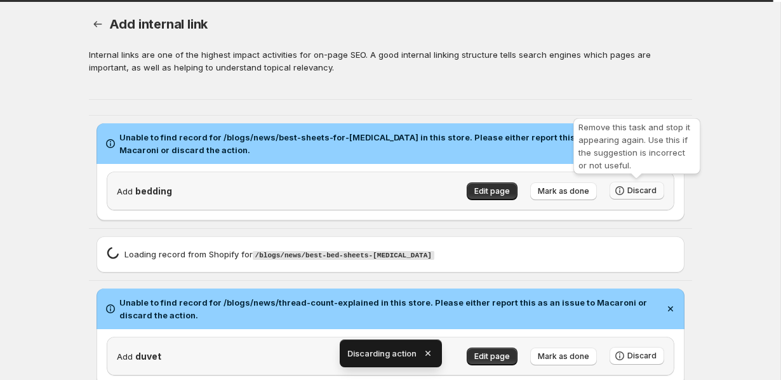
click at [642, 196] on button "Discard" at bounding box center [637, 191] width 55 height 18
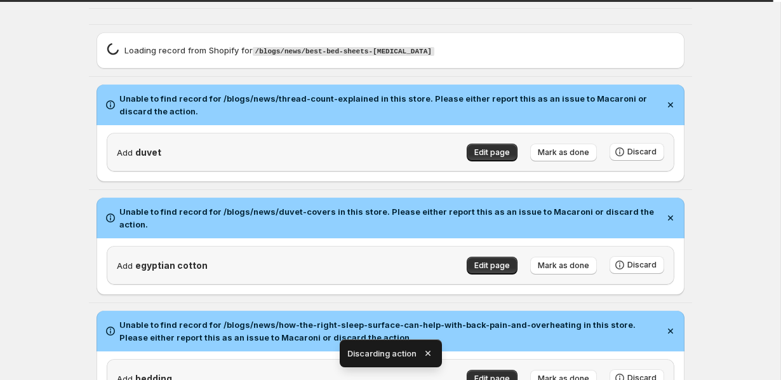
scroll to position [128, 0]
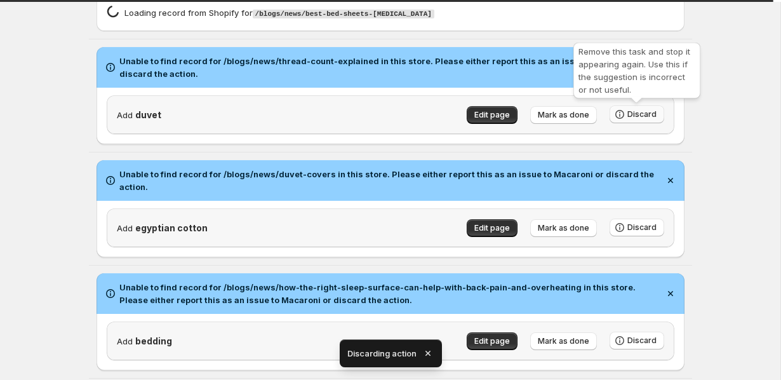
click at [636, 112] on span "Discard" at bounding box center [642, 114] width 29 height 10
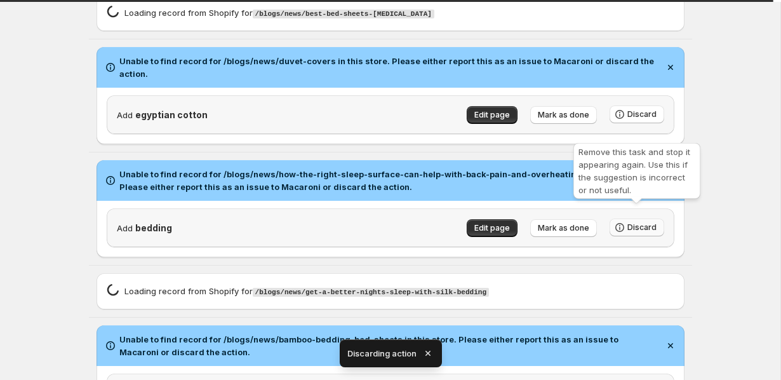
click at [631, 222] on span "Discard" at bounding box center [642, 227] width 29 height 10
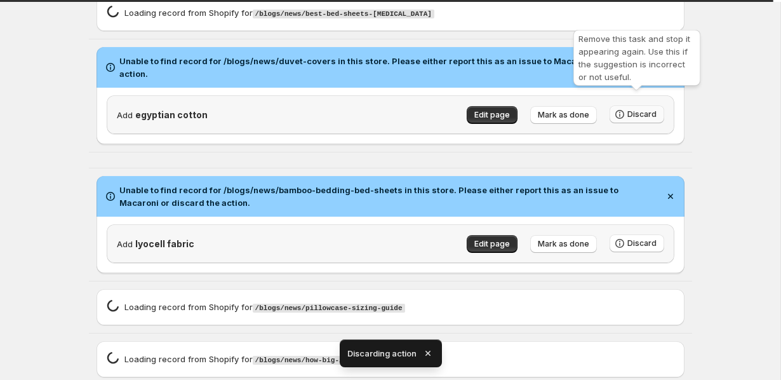
click at [646, 109] on span "Discard" at bounding box center [642, 114] width 29 height 10
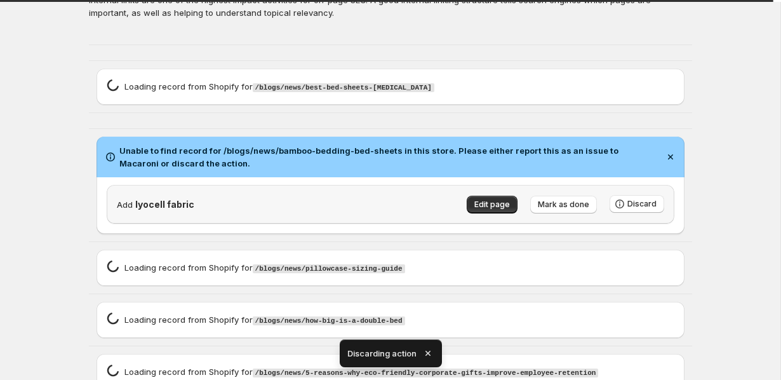
scroll to position [110, 0]
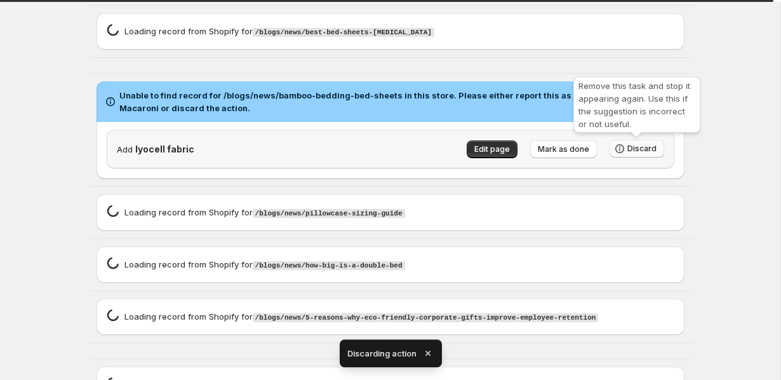
click at [647, 149] on span "Discard" at bounding box center [642, 149] width 29 height 10
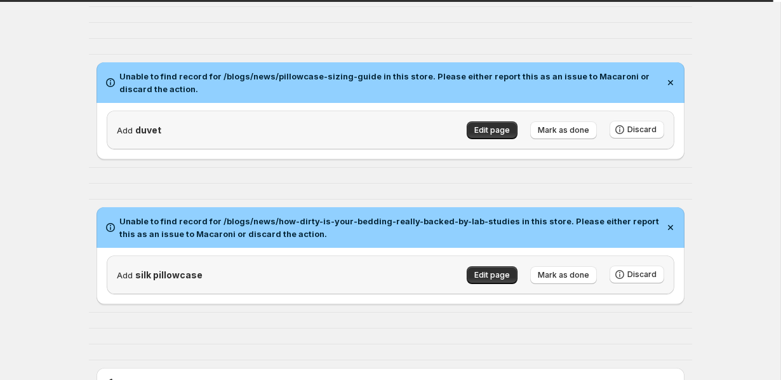
scroll to position [157, 0]
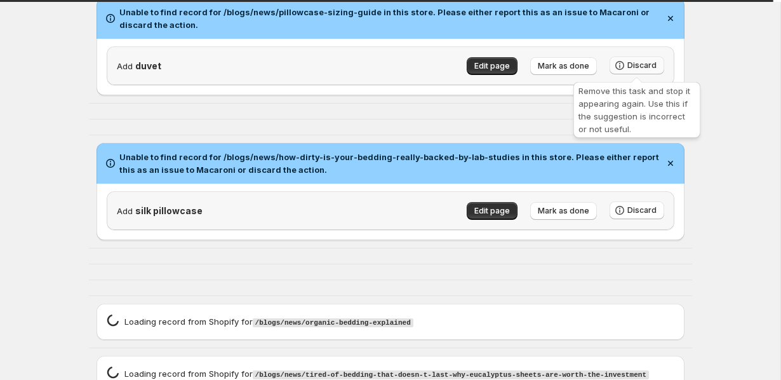
click at [644, 70] on span "Discard" at bounding box center [642, 65] width 29 height 10
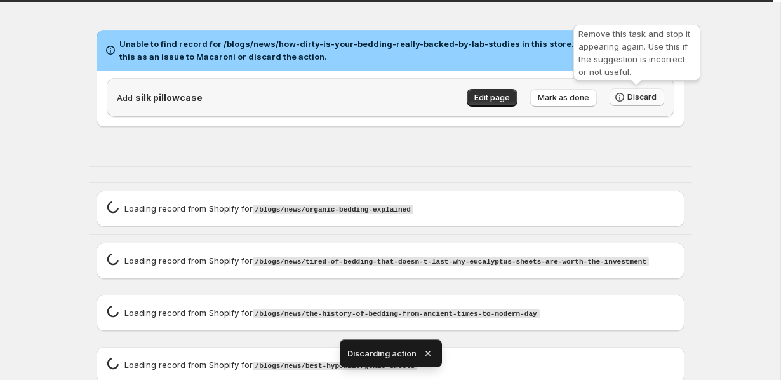
scroll to position [43, 0]
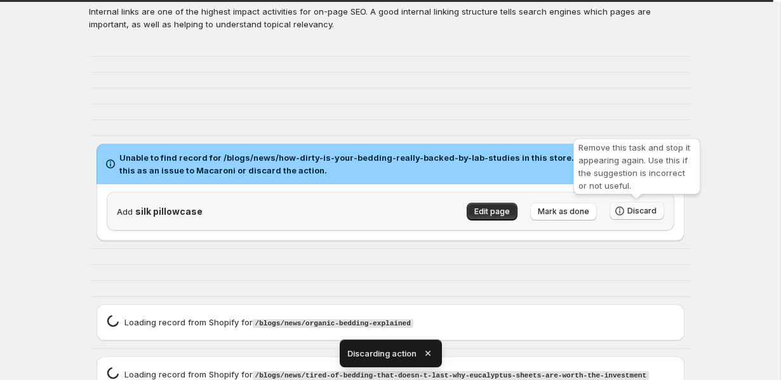
click at [638, 211] on span "Discard" at bounding box center [642, 211] width 29 height 10
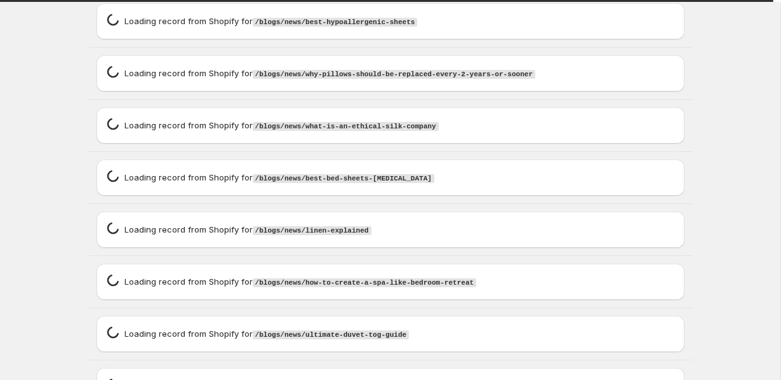
scroll to position [0, 0]
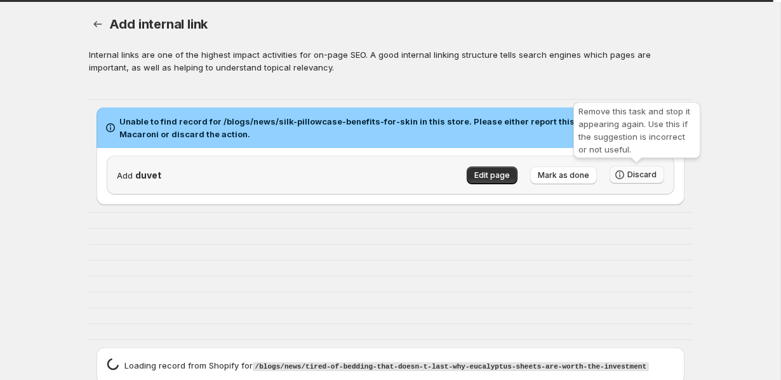
click at [656, 178] on button "Discard" at bounding box center [637, 175] width 55 height 18
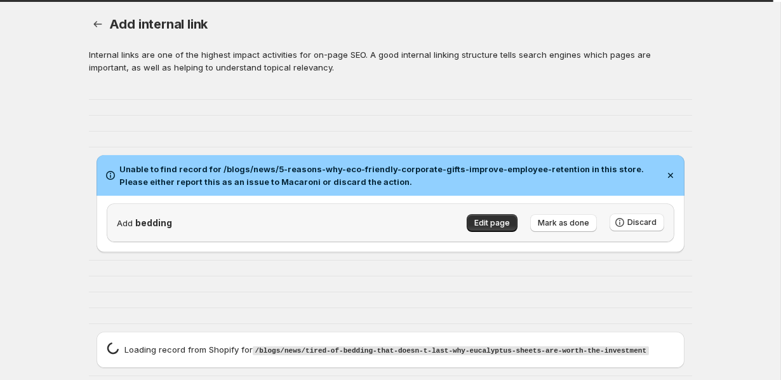
scroll to position [50, 0]
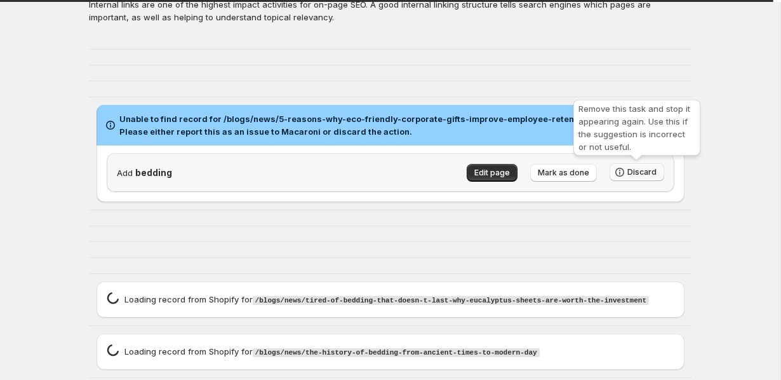
click at [647, 167] on button "Discard" at bounding box center [637, 172] width 55 height 18
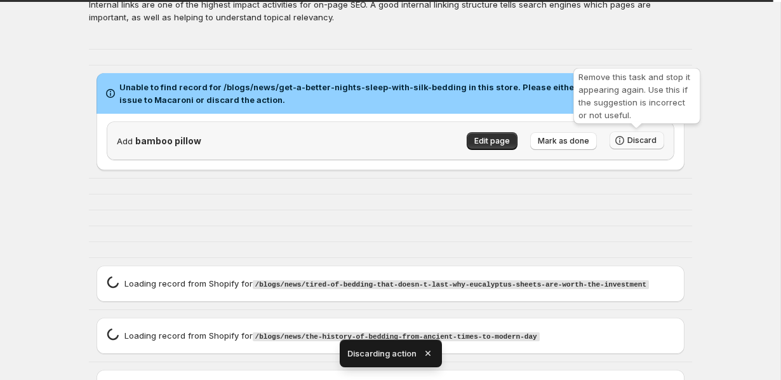
click at [647, 145] on button "Discard" at bounding box center [637, 140] width 55 height 18
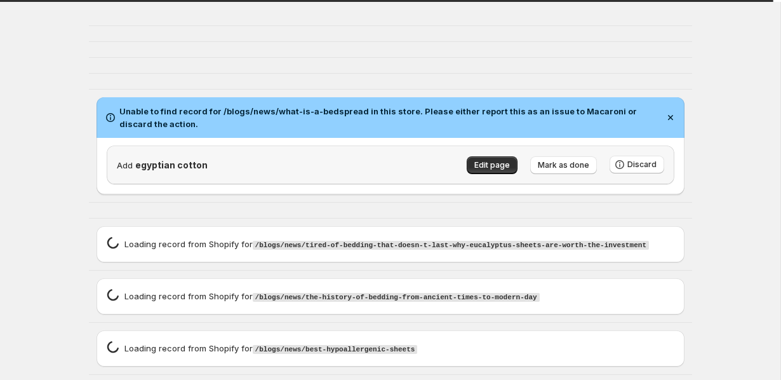
scroll to position [111, 0]
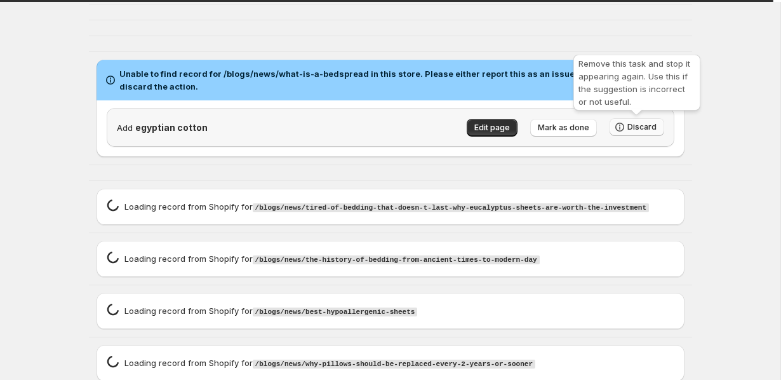
click at [649, 124] on span "Discard" at bounding box center [642, 127] width 29 height 10
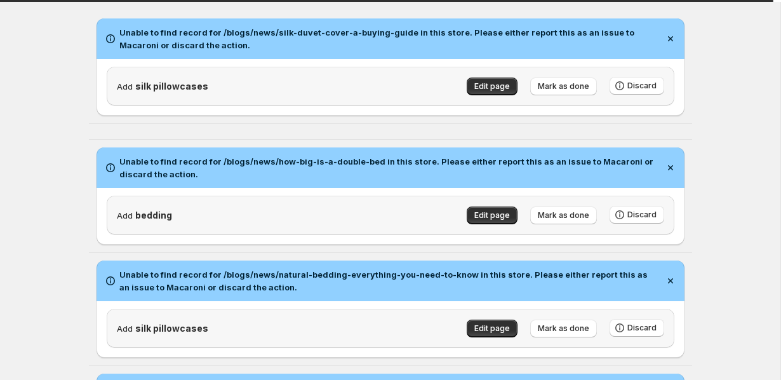
scroll to position [0, 0]
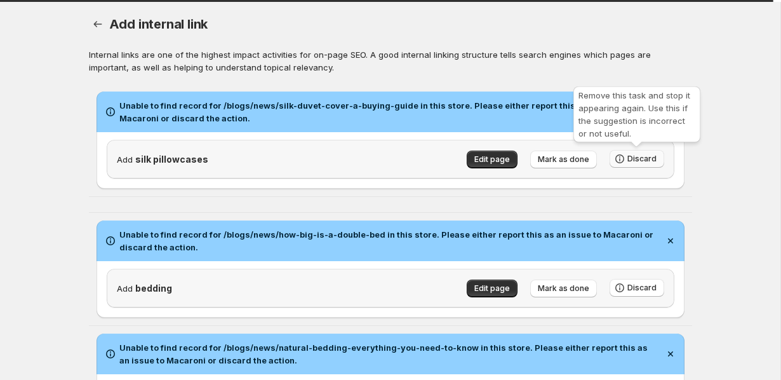
click at [631, 154] on span "Discard" at bounding box center [642, 159] width 29 height 10
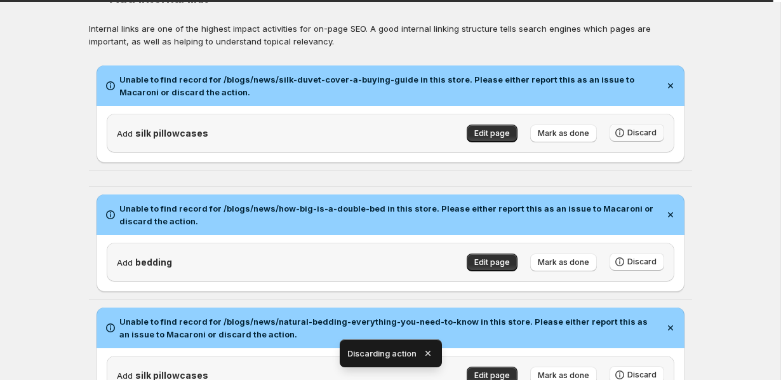
scroll to position [47, 0]
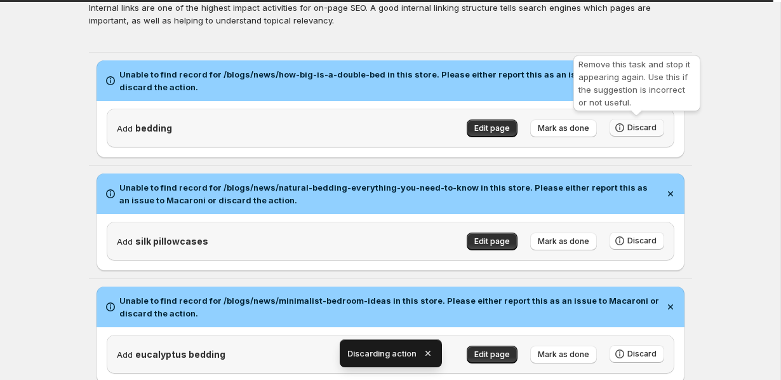
click at [626, 130] on icon "button" at bounding box center [620, 127] width 13 height 13
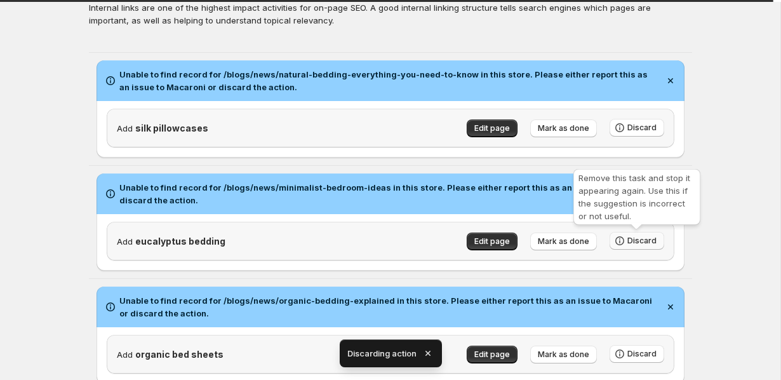
click at [623, 236] on icon "button" at bounding box center [620, 240] width 13 height 13
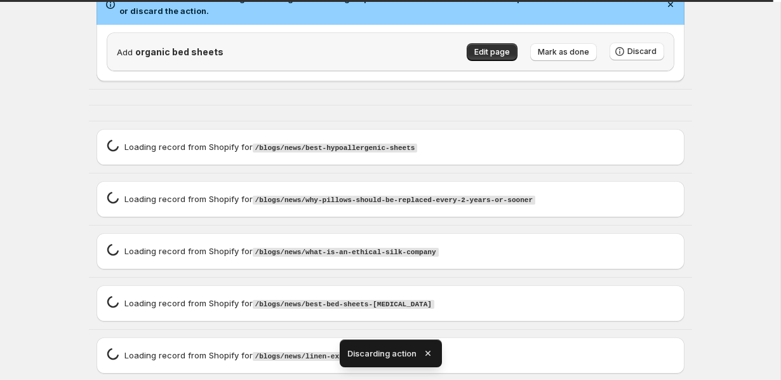
scroll to position [123, 0]
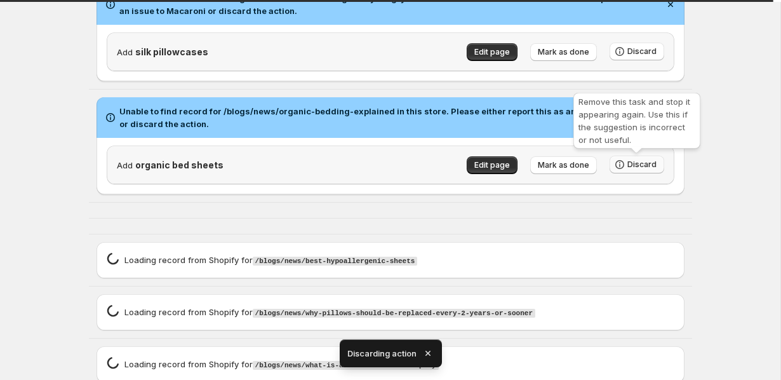
click at [624, 162] on icon "button" at bounding box center [620, 164] width 13 height 13
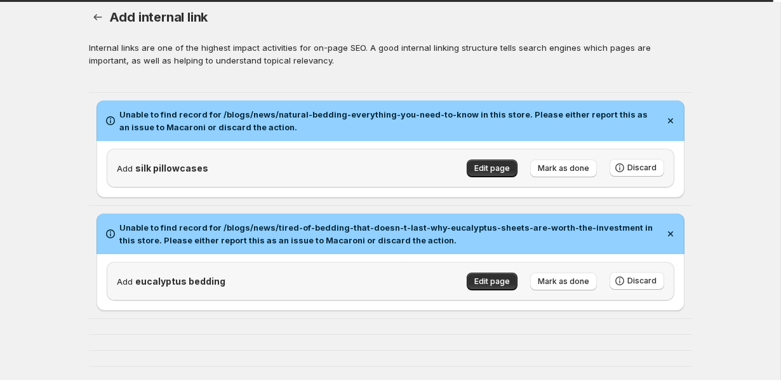
scroll to position [8, 0]
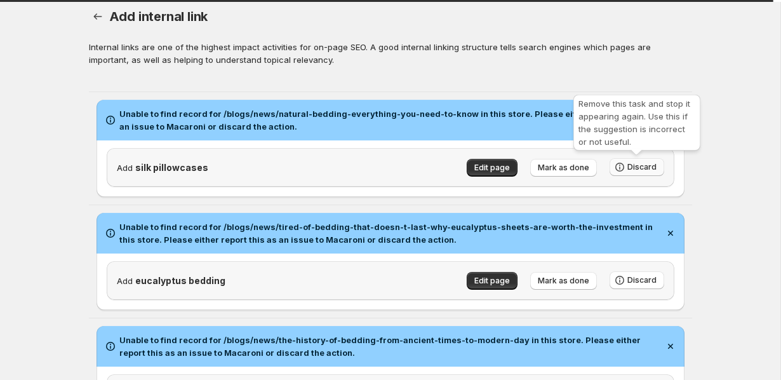
click at [659, 168] on button "Discard" at bounding box center [637, 167] width 55 height 18
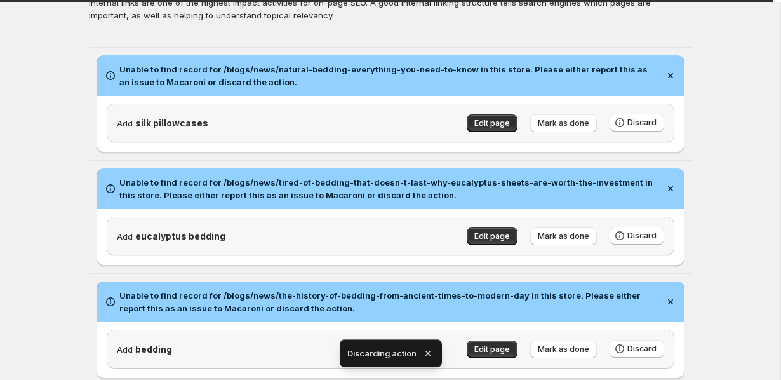
scroll to position [94, 0]
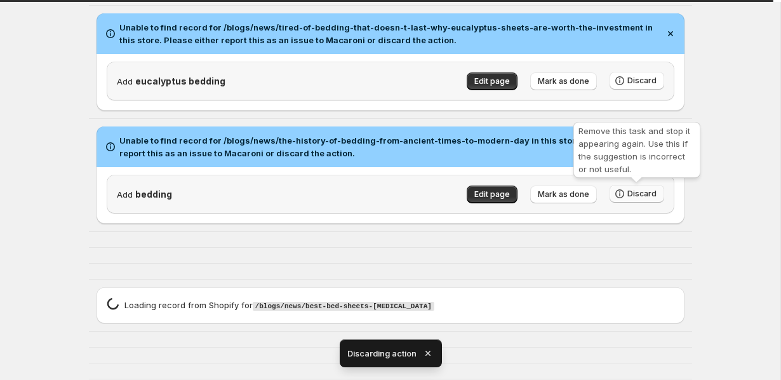
click at [641, 185] on div "Remove this task and stop it appearing again. Use this if the suggestion is inc…" at bounding box center [637, 152] width 132 height 66
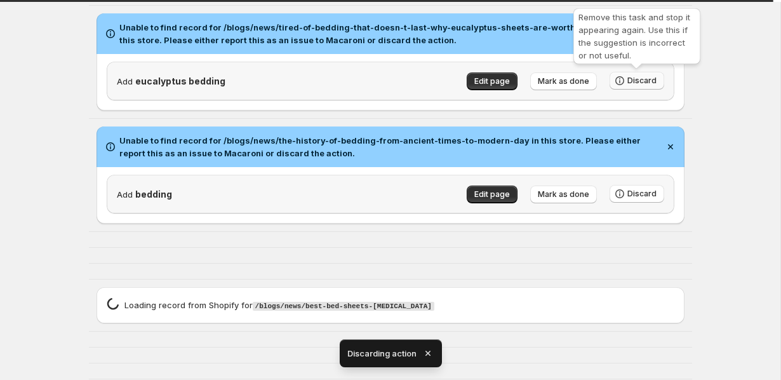
click at [651, 84] on span "Discard" at bounding box center [642, 81] width 29 height 10
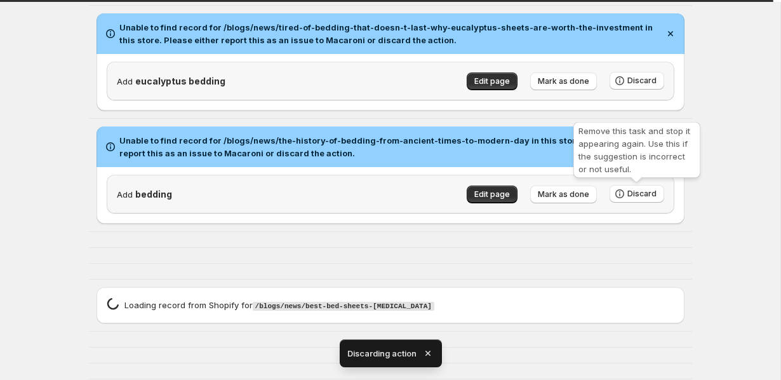
click at [650, 297] on div "Loading record spinner Loading record from Shopify for /blogs/news/best-bed-she…" at bounding box center [391, 305] width 568 height 16
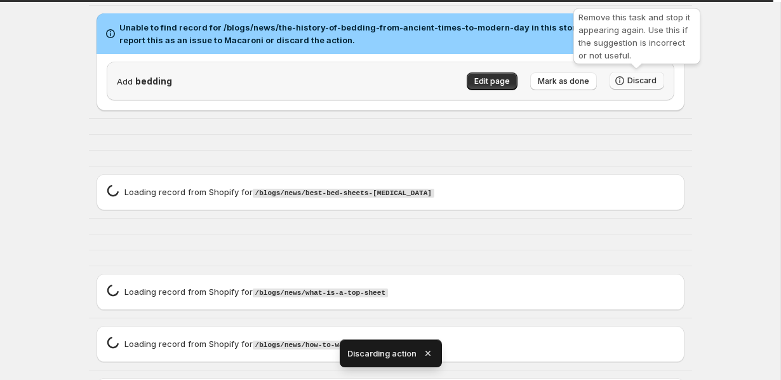
click at [636, 86] on button "Discard" at bounding box center [637, 81] width 55 height 18
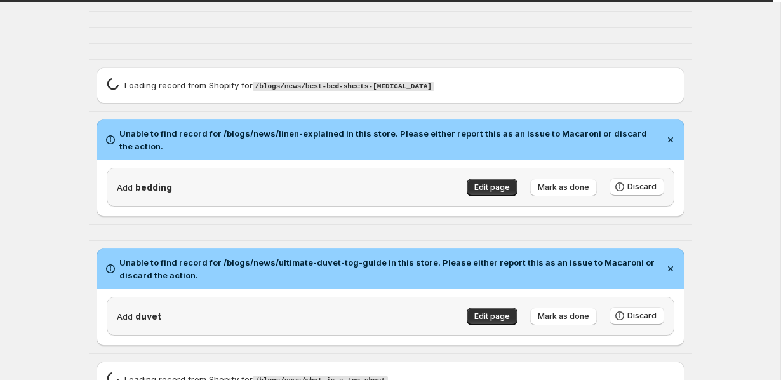
scroll to position [165, 0]
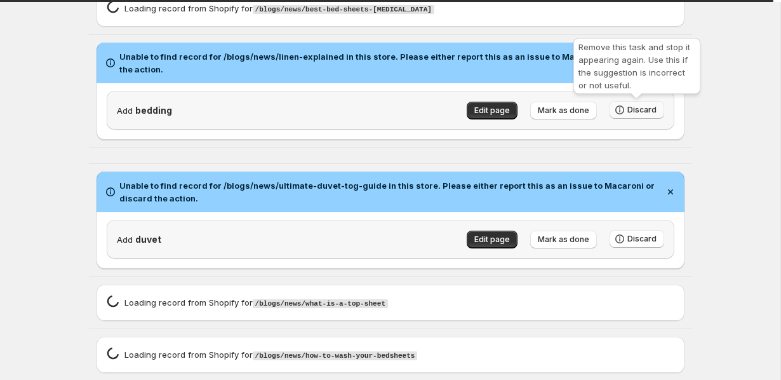
click at [652, 105] on span "Discard" at bounding box center [642, 110] width 29 height 10
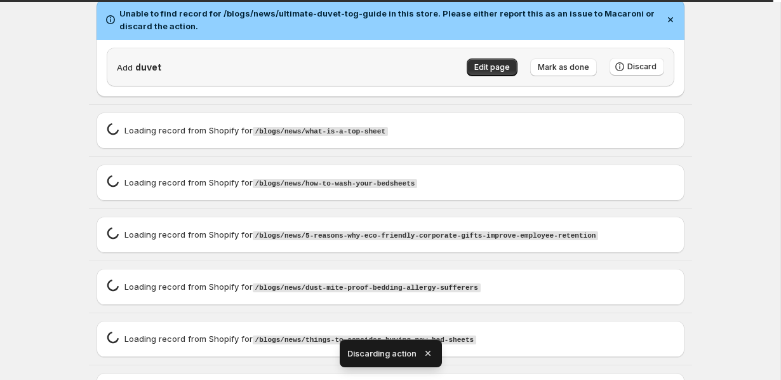
scroll to position [131, 0]
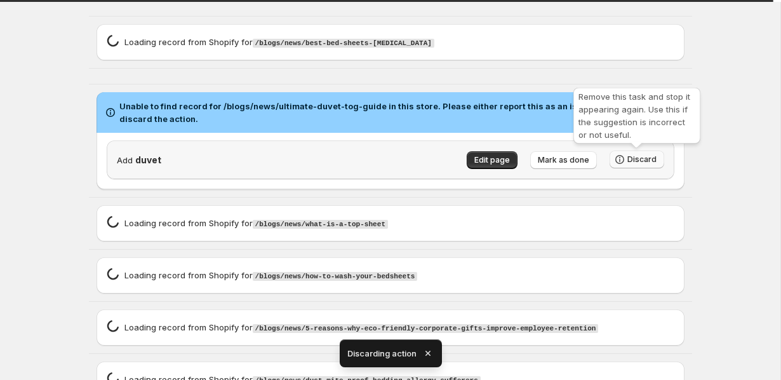
click at [629, 161] on span "Discard" at bounding box center [642, 159] width 29 height 10
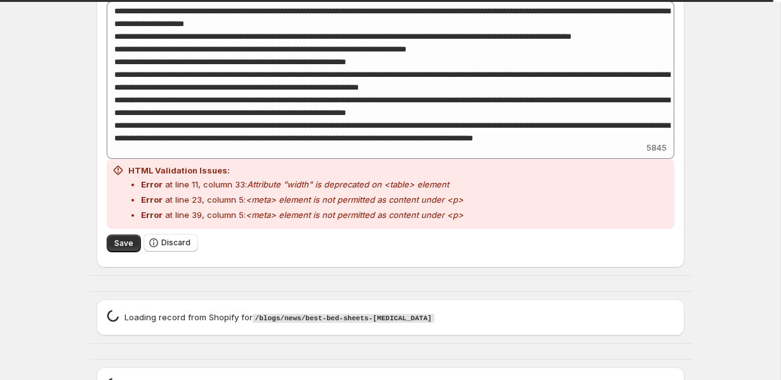
scroll to position [603, 0]
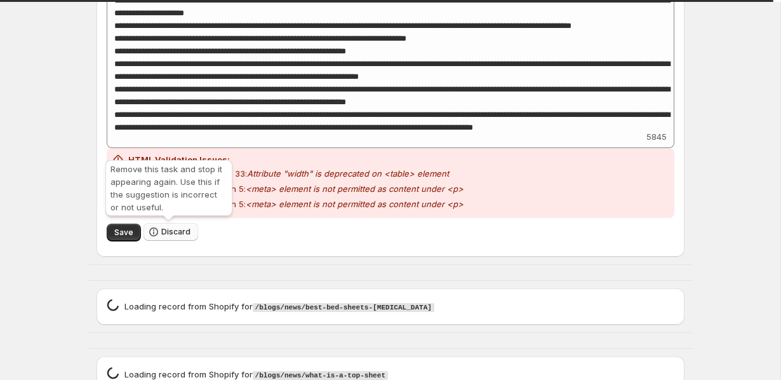
click at [173, 231] on span "Discard" at bounding box center [175, 232] width 29 height 10
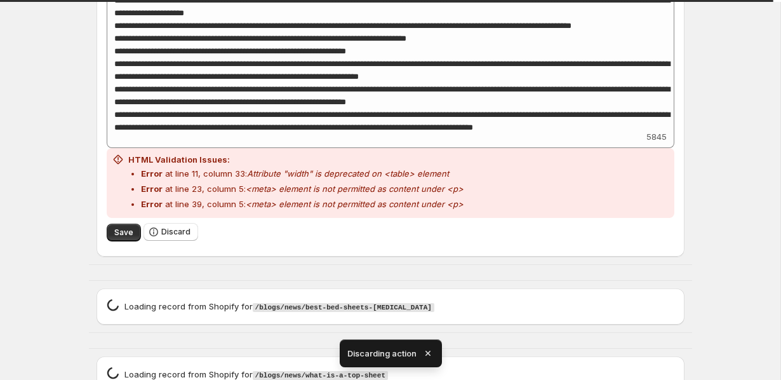
scroll to position [184, 0]
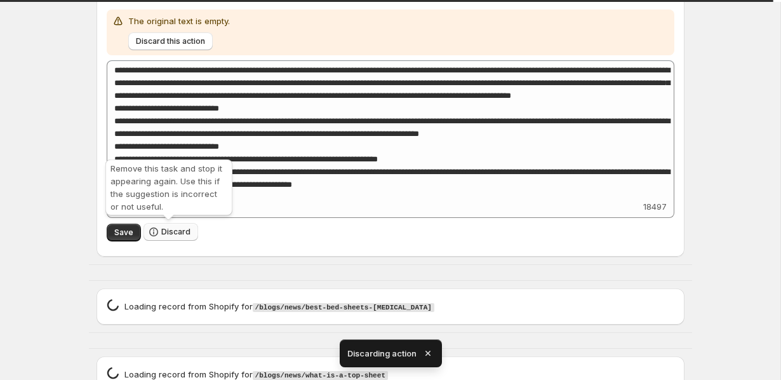
click at [161, 221] on div "Remove this task and stop it appearing again. Use this if the suggestion is inc…" at bounding box center [169, 190] width 132 height 66
click at [161, 226] on button "Discard" at bounding box center [171, 232] width 55 height 18
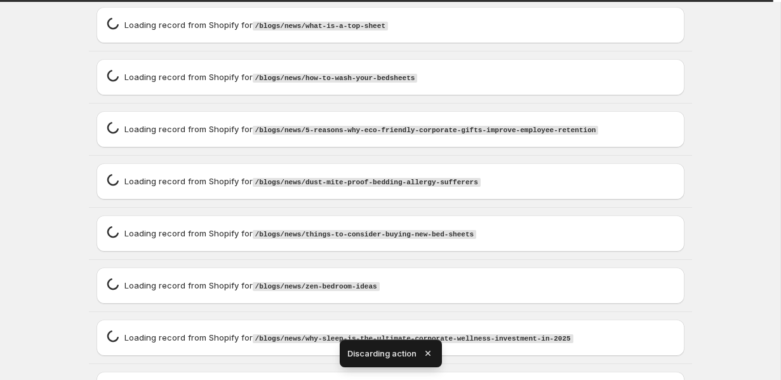
scroll to position [0, 0]
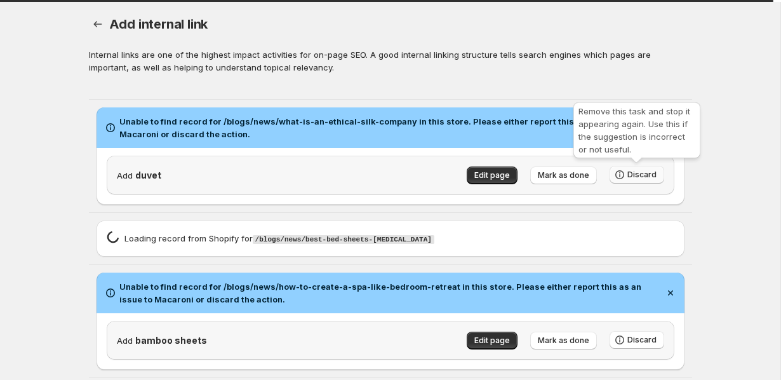
click at [657, 173] on button "Discard" at bounding box center [637, 175] width 55 height 18
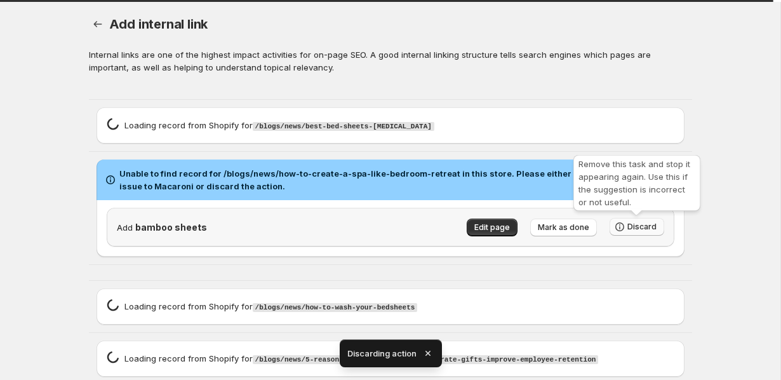
click at [627, 232] on button "Discard" at bounding box center [637, 227] width 55 height 18
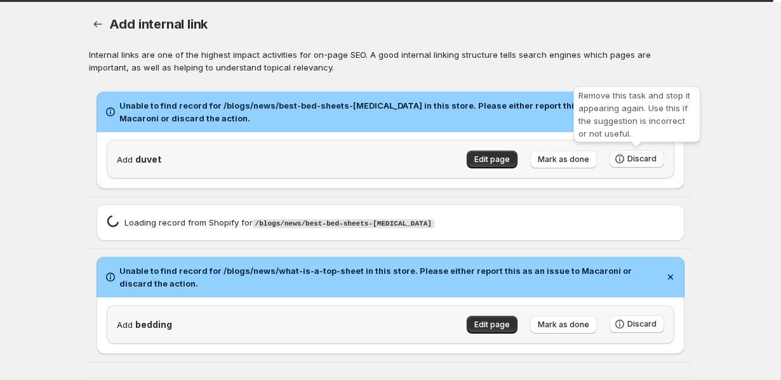
click at [648, 163] on span "Discard" at bounding box center [642, 159] width 29 height 10
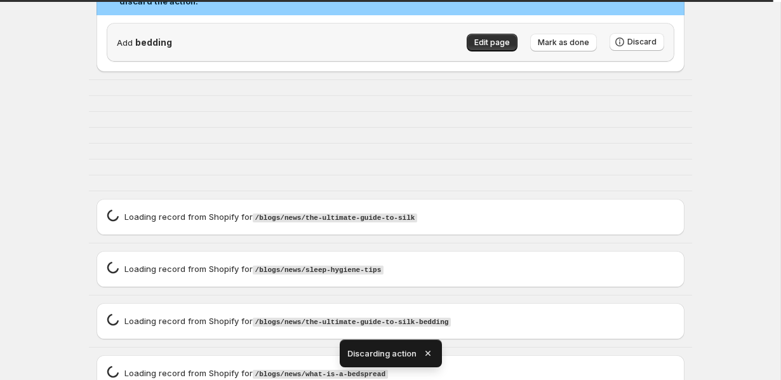
scroll to position [187, 0]
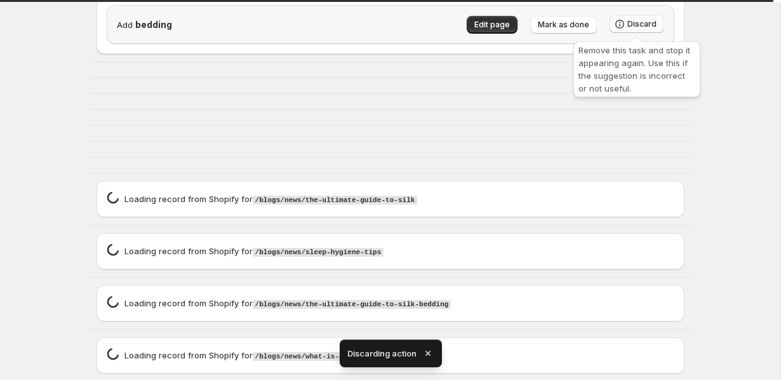
click at [638, 31] on button "Discard" at bounding box center [637, 24] width 55 height 18
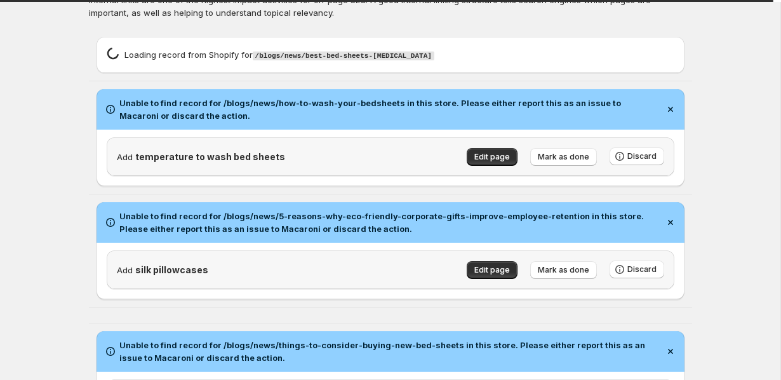
scroll to position [57, 0]
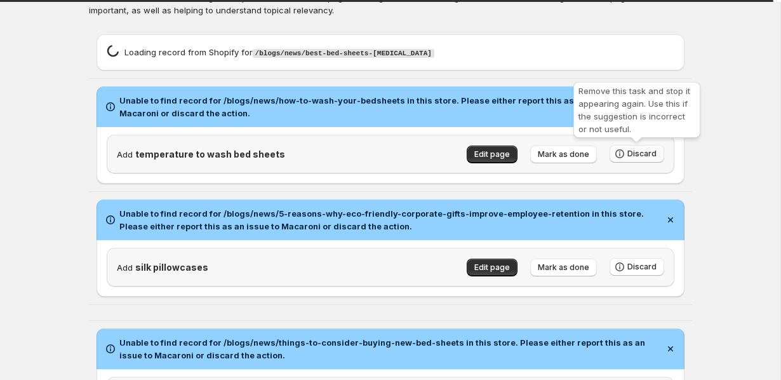
click at [638, 154] on span "Discard" at bounding box center [642, 154] width 29 height 10
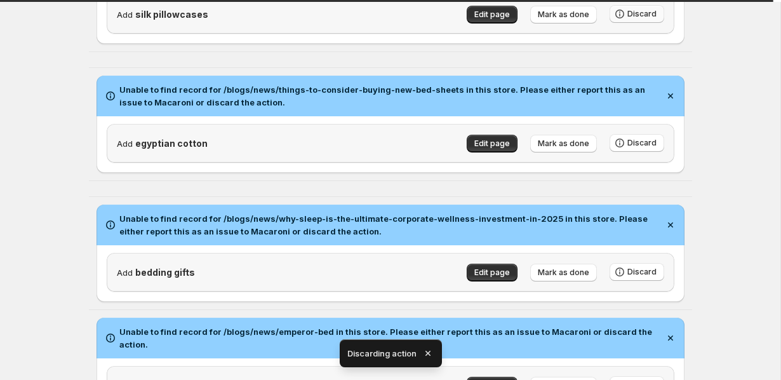
scroll to position [83, 0]
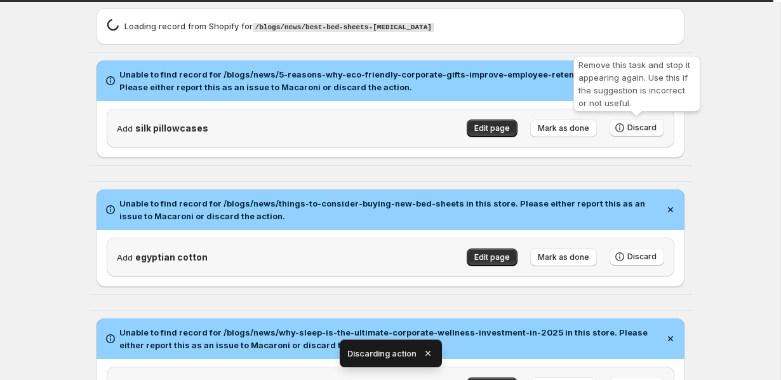
click at [637, 117] on div "Remove this task and stop it appearing again. Use this if the suggestion is inc…" at bounding box center [637, 86] width 132 height 66
click at [637, 125] on span "Discard" at bounding box center [642, 128] width 29 height 10
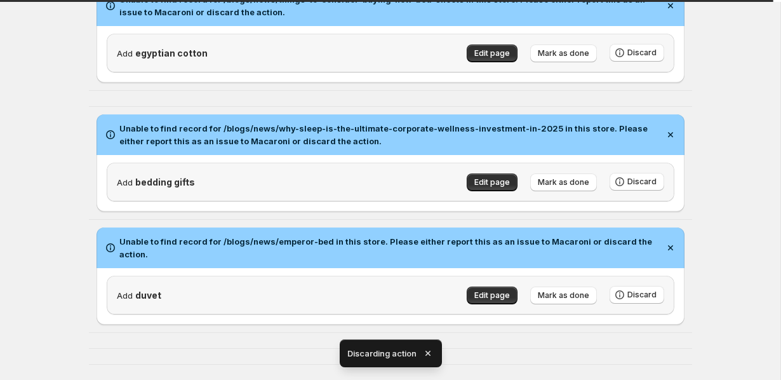
scroll to position [108, 0]
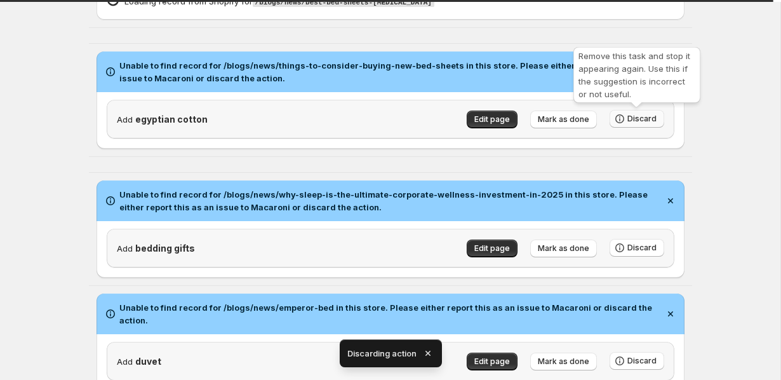
click at [661, 114] on button "Discard" at bounding box center [637, 119] width 55 height 18
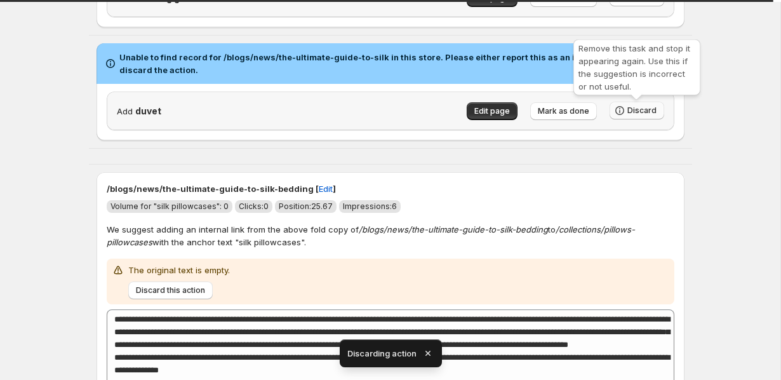
click at [658, 112] on button "Discard" at bounding box center [637, 111] width 55 height 18
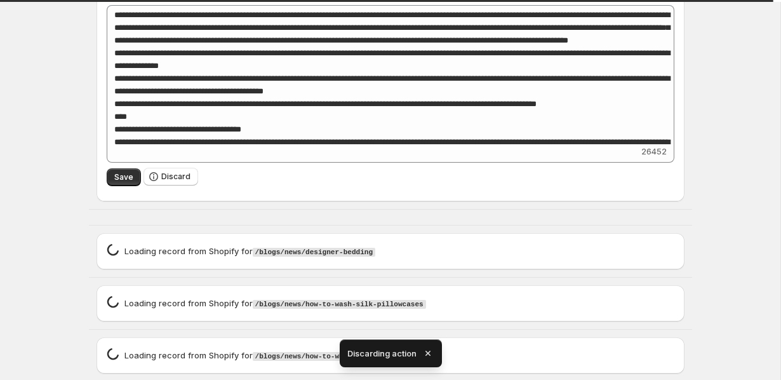
scroll to position [612, 0]
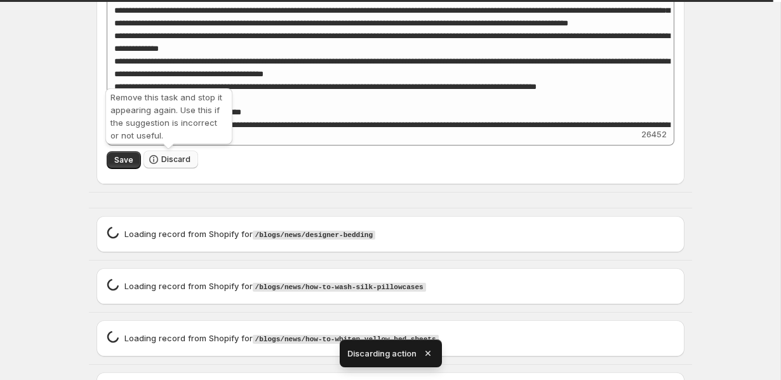
click at [171, 155] on button "Discard" at bounding box center [171, 160] width 55 height 18
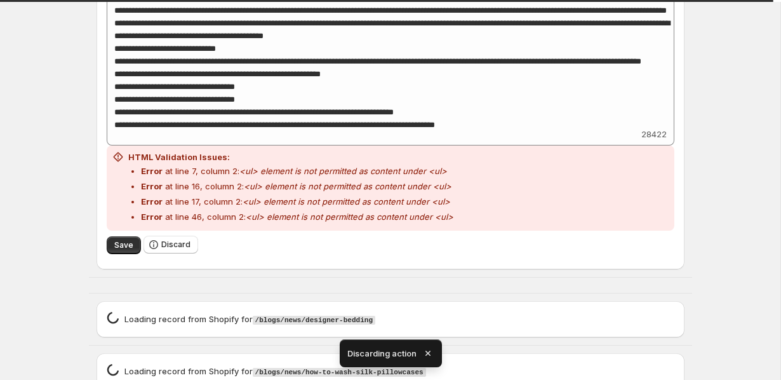
scroll to position [681, 0]
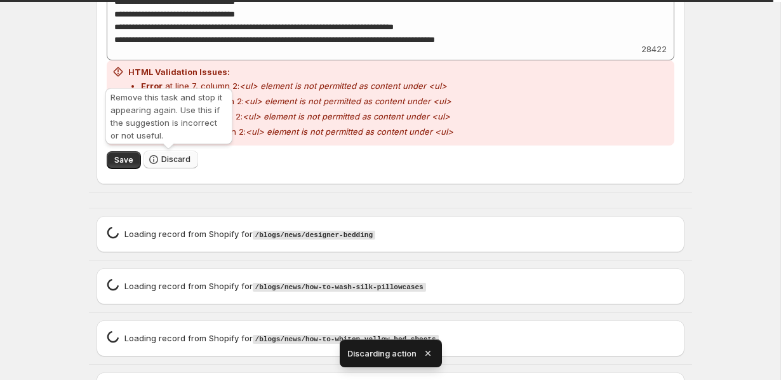
click at [161, 159] on span "Discard" at bounding box center [175, 159] width 29 height 10
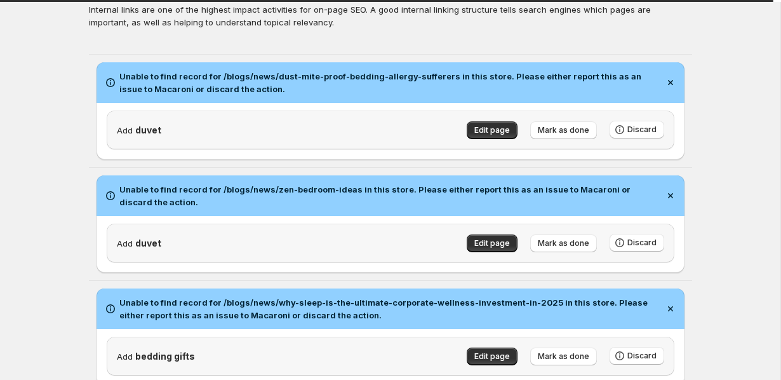
scroll to position [61, 0]
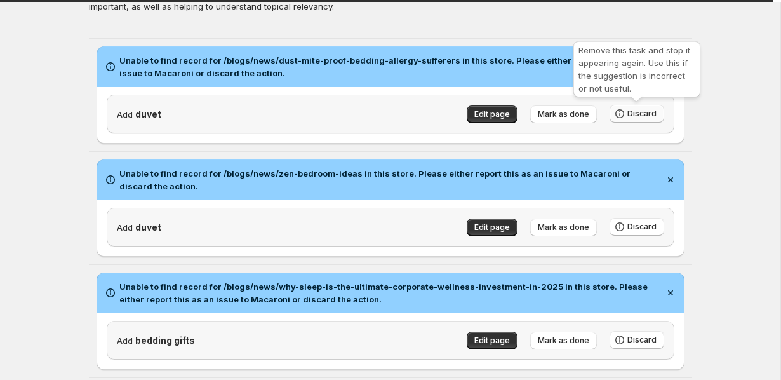
click at [648, 112] on span "Discard" at bounding box center [642, 114] width 29 height 10
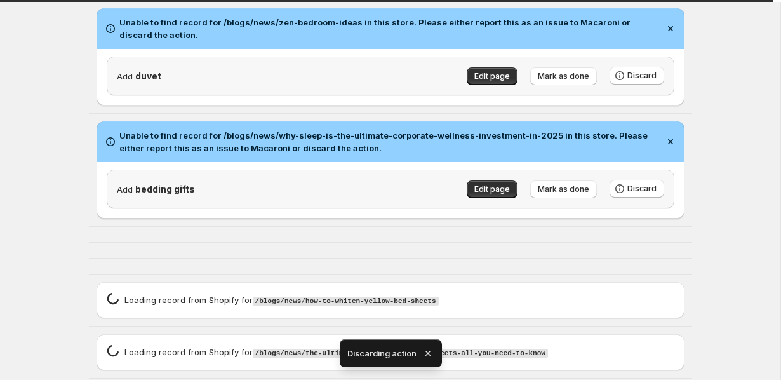
scroll to position [141, 0]
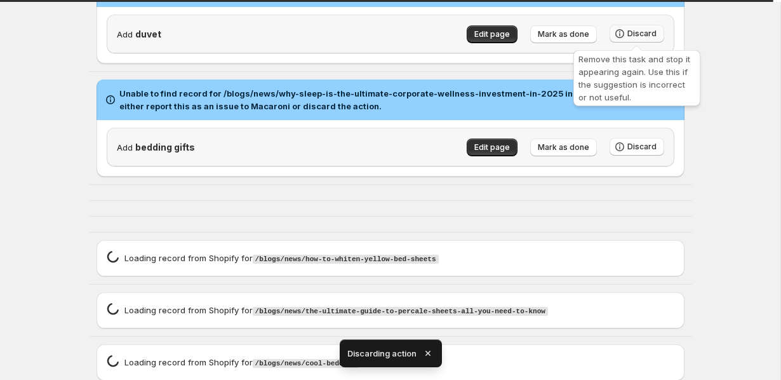
click at [623, 34] on icon "button" at bounding box center [620, 33] width 13 height 13
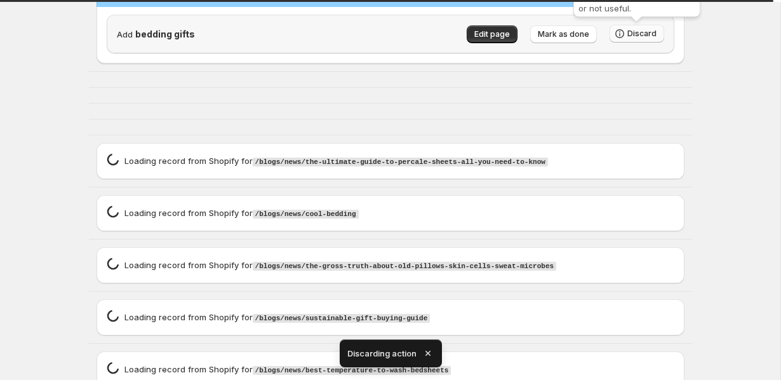
scroll to position [28, 0]
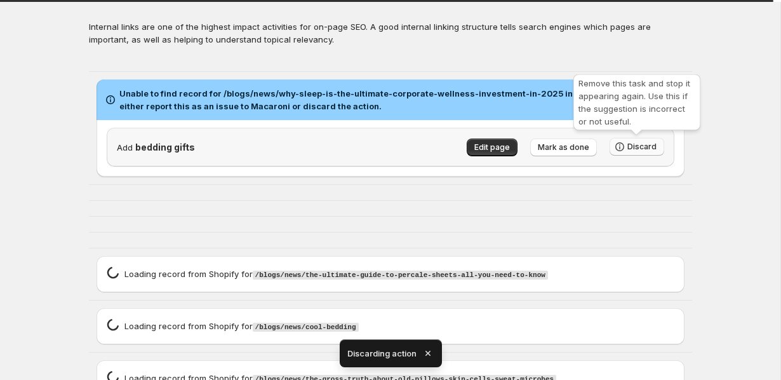
click at [624, 142] on icon "button" at bounding box center [620, 146] width 13 height 13
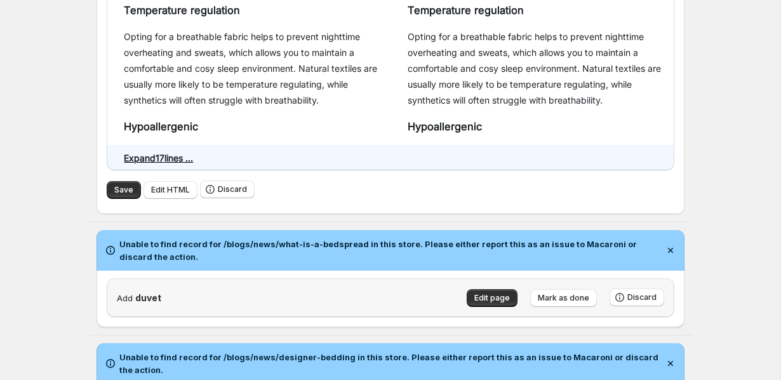
scroll to position [476, 0]
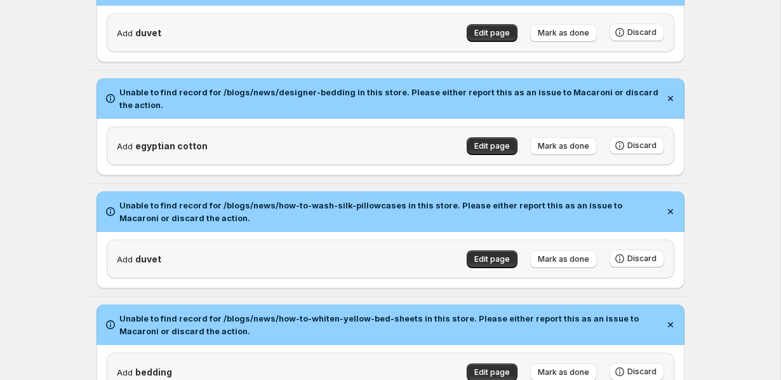
click at [128, 179] on cotton\"\,\"source\"\ "Unable to find record for /blogs/news/designer-bedding in this store. Please ei…" at bounding box center [390, 127] width 603 height 112
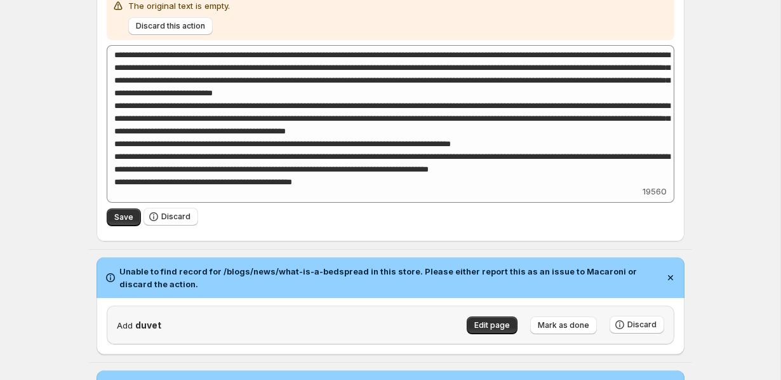
scroll to position [215, 0]
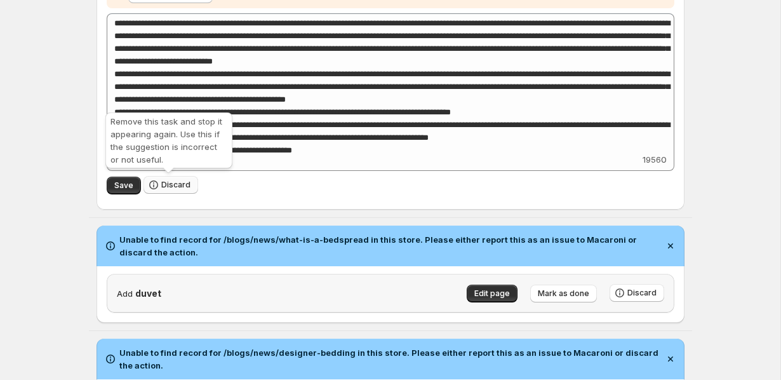
click at [161, 184] on span "Discard" at bounding box center [175, 185] width 29 height 10
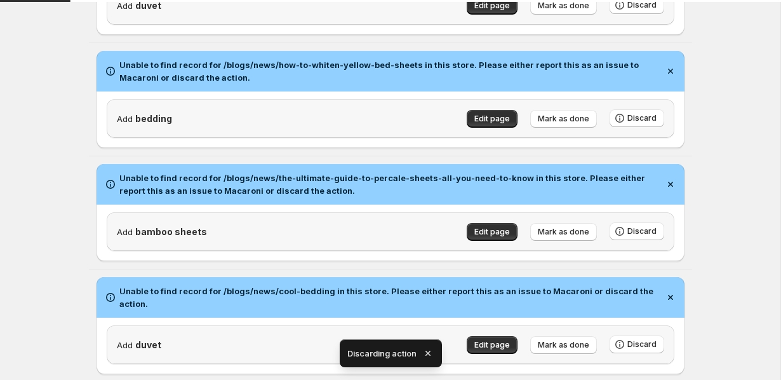
scroll to position [48, 0]
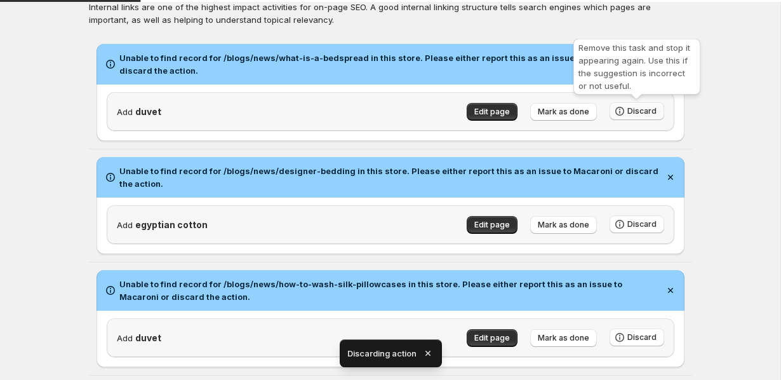
click at [640, 107] on span "Discard" at bounding box center [642, 111] width 29 height 10
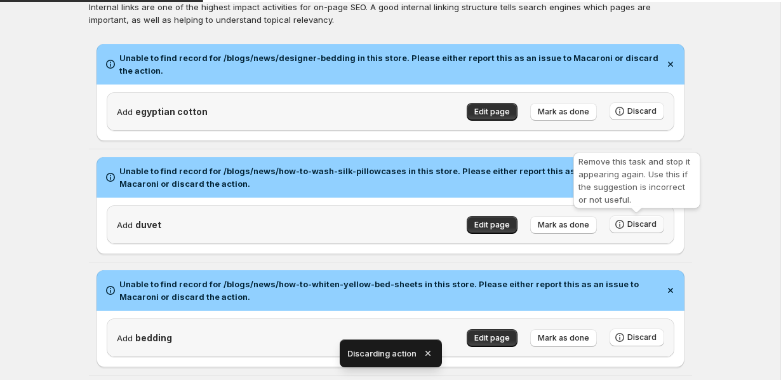
click at [635, 222] on span "Discard" at bounding box center [642, 224] width 29 height 10
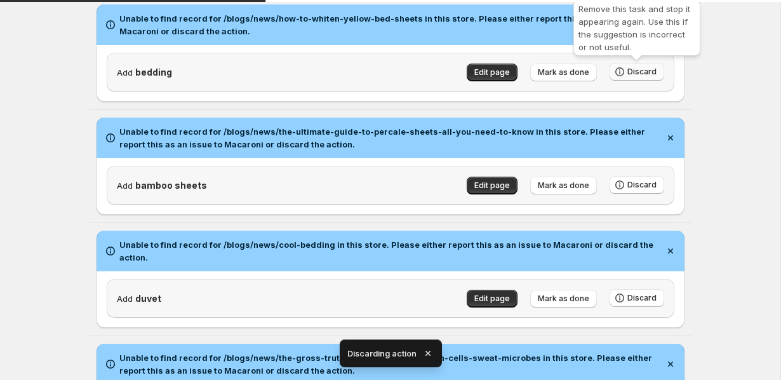
scroll to position [87, 0]
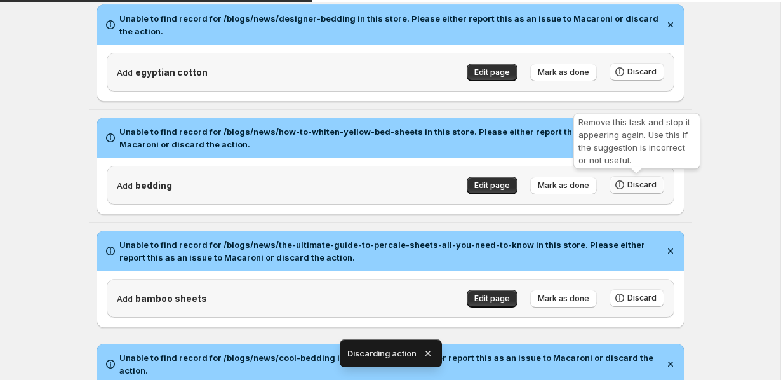
click at [648, 179] on button "Discard" at bounding box center [637, 185] width 55 height 18
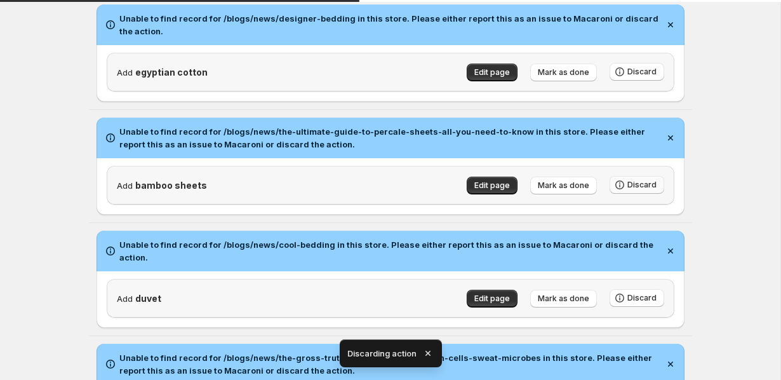
click at [646, 296] on div "Add duvet Edit page Mark as done Discard" at bounding box center [391, 298] width 568 height 39
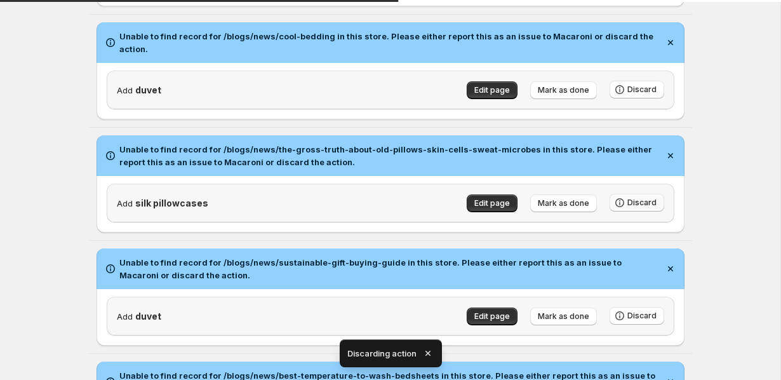
scroll to position [302, 0]
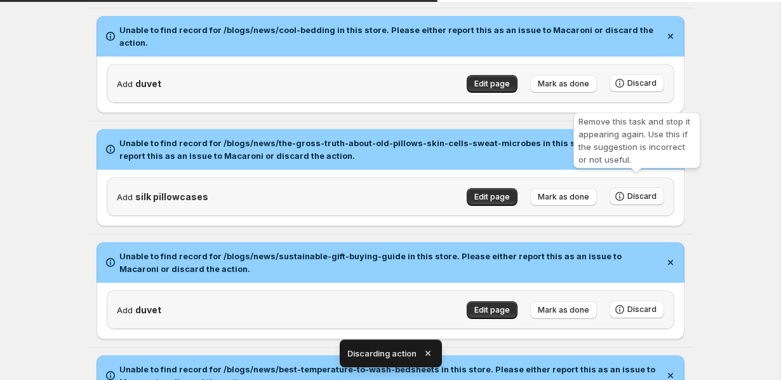
click at [635, 191] on span "Discard" at bounding box center [642, 196] width 29 height 10
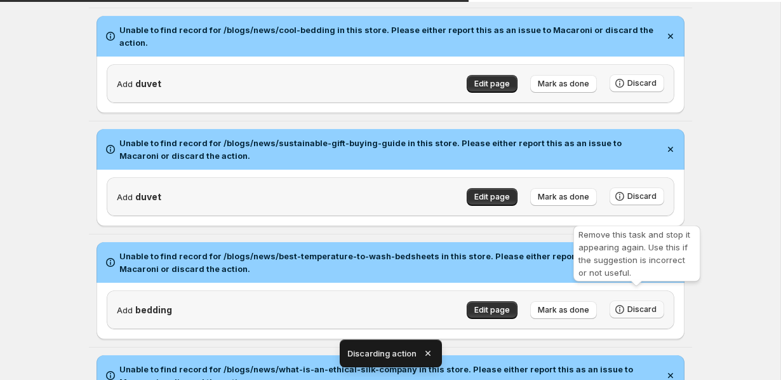
click at [635, 300] on button "Discard" at bounding box center [637, 309] width 55 height 18
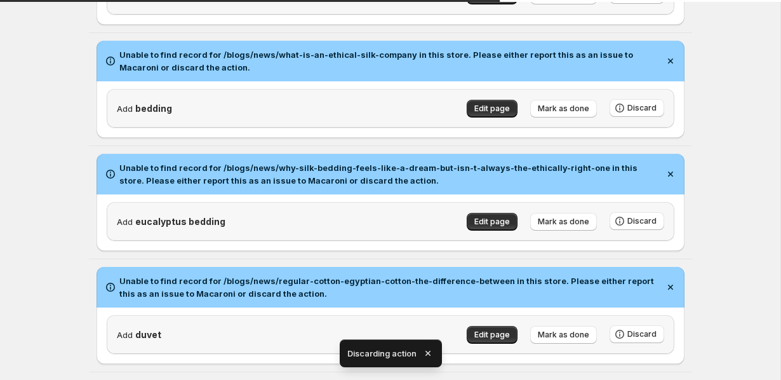
scroll to position [537, 0]
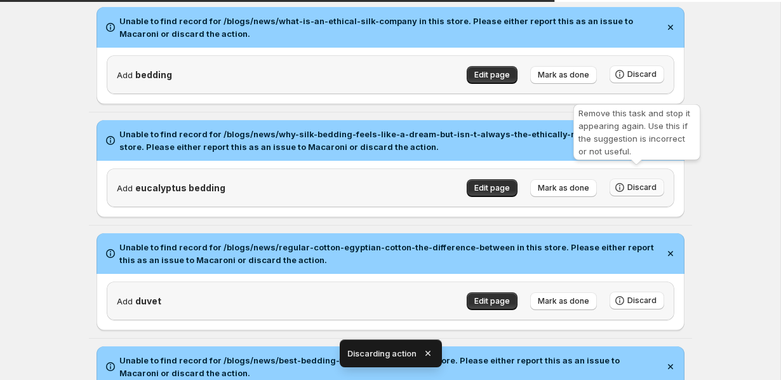
click at [635, 182] on span "Discard" at bounding box center [642, 187] width 29 height 10
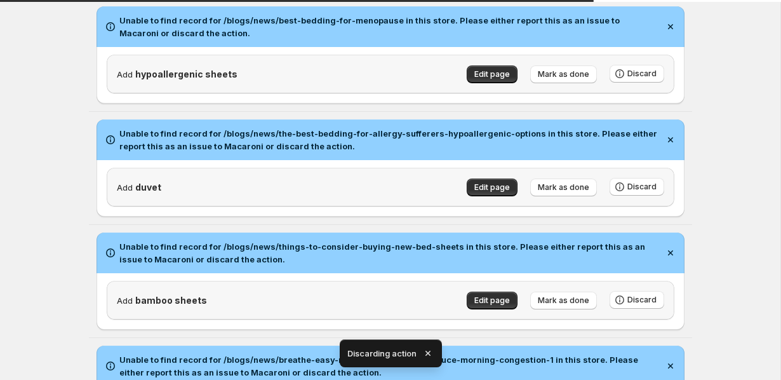
scroll to position [796, 0]
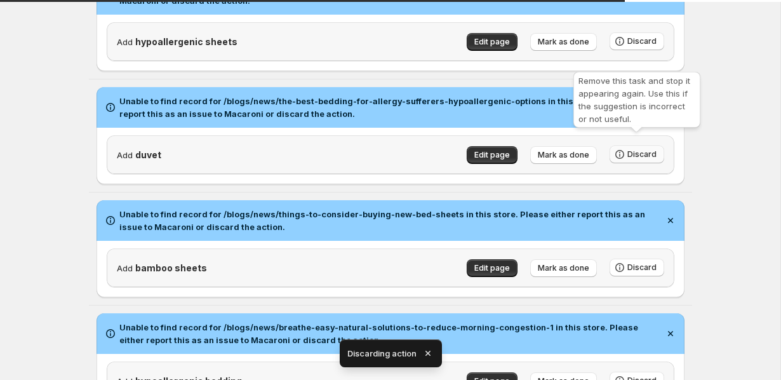
click at [642, 149] on span "Discard" at bounding box center [642, 154] width 29 height 10
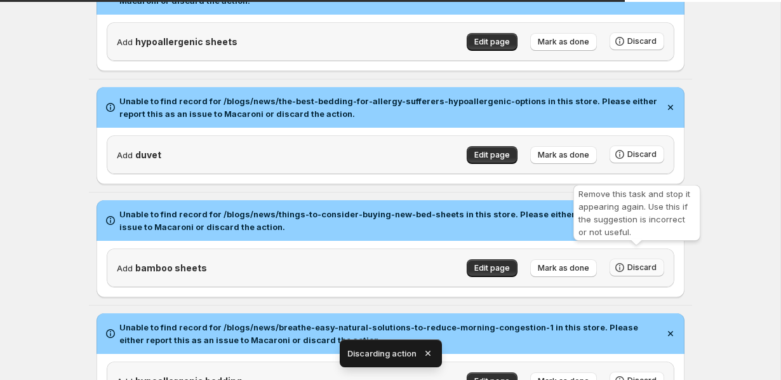
click at [642, 262] on span "Discard" at bounding box center [642, 267] width 29 height 10
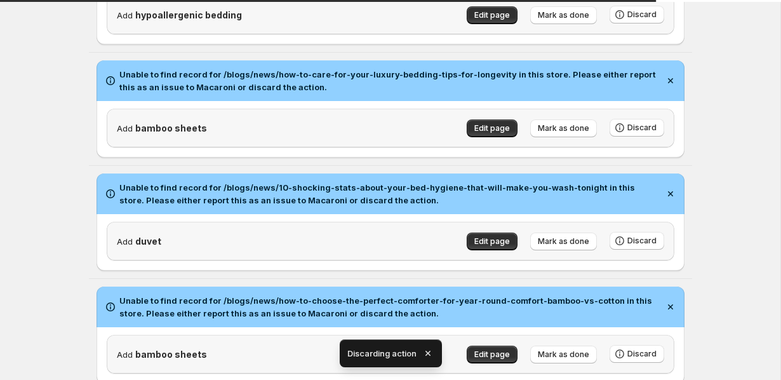
scroll to position [946, 0]
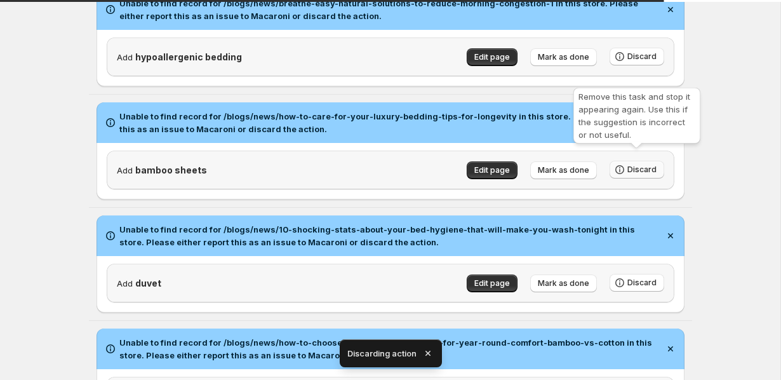
click at [640, 165] on span "Discard" at bounding box center [642, 170] width 29 height 10
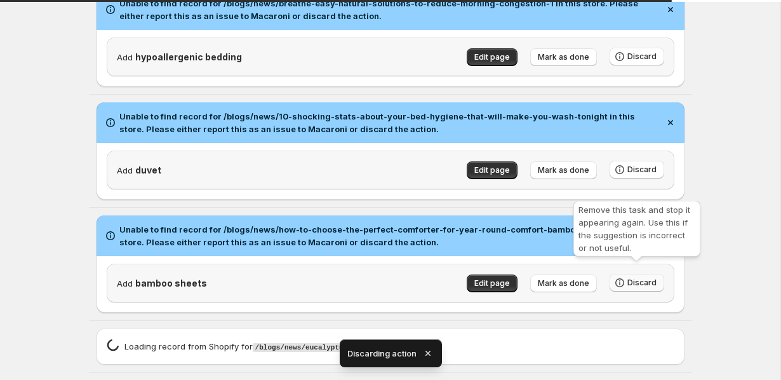
click at [642, 278] on span "Discard" at bounding box center [642, 283] width 29 height 10
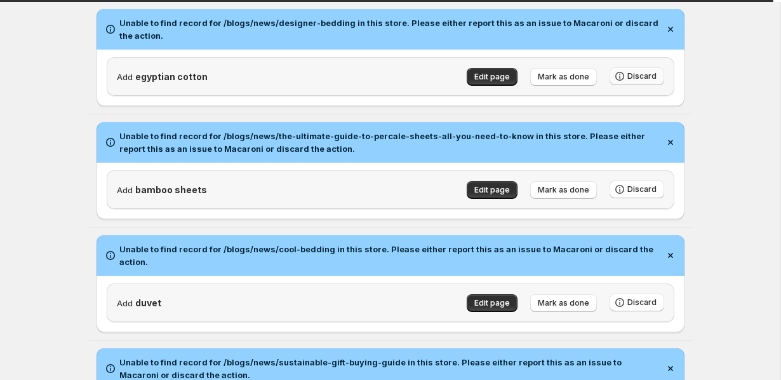
scroll to position [85, 0]
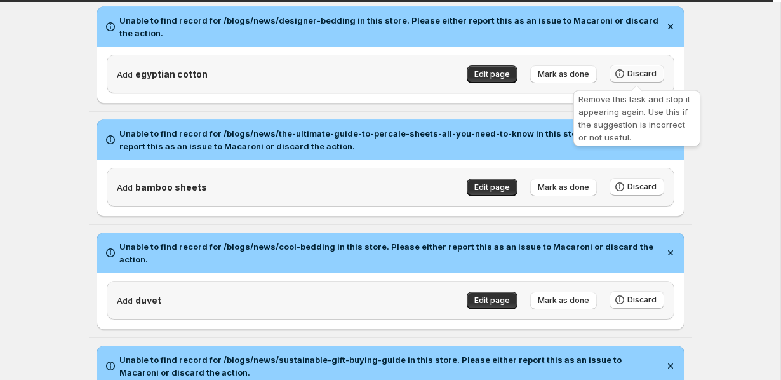
click at [624, 76] on icon "button" at bounding box center [619, 73] width 9 height 9
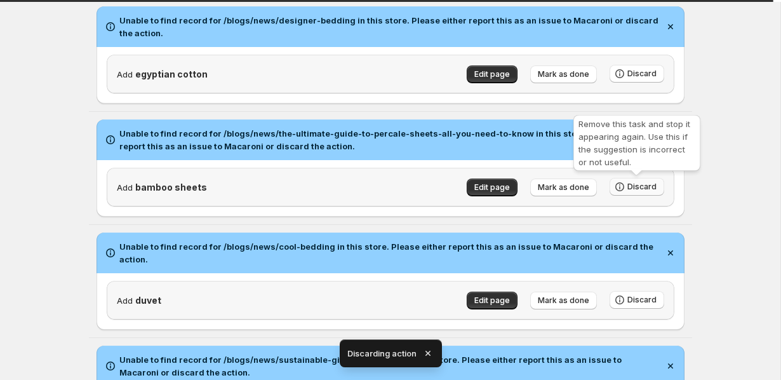
click at [632, 189] on sheets\"\,\"source\"\ "Unable to find record for /blogs/news/the-ultimate-guide-to-percale-sheets-all-…" at bounding box center [390, 168] width 603 height 112
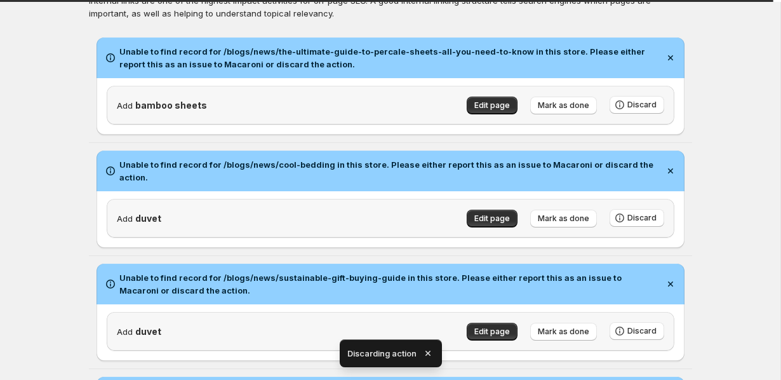
scroll to position [112, 0]
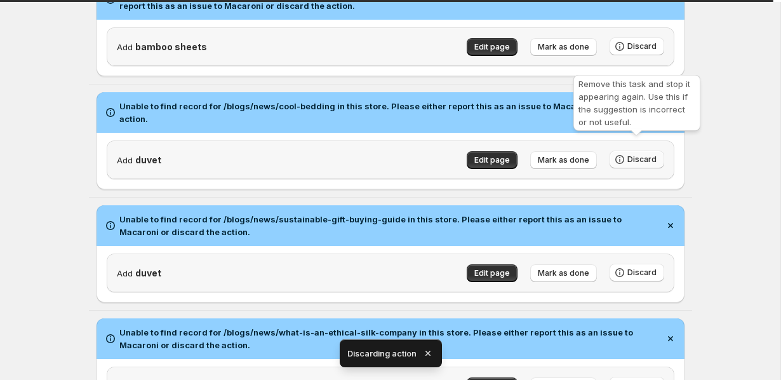
click at [645, 154] on span "Discard" at bounding box center [642, 159] width 29 height 10
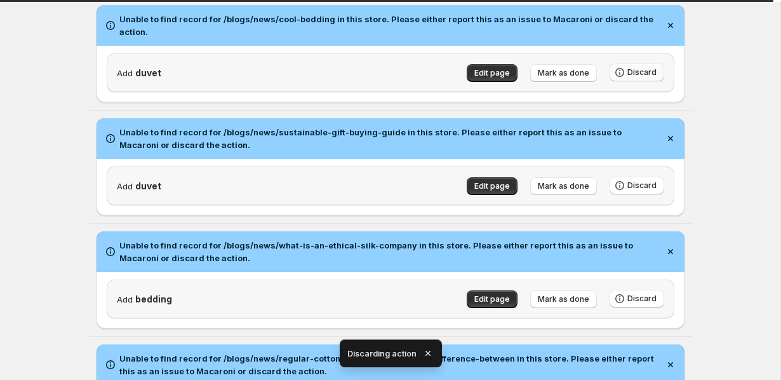
scroll to position [159, 0]
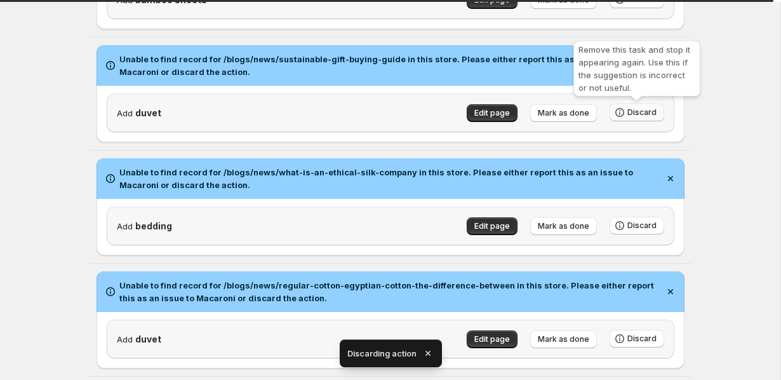
click at [633, 115] on span "Discard" at bounding box center [642, 112] width 29 height 10
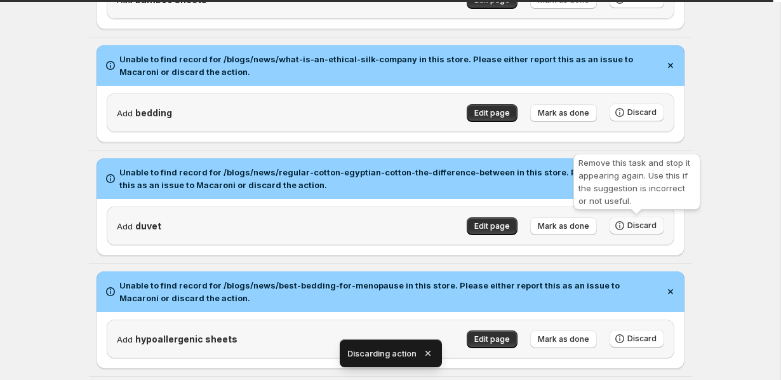
click at [634, 222] on span "Discard" at bounding box center [642, 225] width 29 height 10
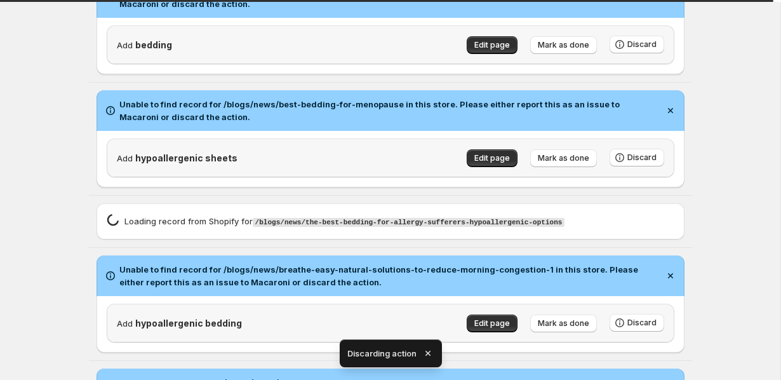
scroll to position [266, 0]
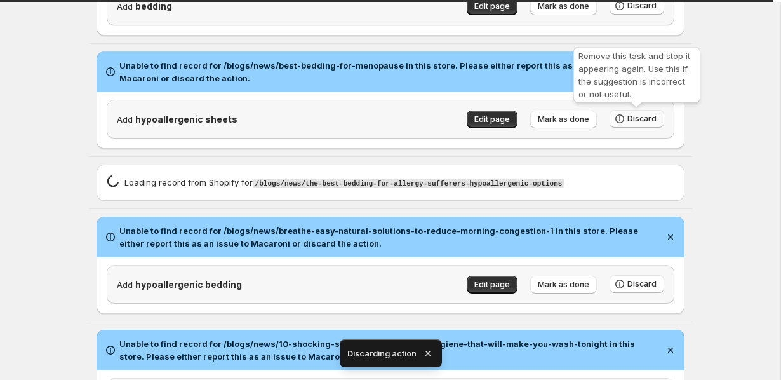
click at [626, 114] on icon "button" at bounding box center [620, 118] width 13 height 13
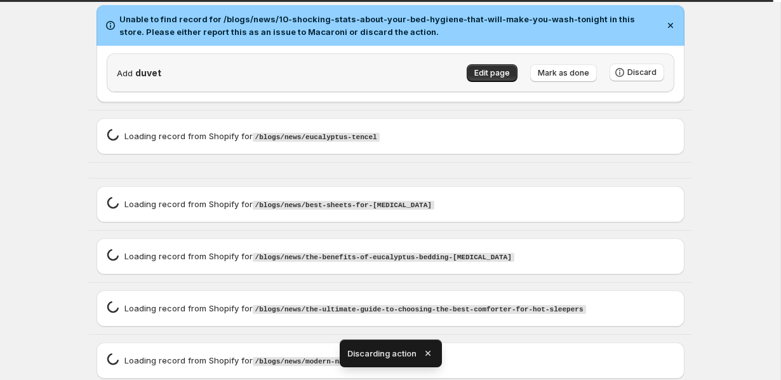
scroll to position [365, 0]
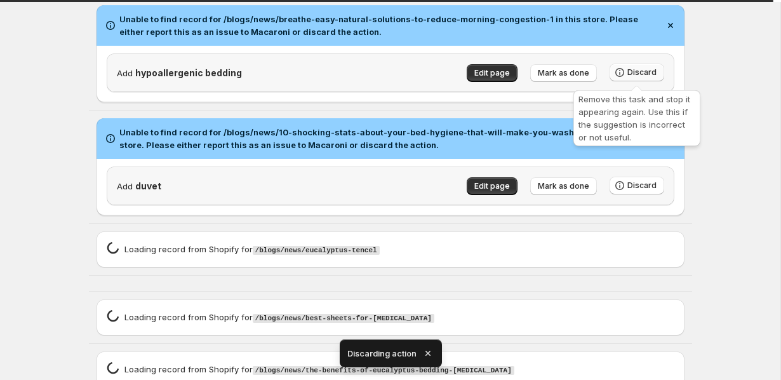
click at [643, 76] on span "Discard" at bounding box center [642, 72] width 29 height 10
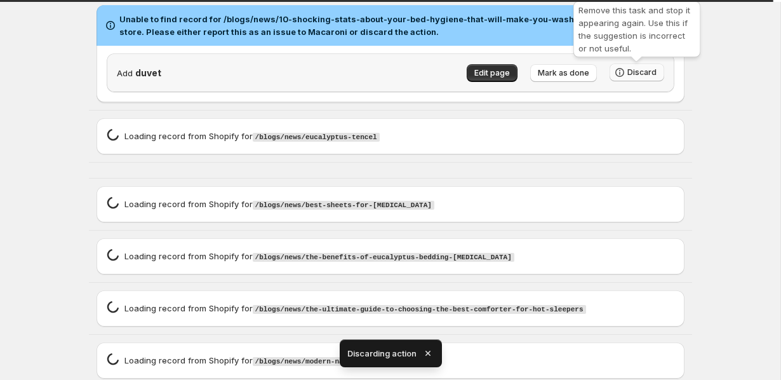
click at [640, 77] on span "Discard" at bounding box center [642, 72] width 29 height 10
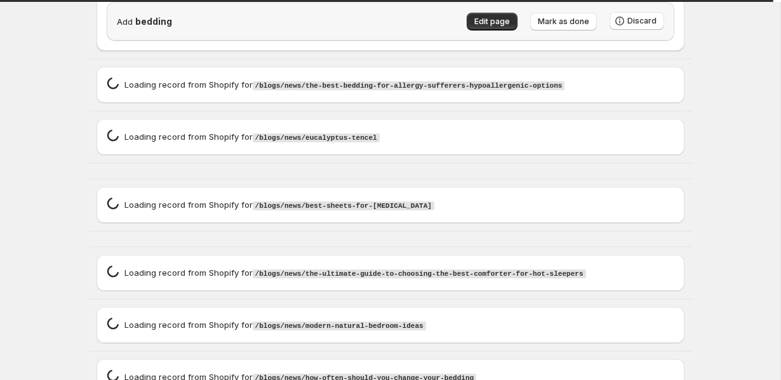
scroll to position [0, 0]
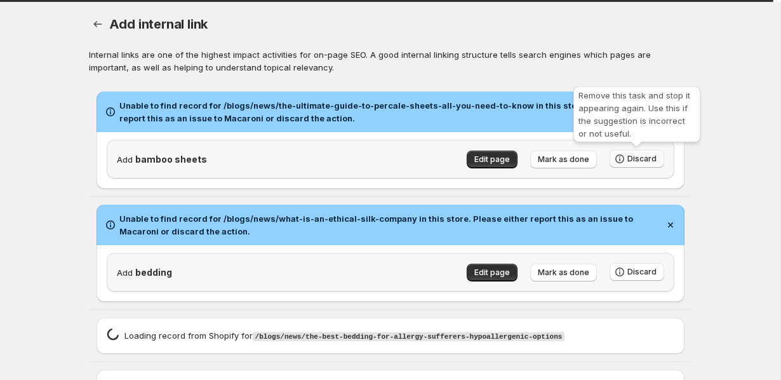
click at [639, 161] on span "Discard" at bounding box center [642, 159] width 29 height 10
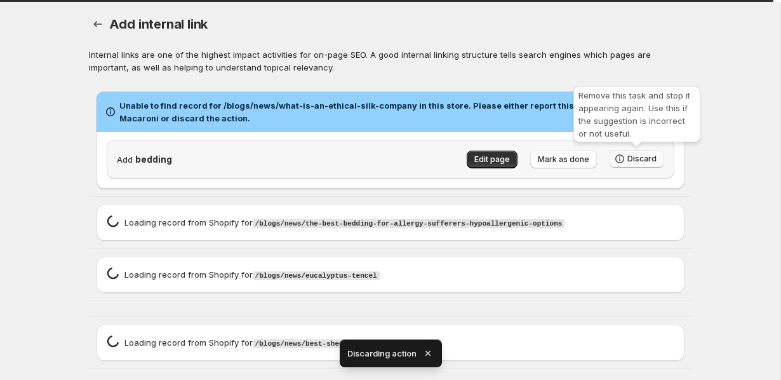
click at [650, 155] on span "Discard" at bounding box center [642, 159] width 29 height 10
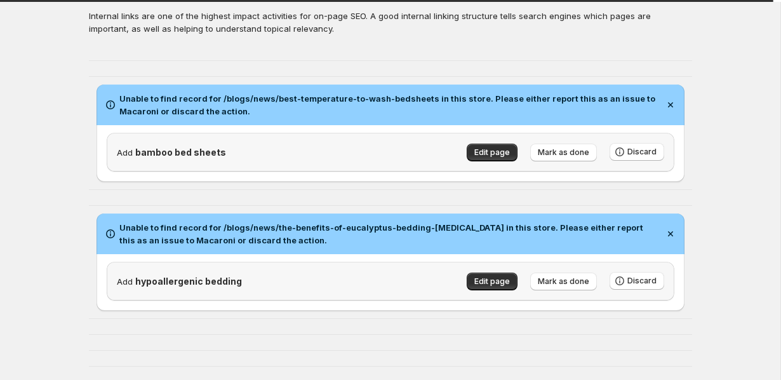
scroll to position [75, 0]
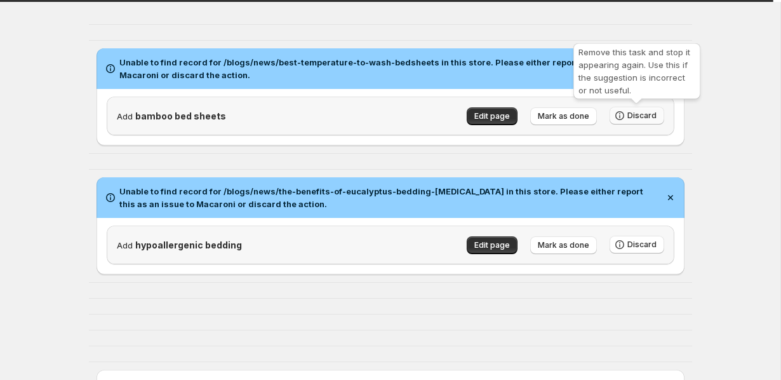
click at [657, 120] on button "Discard" at bounding box center [637, 116] width 55 height 18
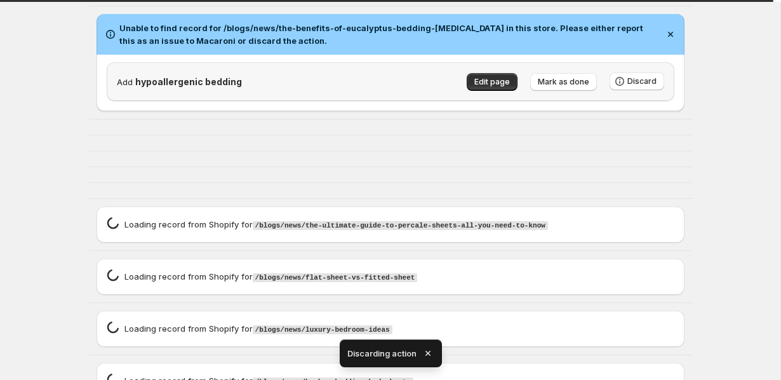
scroll to position [84, 0]
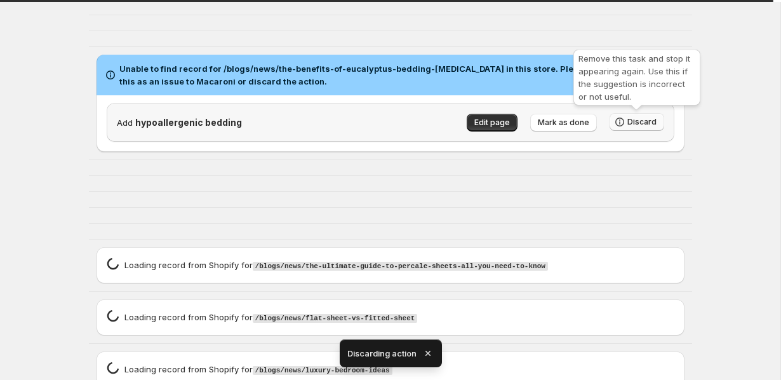
click at [657, 121] on button "Discard" at bounding box center [637, 122] width 55 height 18
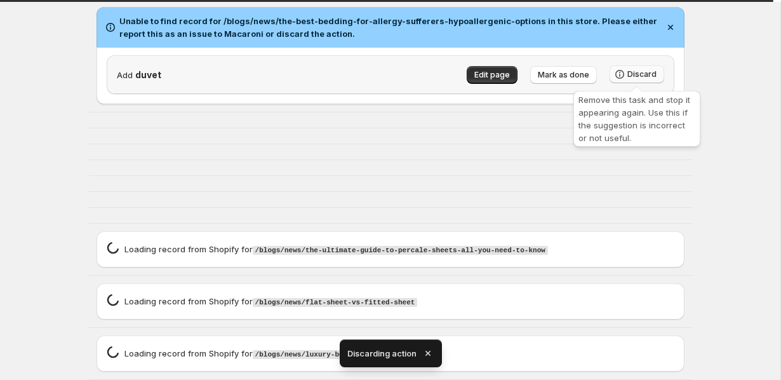
click at [628, 78] on button "Discard" at bounding box center [637, 74] width 55 height 18
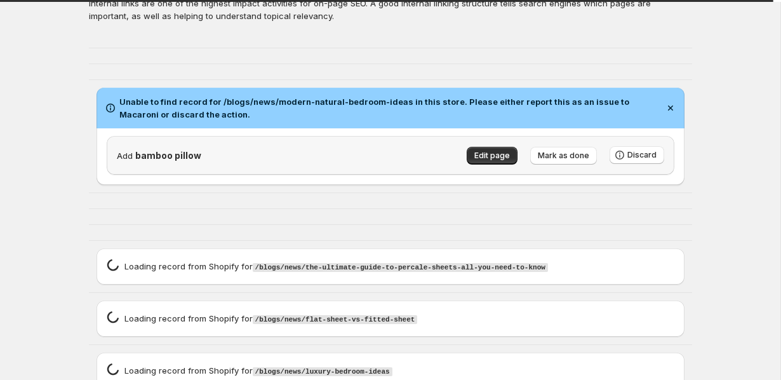
scroll to position [168, 0]
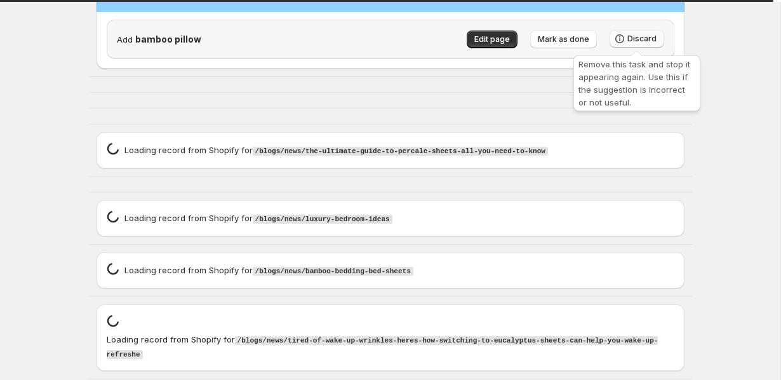
click at [645, 41] on span "Discard" at bounding box center [642, 39] width 29 height 10
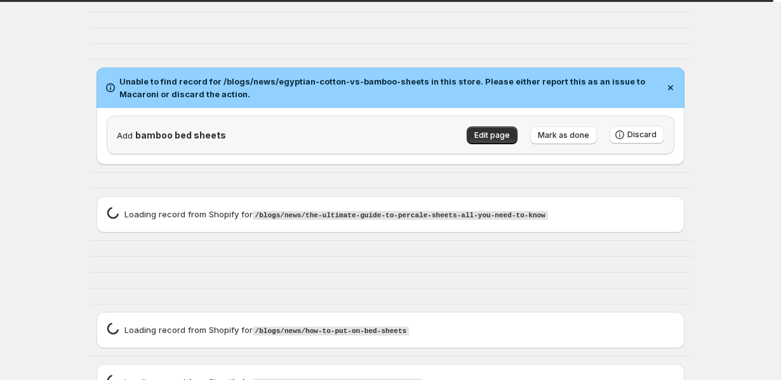
scroll to position [109, 0]
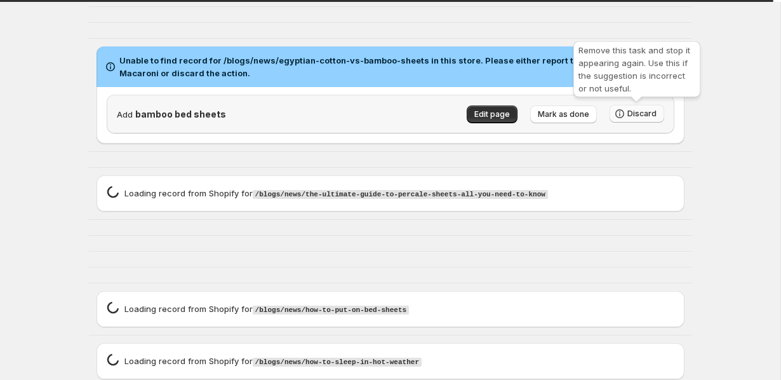
click at [645, 115] on span "Discard" at bounding box center [642, 114] width 29 height 10
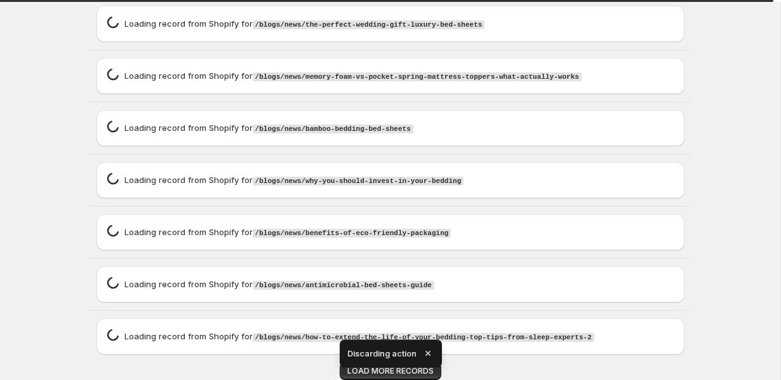
scroll to position [404, 0]
click at [431, 351] on icon "button" at bounding box center [428, 353] width 13 height 13
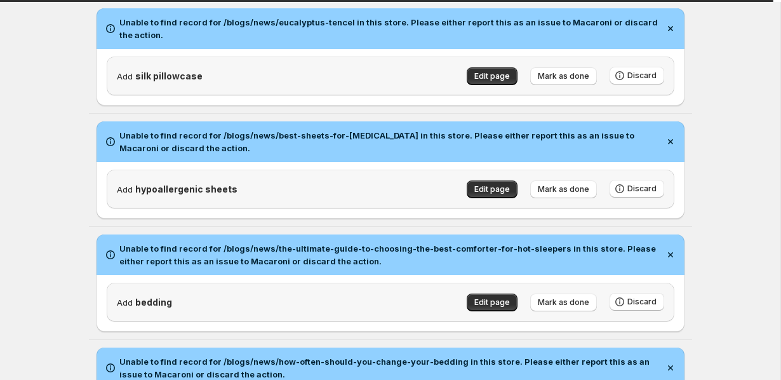
scroll to position [88, 0]
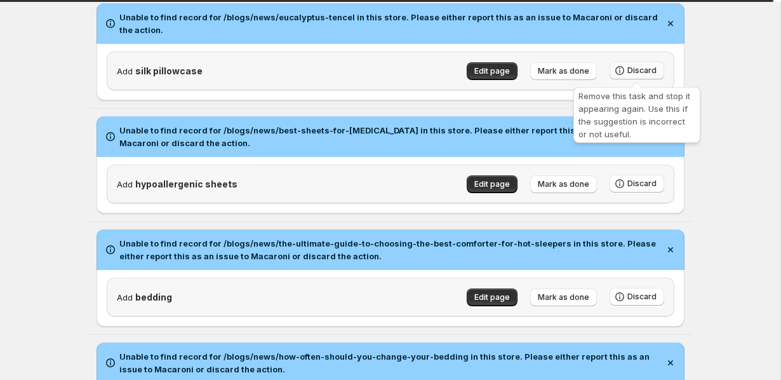
click at [647, 64] on button "Discard" at bounding box center [637, 71] width 55 height 18
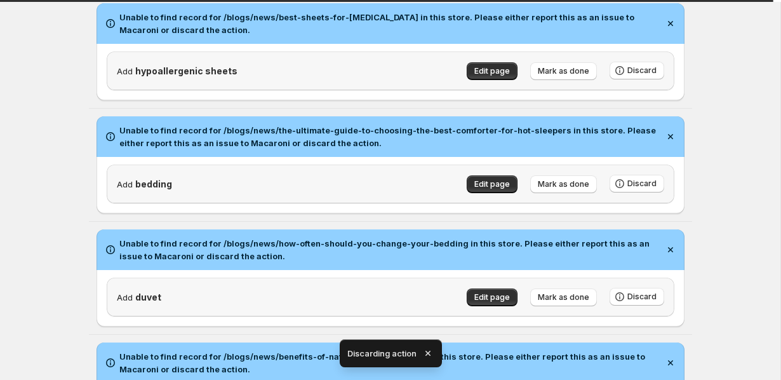
scroll to position [0, 0]
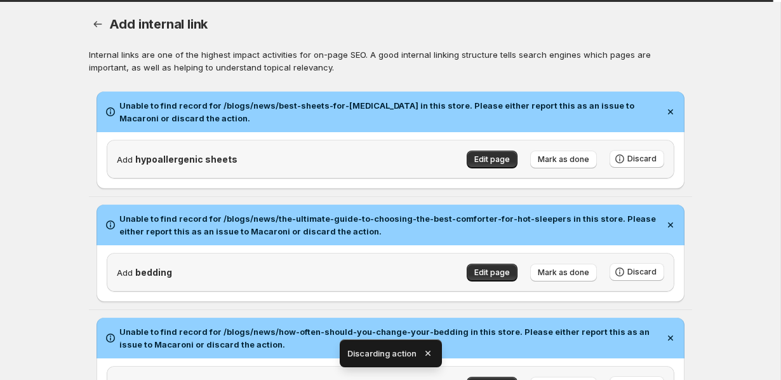
click at [645, 182] on div "Add hypoallergenic sheets Edit page Mark as done Discard" at bounding box center [391, 160] width 588 height 57
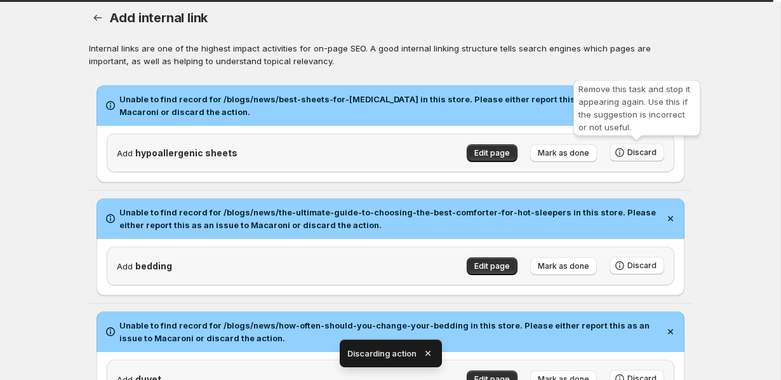
click at [645, 154] on span "Discard" at bounding box center [642, 152] width 29 height 10
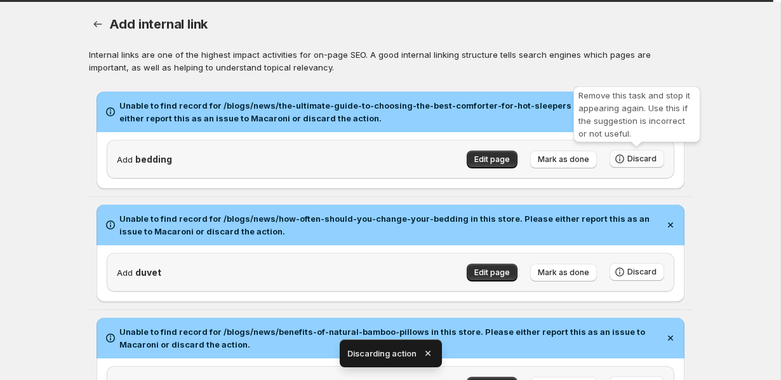
click at [643, 158] on span "Discard" at bounding box center [642, 159] width 29 height 10
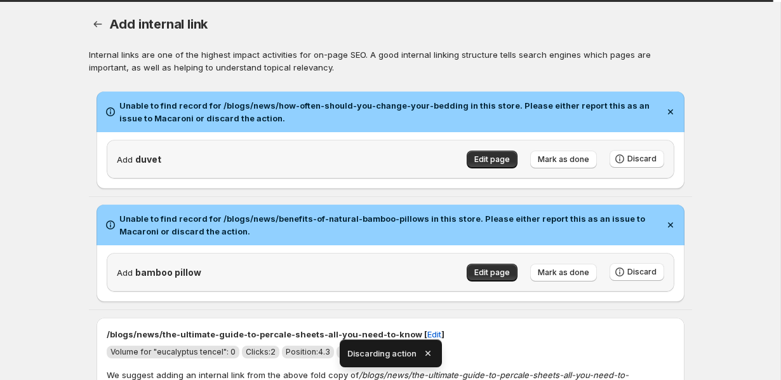
click at [629, 192] on div "Unable to find record for /blogs/news/how-often-should-you-change-your-bedding …" at bounding box center [390, 140] width 603 height 112
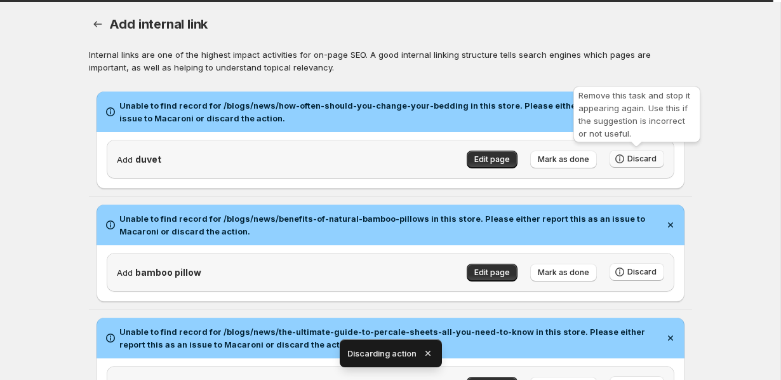
click at [631, 165] on button "Discard" at bounding box center [637, 159] width 55 height 18
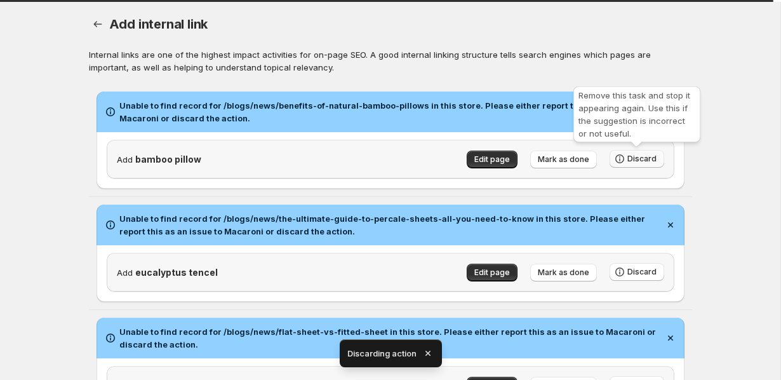
click at [636, 159] on span "Discard" at bounding box center [642, 159] width 29 height 10
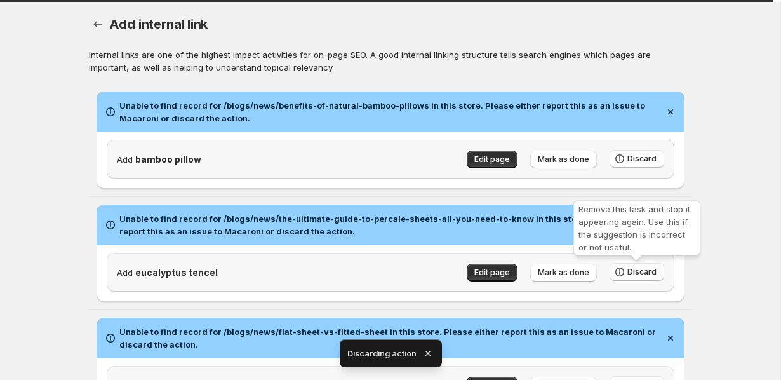
click at [636, 272] on span "Discard" at bounding box center [642, 272] width 29 height 10
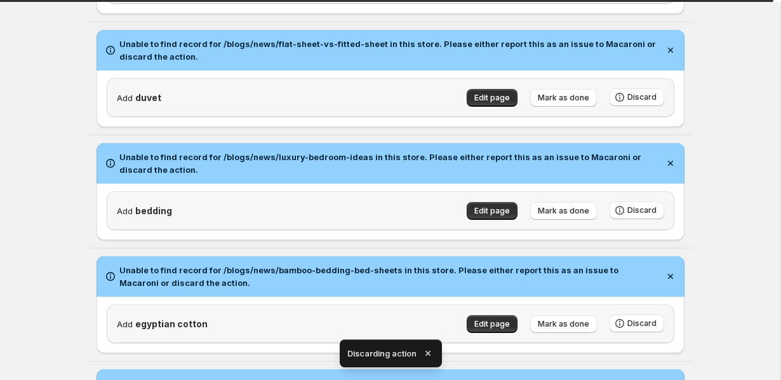
scroll to position [145, 0]
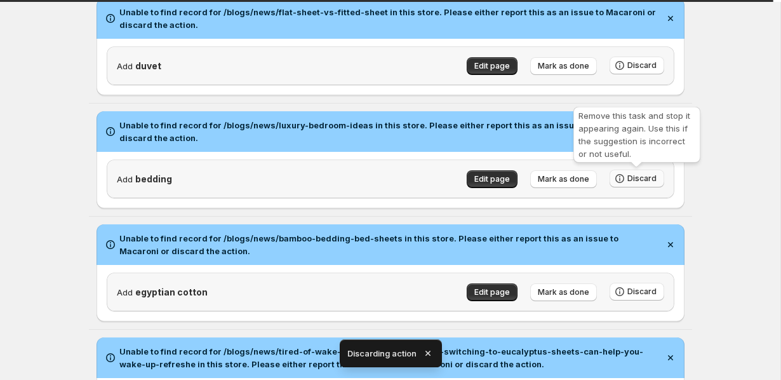
click at [656, 180] on span "Discard" at bounding box center [642, 178] width 29 height 10
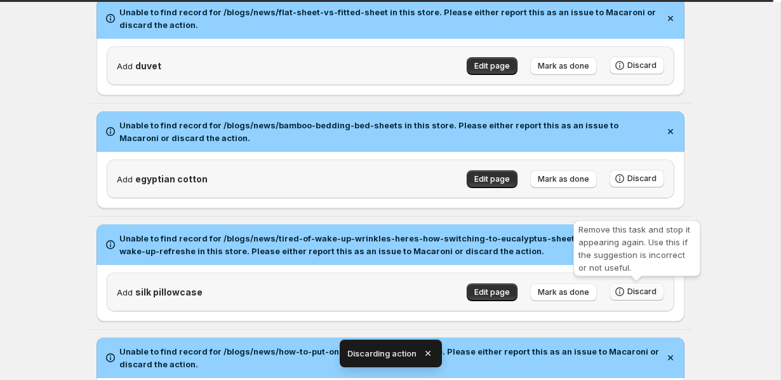
click at [650, 296] on span "Discard" at bounding box center [642, 291] width 29 height 10
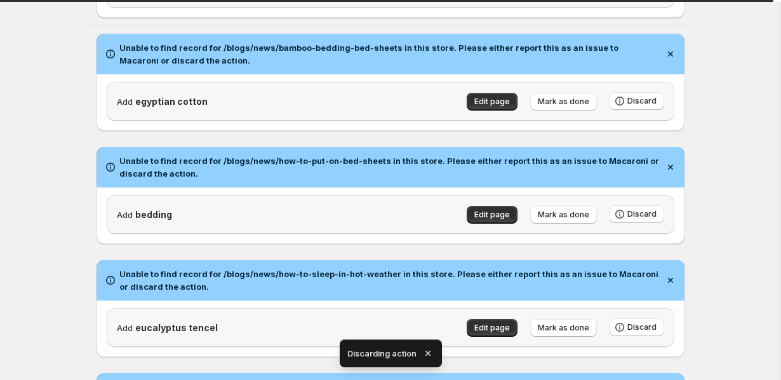
scroll to position [225, 0]
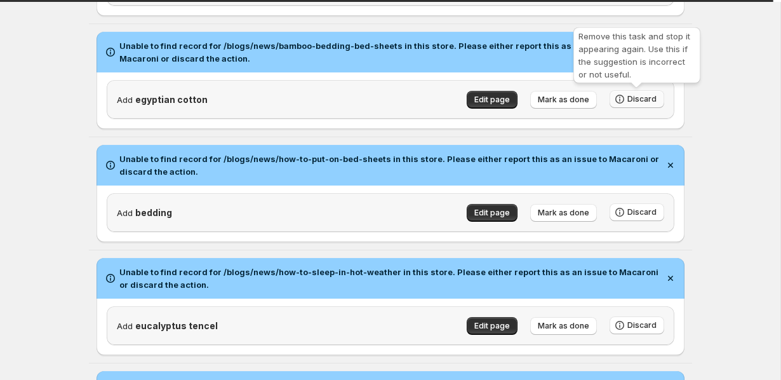
click at [643, 100] on span "Discard" at bounding box center [642, 99] width 29 height 10
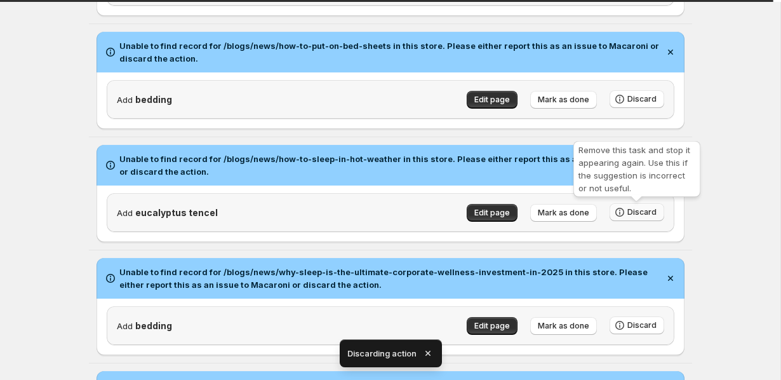
click at [643, 209] on span "Discard" at bounding box center [642, 212] width 29 height 10
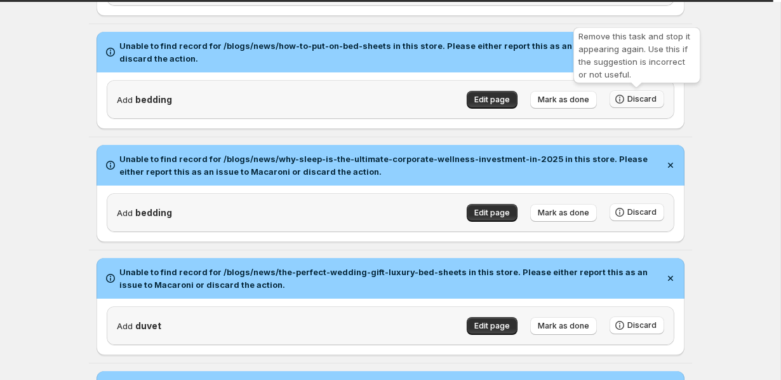
click at [632, 96] on span "Discard" at bounding box center [642, 99] width 29 height 10
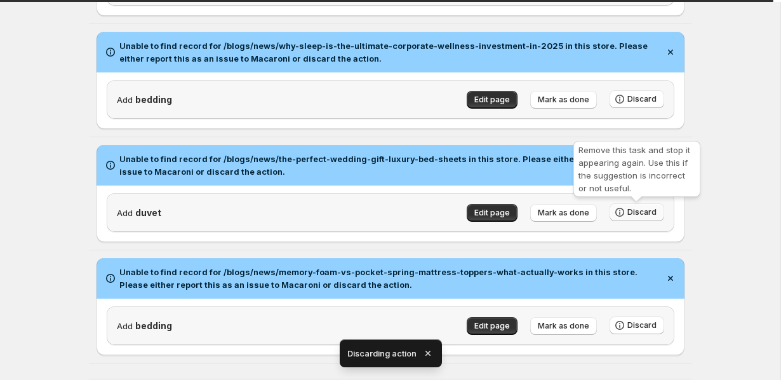
click at [628, 212] on button "Discard" at bounding box center [637, 212] width 55 height 18
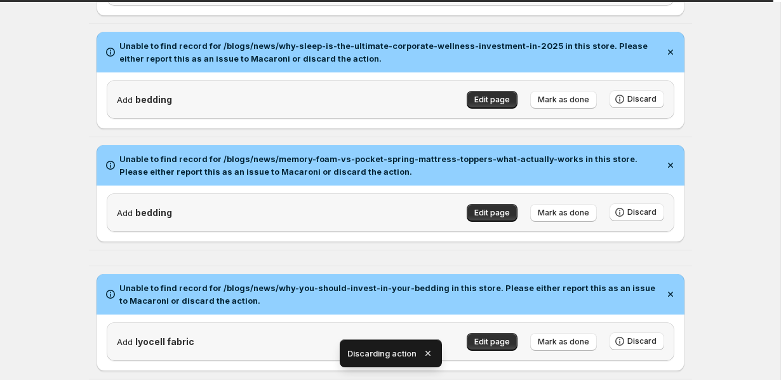
click at [628, 321] on div "Add lyocell fabric Edit page Mark as done Discard" at bounding box center [391, 342] width 588 height 57
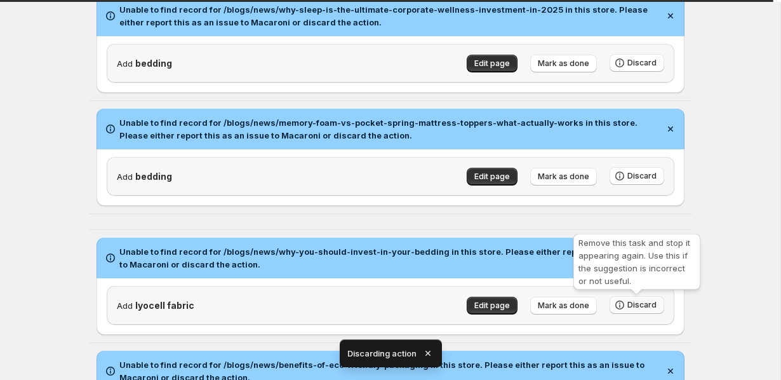
click at [638, 310] on span "Discard" at bounding box center [642, 305] width 29 height 10
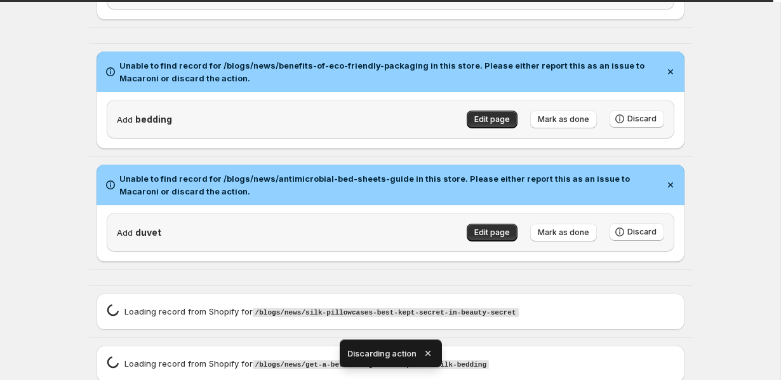
scroll to position [443, 0]
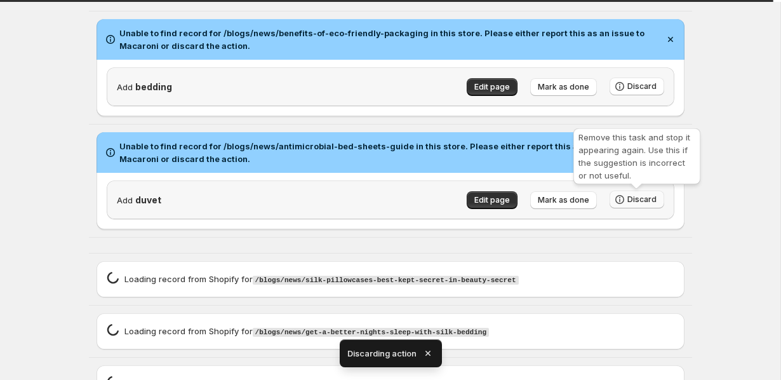
click at [648, 198] on span "Discard" at bounding box center [642, 199] width 29 height 10
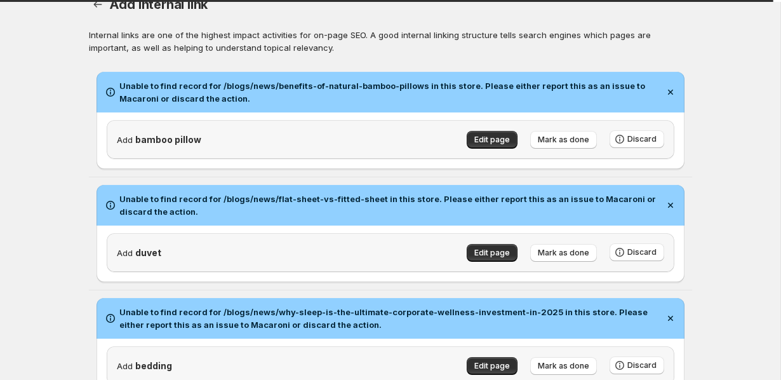
scroll to position [0, 0]
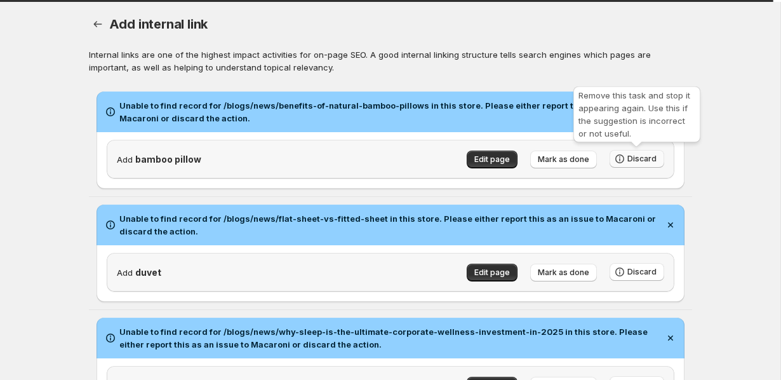
click at [647, 158] on span "Discard" at bounding box center [642, 159] width 29 height 10
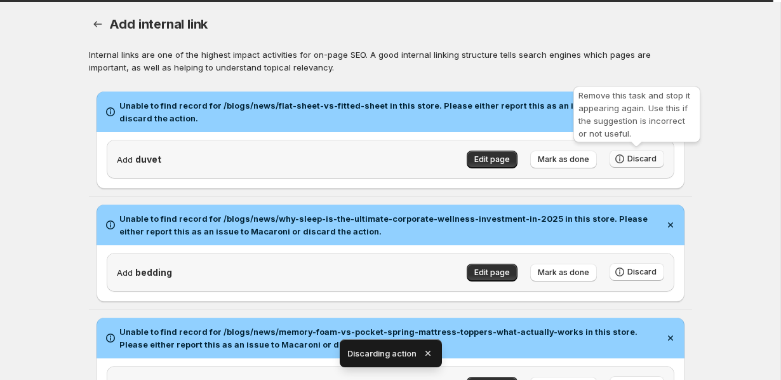
click at [633, 158] on span "Discard" at bounding box center [642, 159] width 29 height 10
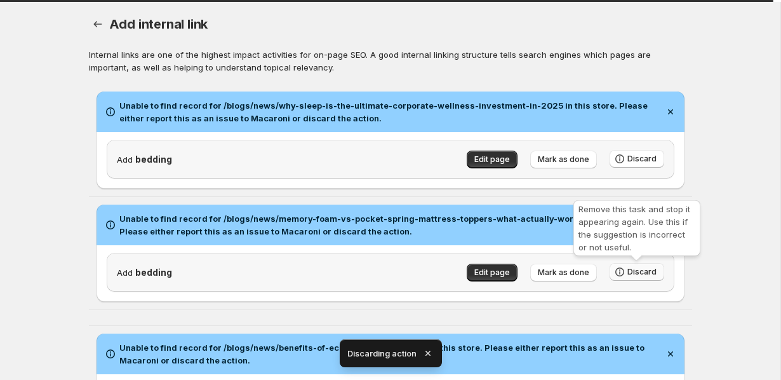
click at [634, 266] on button "Discard" at bounding box center [637, 272] width 55 height 18
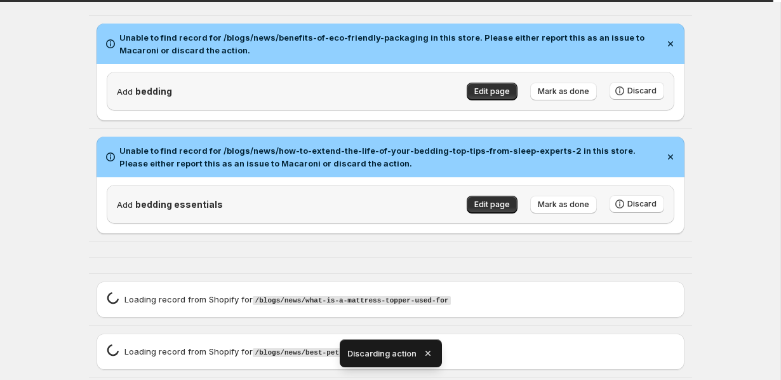
scroll to position [279, 0]
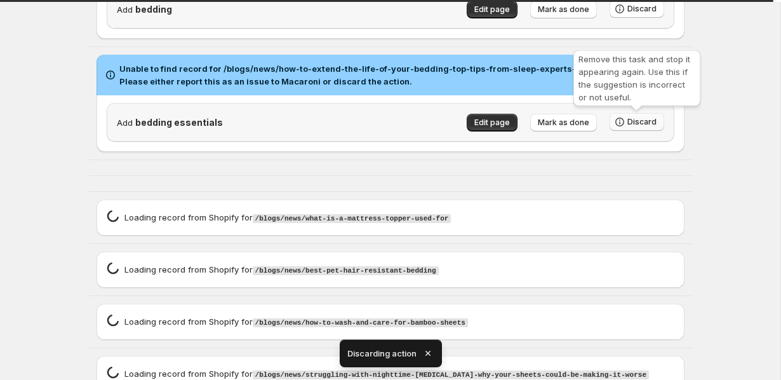
click at [631, 122] on span "Discard" at bounding box center [642, 122] width 29 height 10
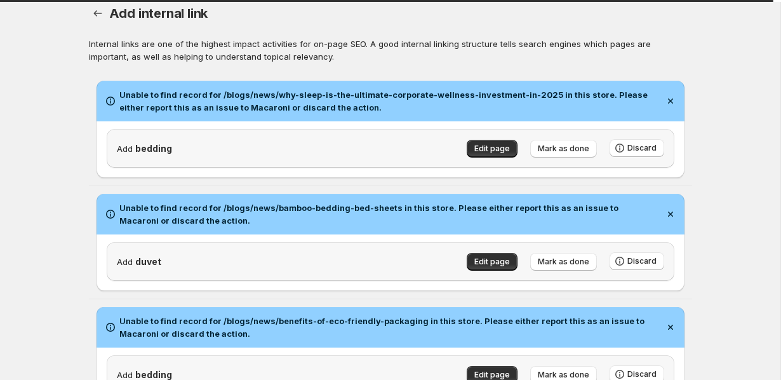
scroll to position [20, 0]
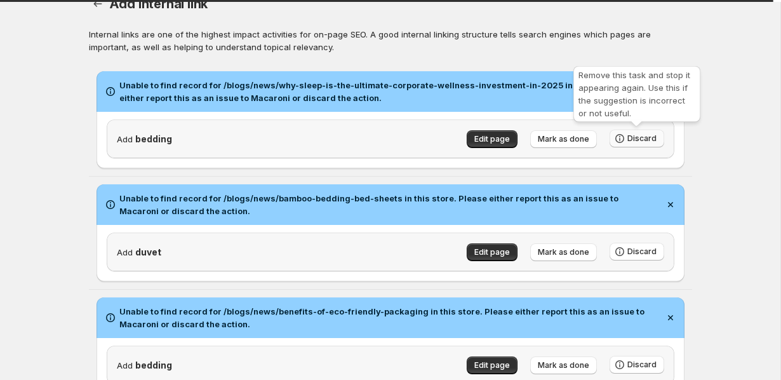
click at [663, 137] on button "Discard" at bounding box center [637, 139] width 55 height 18
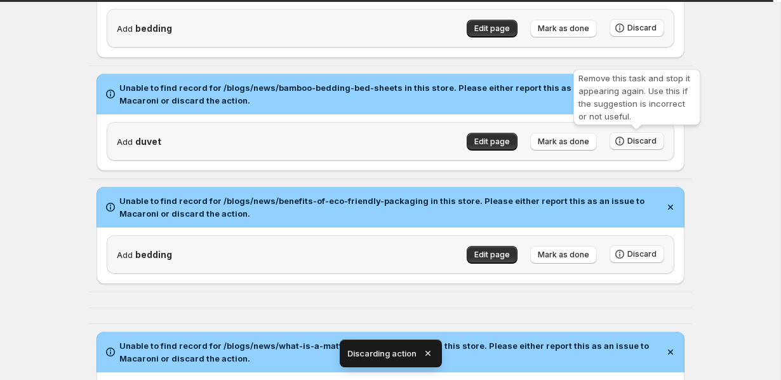
scroll to position [18, 0]
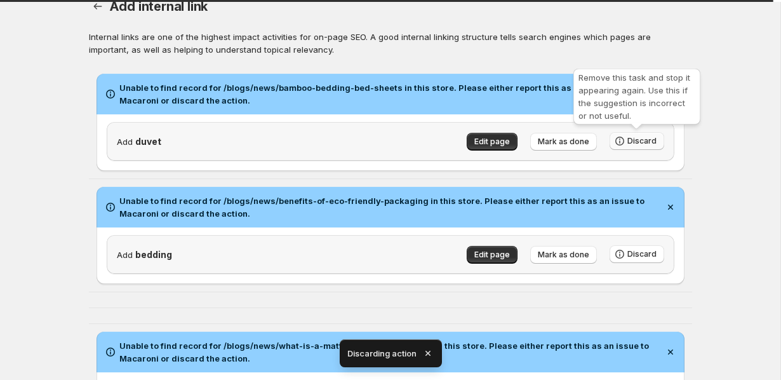
click at [648, 139] on span "Discard" at bounding box center [642, 141] width 29 height 10
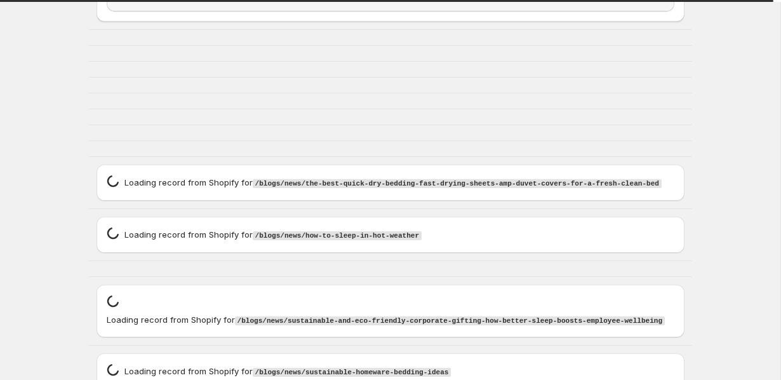
scroll to position [507, 0]
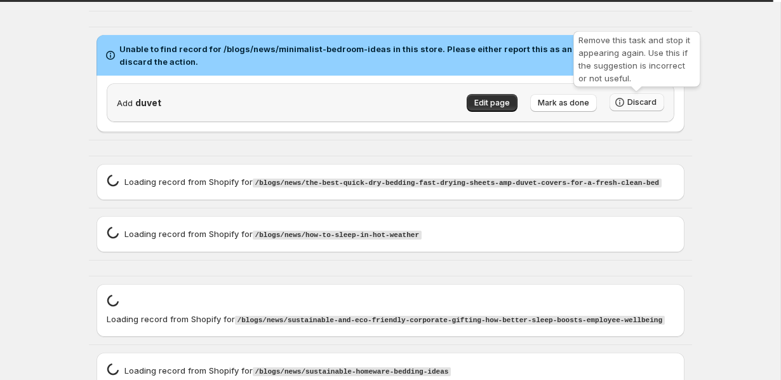
click at [641, 103] on span "Discard" at bounding box center [642, 102] width 29 height 10
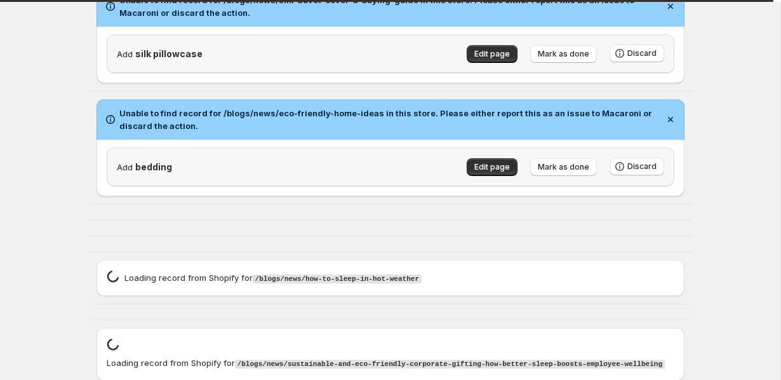
scroll to position [994, 0]
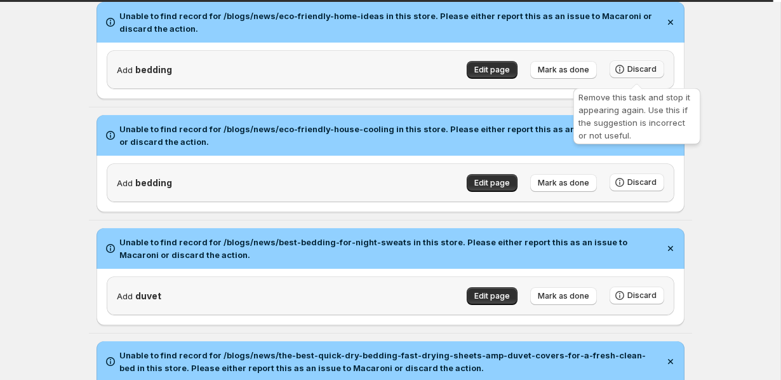
click at [648, 71] on span "Discard" at bounding box center [642, 69] width 29 height 10
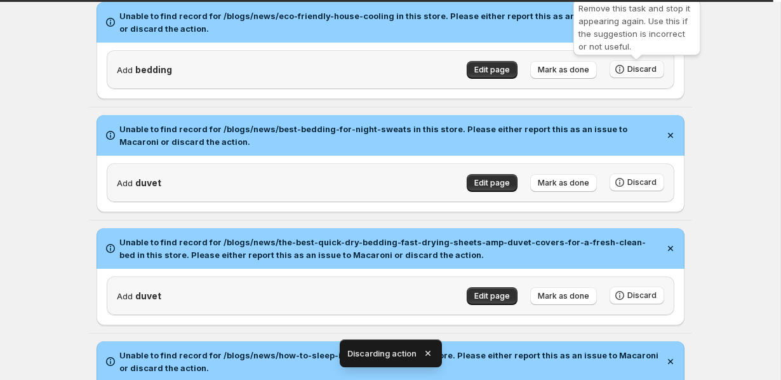
click at [648, 74] on span "Discard" at bounding box center [642, 69] width 29 height 10
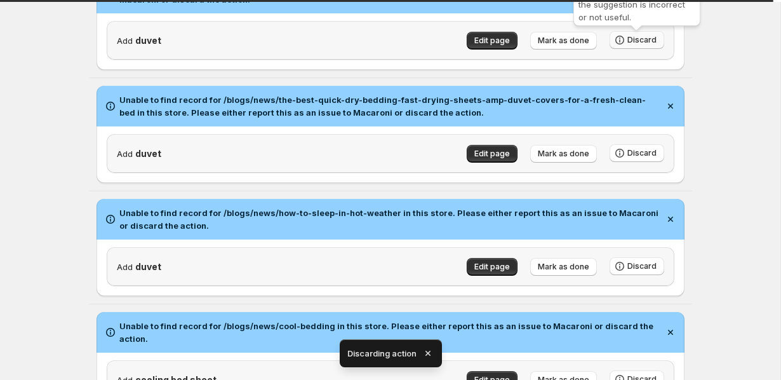
scroll to position [910, 0]
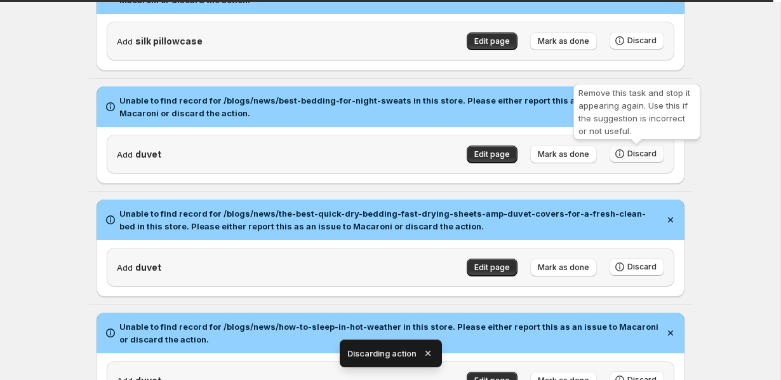
click at [640, 150] on button "Discard" at bounding box center [637, 154] width 55 height 18
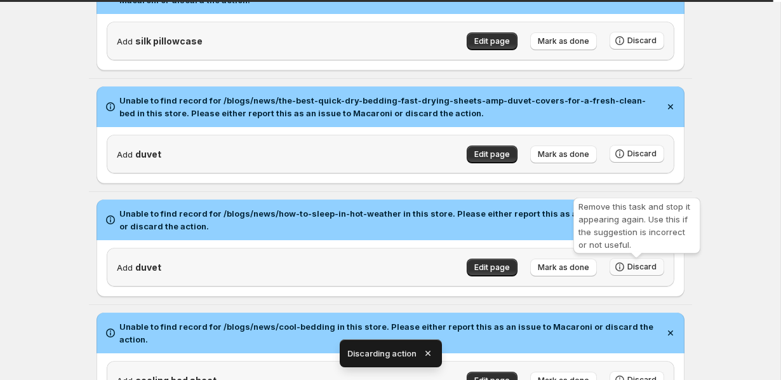
click at [636, 272] on span "Discard" at bounding box center [642, 267] width 29 height 10
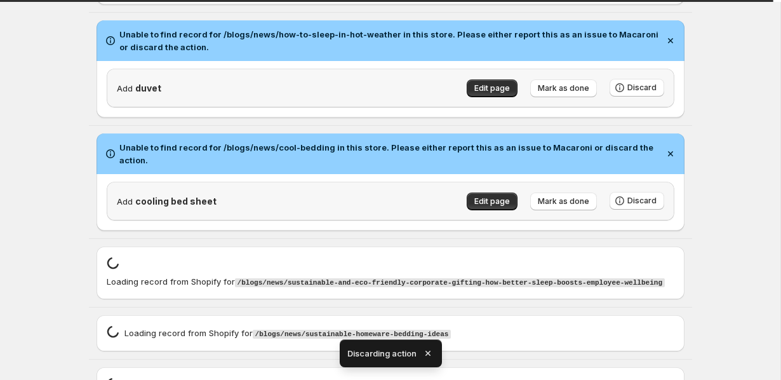
scroll to position [1014, 0]
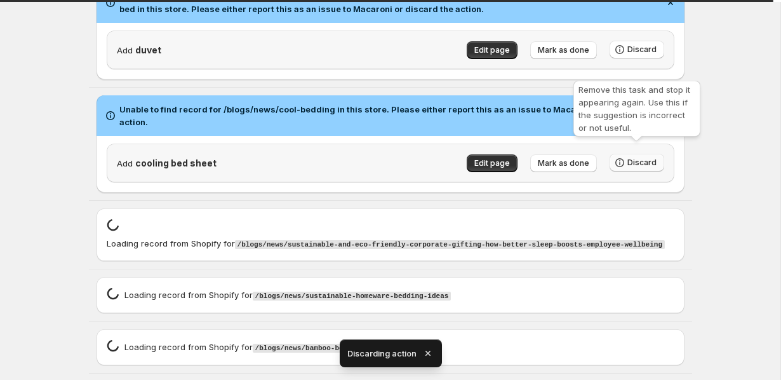
click at [650, 158] on span "Discard" at bounding box center [642, 163] width 29 height 10
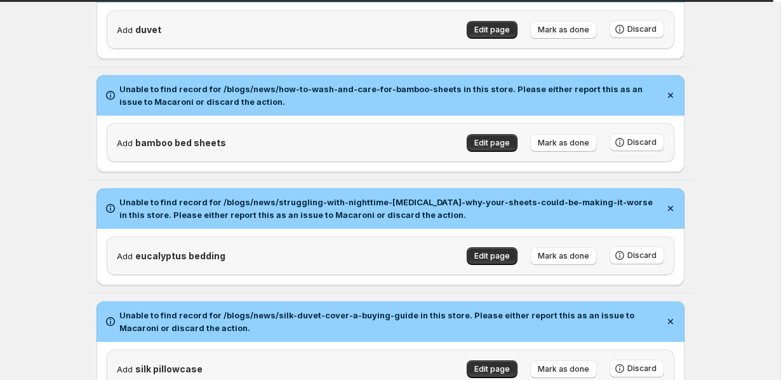
scroll to position [0, 0]
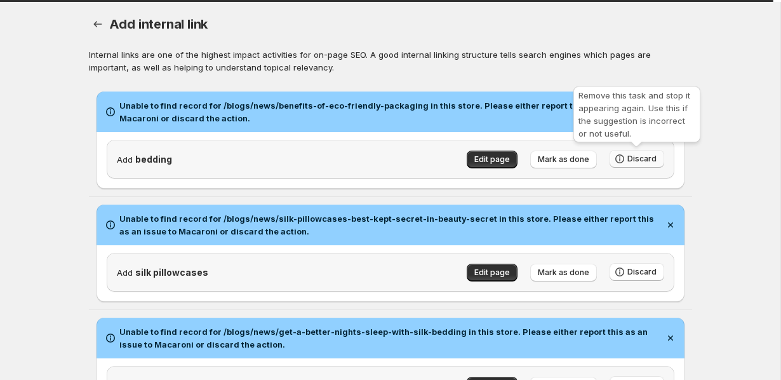
click at [661, 157] on button "Discard" at bounding box center [637, 159] width 55 height 18
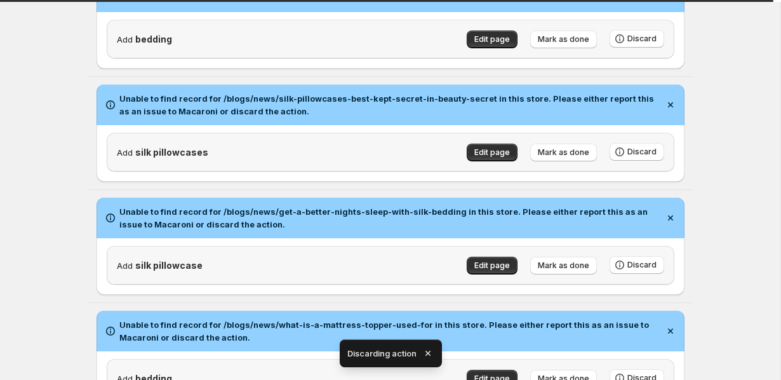
scroll to position [49, 0]
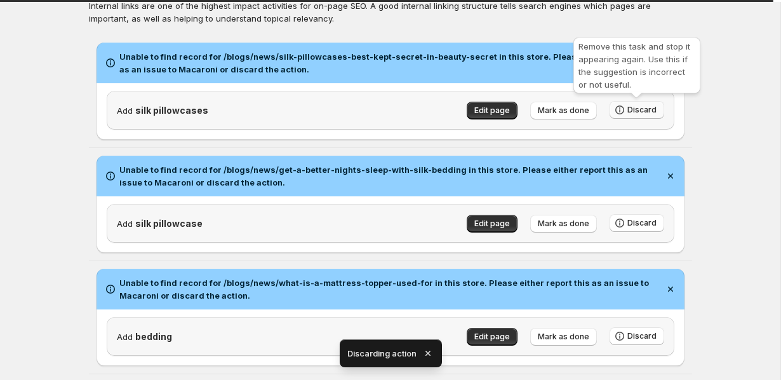
click at [631, 109] on span "Discard" at bounding box center [642, 110] width 29 height 10
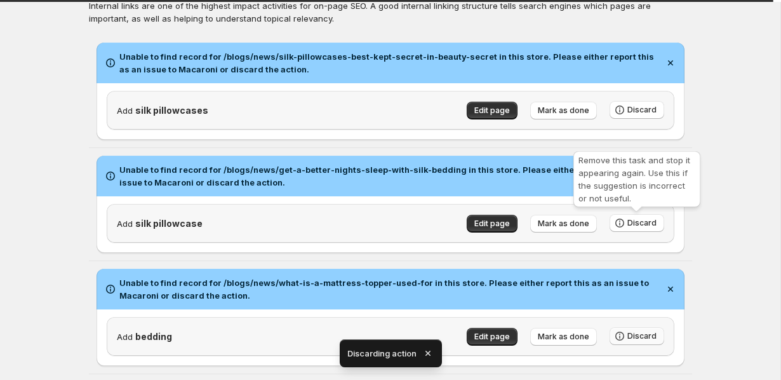
click at [622, 330] on icon "button" at bounding box center [620, 336] width 13 height 13
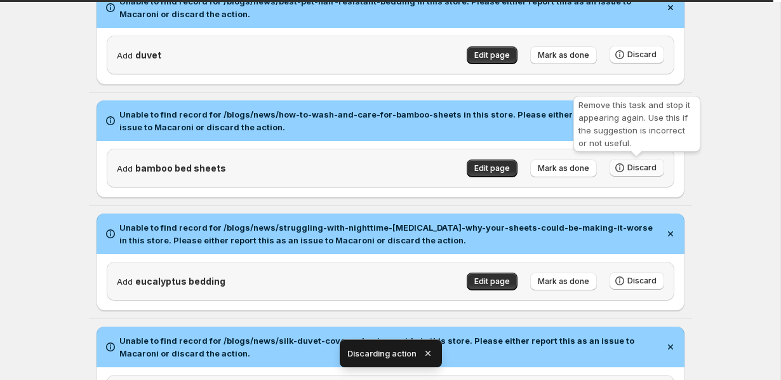
click at [640, 165] on span "Discard" at bounding box center [642, 168] width 29 height 10
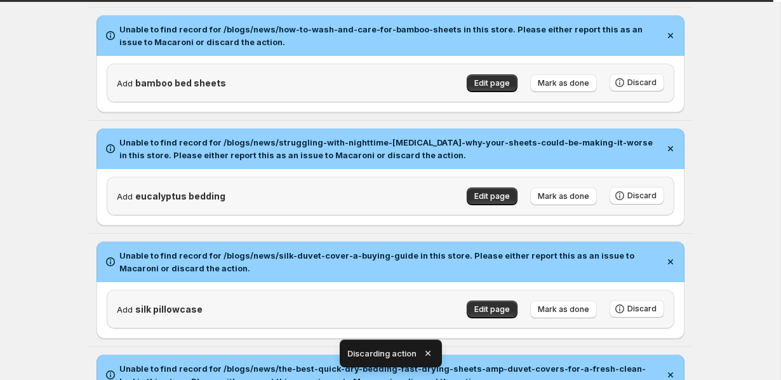
scroll to position [266, 0]
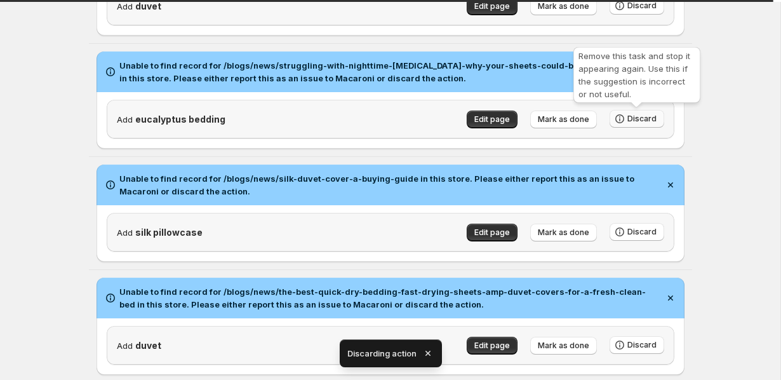
click at [631, 114] on button "Discard" at bounding box center [637, 119] width 55 height 18
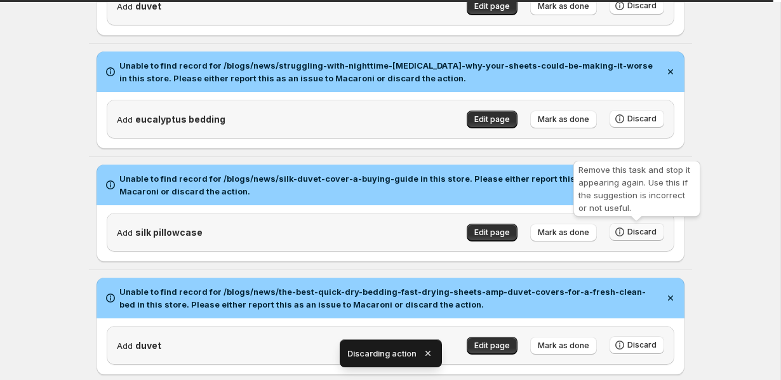
click at [630, 236] on span "Discard" at bounding box center [642, 232] width 29 height 10
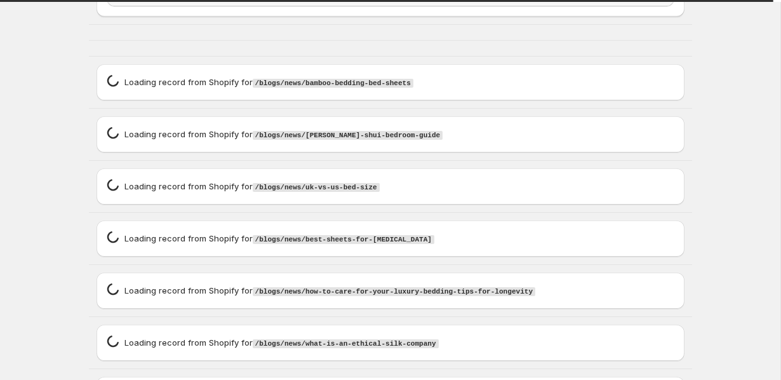
scroll to position [0, 0]
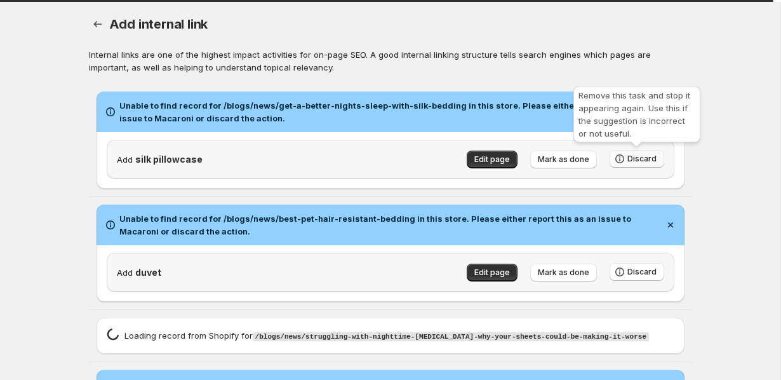
click at [646, 161] on span "Discard" at bounding box center [642, 159] width 29 height 10
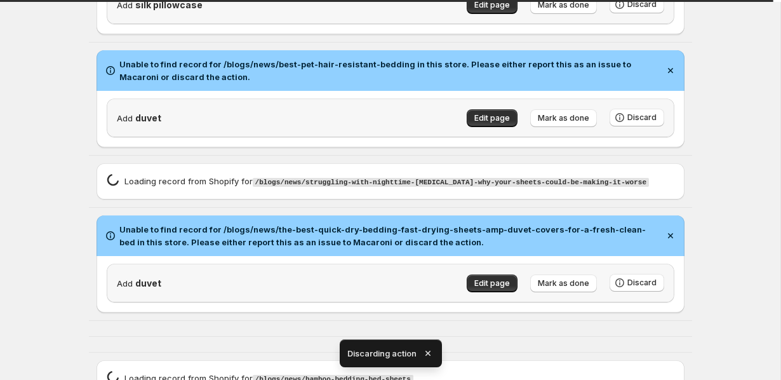
scroll to position [41, 0]
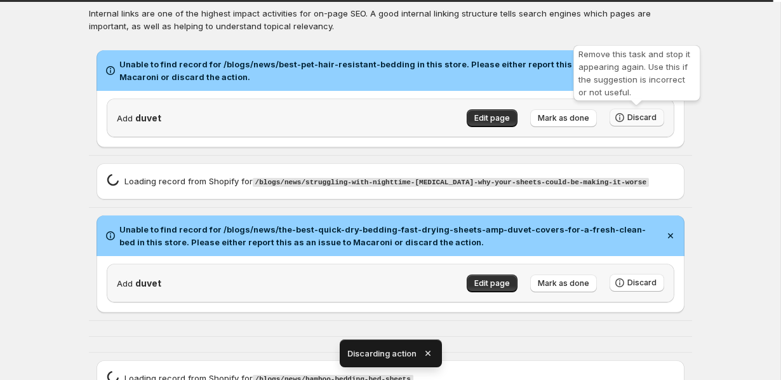
click at [638, 118] on span "Discard" at bounding box center [642, 117] width 29 height 10
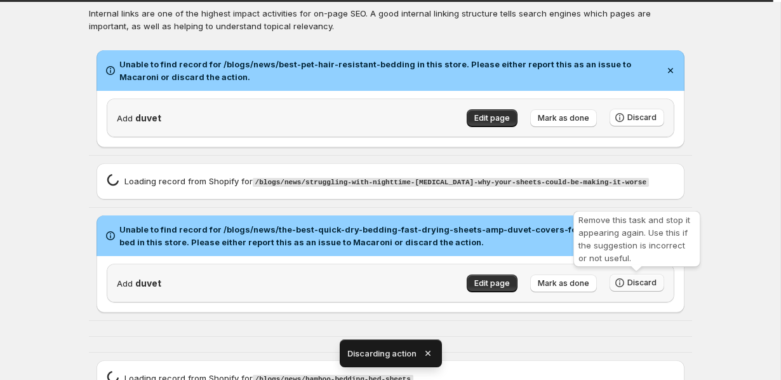
click at [635, 282] on span "Discard" at bounding box center [642, 283] width 29 height 10
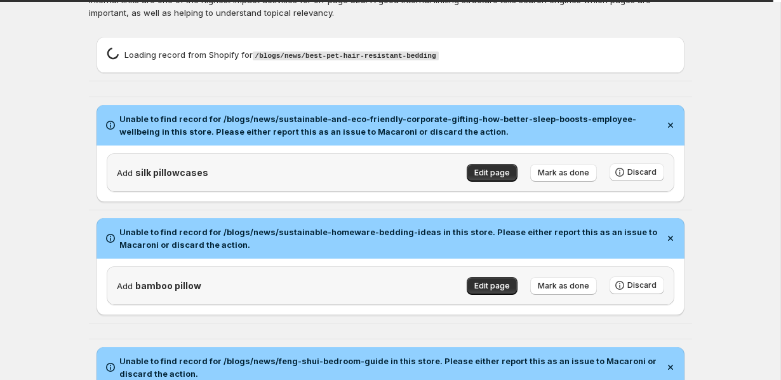
scroll to position [84, 0]
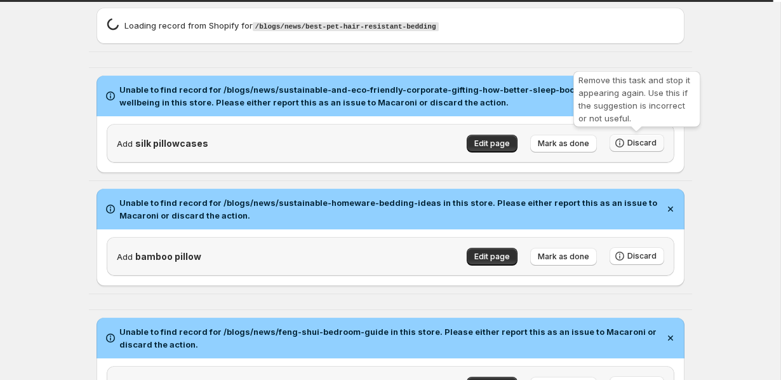
click at [638, 141] on span "Discard" at bounding box center [642, 143] width 29 height 10
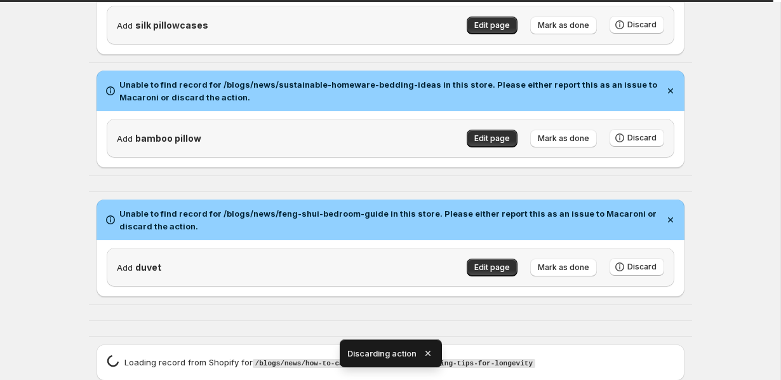
scroll to position [133, 0]
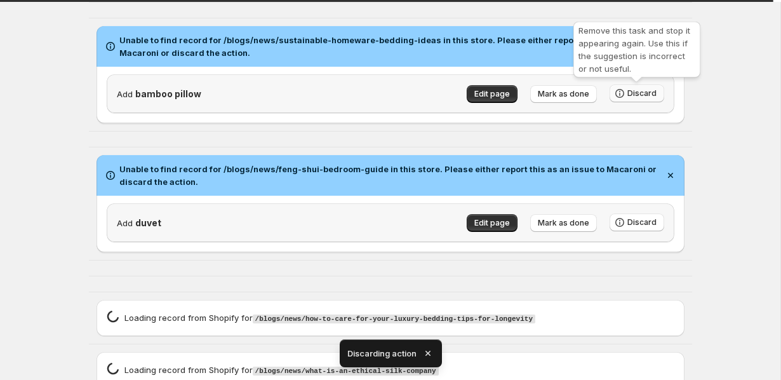
click at [636, 91] on span "Discard" at bounding box center [642, 93] width 29 height 10
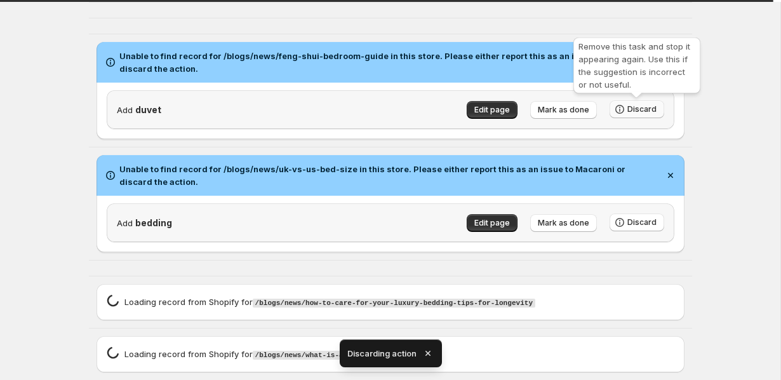
click at [636, 113] on span "Discard" at bounding box center [642, 109] width 29 height 10
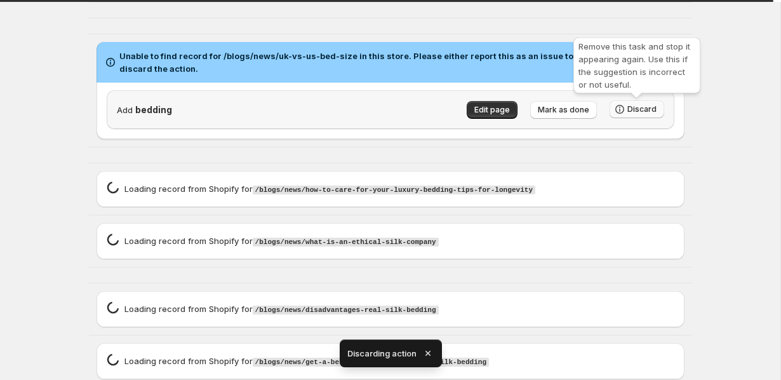
click at [640, 104] on button "Discard" at bounding box center [637, 109] width 55 height 18
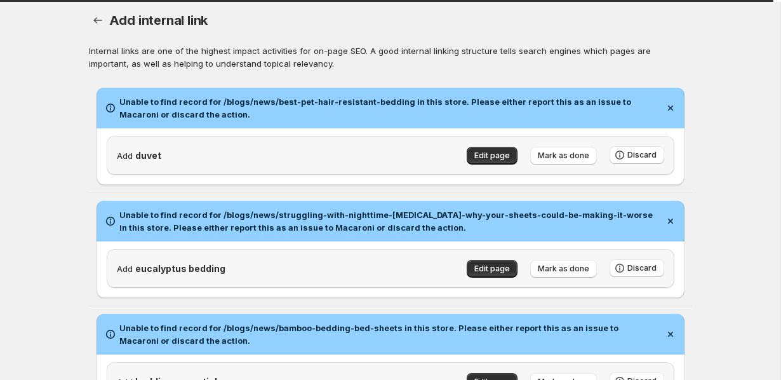
scroll to position [11, 0]
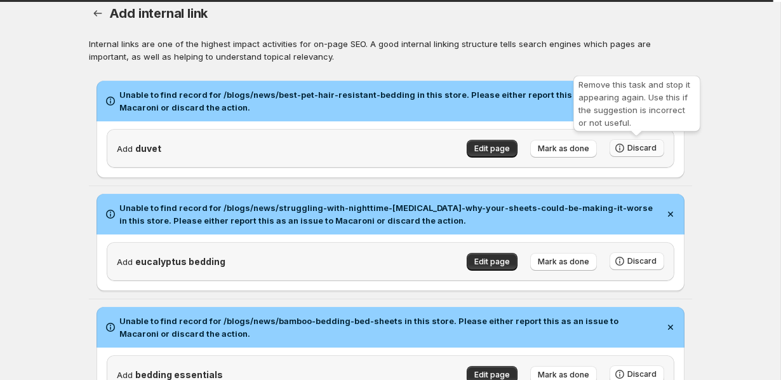
click at [621, 147] on icon "button" at bounding box center [620, 148] width 13 height 13
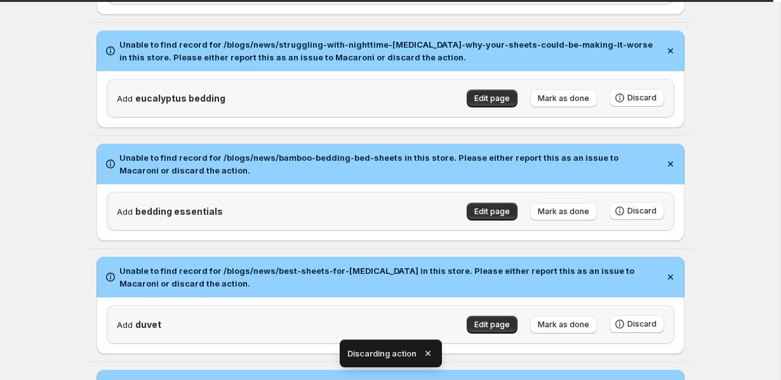
scroll to position [90, 0]
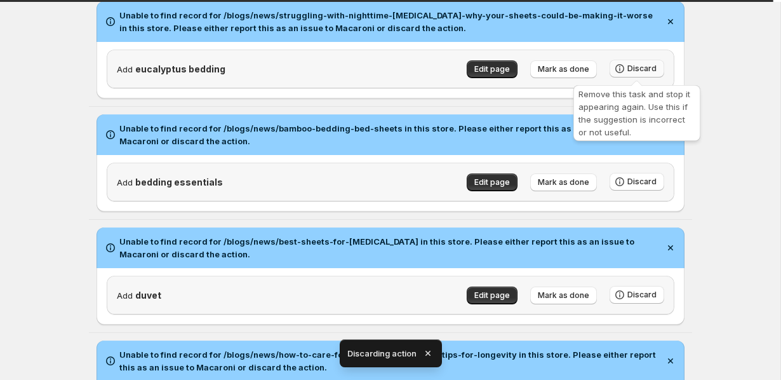
click at [631, 72] on span "Discard" at bounding box center [642, 69] width 29 height 10
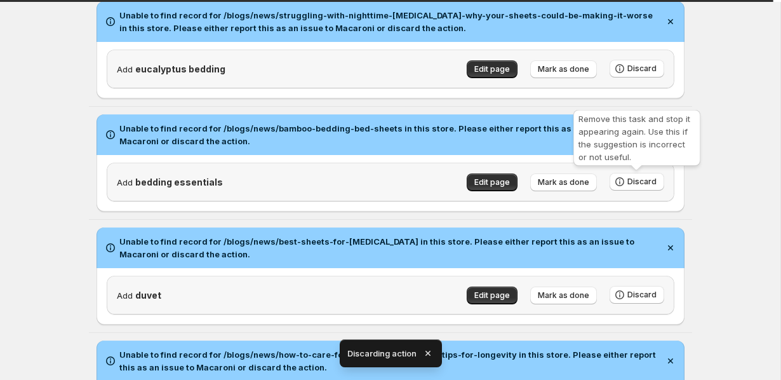
scroll to position [0, 0]
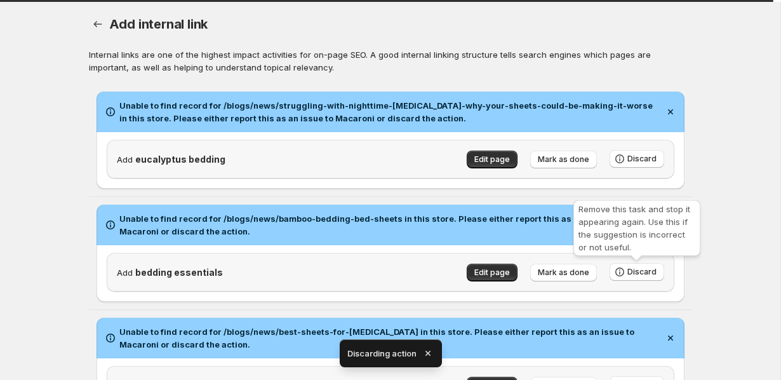
click at [629, 197] on essentials\"\,\"source\"\ "Unable to find record for /blogs/news/bamboo-bedding-bed-sheets in this store. …" at bounding box center [390, 253] width 603 height 112
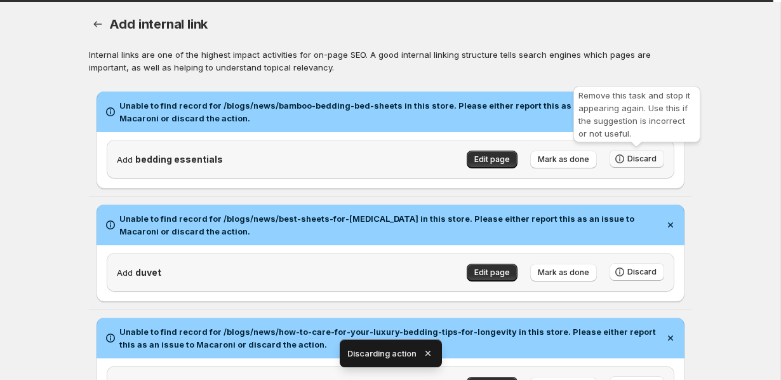
click at [622, 155] on icon "button" at bounding box center [619, 158] width 9 height 9
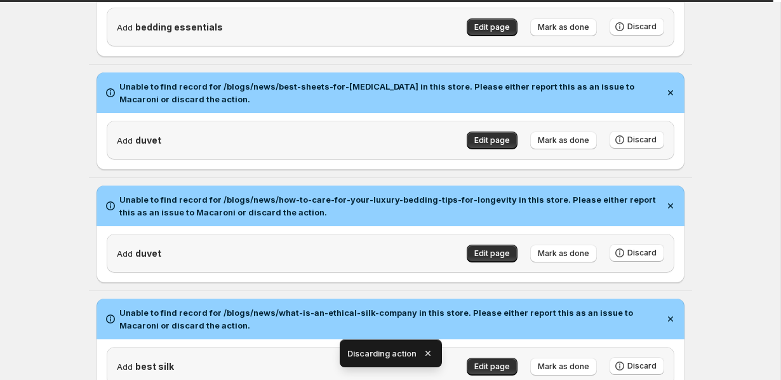
scroll to position [65, 0]
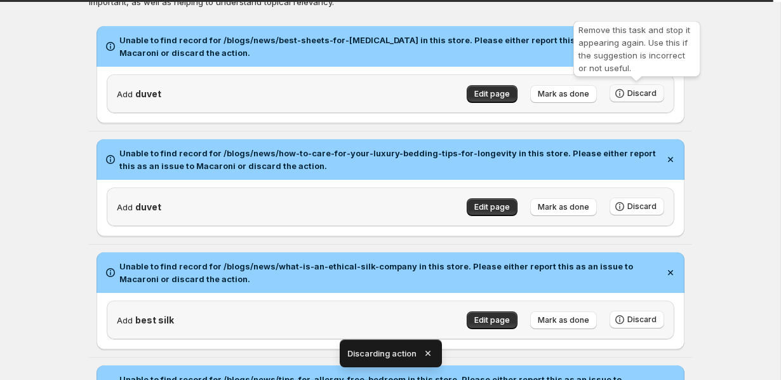
click at [624, 93] on icon "button" at bounding box center [620, 93] width 13 height 13
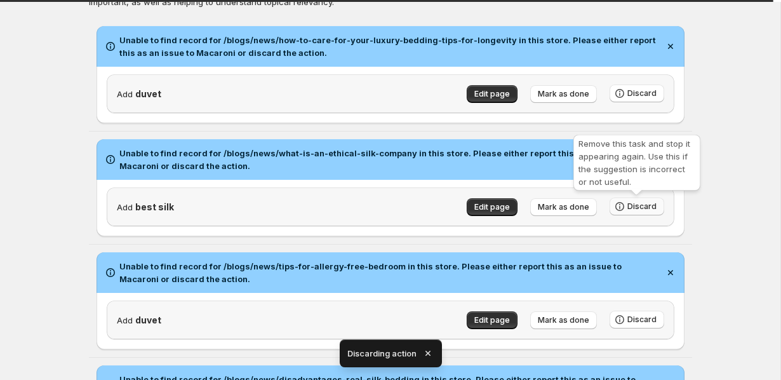
click at [649, 201] on span "Discard" at bounding box center [642, 206] width 29 height 10
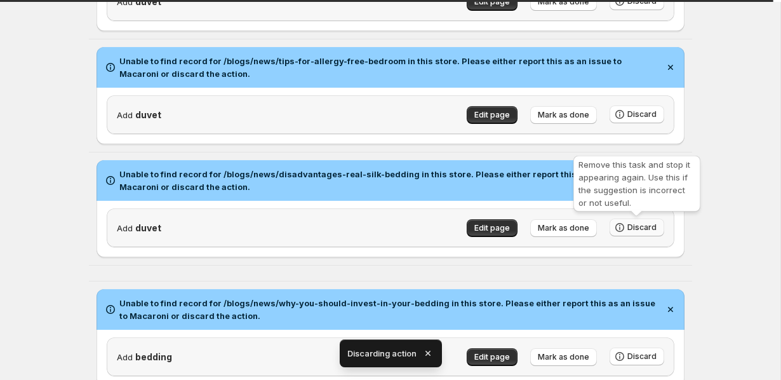
click at [649, 229] on span "Discard" at bounding box center [642, 227] width 29 height 10
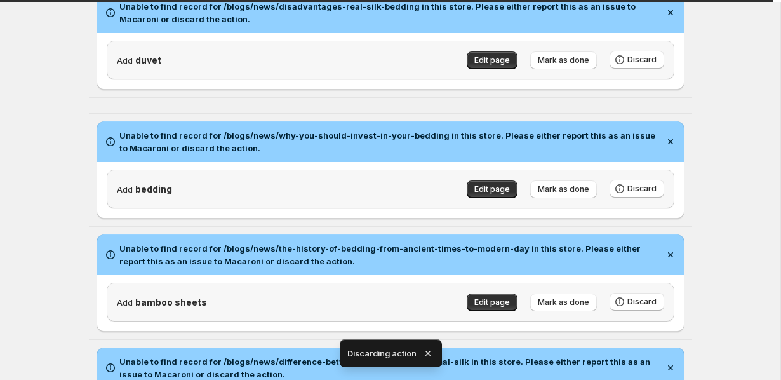
scroll to position [230, 0]
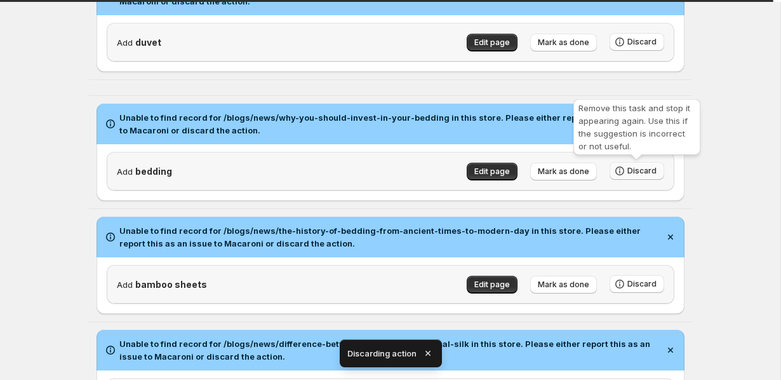
click at [647, 170] on span "Discard" at bounding box center [642, 171] width 29 height 10
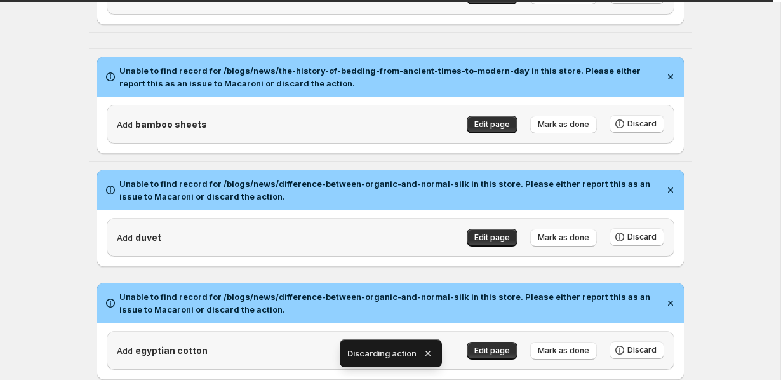
scroll to position [513, 0]
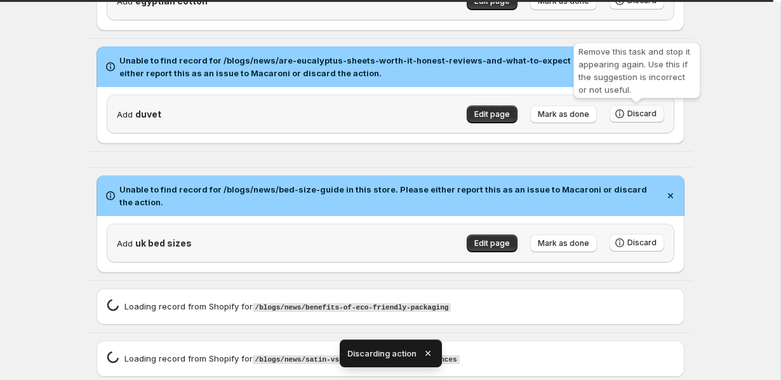
click at [629, 118] on span "Discard" at bounding box center [642, 114] width 29 height 10
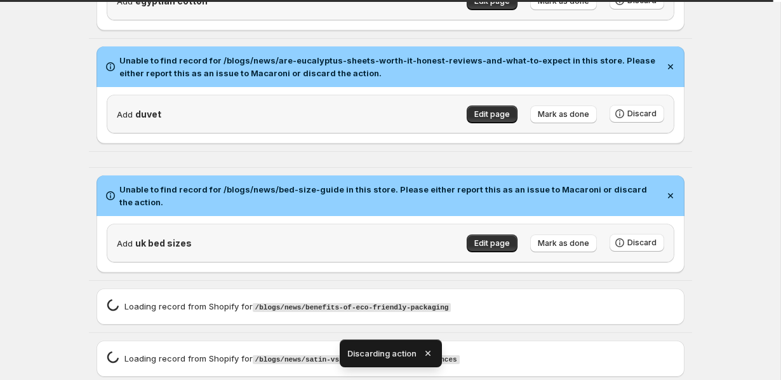
click at [626, 351] on div "Loading record spinner Loading record from Shopify for /blogs/news/satin-vs-sil…" at bounding box center [391, 359] width 568 height 16
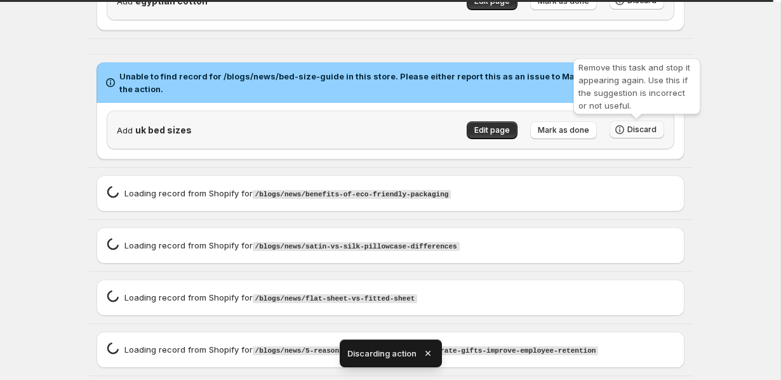
click at [637, 135] on span "Discard" at bounding box center [642, 129] width 29 height 10
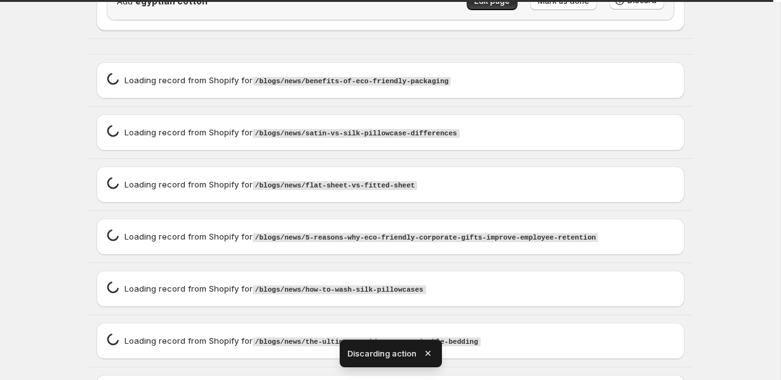
scroll to position [847, 0]
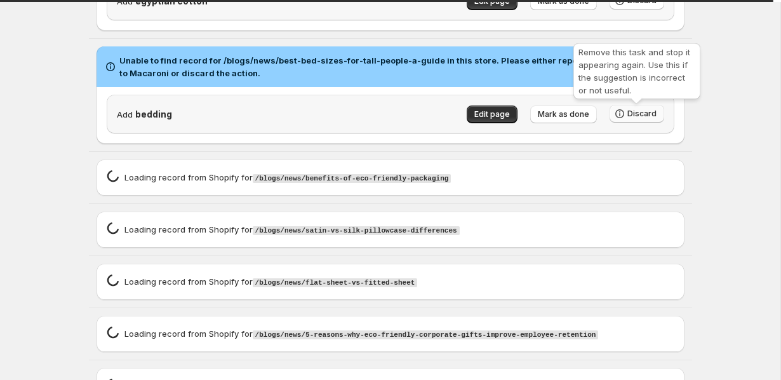
click at [644, 112] on span "Discard" at bounding box center [642, 114] width 29 height 10
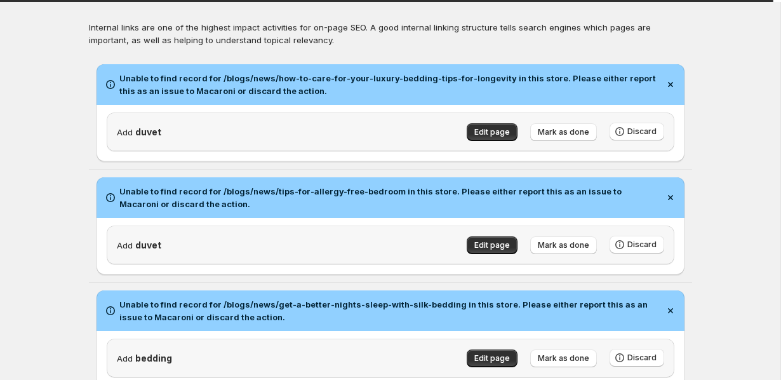
scroll to position [0, 0]
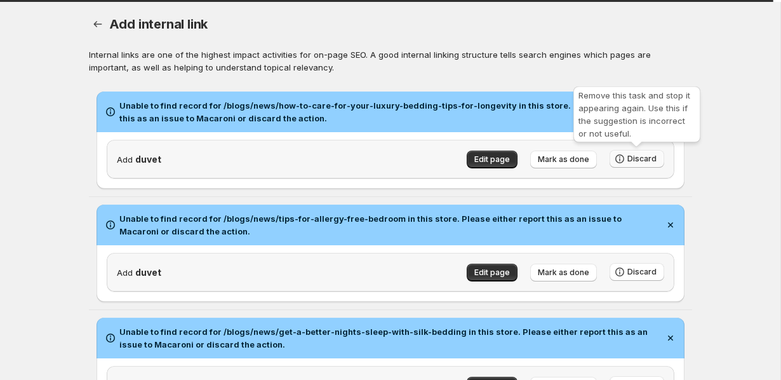
click at [648, 158] on span "Discard" at bounding box center [642, 159] width 29 height 10
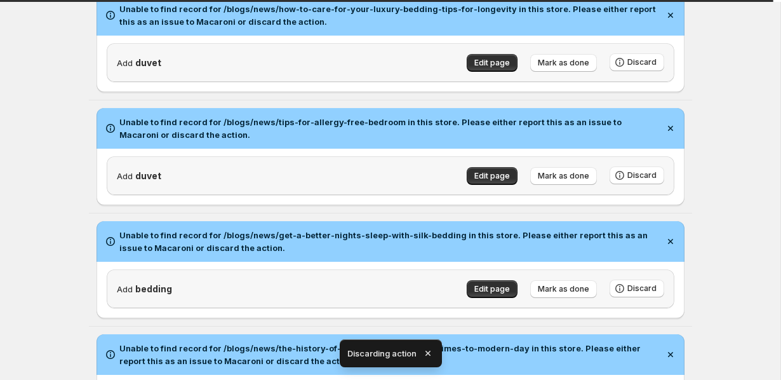
scroll to position [50, 0]
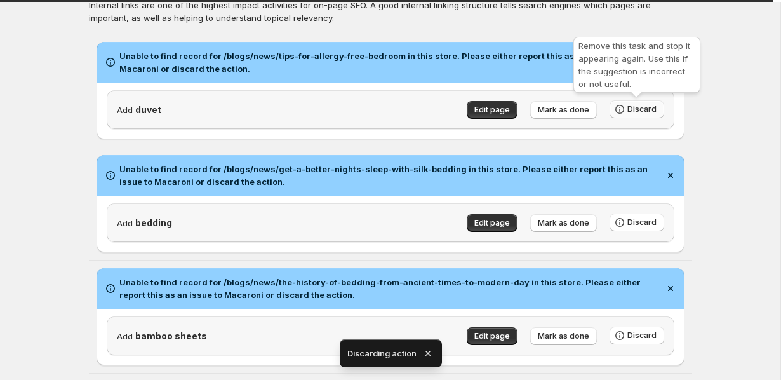
click at [647, 107] on span "Discard" at bounding box center [642, 109] width 29 height 10
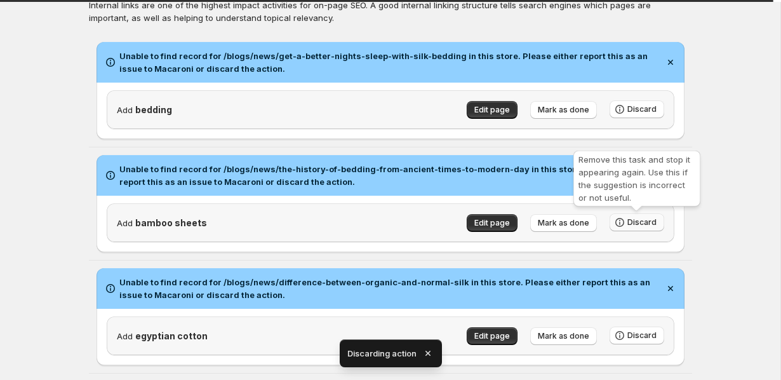
click at [643, 223] on span "Discard" at bounding box center [642, 222] width 29 height 10
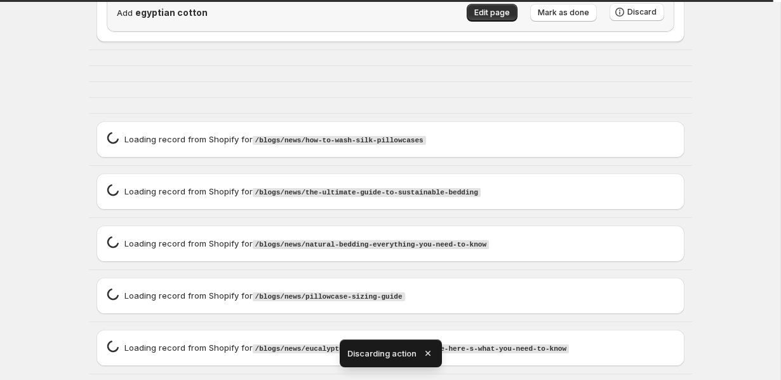
scroll to position [147, 0]
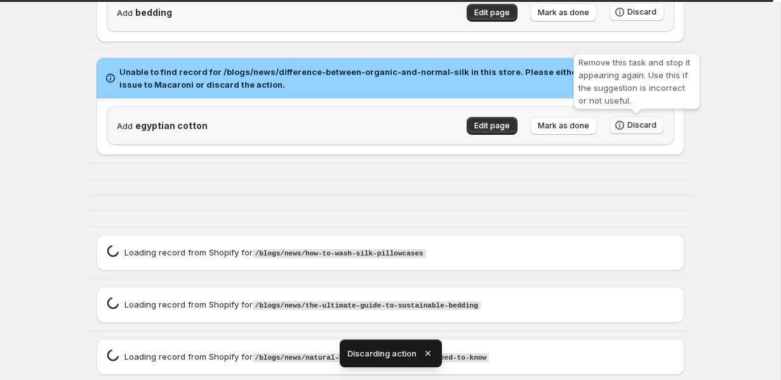
click at [648, 125] on span "Discard" at bounding box center [642, 125] width 29 height 10
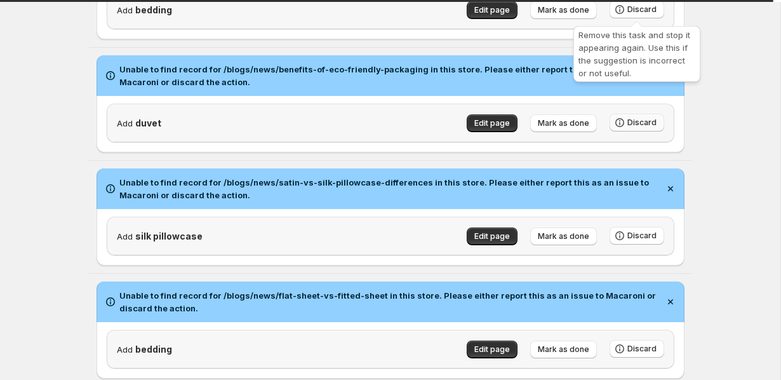
scroll to position [190, 0]
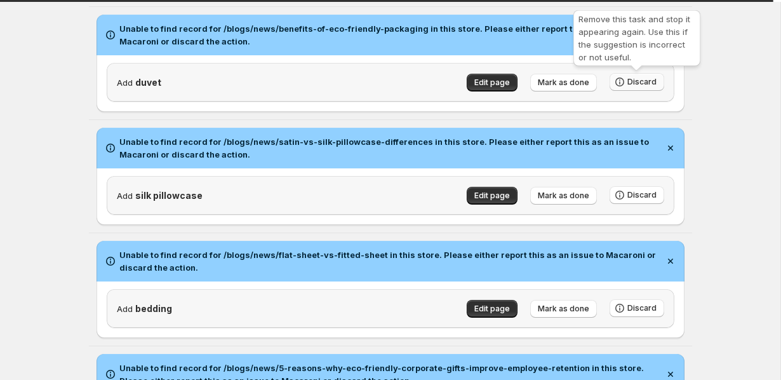
click at [643, 77] on button "Discard" at bounding box center [637, 82] width 55 height 18
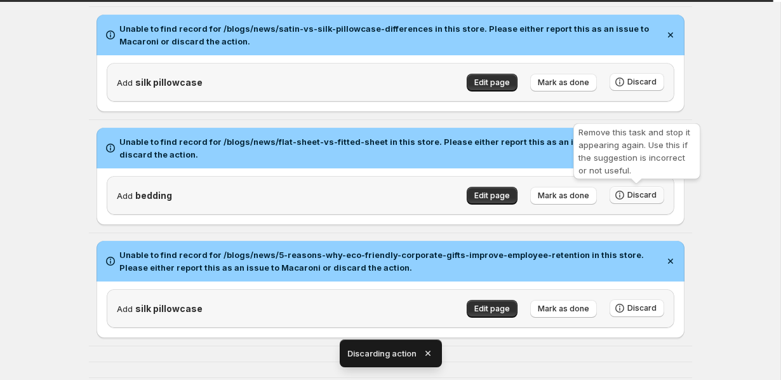
click at [628, 198] on span "Discard" at bounding box center [642, 195] width 29 height 10
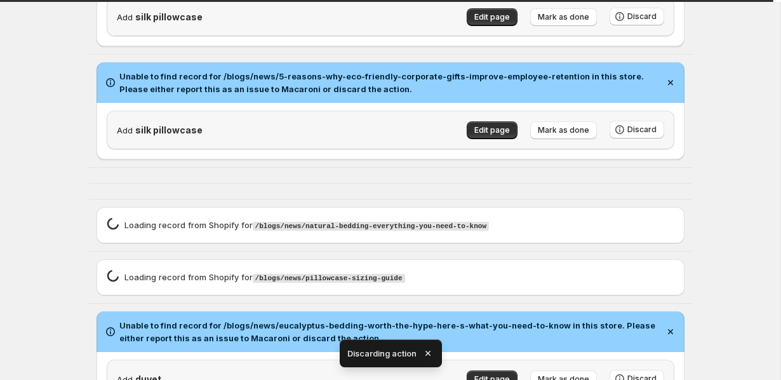
scroll to position [275, 0]
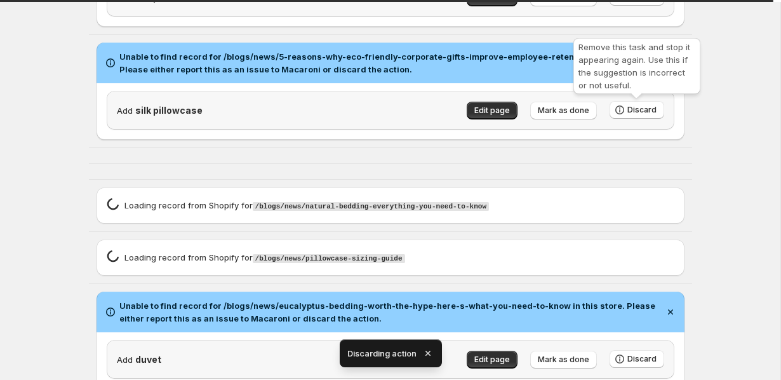
click at [638, 98] on div "Remove this task and stop it appearing again. Use this if the suggestion is inc…" at bounding box center [637, 69] width 132 height 66
click at [638, 106] on span "Discard" at bounding box center [642, 110] width 29 height 10
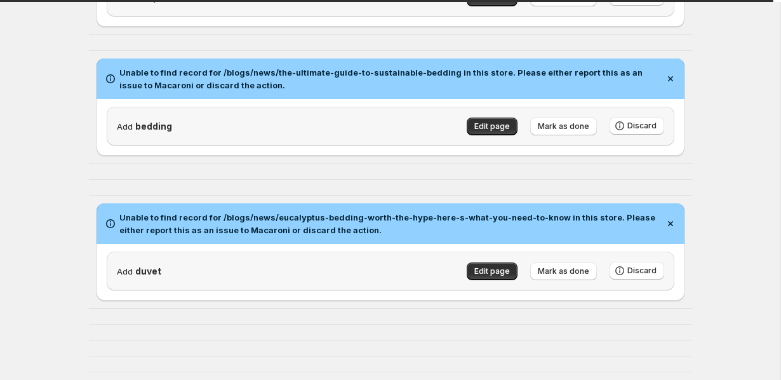
scroll to position [0, 0]
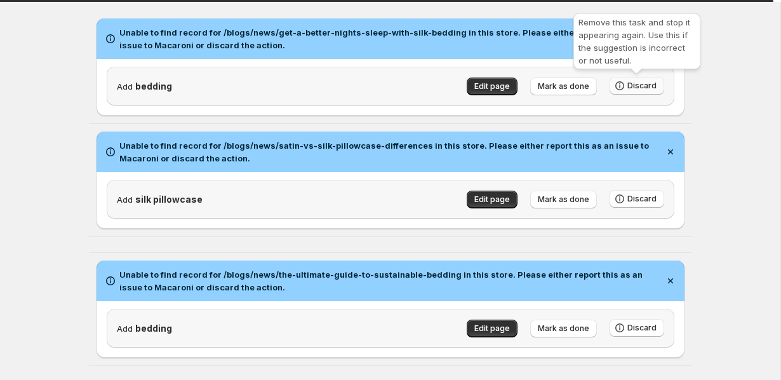
click at [638, 84] on span "Discard" at bounding box center [642, 86] width 29 height 10
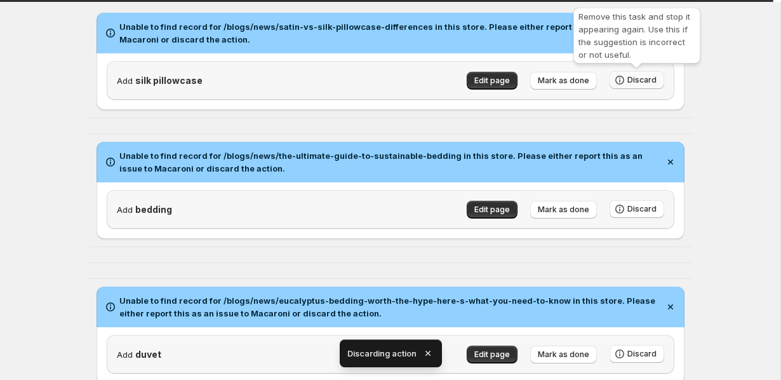
click at [654, 80] on span "Discard" at bounding box center [642, 80] width 29 height 10
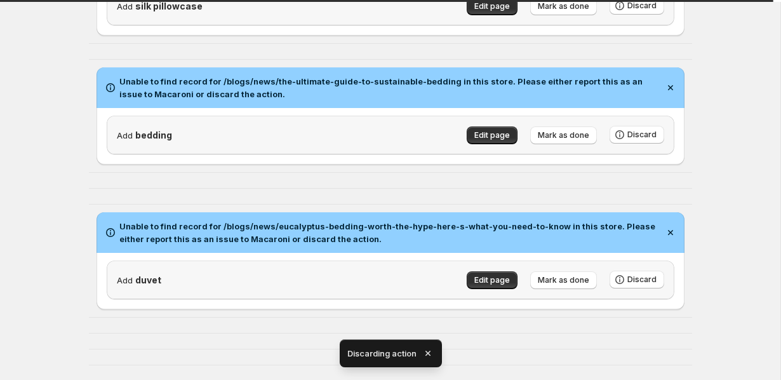
scroll to position [73, 0]
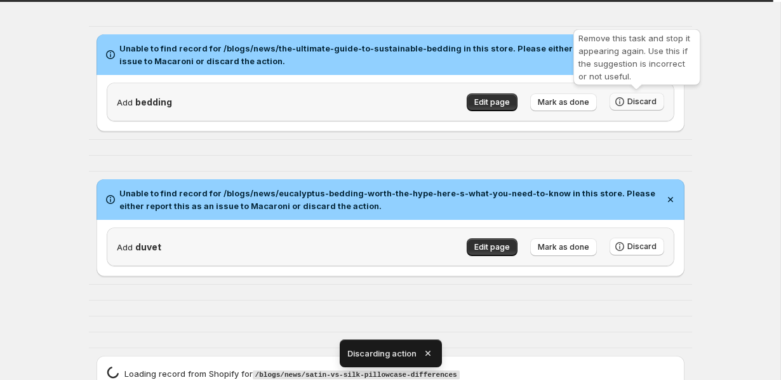
click at [643, 104] on span "Discard" at bounding box center [642, 102] width 29 height 10
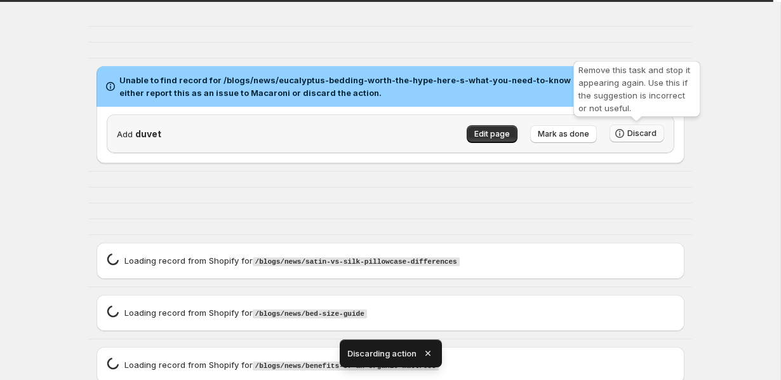
click at [631, 133] on span "Discard" at bounding box center [642, 133] width 29 height 10
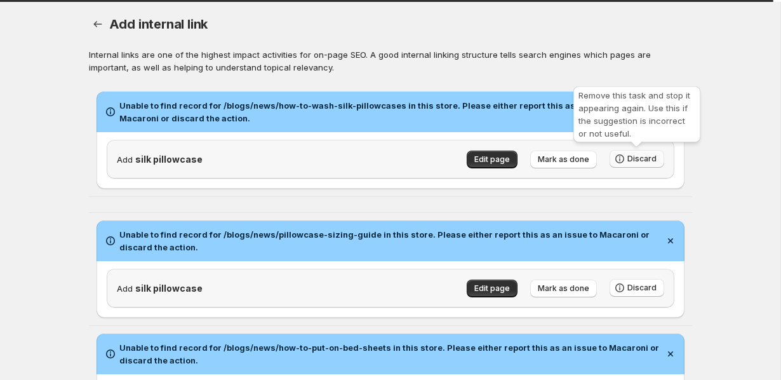
click at [642, 156] on span "Discard" at bounding box center [642, 159] width 29 height 10
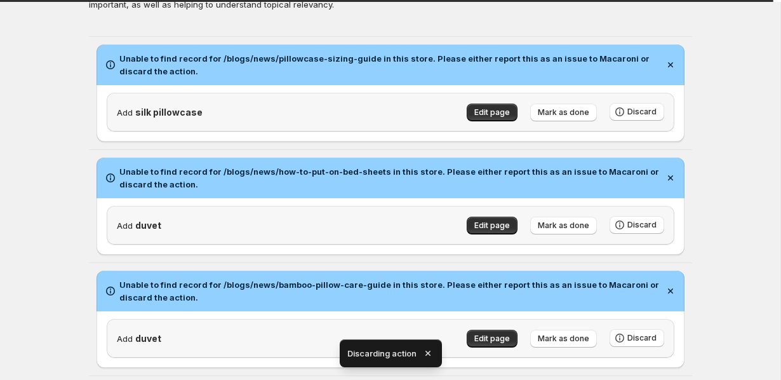
scroll to position [42, 0]
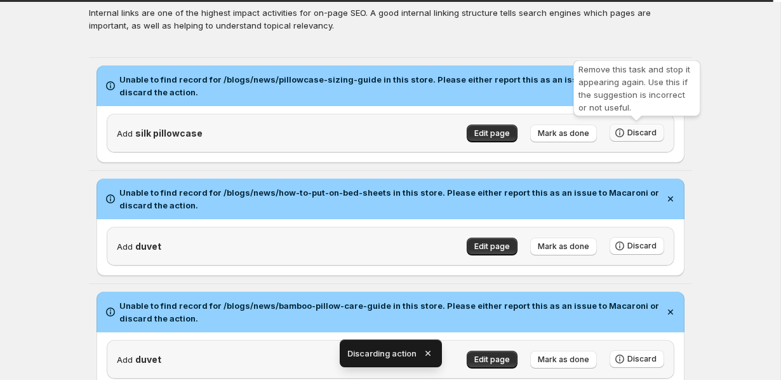
click at [654, 134] on span "Discard" at bounding box center [642, 133] width 29 height 10
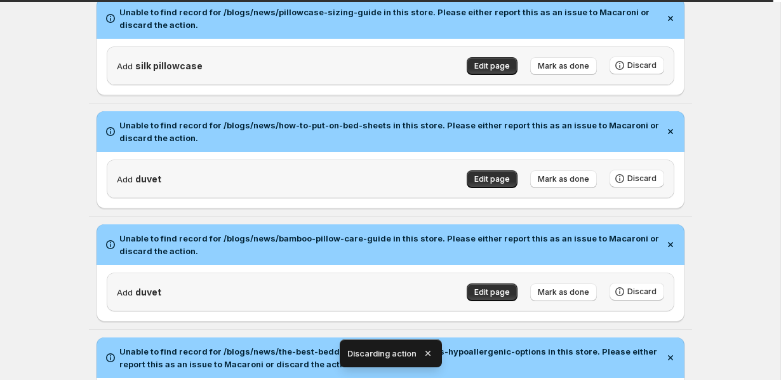
scroll to position [20, 0]
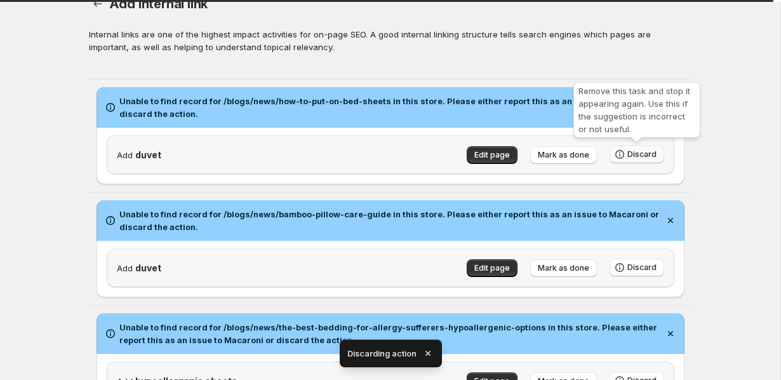
click at [651, 154] on span "Discard" at bounding box center [642, 154] width 29 height 10
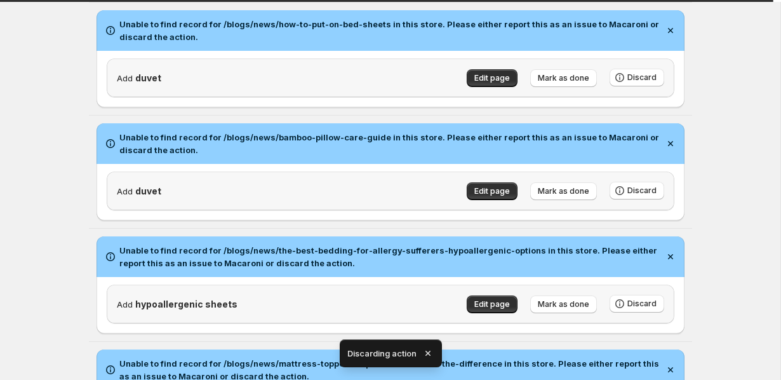
scroll to position [29, 0]
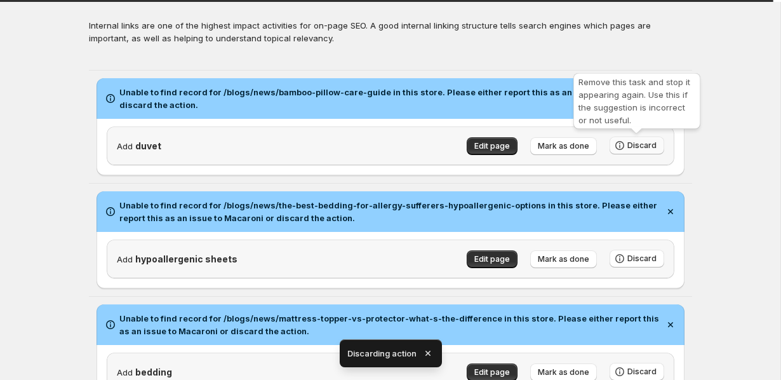
click at [638, 145] on span "Discard" at bounding box center [642, 145] width 29 height 10
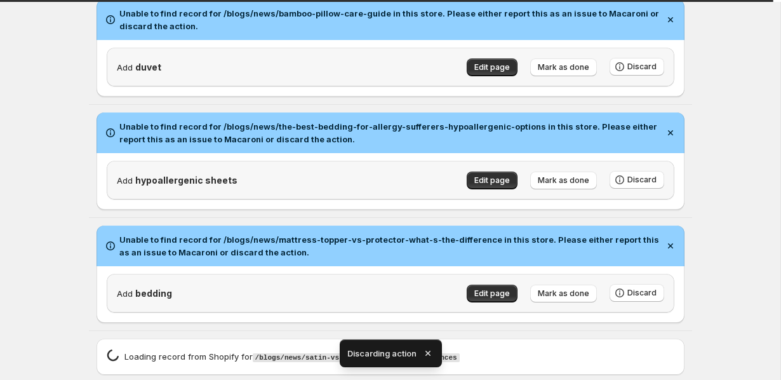
scroll to position [65, 0]
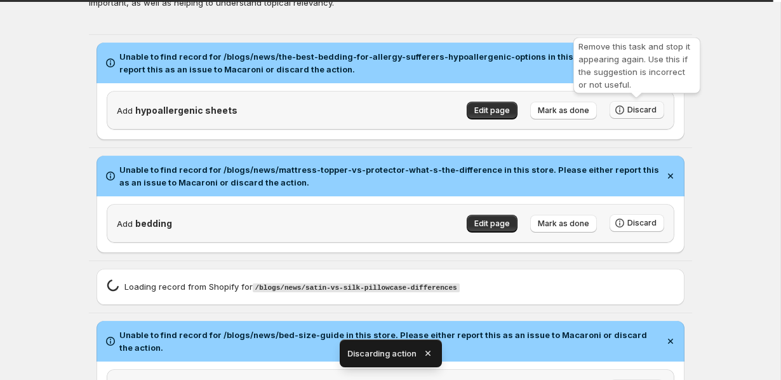
click at [649, 112] on span "Discard" at bounding box center [642, 110] width 29 height 10
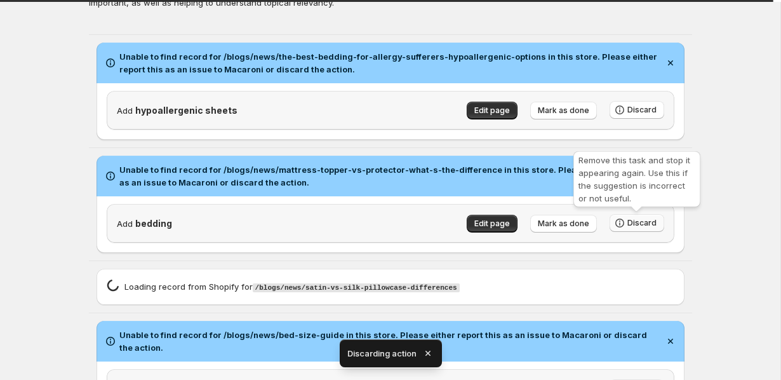
click at [647, 219] on span "Discard" at bounding box center [642, 223] width 29 height 10
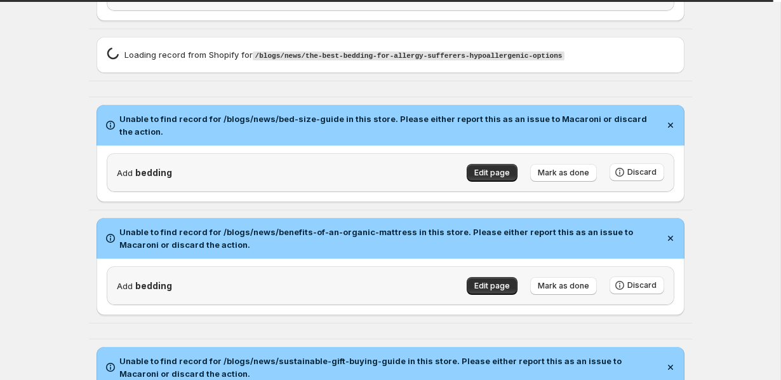
scroll to position [0, 0]
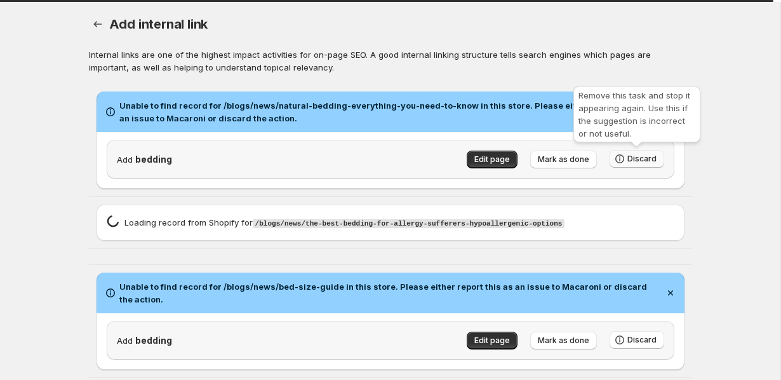
click at [626, 156] on icon "button" at bounding box center [620, 158] width 13 height 13
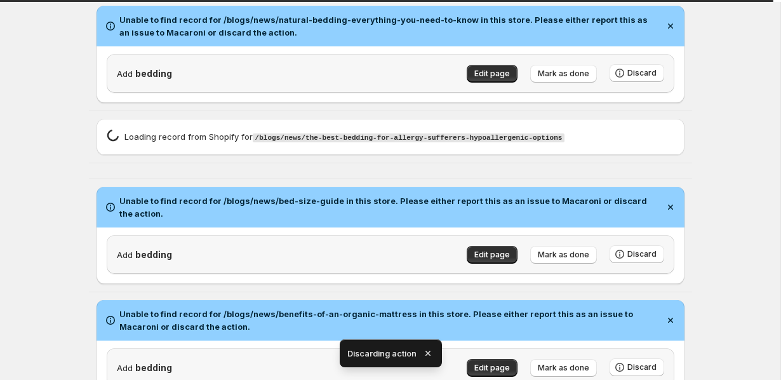
scroll to position [77, 0]
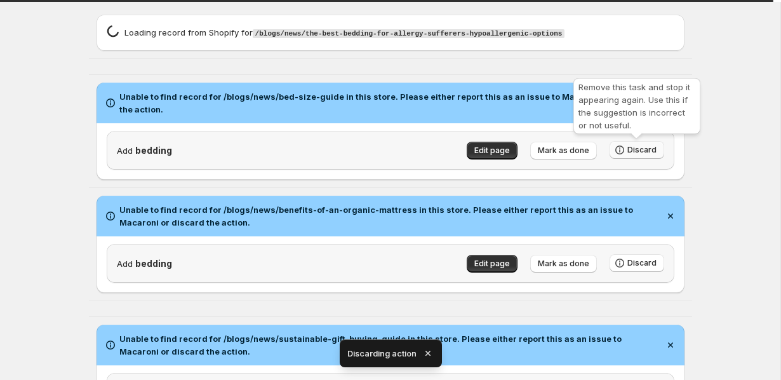
click at [654, 145] on span "Discard" at bounding box center [642, 150] width 29 height 10
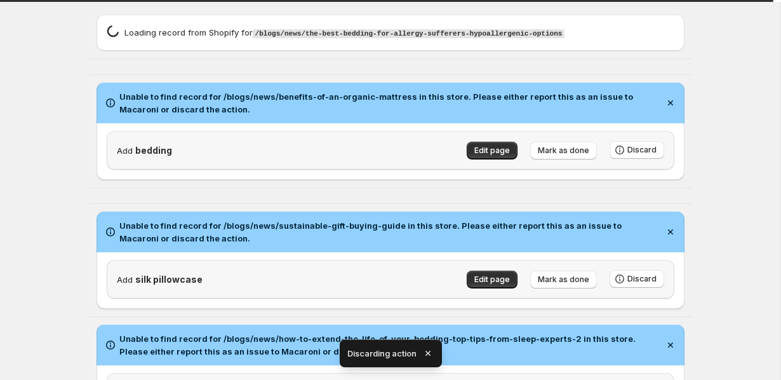
click at [649, 257] on div "Add silk pillowcase Edit page [PERSON_NAME] as done Discard" at bounding box center [391, 280] width 588 height 57
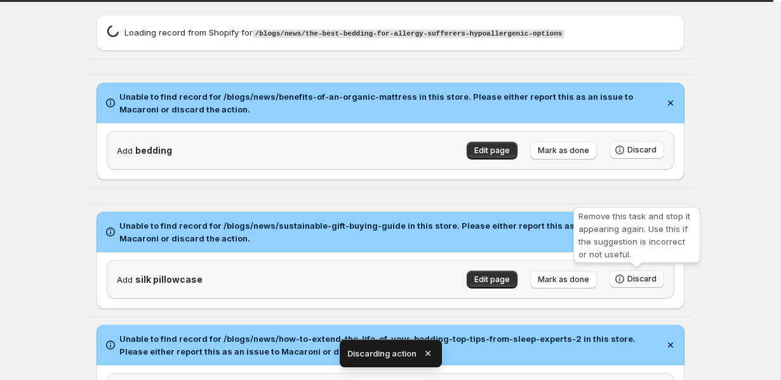
click at [643, 275] on span "Discard" at bounding box center [642, 279] width 29 height 10
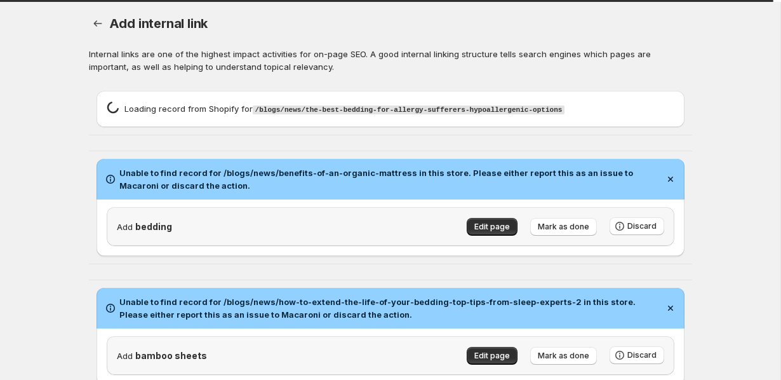
scroll to position [0, 0]
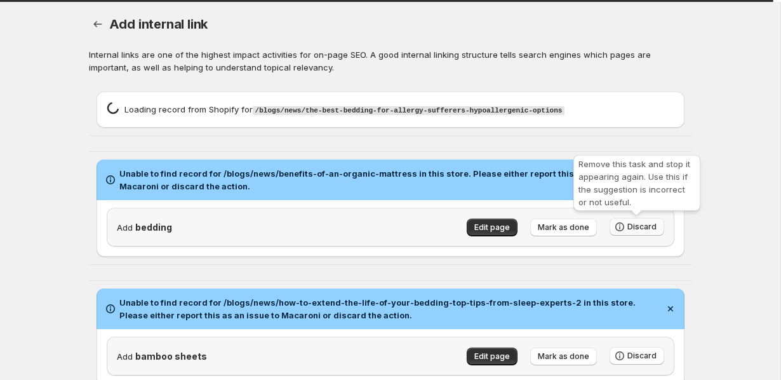
click at [628, 229] on span "Discard" at bounding box center [642, 227] width 29 height 10
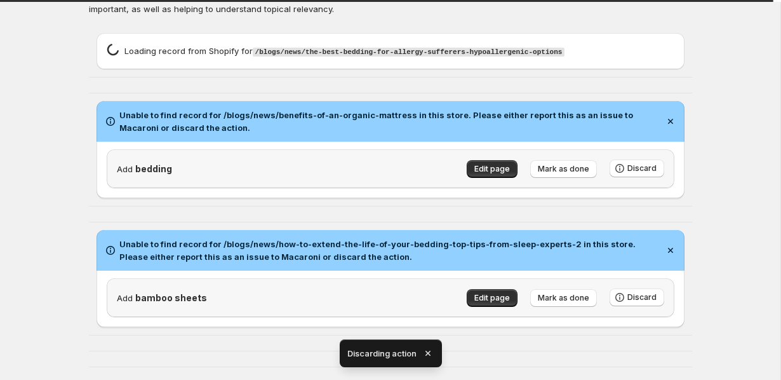
scroll to position [121, 0]
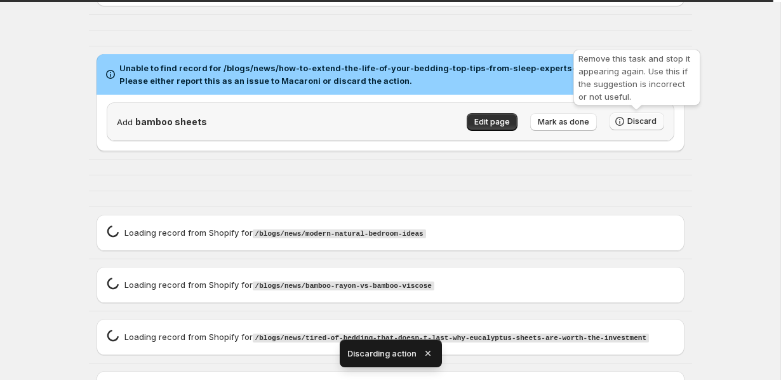
click at [650, 120] on span "Discard" at bounding box center [642, 121] width 29 height 10
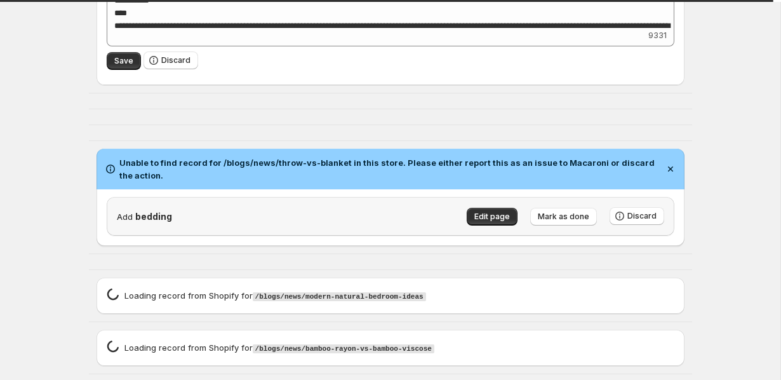
scroll to position [375, 0]
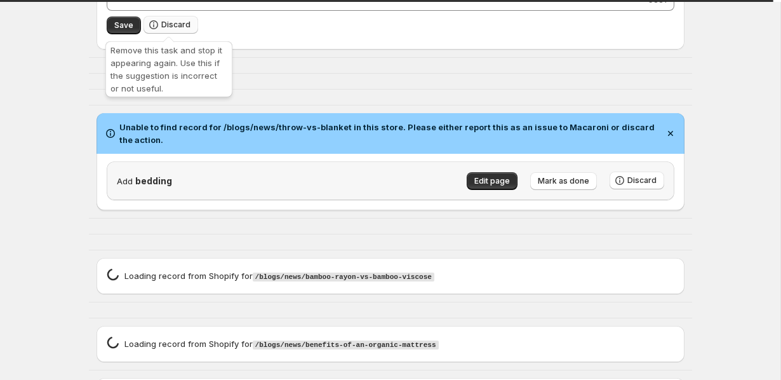
click at [180, 24] on span "Discard" at bounding box center [175, 25] width 29 height 10
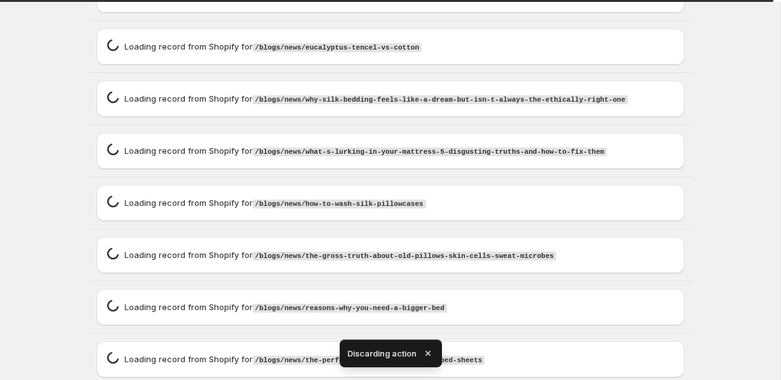
scroll to position [26, 0]
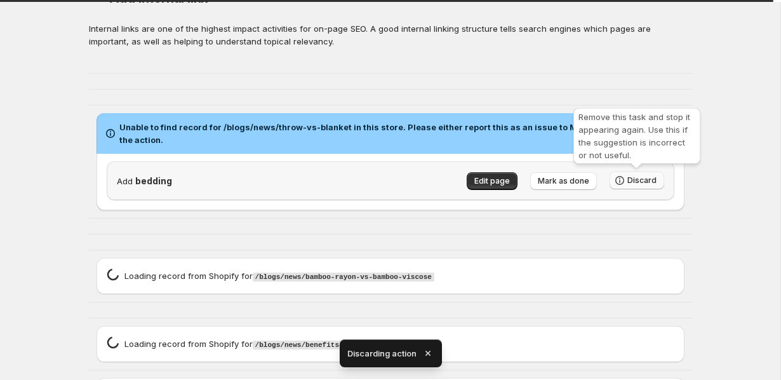
click at [650, 178] on span "Discard" at bounding box center [642, 180] width 29 height 10
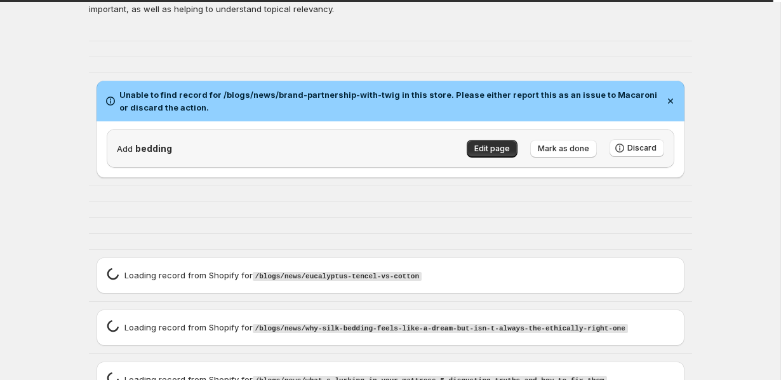
scroll to position [76, 0]
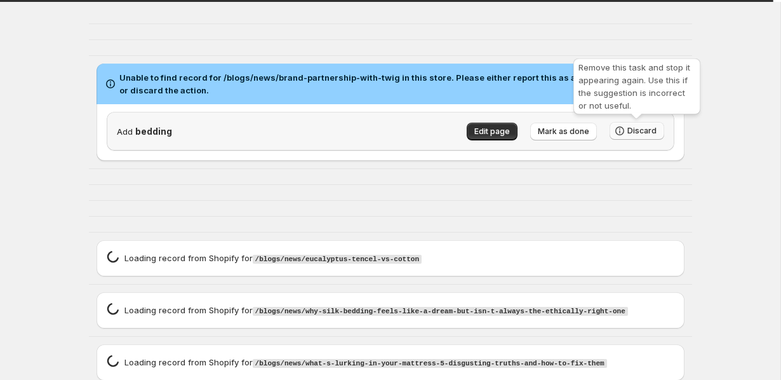
click at [662, 135] on button "Discard" at bounding box center [637, 131] width 55 height 18
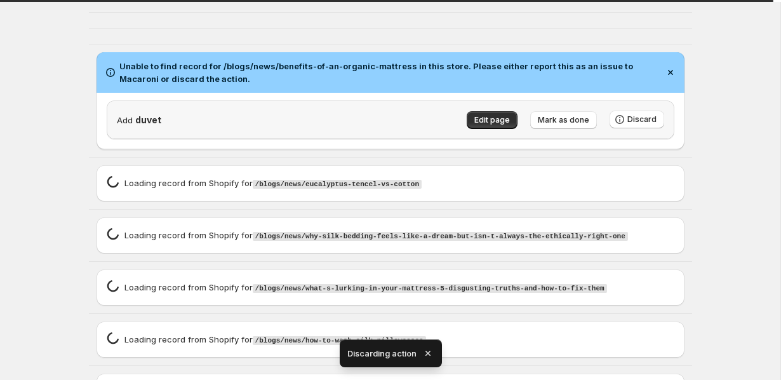
scroll to position [151, 0]
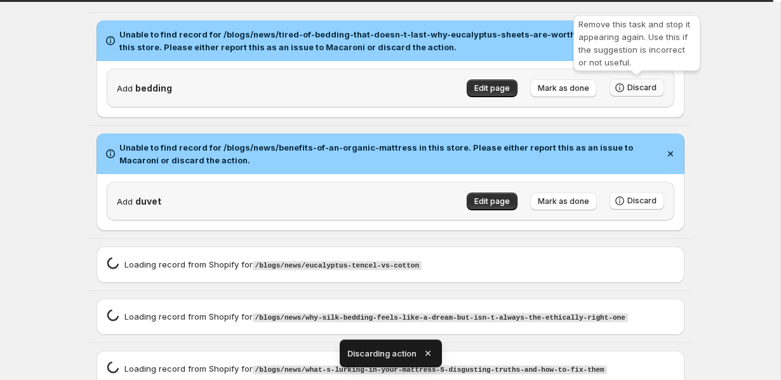
click at [650, 95] on button "Discard" at bounding box center [637, 88] width 55 height 18
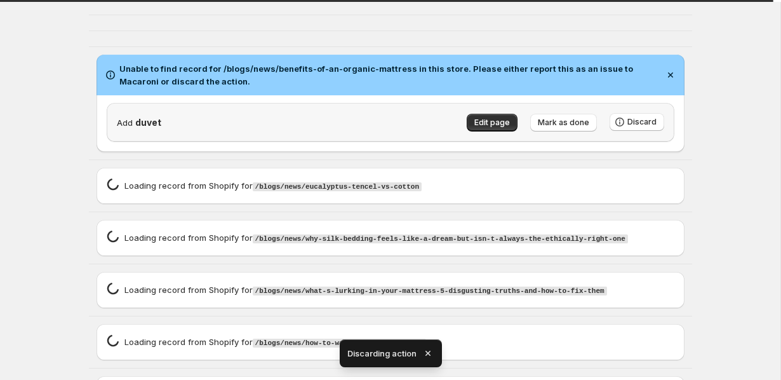
scroll to position [145, 0]
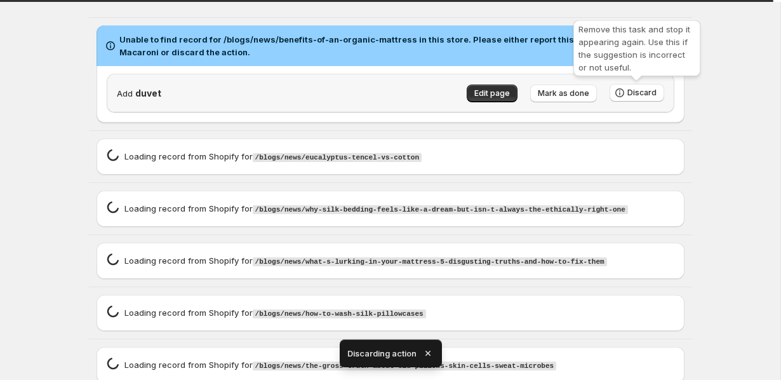
click at [640, 83] on div "Remove this task and stop it appearing again. Use this if the suggestion is inc…" at bounding box center [637, 51] width 132 height 66
click at [640, 92] on span "Discard" at bounding box center [642, 93] width 29 height 10
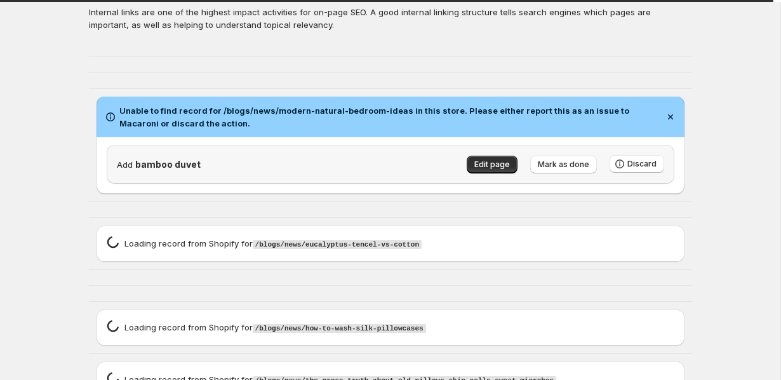
scroll to position [104, 0]
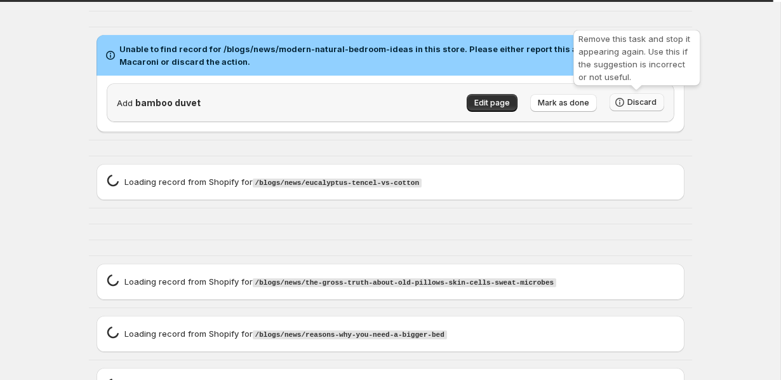
click at [645, 105] on span "Discard" at bounding box center [642, 102] width 29 height 10
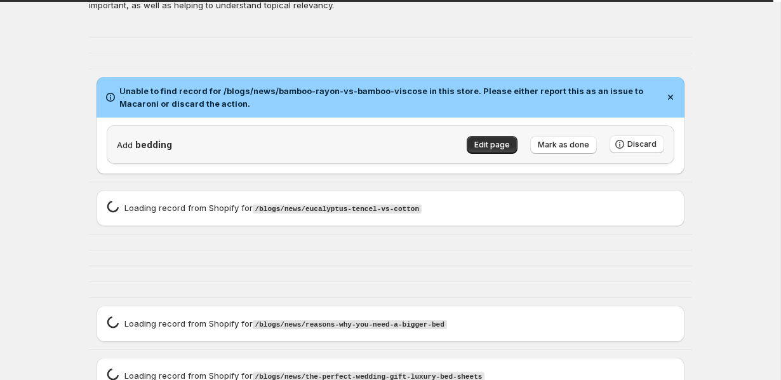
scroll to position [95, 0]
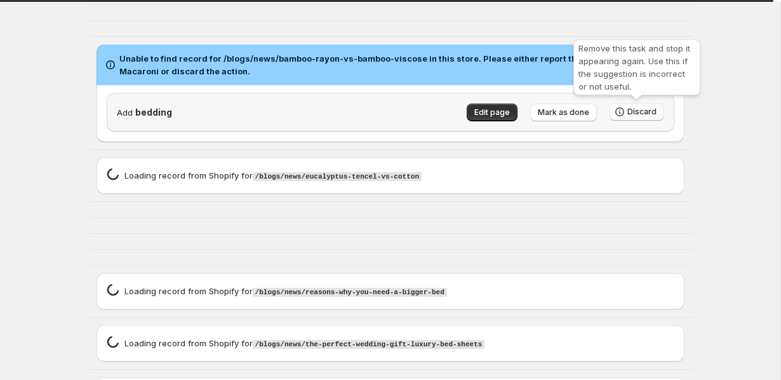
click at [648, 114] on span "Discard" at bounding box center [642, 112] width 29 height 10
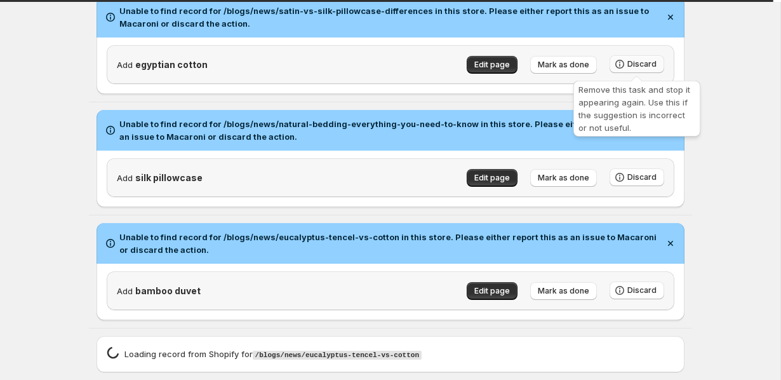
click at [652, 62] on span "Discard" at bounding box center [642, 64] width 29 height 10
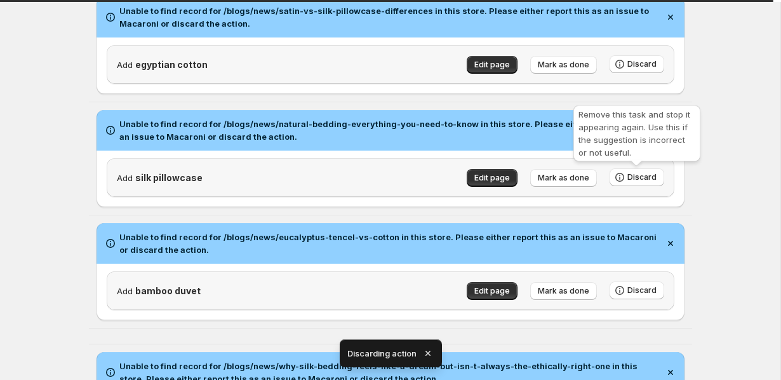
scroll to position [0, 0]
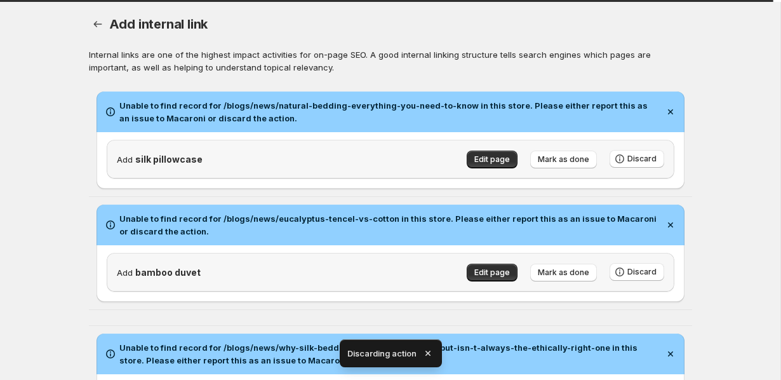
click at [647, 180] on div "Add silk pillowcase Edit page [PERSON_NAME] as done Discard" at bounding box center [391, 160] width 588 height 57
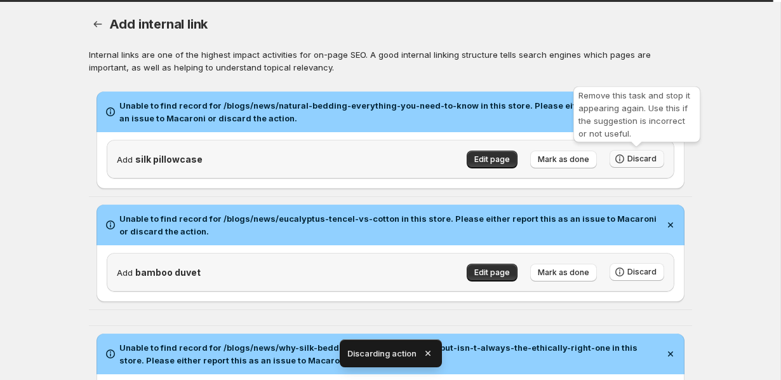
click at [647, 165] on button "Discard" at bounding box center [637, 159] width 55 height 18
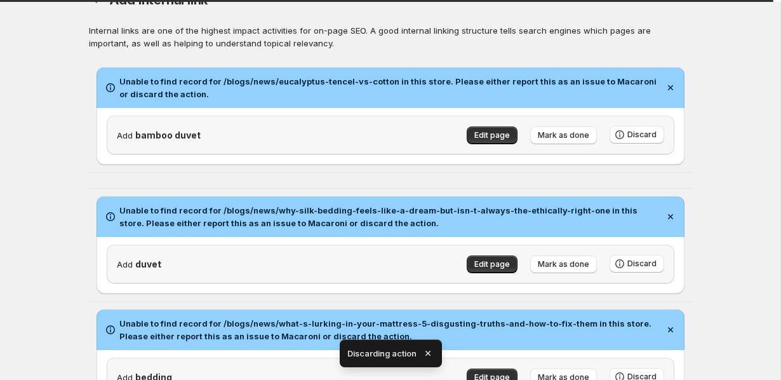
scroll to position [60, 0]
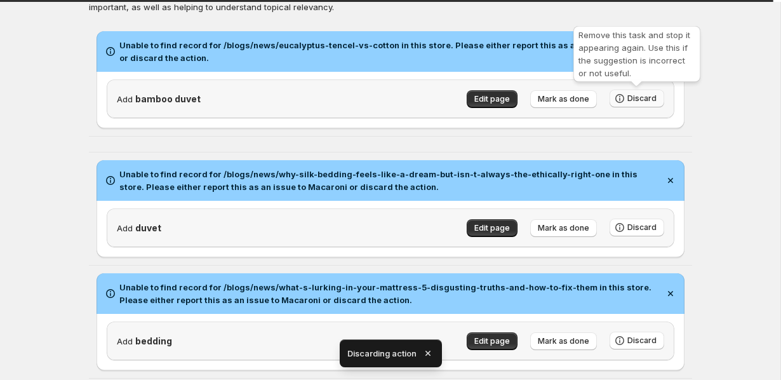
click at [635, 100] on span "Discard" at bounding box center [642, 98] width 29 height 10
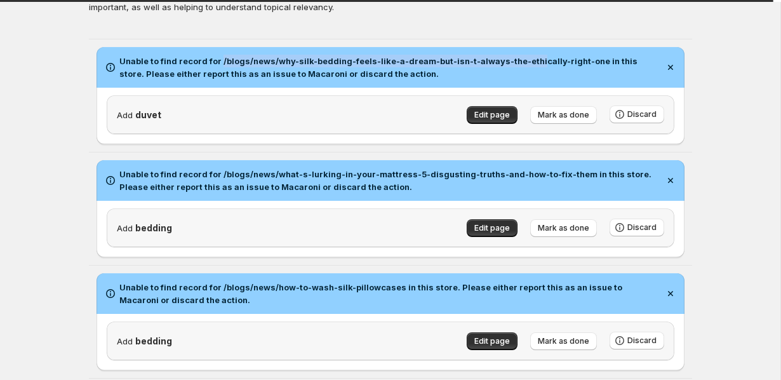
drag, startPoint x: 219, startPoint y: 58, endPoint x: 523, endPoint y: 59, distance: 304.3
click at [528, 61] on h2 "Unable to find record for /blogs/news/why-silk-bedding-feels-like-a-dream-but-i…" at bounding box center [389, 67] width 540 height 25
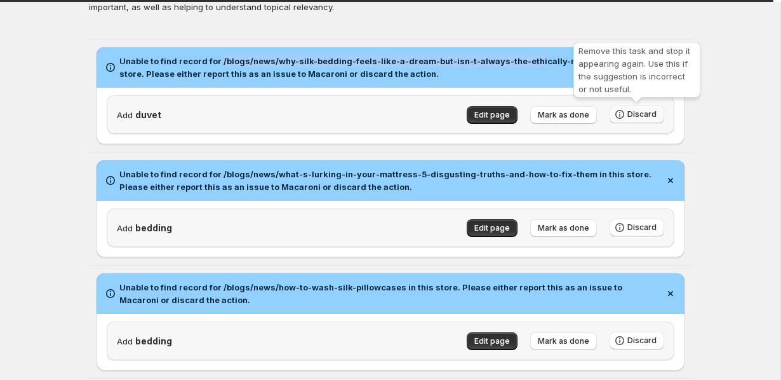
click at [633, 113] on span "Discard" at bounding box center [642, 114] width 29 height 10
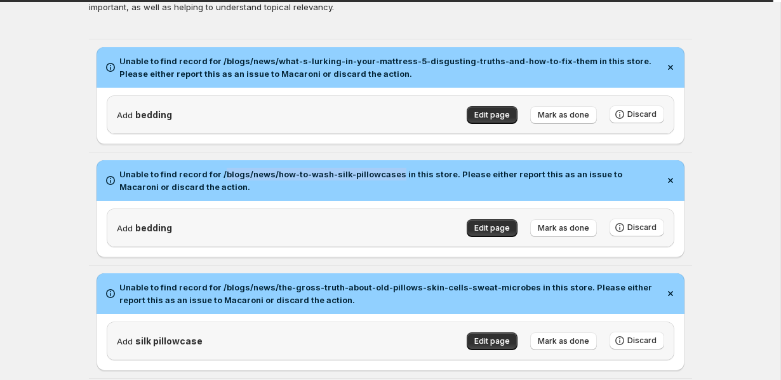
drag, startPoint x: 220, startPoint y: 172, endPoint x: 392, endPoint y: 178, distance: 171.6
click at [393, 178] on h2 "Unable to find record for /blogs/news/how-to-wash-silk-pillowcases in this stor…" at bounding box center [389, 180] width 540 height 25
copy h2 "blogs/news/how-to-wash-silk-pillowcases"
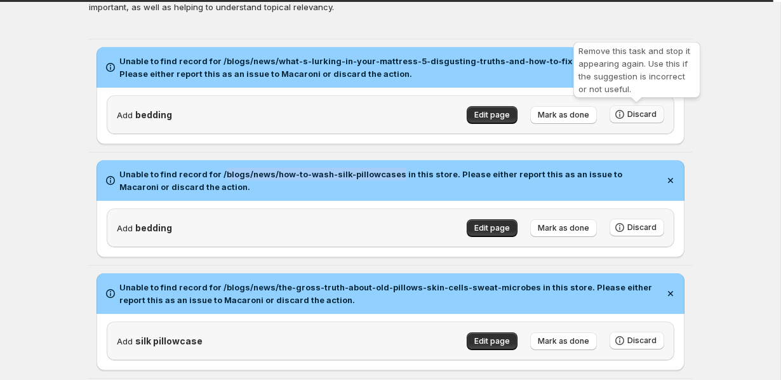
click at [621, 112] on icon "button" at bounding box center [620, 114] width 13 height 13
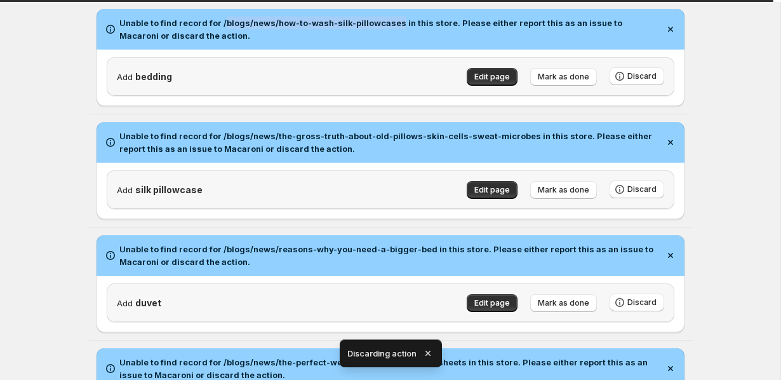
scroll to position [161, 0]
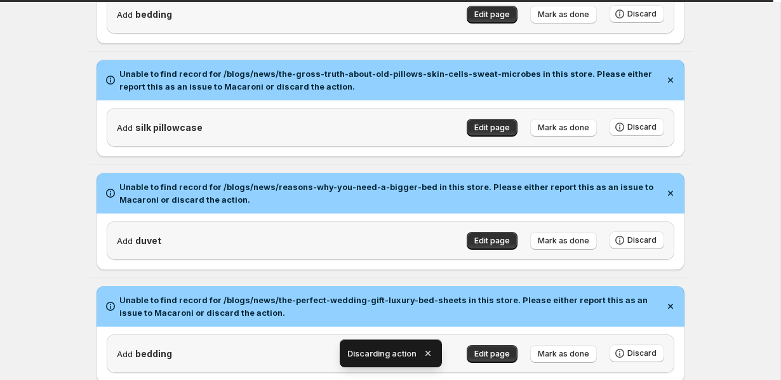
click at [621, 111] on div "Edit page [PERSON_NAME] as done Discard" at bounding box center [559, 120] width 210 height 31
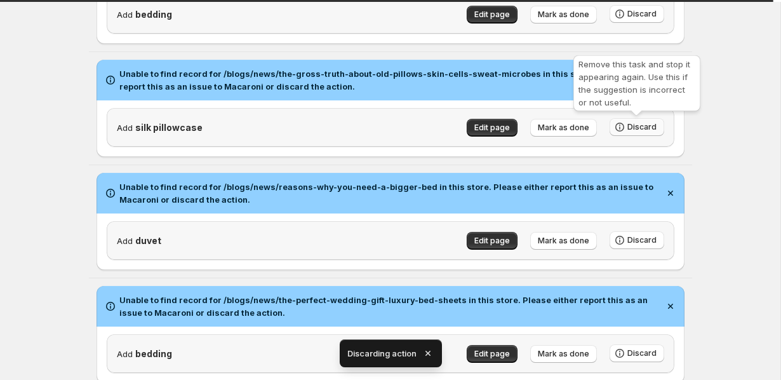
click at [624, 127] on icon "button" at bounding box center [619, 127] width 9 height 9
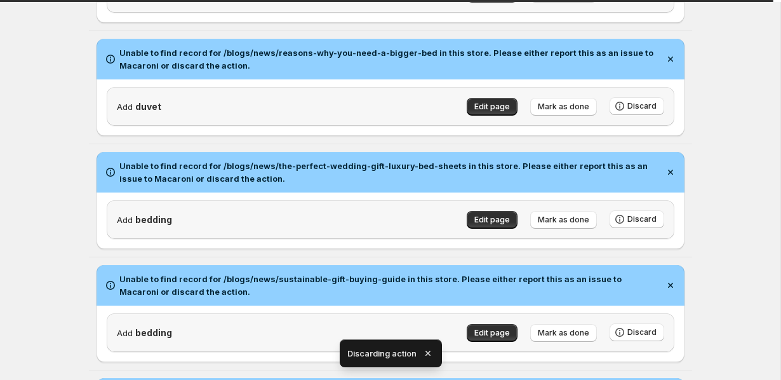
scroll to position [182, 0]
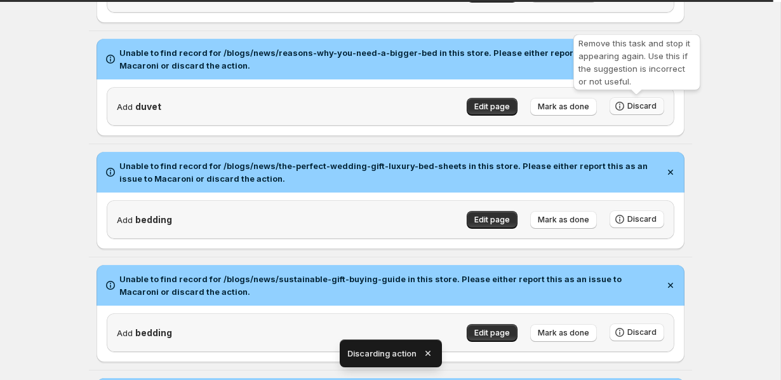
click at [629, 107] on span "Discard" at bounding box center [642, 106] width 29 height 10
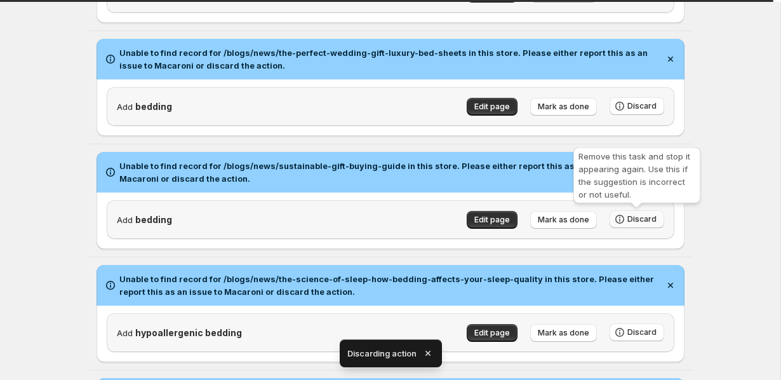
click at [640, 212] on button "Discard" at bounding box center [637, 219] width 55 height 18
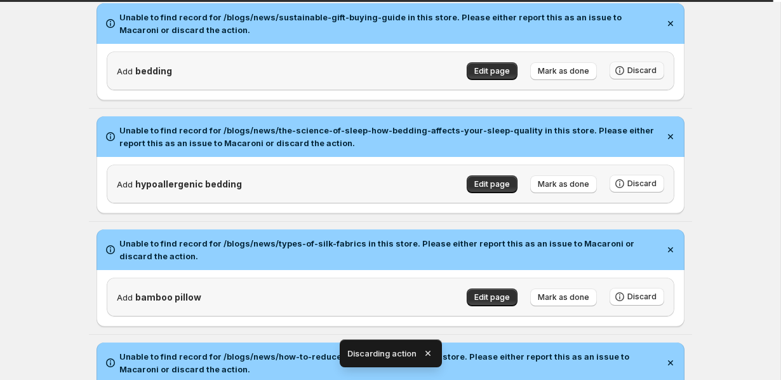
scroll to position [234, 0]
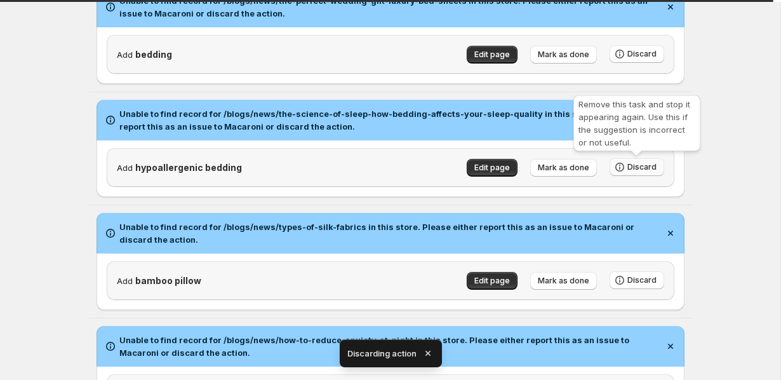
click at [632, 168] on span "Discard" at bounding box center [642, 167] width 29 height 10
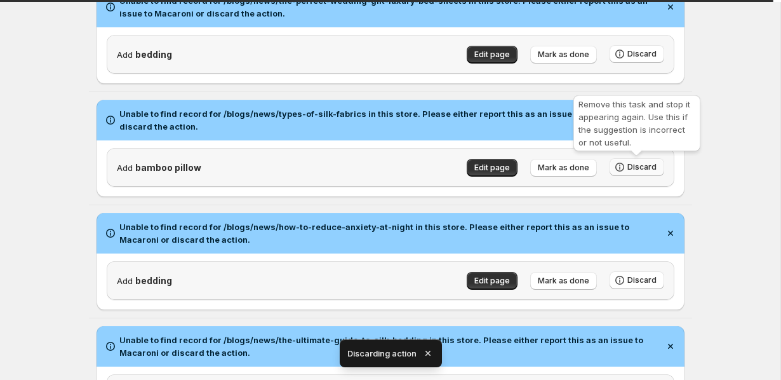
click at [641, 162] on button "Discard" at bounding box center [637, 167] width 55 height 18
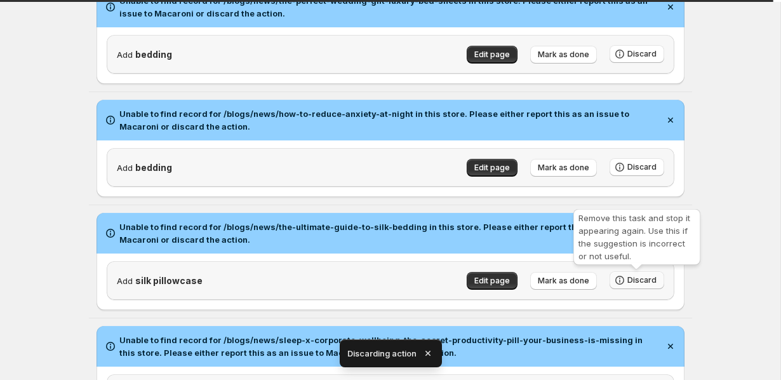
click at [637, 278] on span "Discard" at bounding box center [642, 280] width 29 height 10
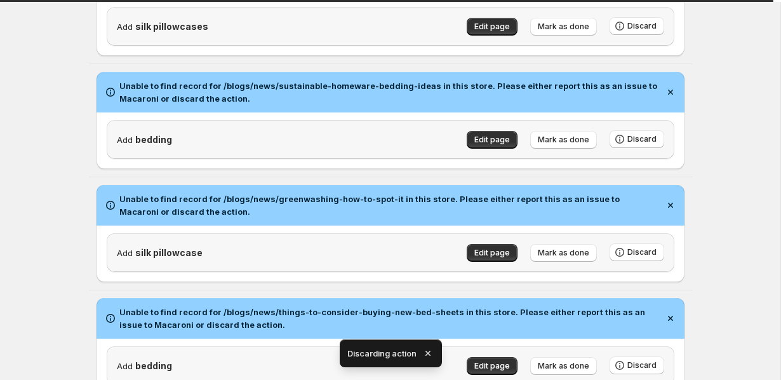
scroll to position [513, 0]
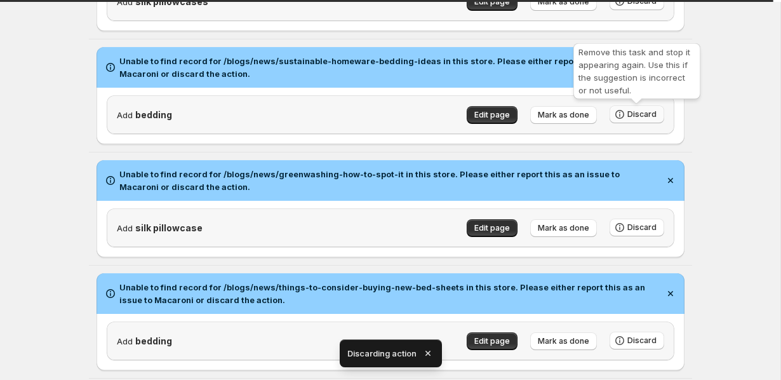
click at [637, 122] on button "Discard" at bounding box center [637, 114] width 55 height 18
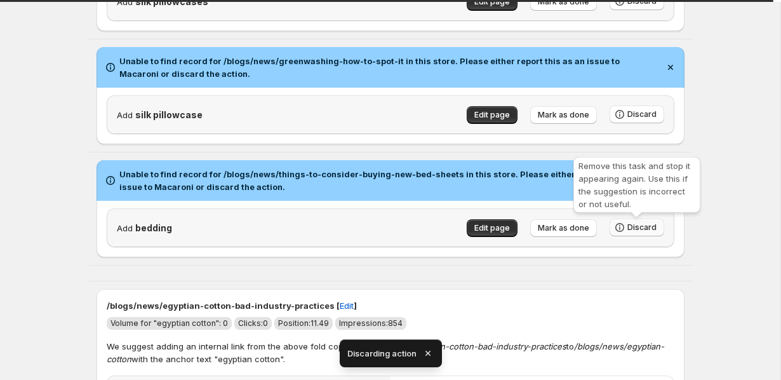
click at [637, 232] on span "Discard" at bounding box center [642, 227] width 29 height 10
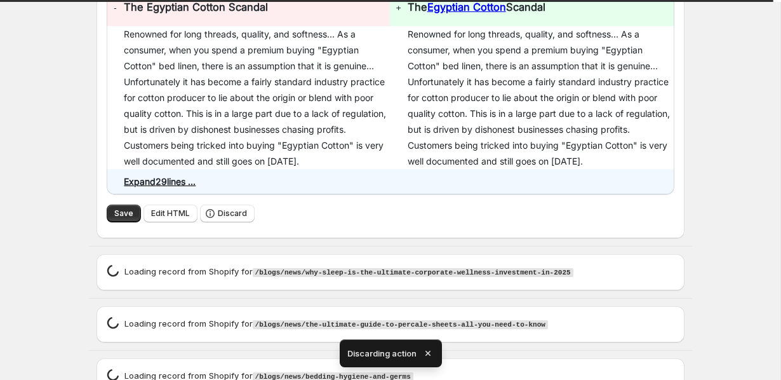
scroll to position [1091, 0]
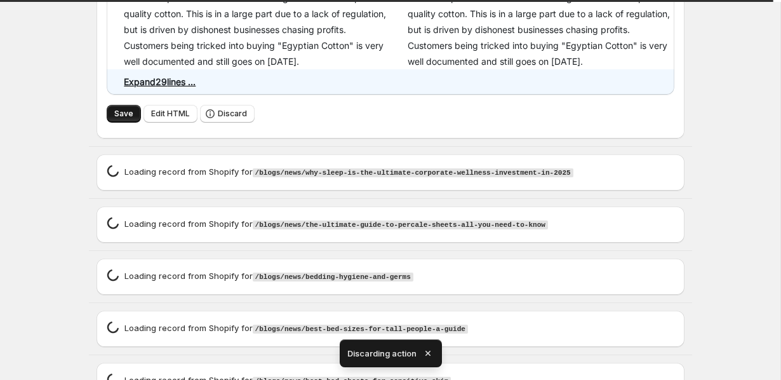
click at [126, 119] on span "Save" at bounding box center [123, 114] width 19 height 10
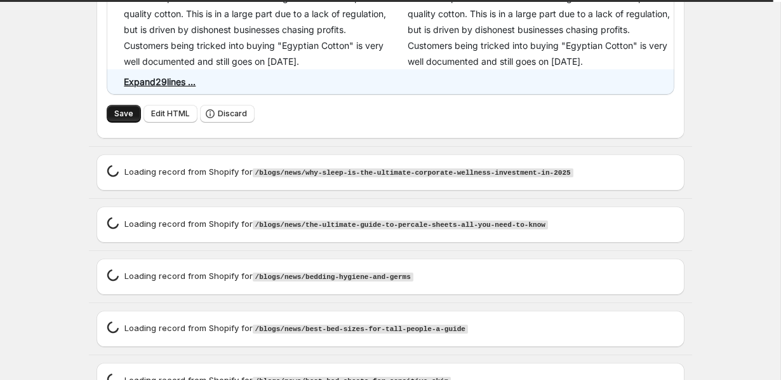
click at [126, 119] on span "Save" at bounding box center [123, 114] width 19 height 10
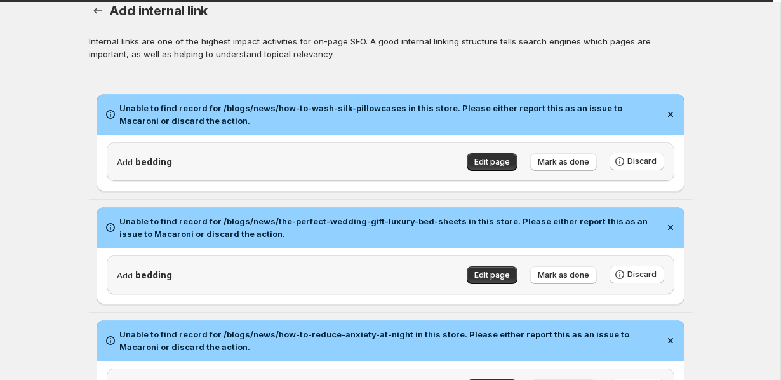
scroll to position [33, 0]
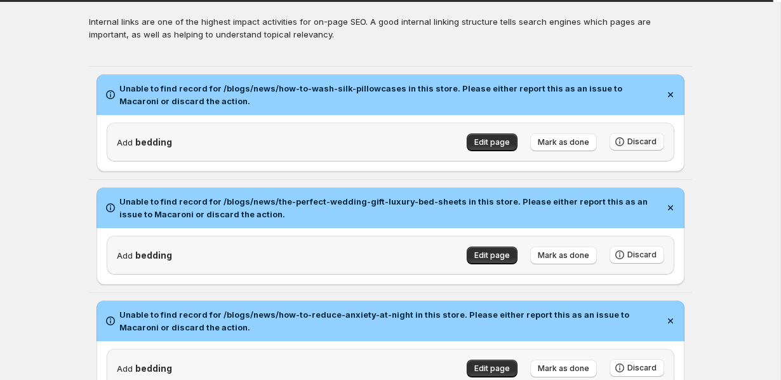
click at [645, 143] on span "Discard" at bounding box center [642, 142] width 29 height 10
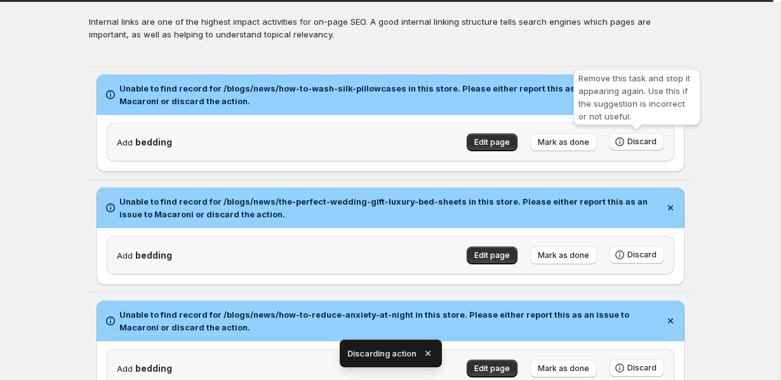
click at [645, 143] on span "Discard" at bounding box center [642, 142] width 29 height 10
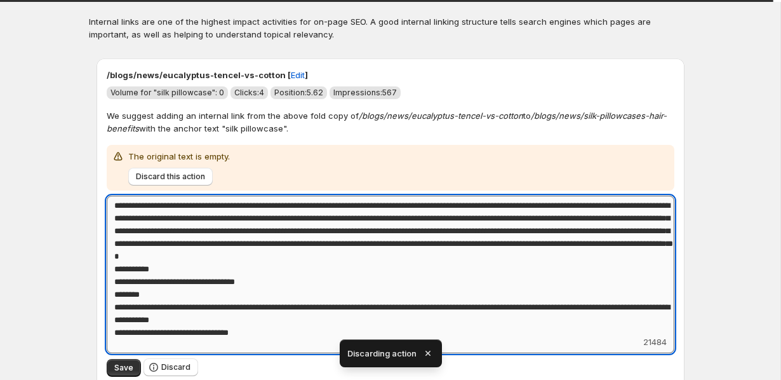
click at [638, 249] on textarea "Add keyword label" at bounding box center [391, 266] width 568 height 140
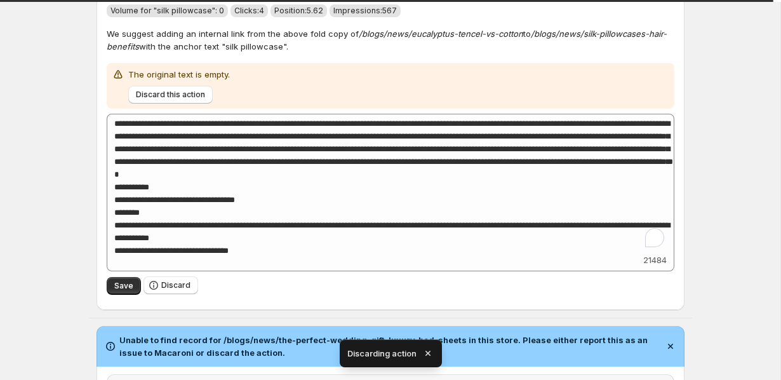
scroll to position [250, 0]
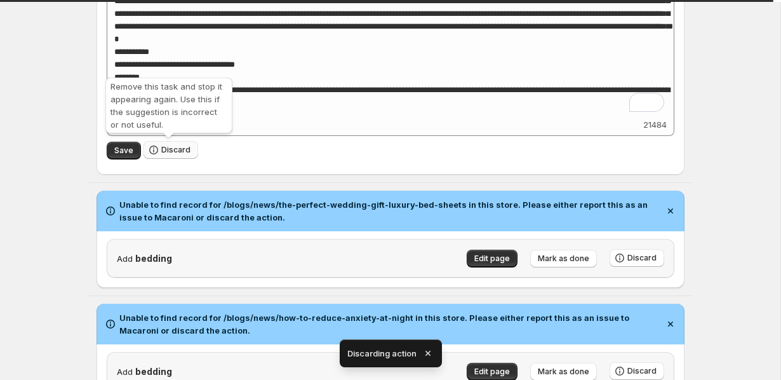
click at [173, 147] on span "Discard" at bounding box center [175, 150] width 29 height 10
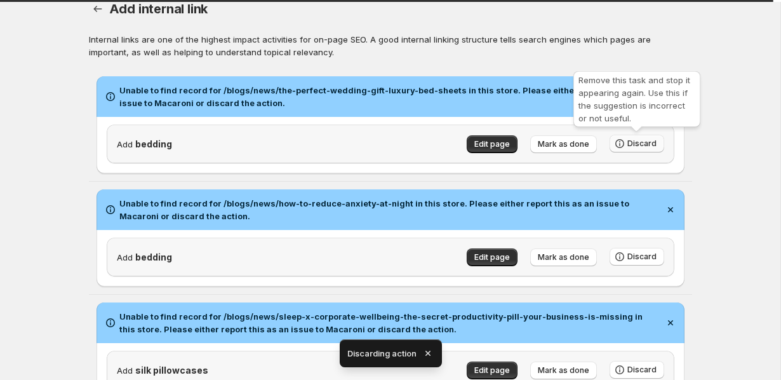
click at [632, 143] on span "Discard" at bounding box center [642, 143] width 29 height 10
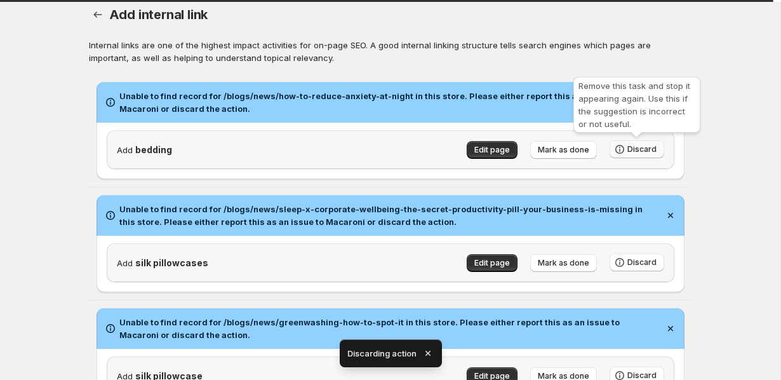
click at [647, 147] on span "Discard" at bounding box center [642, 149] width 29 height 10
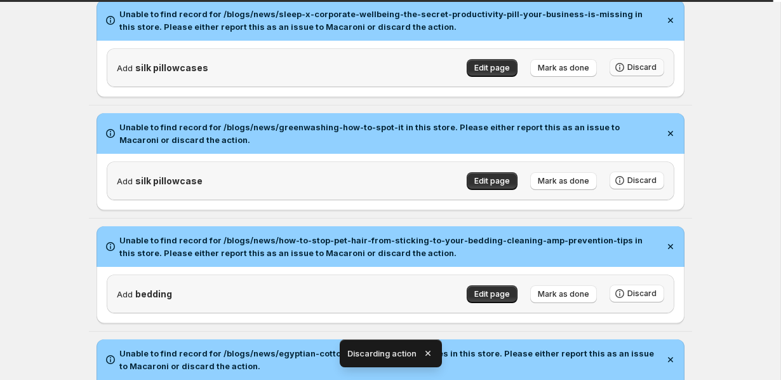
scroll to position [0, 0]
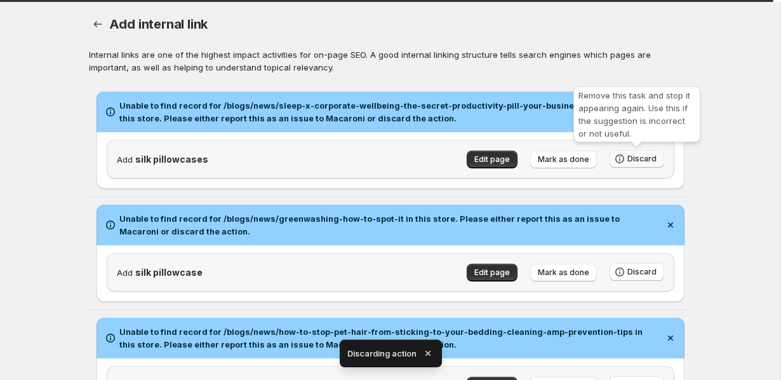
click at [636, 159] on span "Discard" at bounding box center [642, 159] width 29 height 10
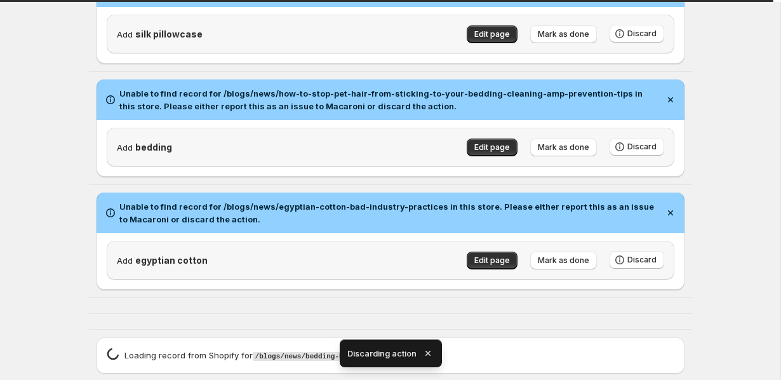
scroll to position [144, 0]
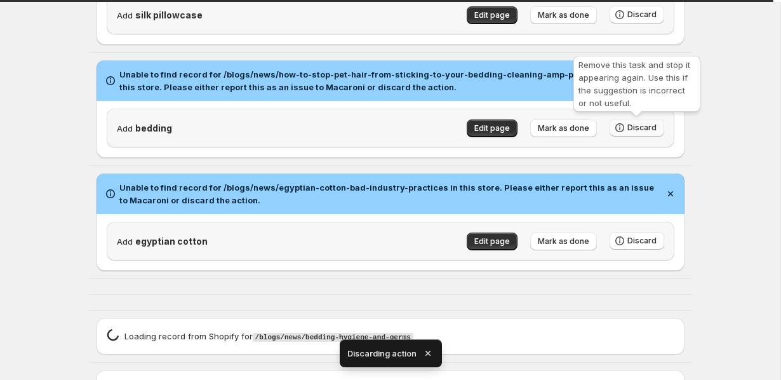
click at [650, 129] on span "Discard" at bounding box center [642, 128] width 29 height 10
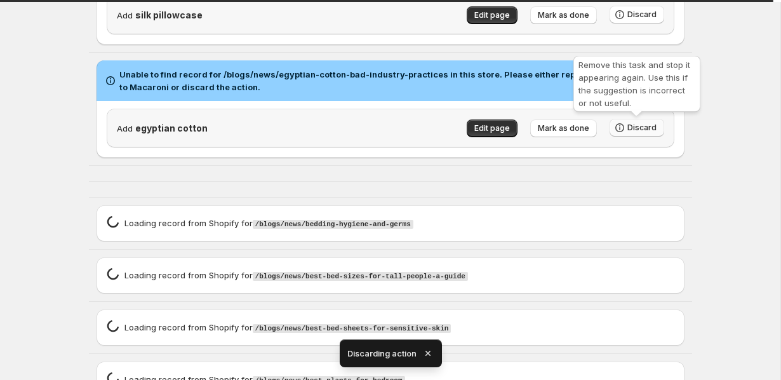
click at [638, 135] on button "Discard" at bounding box center [637, 128] width 55 height 18
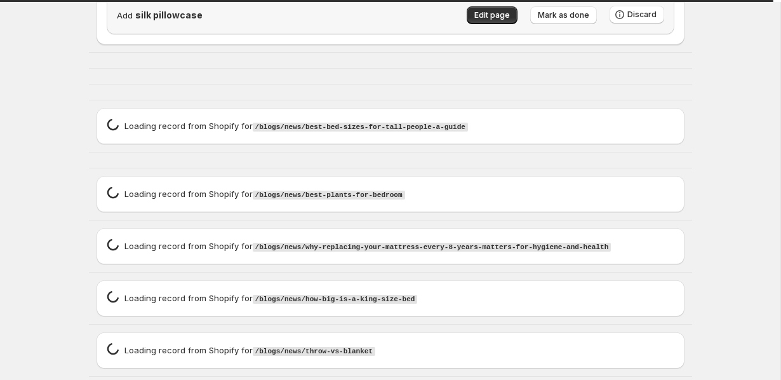
scroll to position [0, 0]
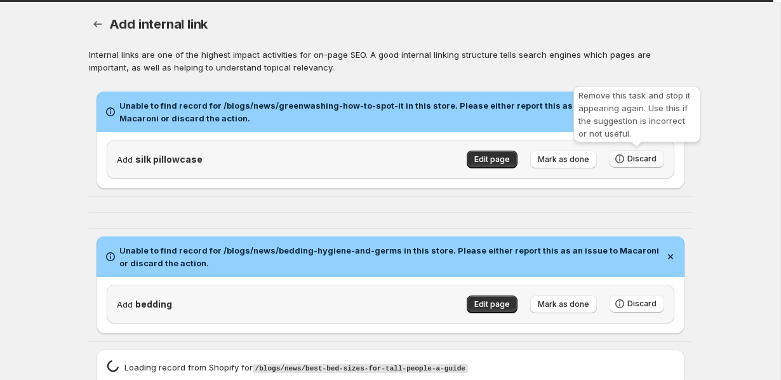
click at [653, 154] on span "Discard" at bounding box center [642, 159] width 29 height 10
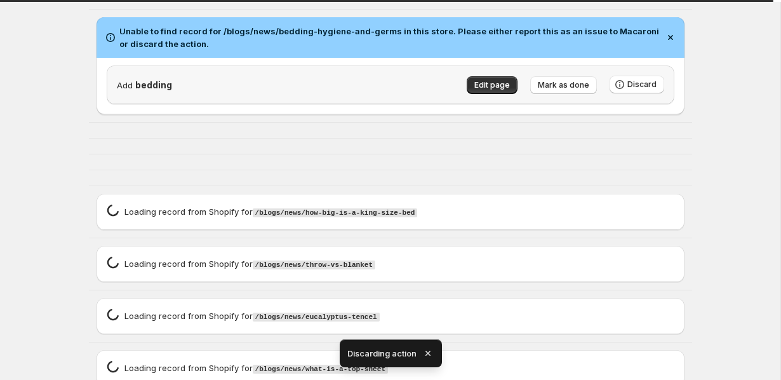
scroll to position [131, 0]
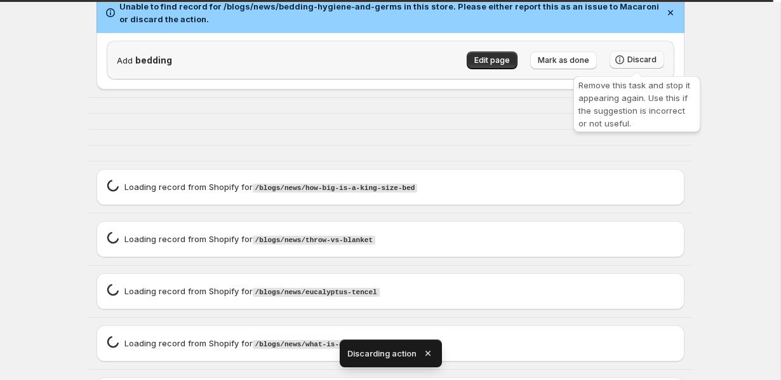
click at [634, 55] on span "Discard" at bounding box center [642, 60] width 29 height 10
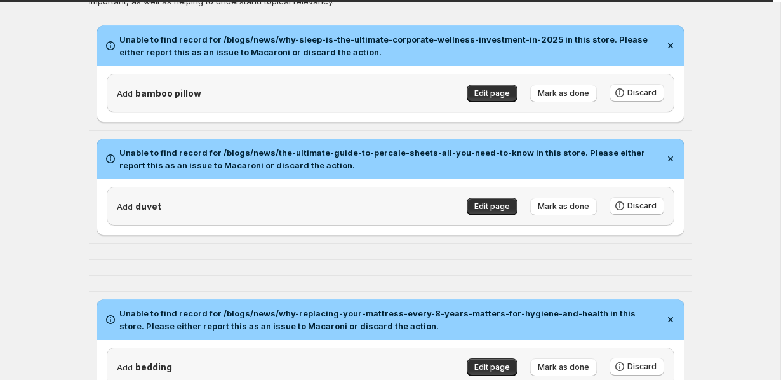
scroll to position [152, 0]
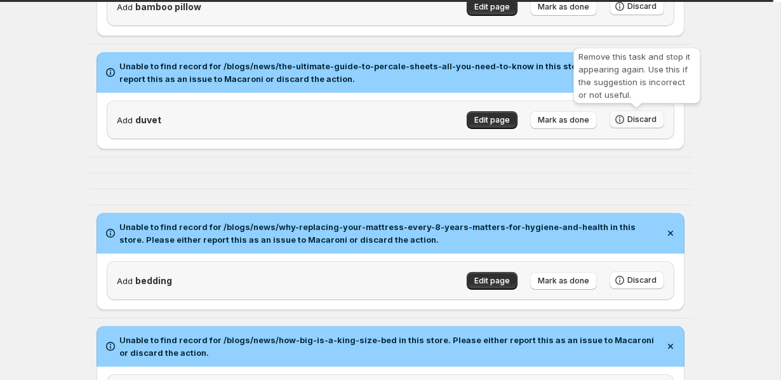
click at [645, 117] on span "Discard" at bounding box center [642, 119] width 29 height 10
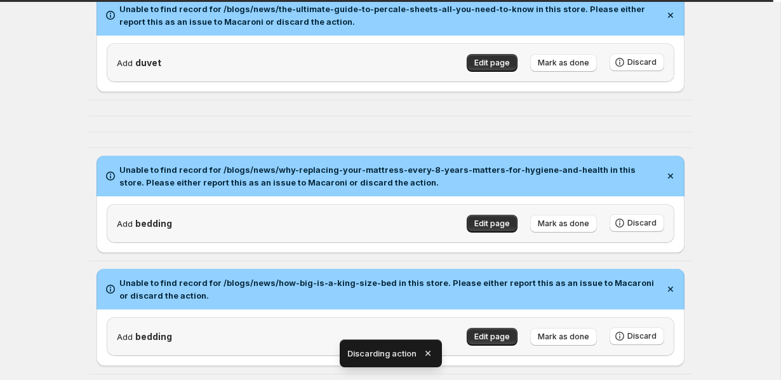
scroll to position [160, 0]
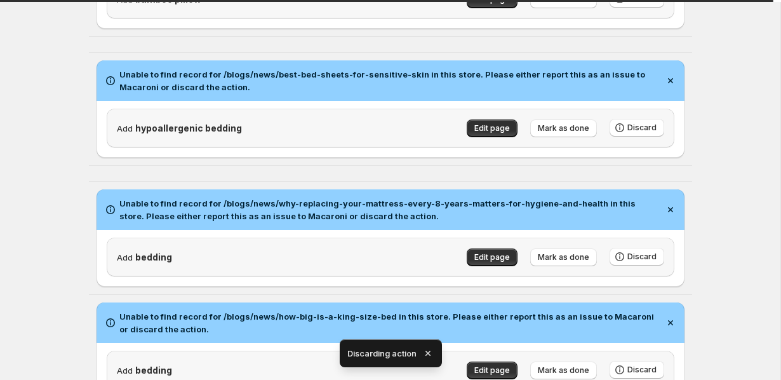
click at [646, 158] on bedding\"\,\"source\"\ "Unable to find record for /blogs/news/best-bed-sheets-[MEDICAL_DATA] in this st…" at bounding box center [390, 109] width 603 height 112
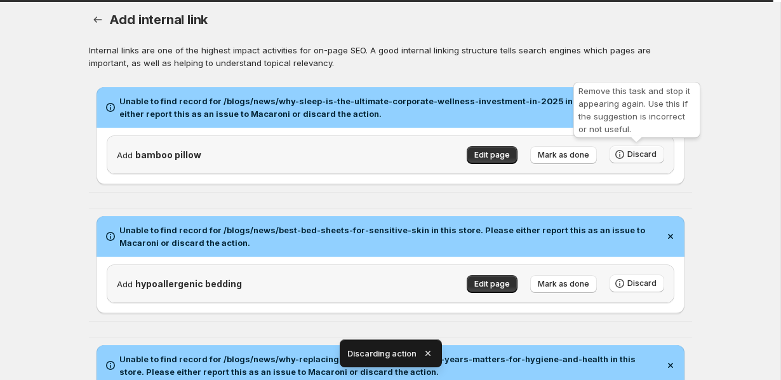
click at [636, 151] on span "Discard" at bounding box center [642, 154] width 29 height 10
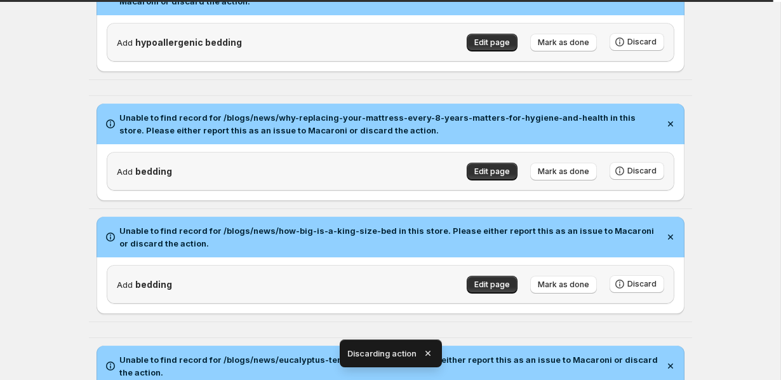
scroll to position [104, 0]
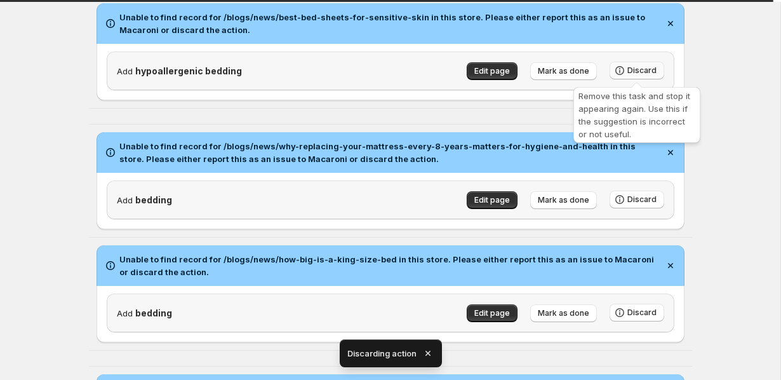
click at [659, 78] on button "Discard" at bounding box center [637, 71] width 55 height 18
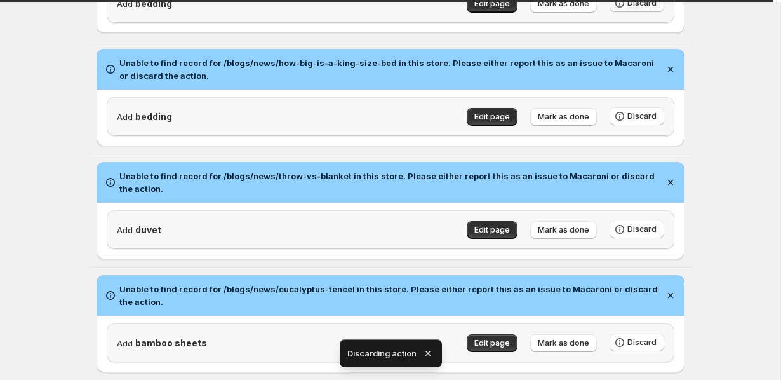
scroll to position [285, 0]
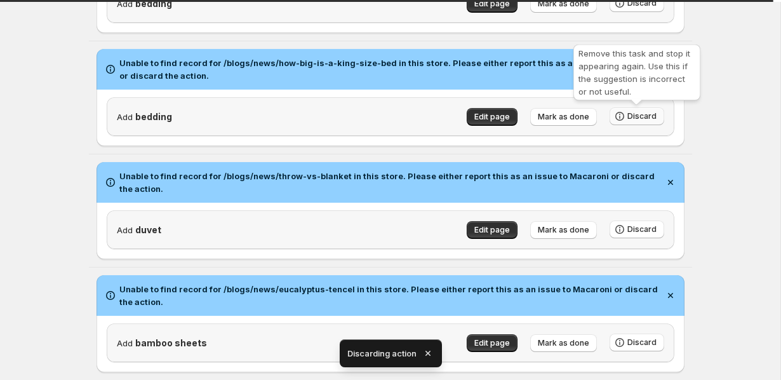
click at [634, 119] on span "Discard" at bounding box center [642, 116] width 29 height 10
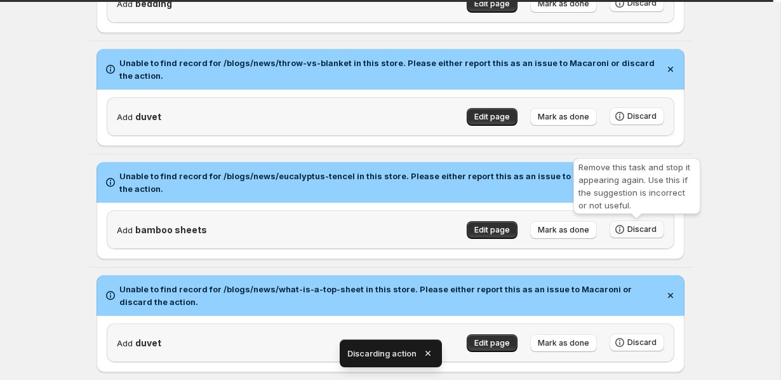
click at [622, 227] on icon "button" at bounding box center [620, 229] width 13 height 13
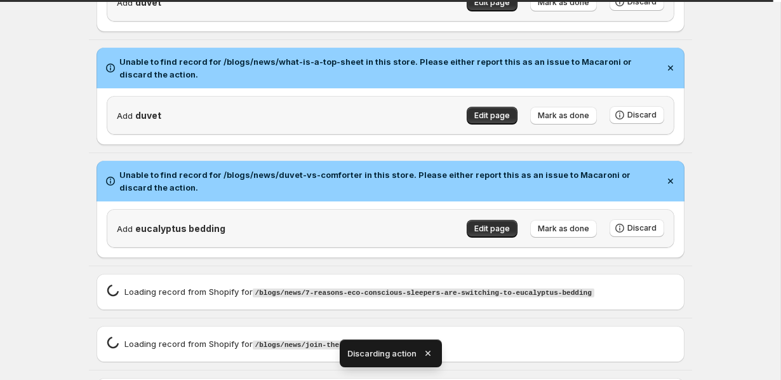
scroll to position [428, 0]
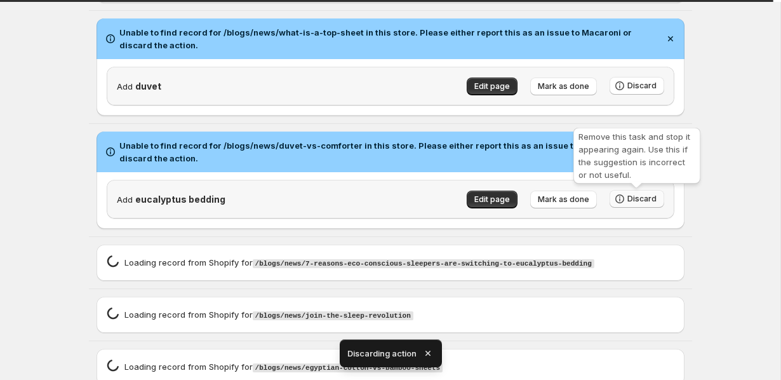
click at [639, 201] on span "Discard" at bounding box center [642, 199] width 29 height 10
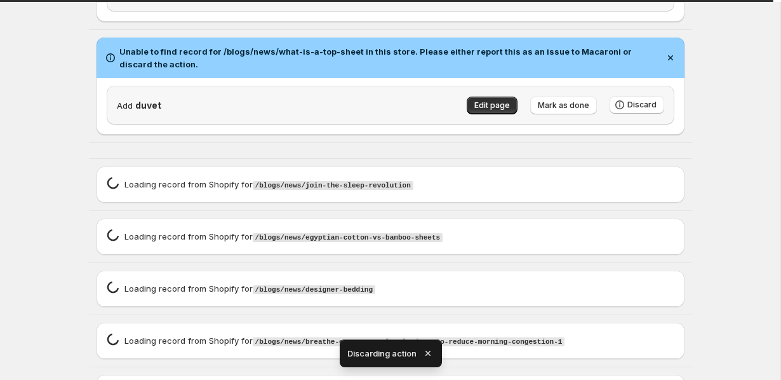
scroll to position [604, 0]
